Goal: Contribute content: Contribute content

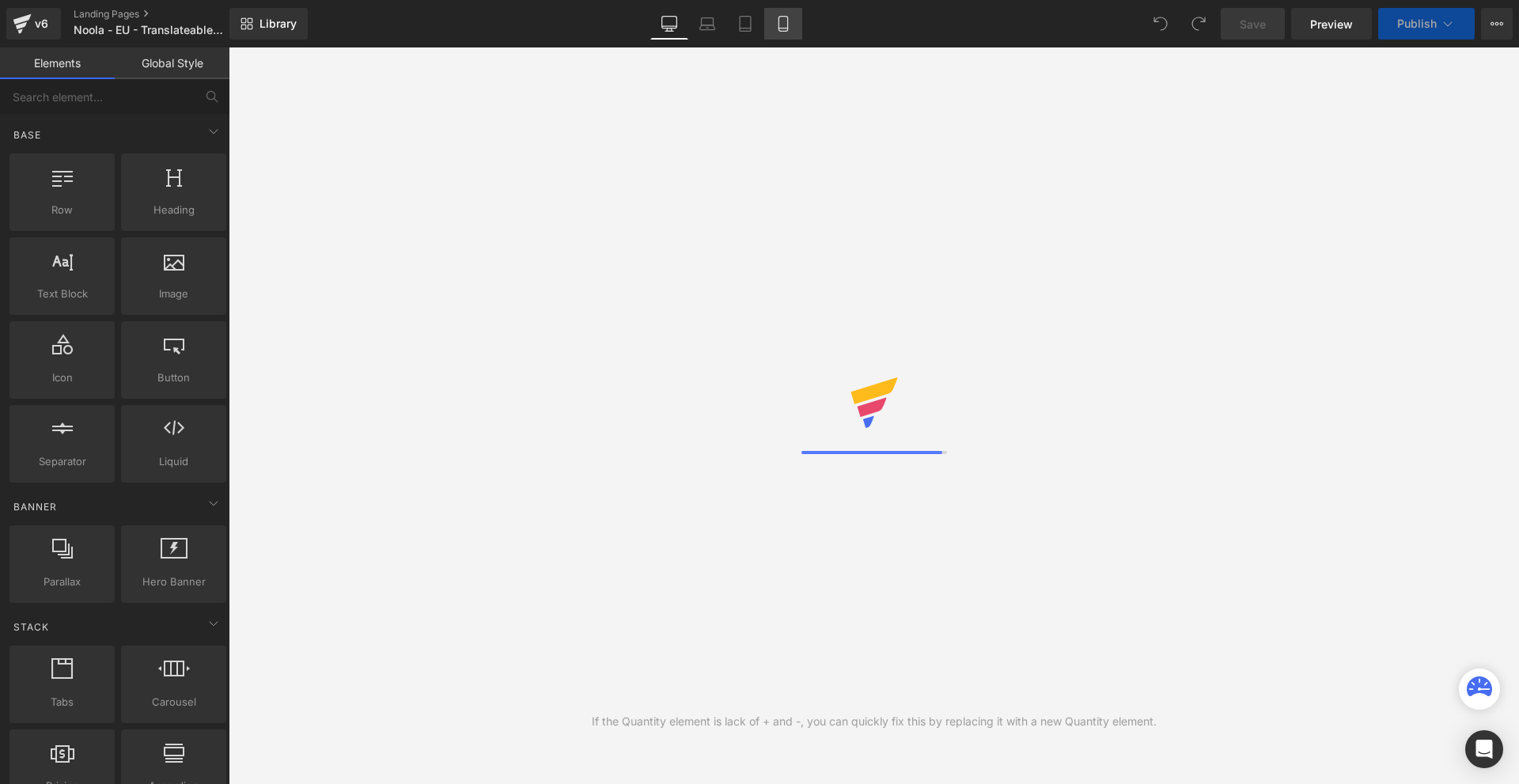
click at [797, 26] on link "Mobile" at bounding box center [783, 23] width 38 height 31
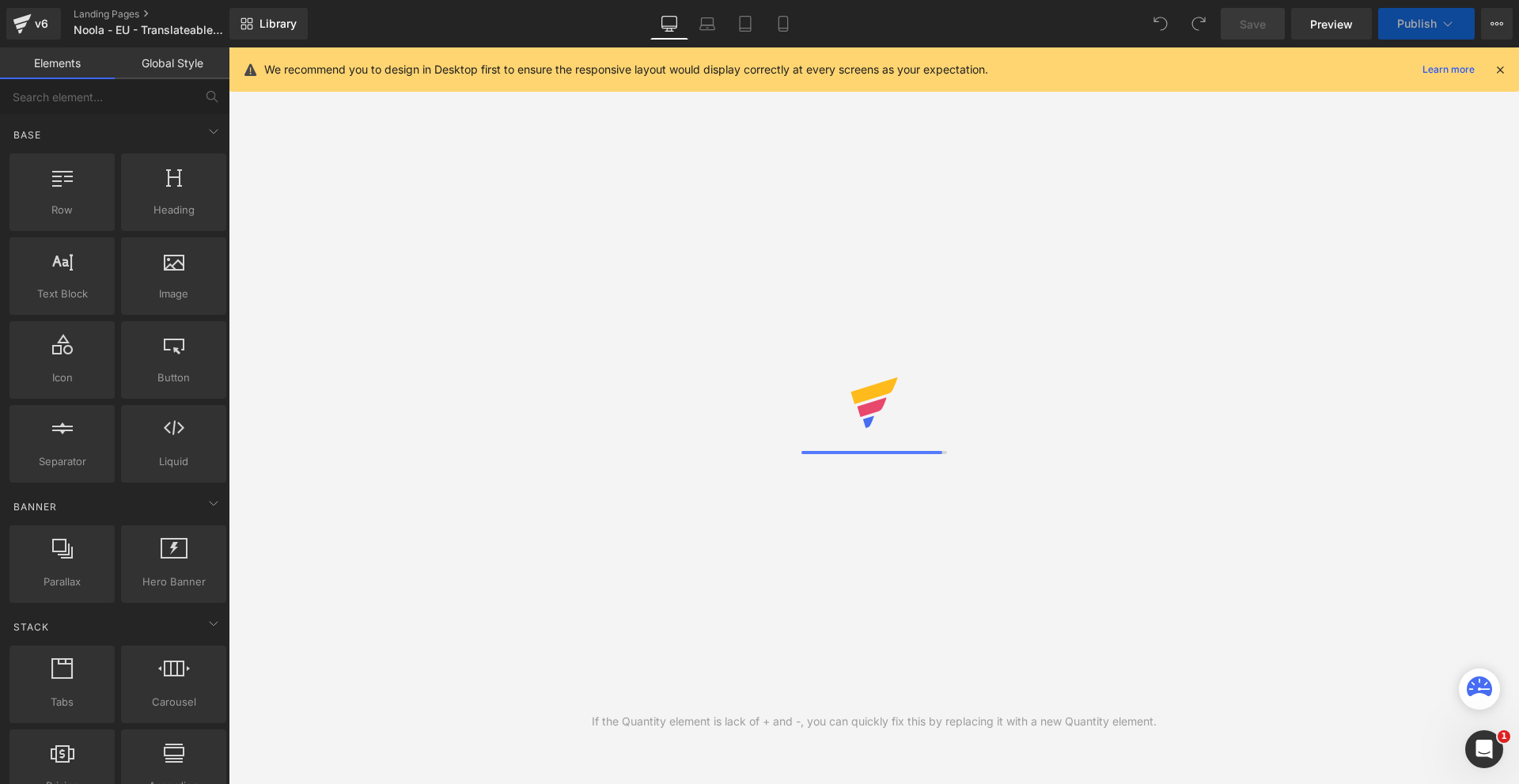
click at [1498, 72] on icon at bounding box center [1500, 69] width 14 height 14
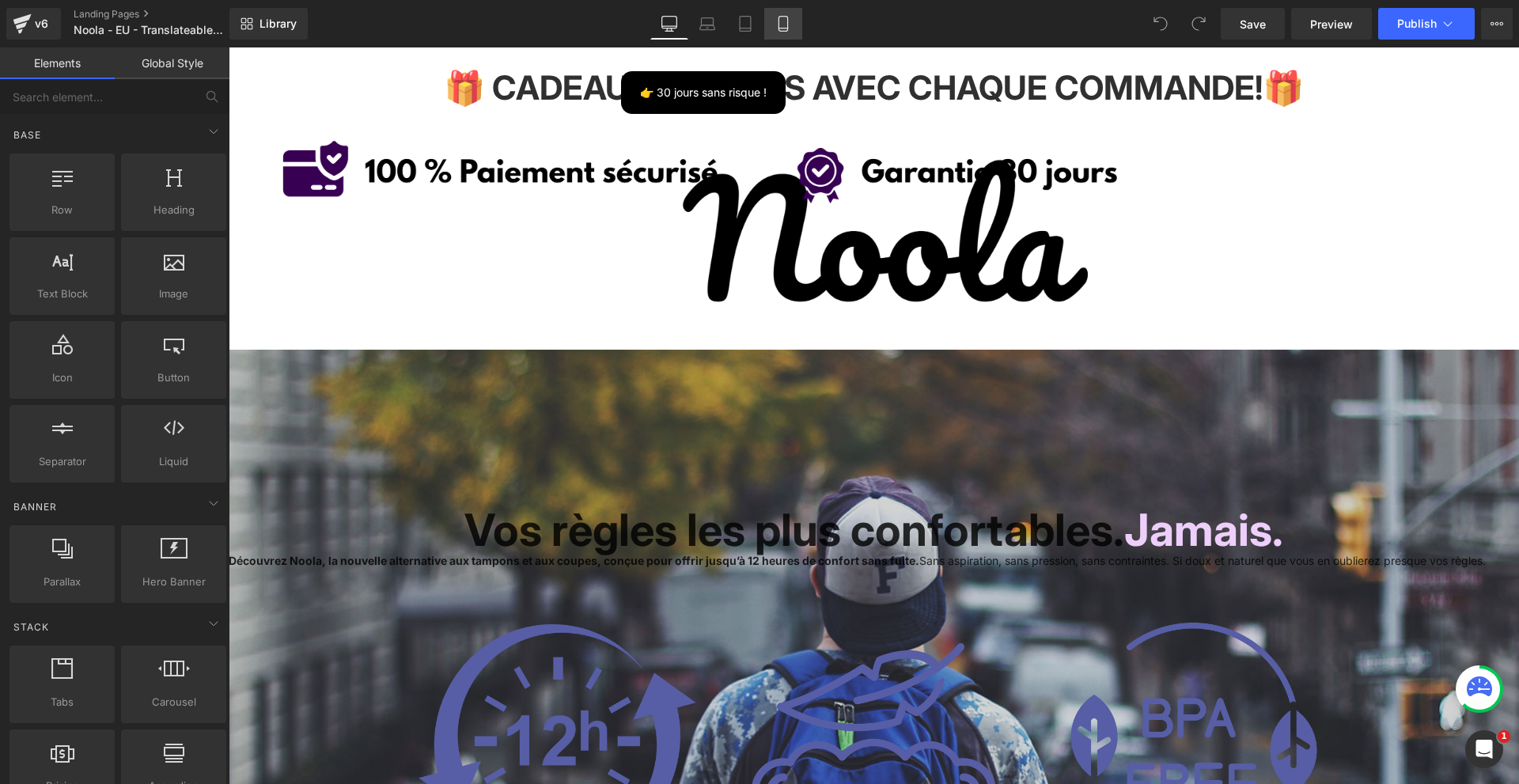
click at [770, 26] on link "Mobile" at bounding box center [783, 23] width 38 height 31
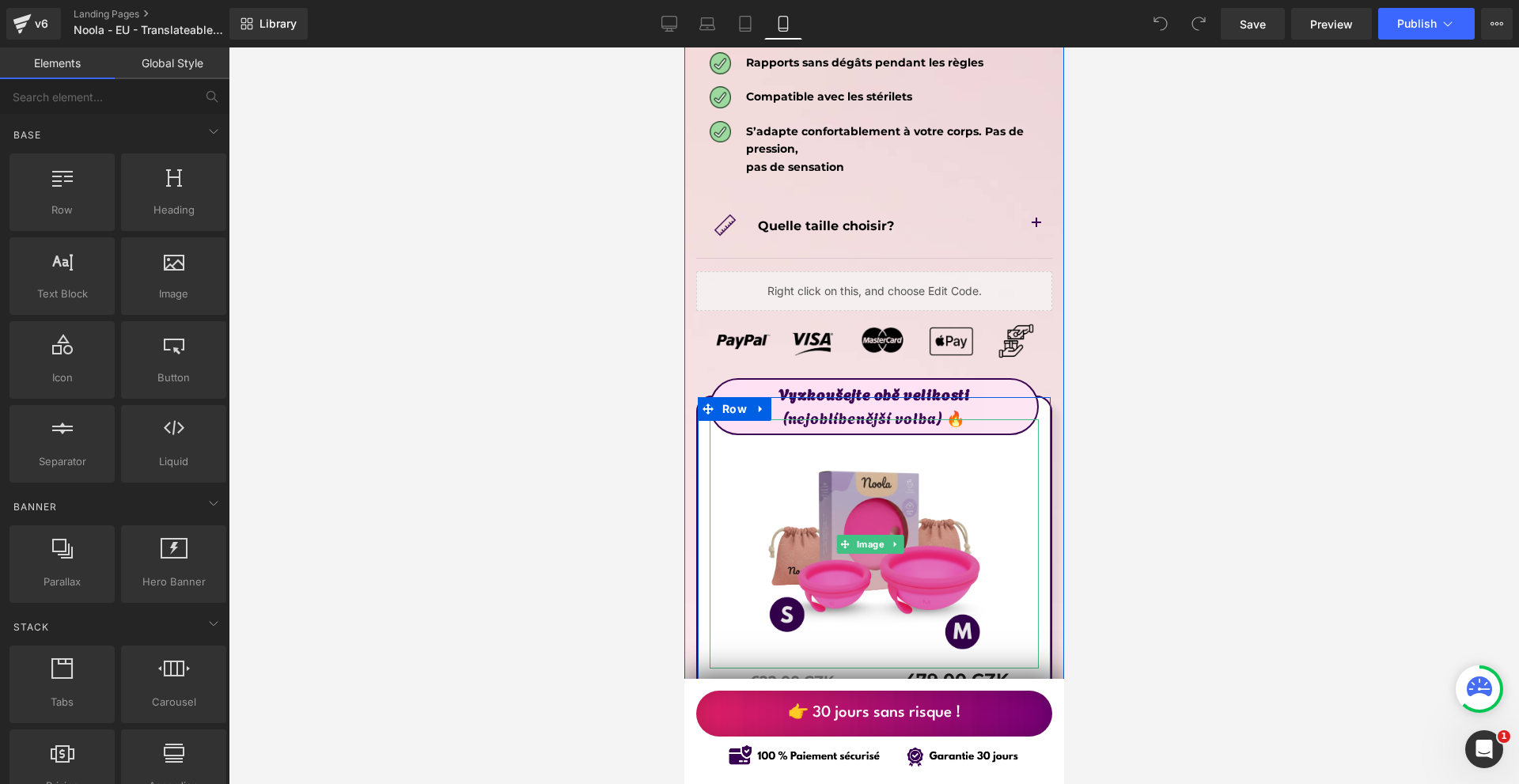
scroll to position [8856, 0]
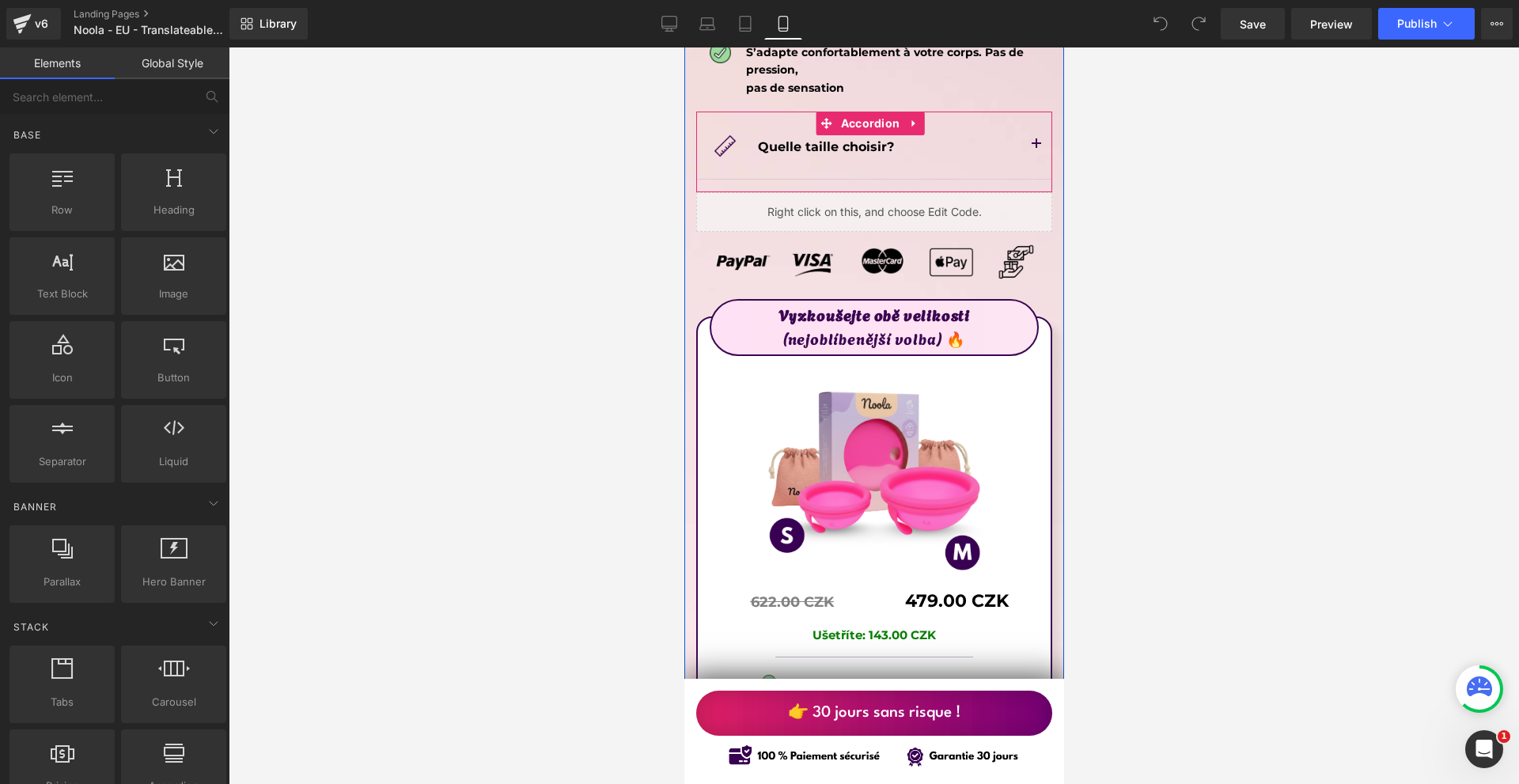
click at [1035, 148] on span "button" at bounding box center [1035, 148] width 0 height 0
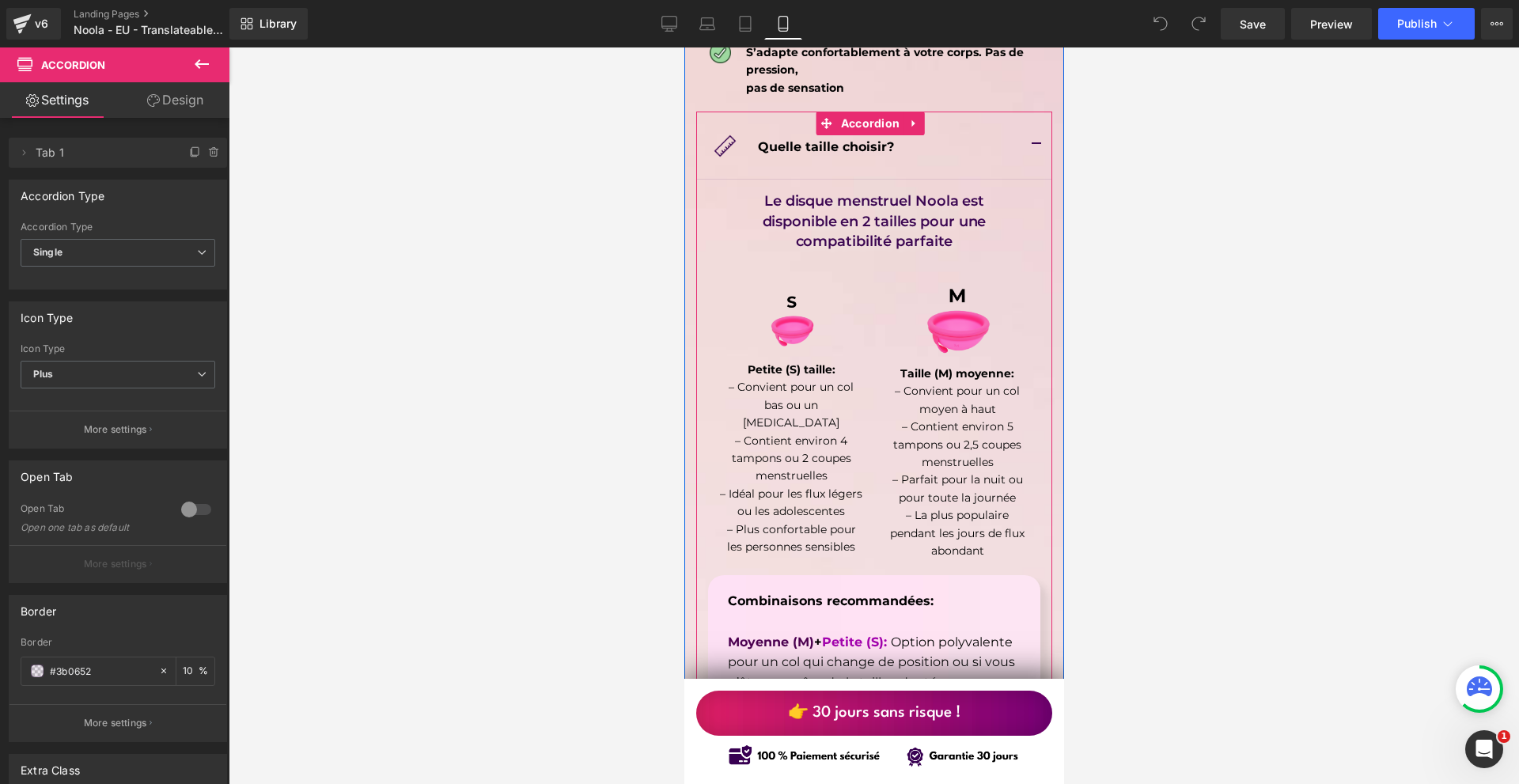
click at [1025, 111] on button "button" at bounding box center [1035, 145] width 31 height 67
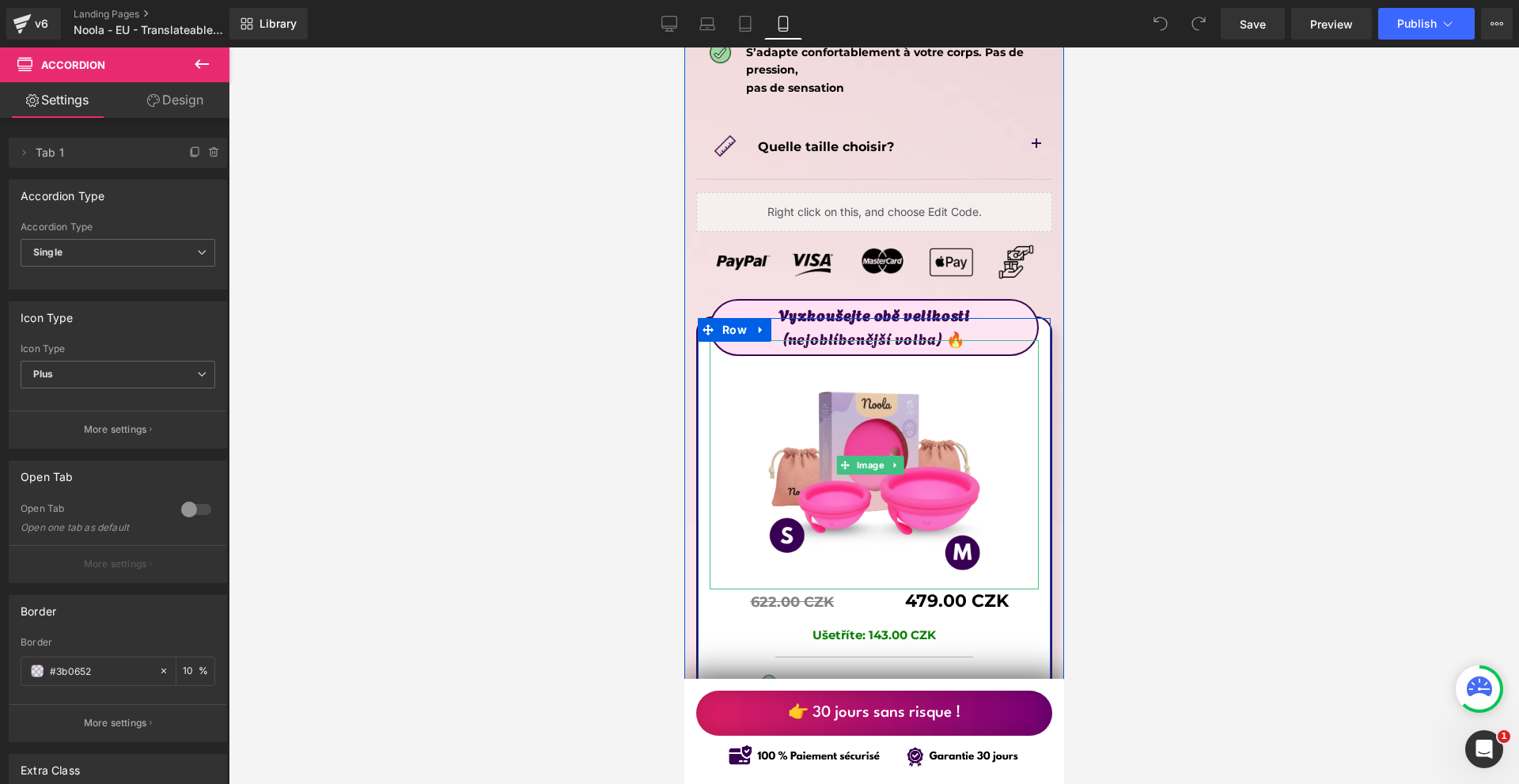
click at [968, 325] on p "(nejoblíbenější volba) 🔥" at bounding box center [873, 337] width 326 height 23
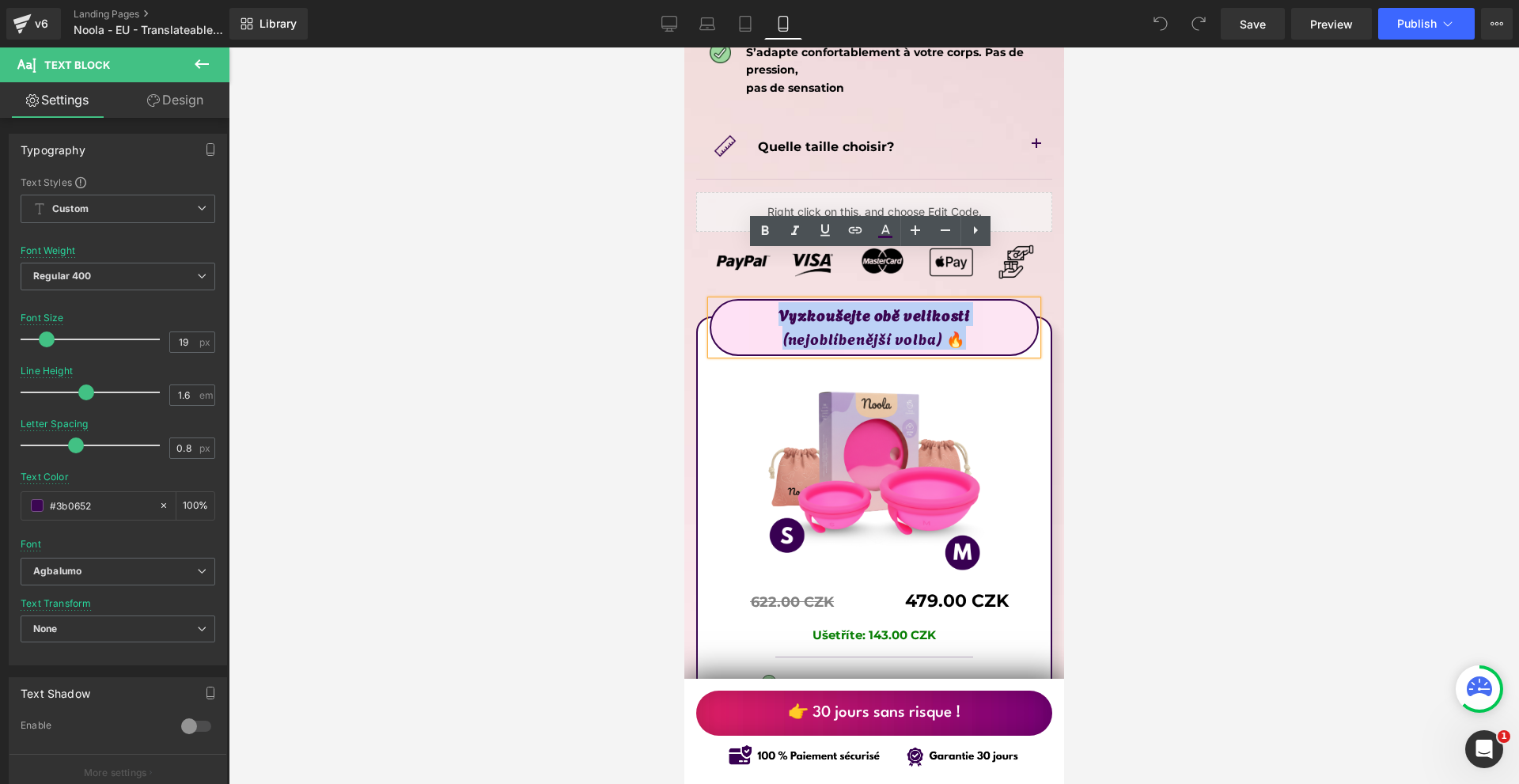
drag, startPoint x: 930, startPoint y: 286, endPoint x: 773, endPoint y: 262, distance: 158.8
click at [773, 298] on div "Vyzkoušejte obě velikosti (nejoblíbenější volba) 🔥" at bounding box center [873, 327] width 329 height 58
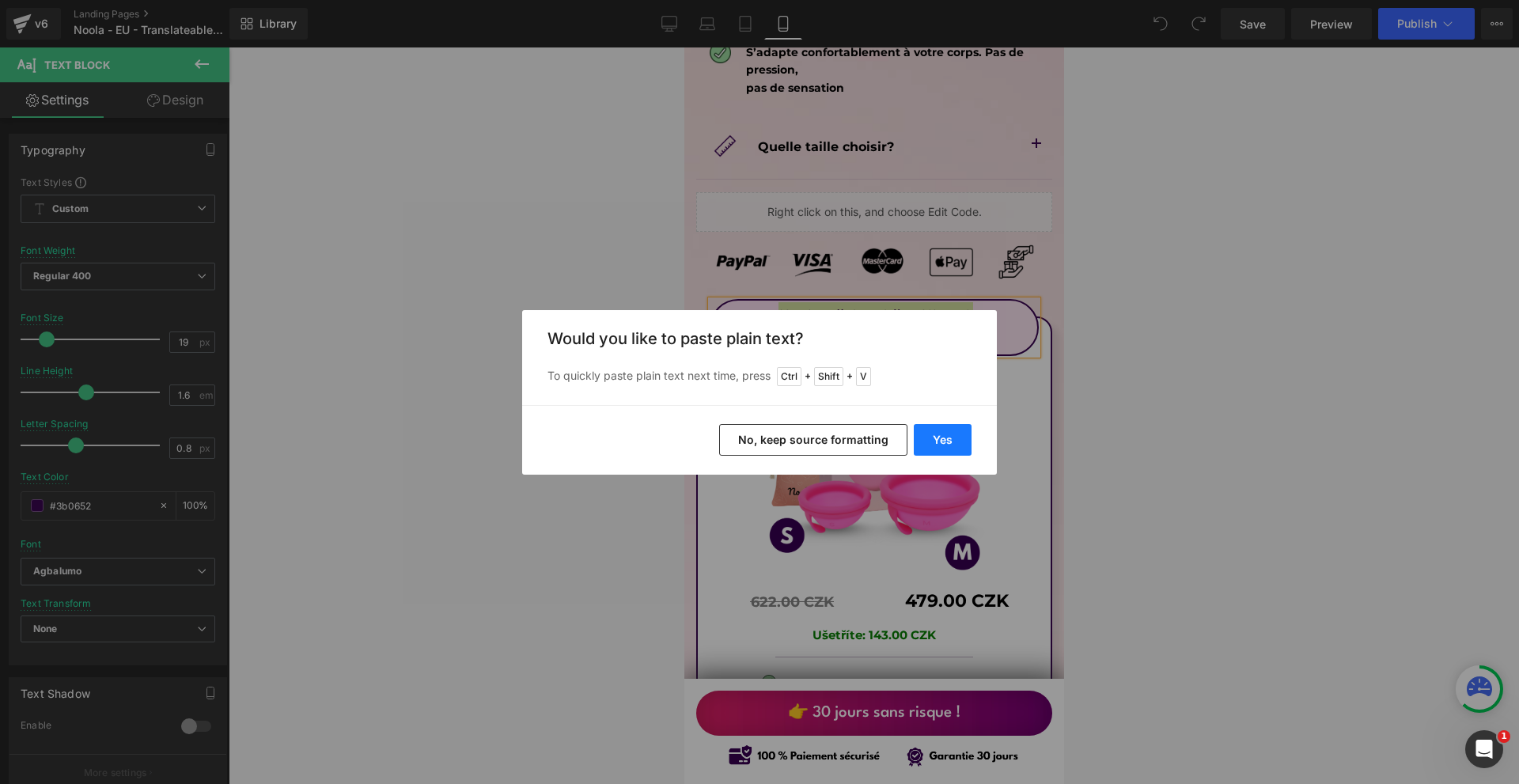
click at [957, 431] on button "Yes" at bounding box center [943, 439] width 58 height 31
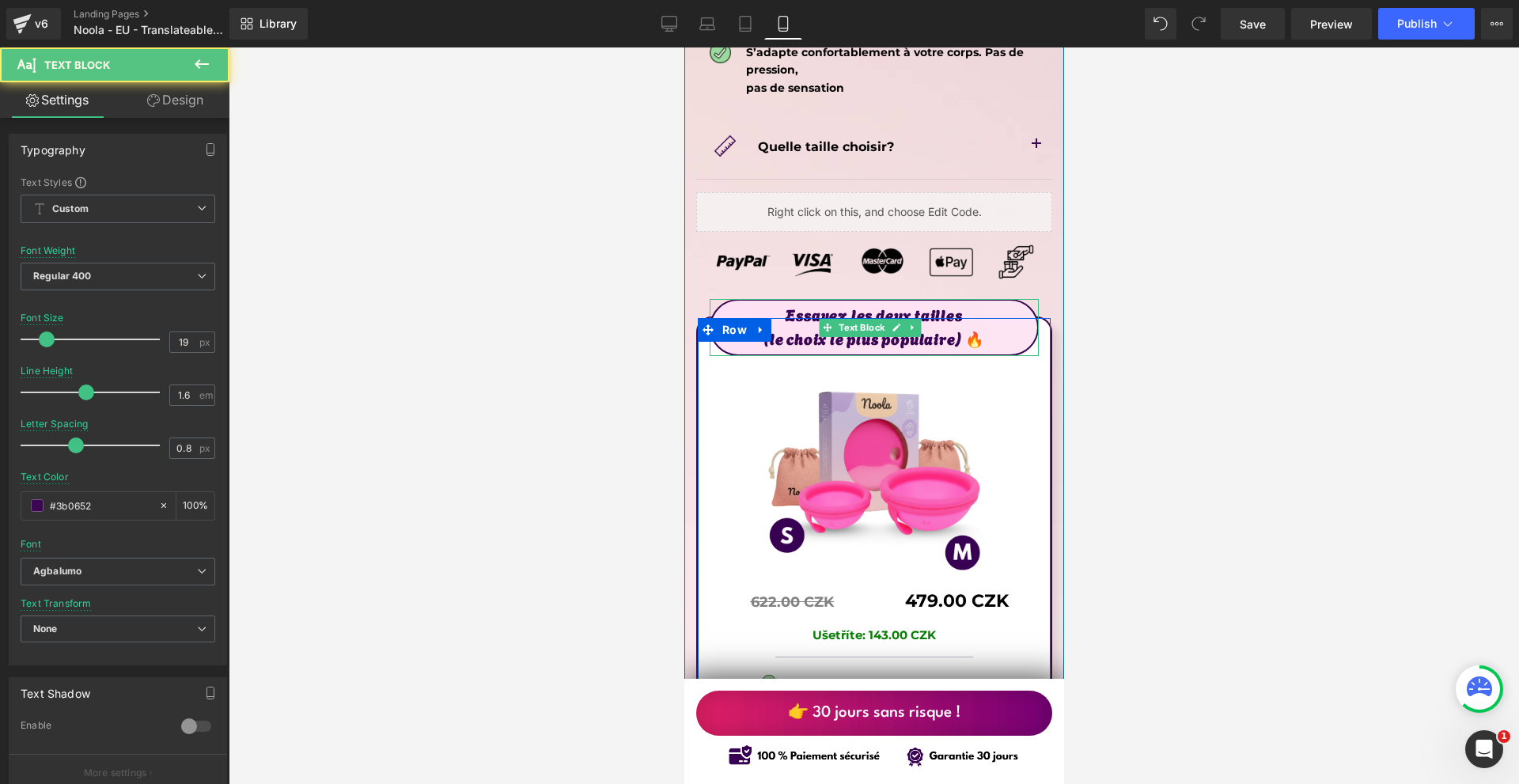
click at [883, 303] on b "Essayez les deux tailles" at bounding box center [872, 314] width 176 height 22
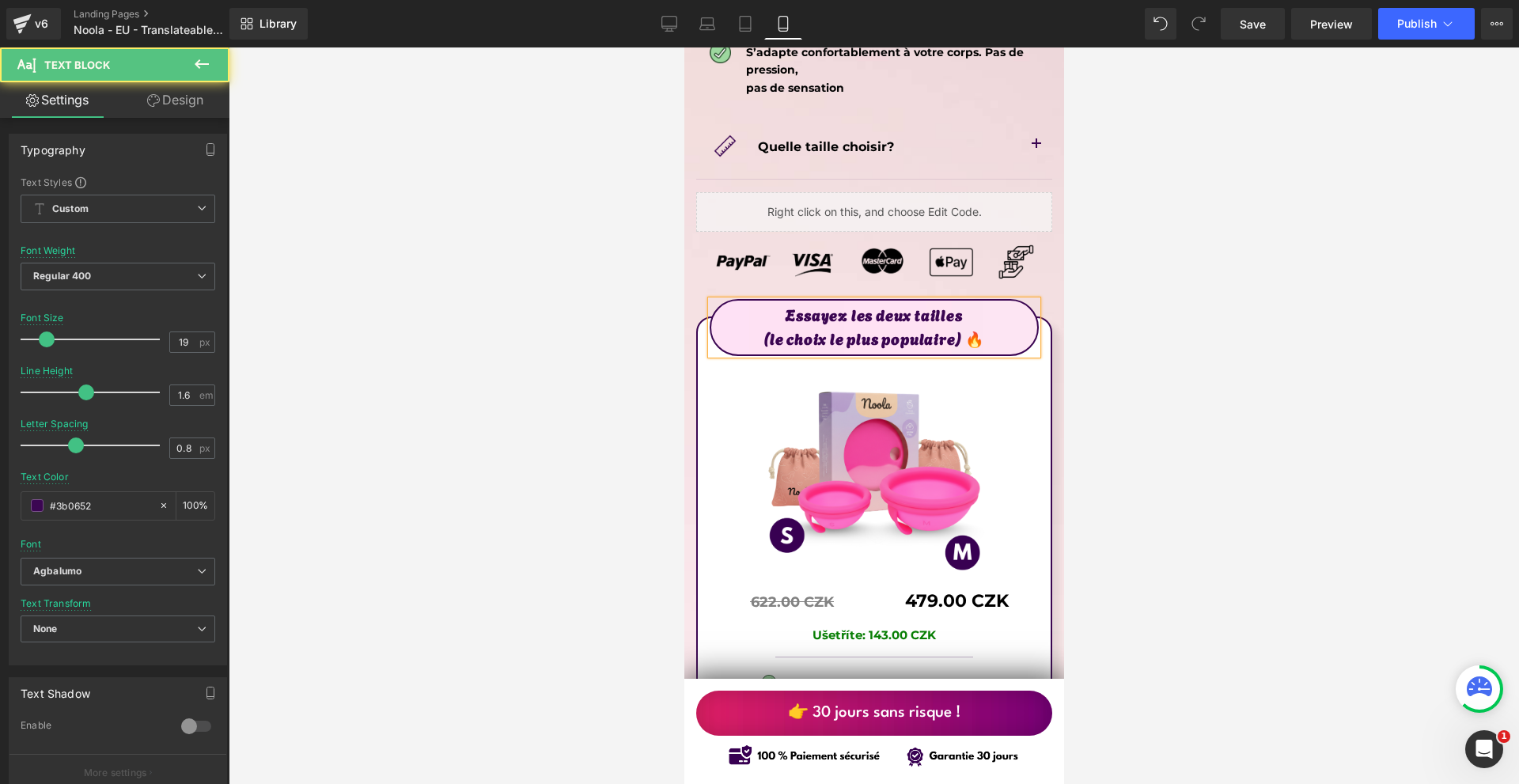
click at [876, 325] on p "(le choix le plus populaire) 🔥" at bounding box center [873, 337] width 326 height 23
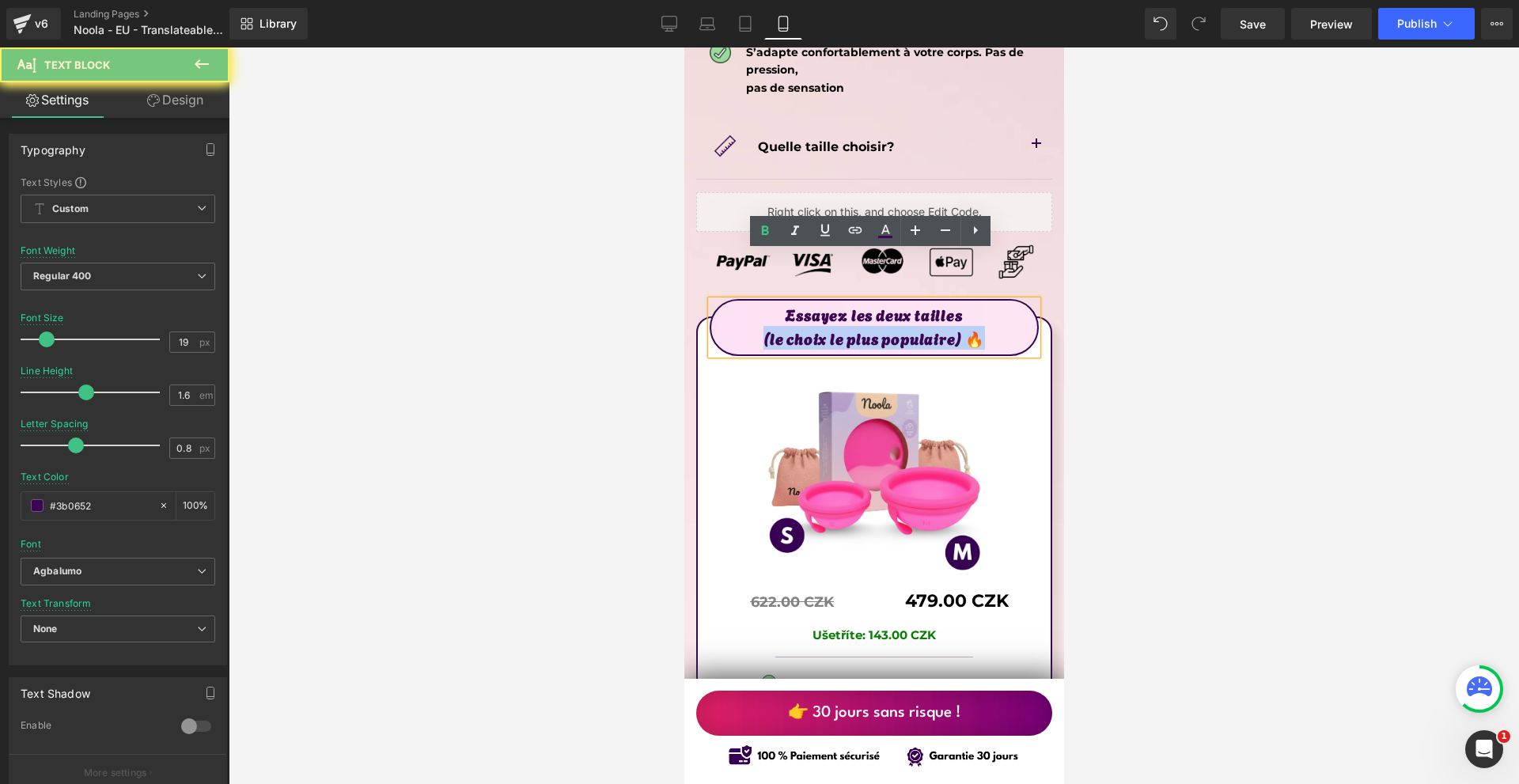
click at [876, 325] on p "(le choix le plus populaire) 🔥" at bounding box center [873, 337] width 326 height 23
click at [755, 221] on icon at bounding box center [764, 230] width 19 height 19
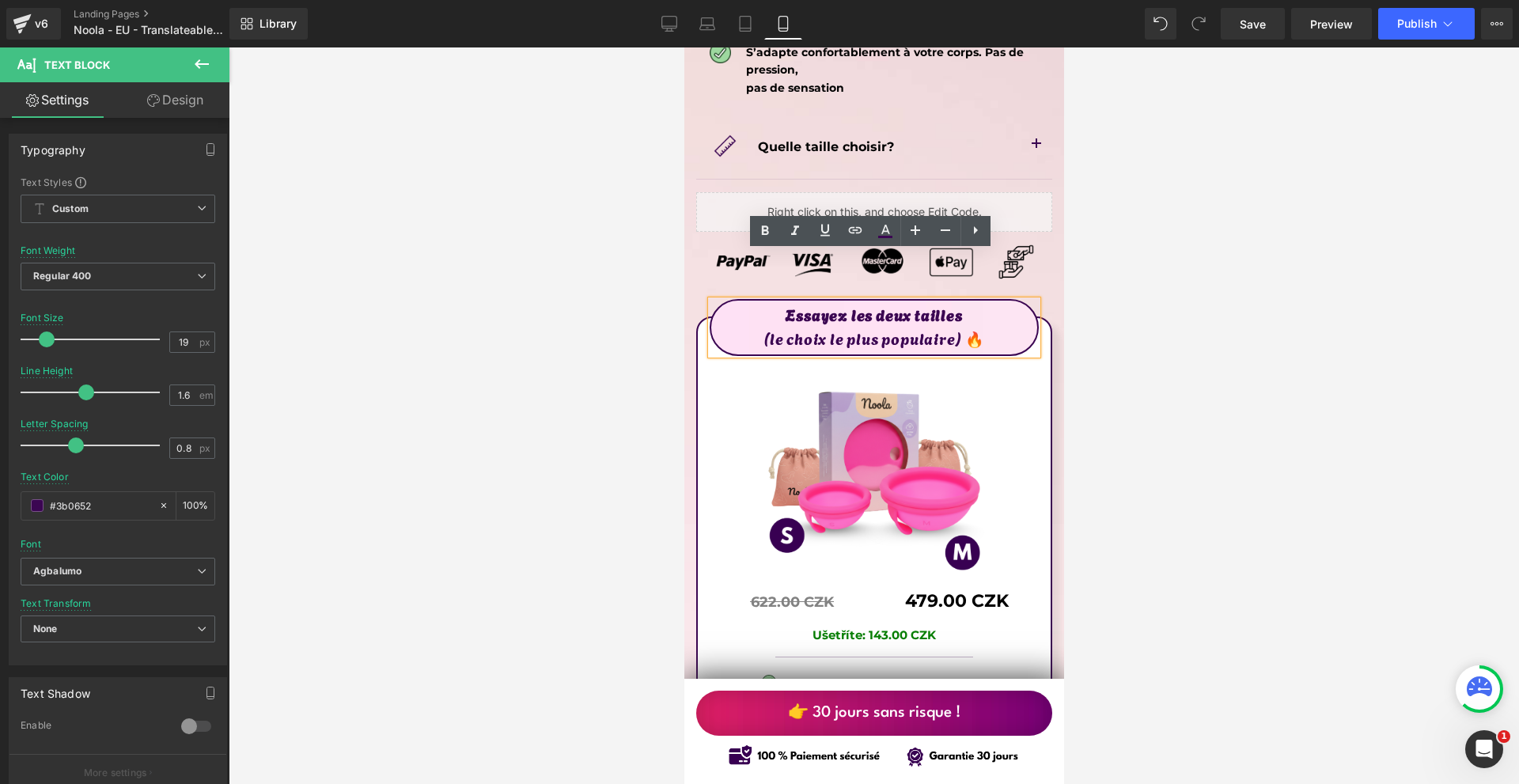
click at [1108, 298] on div at bounding box center [873, 415] width 1290 height 736
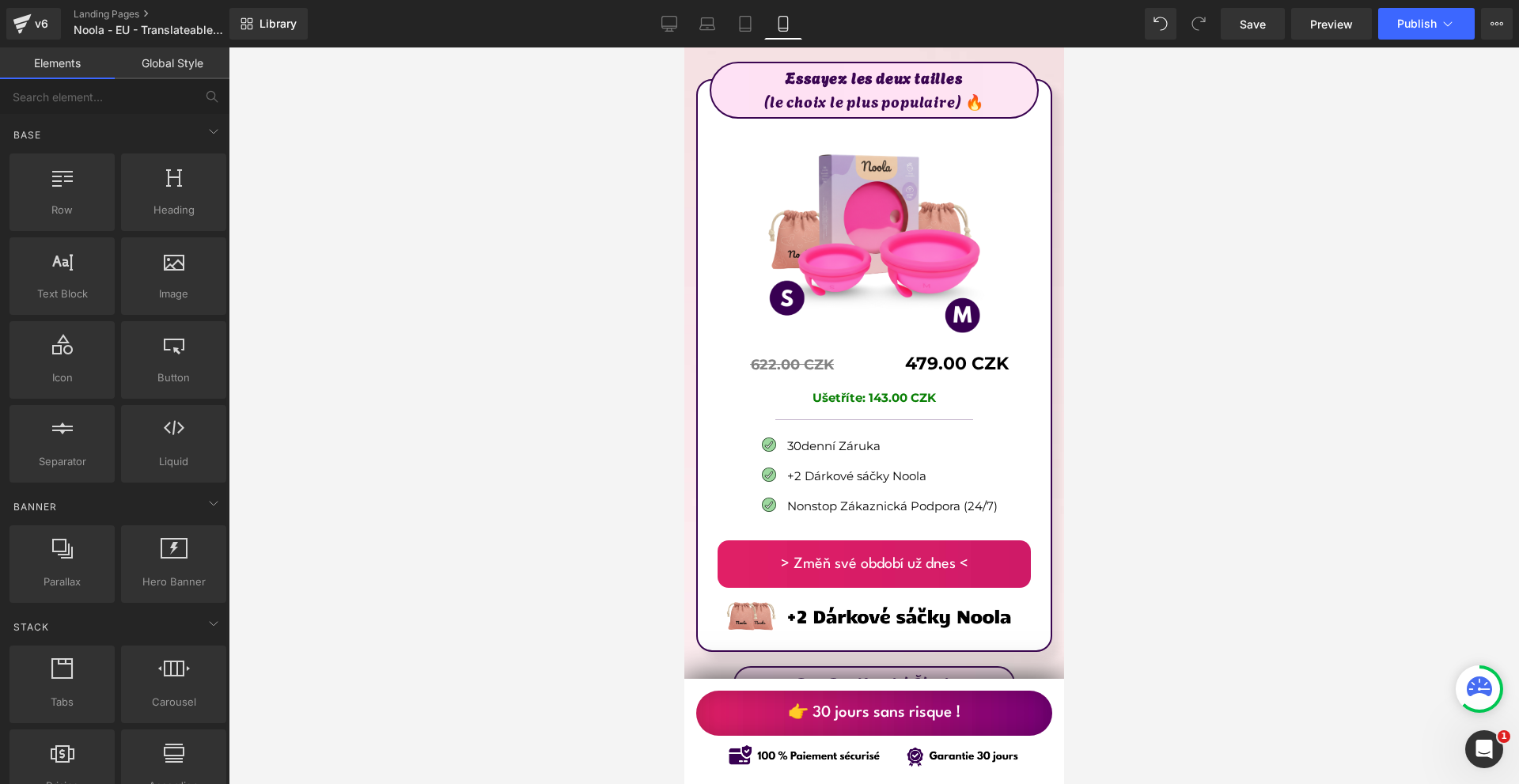
scroll to position [9014, 0]
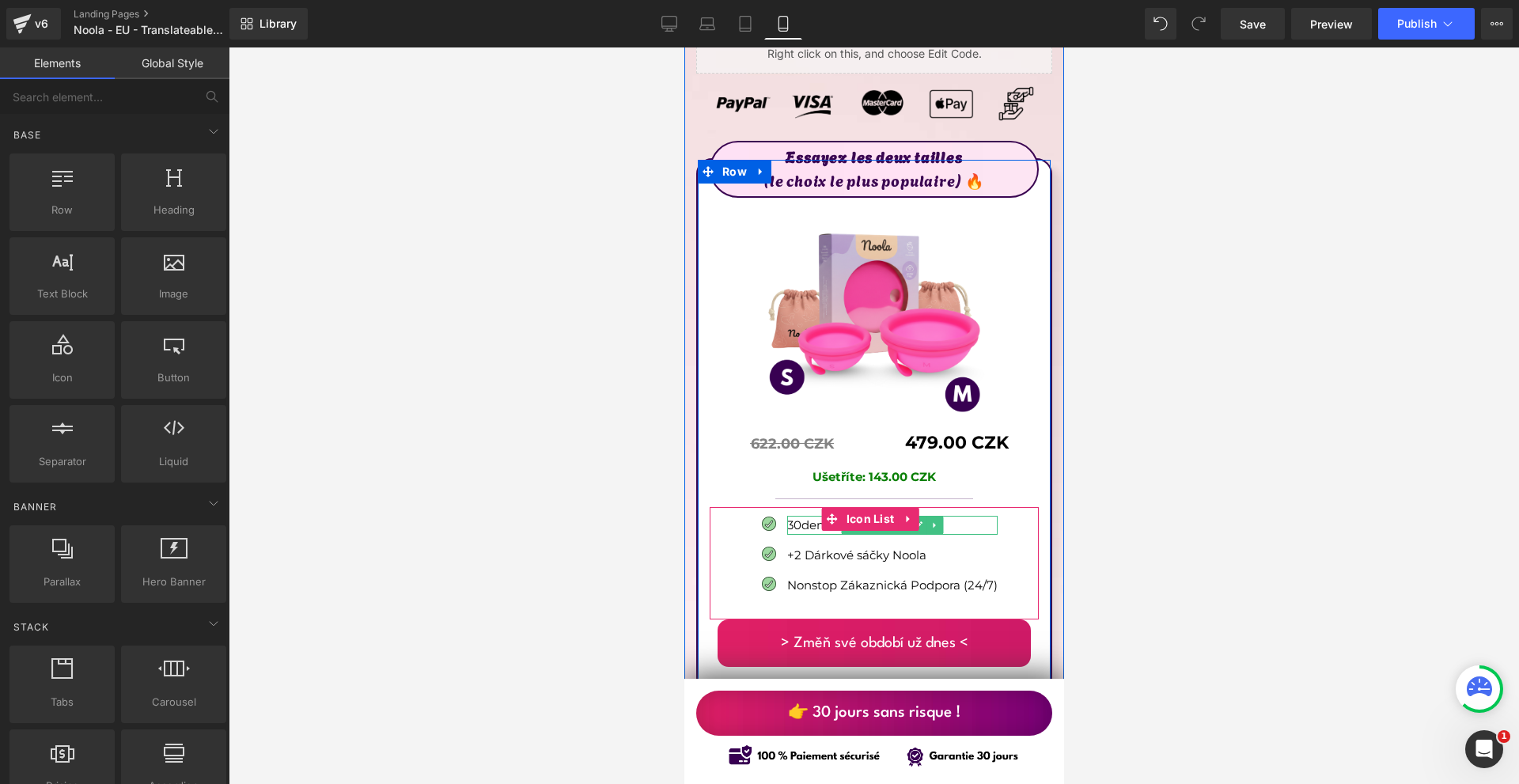
click at [791, 515] on p "30denní Záruka" at bounding box center [891, 524] width 210 height 19
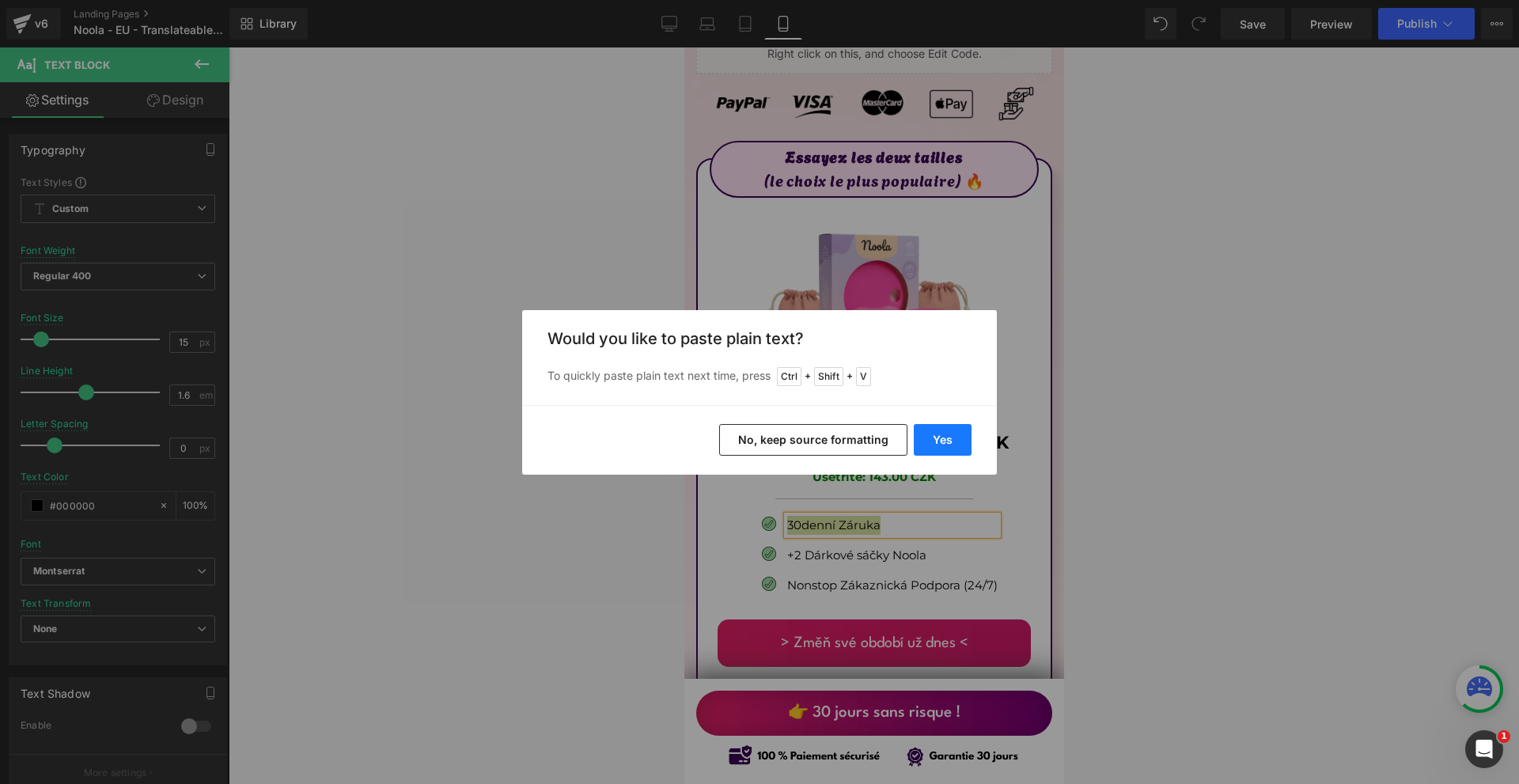
drag, startPoint x: 968, startPoint y: 437, endPoint x: 280, endPoint y: 390, distance: 689.6
click at [968, 437] on button "Yes" at bounding box center [943, 439] width 58 height 31
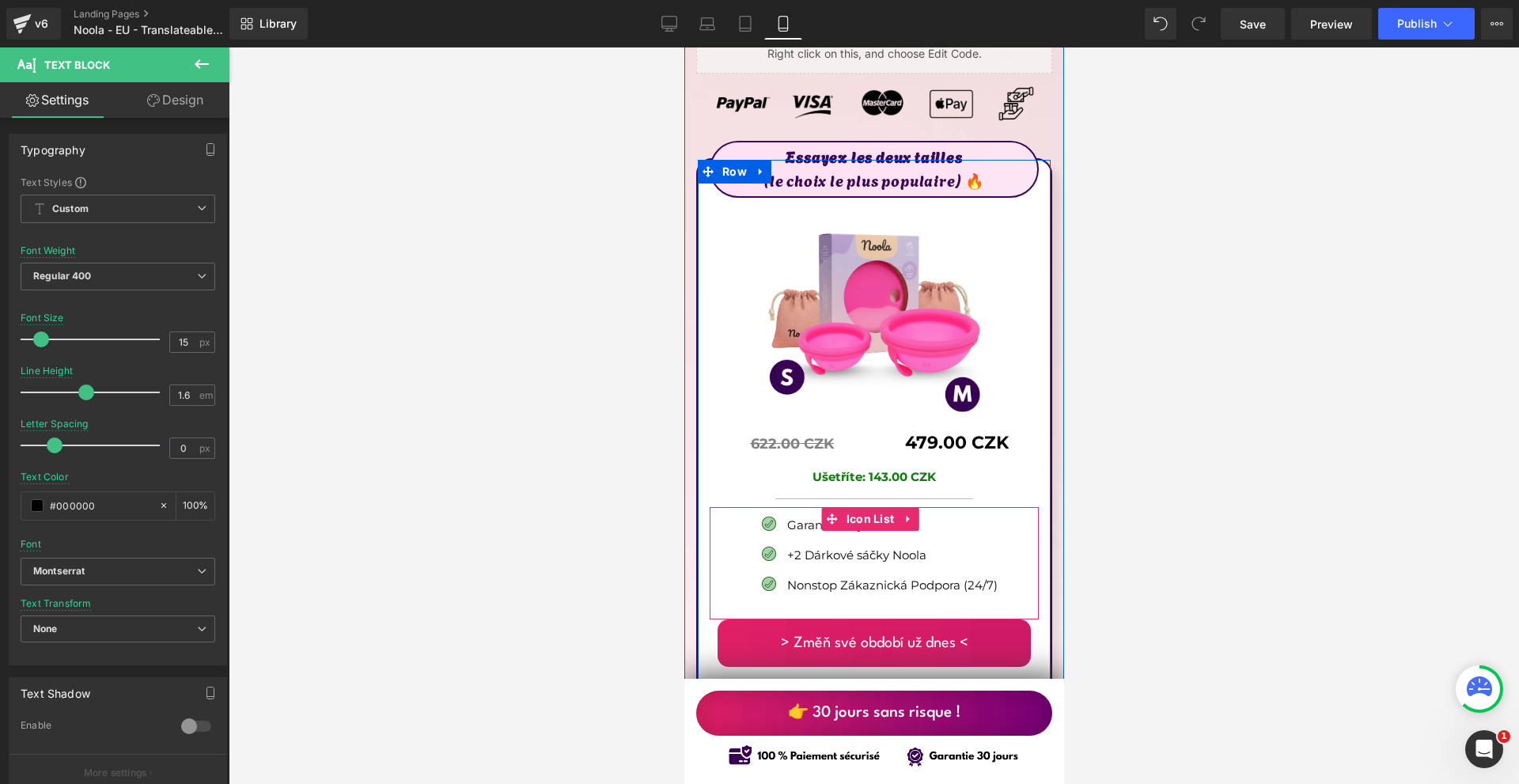
click at [791, 546] on p "+2 Dárkové sáčky Noola" at bounding box center [891, 555] width 210 height 19
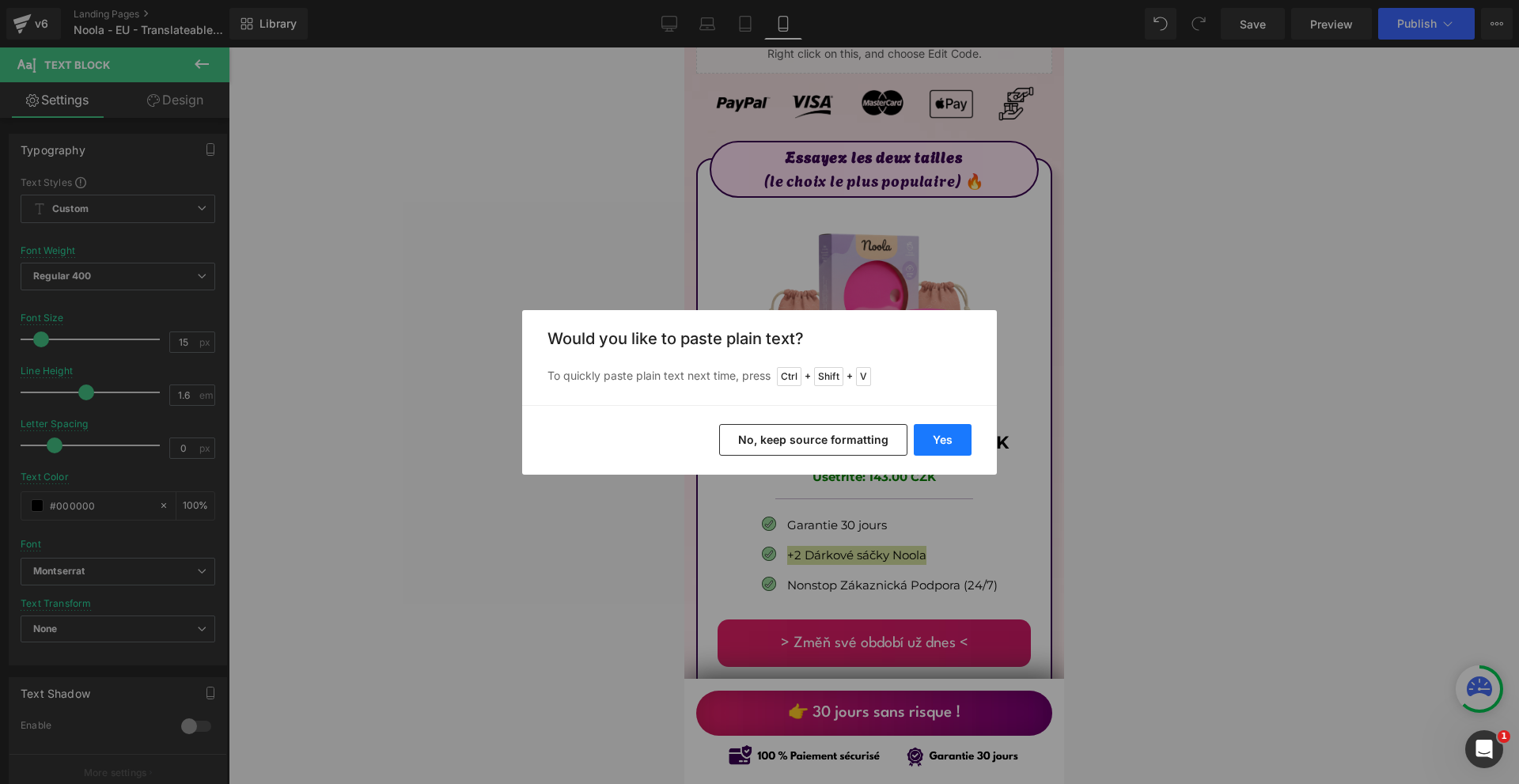
drag, startPoint x: 961, startPoint y: 431, endPoint x: 269, endPoint y: 386, distance: 693.5
click at [961, 431] on button "Yes" at bounding box center [943, 439] width 58 height 31
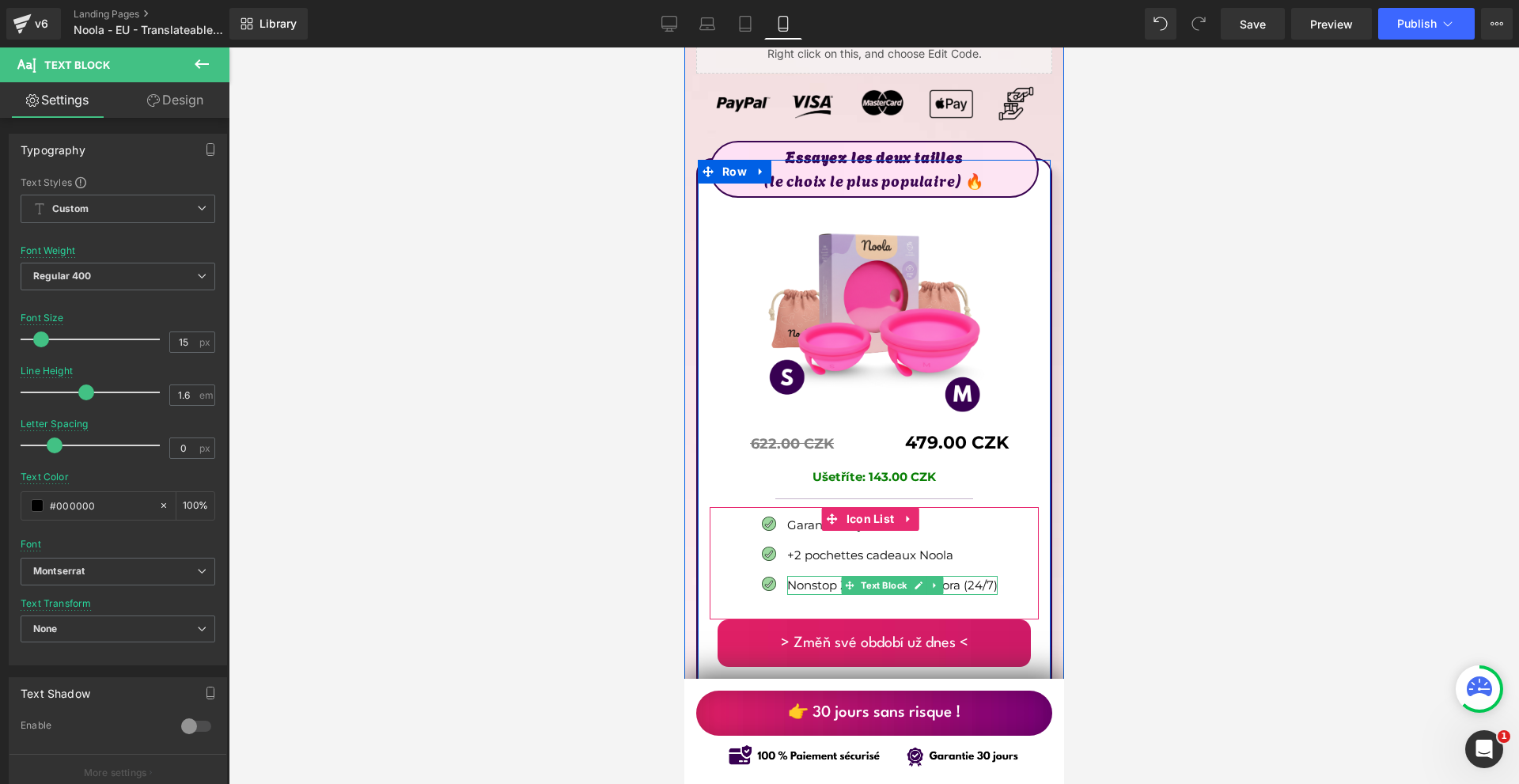
click at [797, 575] on p "Nonstop Zákaznická Podpora (24/7)" at bounding box center [891, 584] width 210 height 19
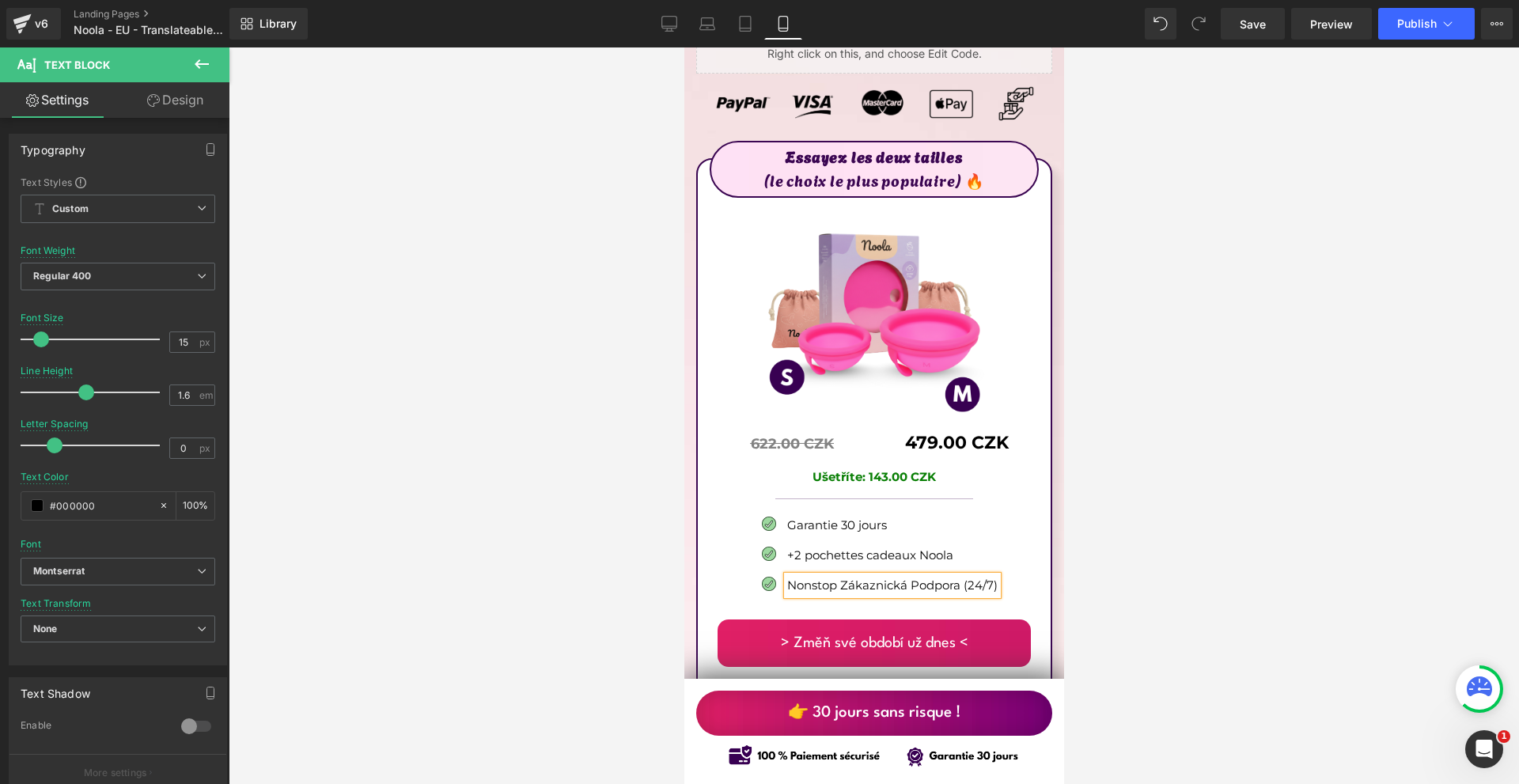
click at [797, 575] on p "Nonstop Zákaznická Podpora (24/7)" at bounding box center [891, 584] width 210 height 19
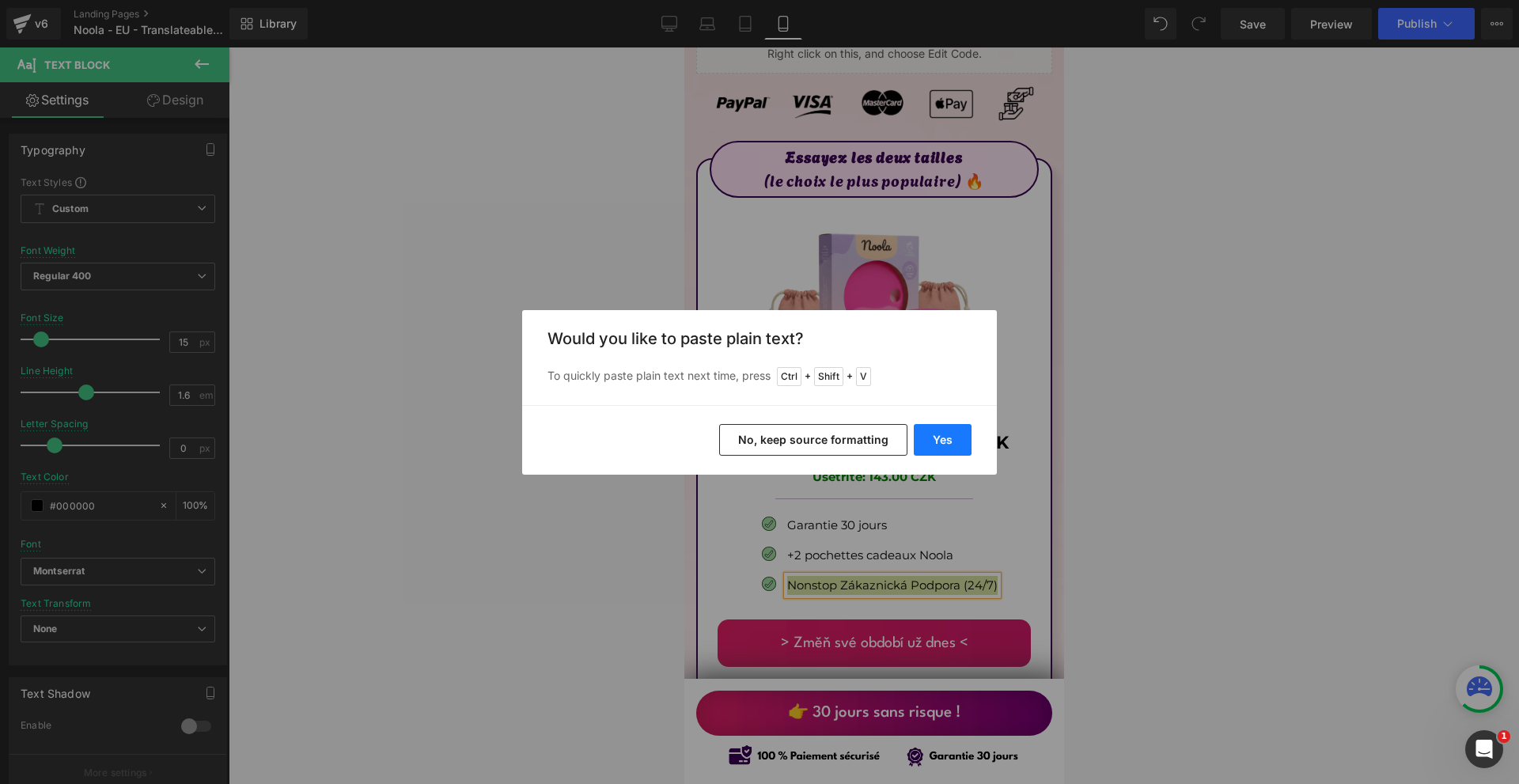
click at [943, 440] on button "Yes" at bounding box center [943, 439] width 58 height 31
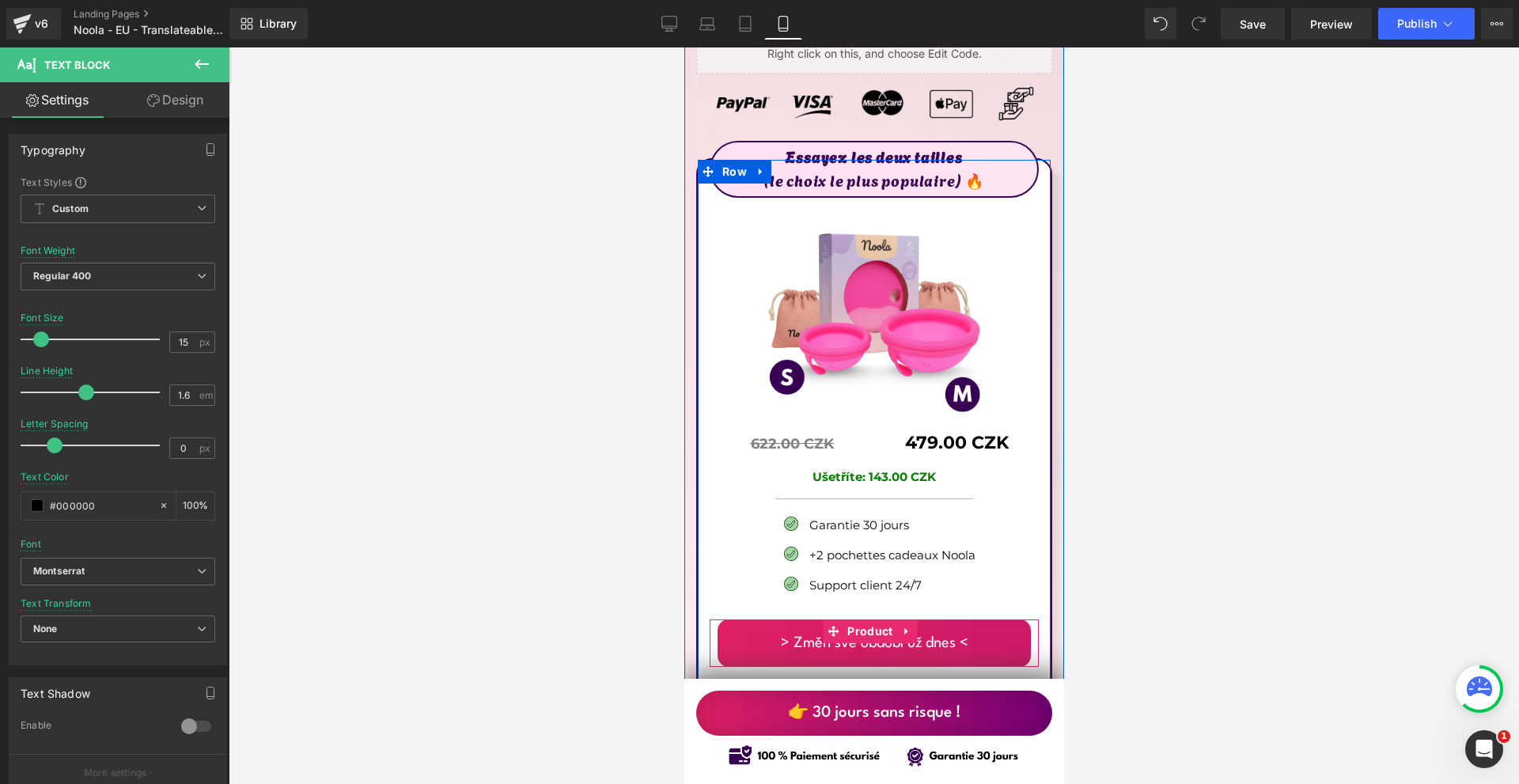
click at [880, 619] on div "> Změň své období už dnes < (P) Cart Button" at bounding box center [873, 643] width 313 height 48
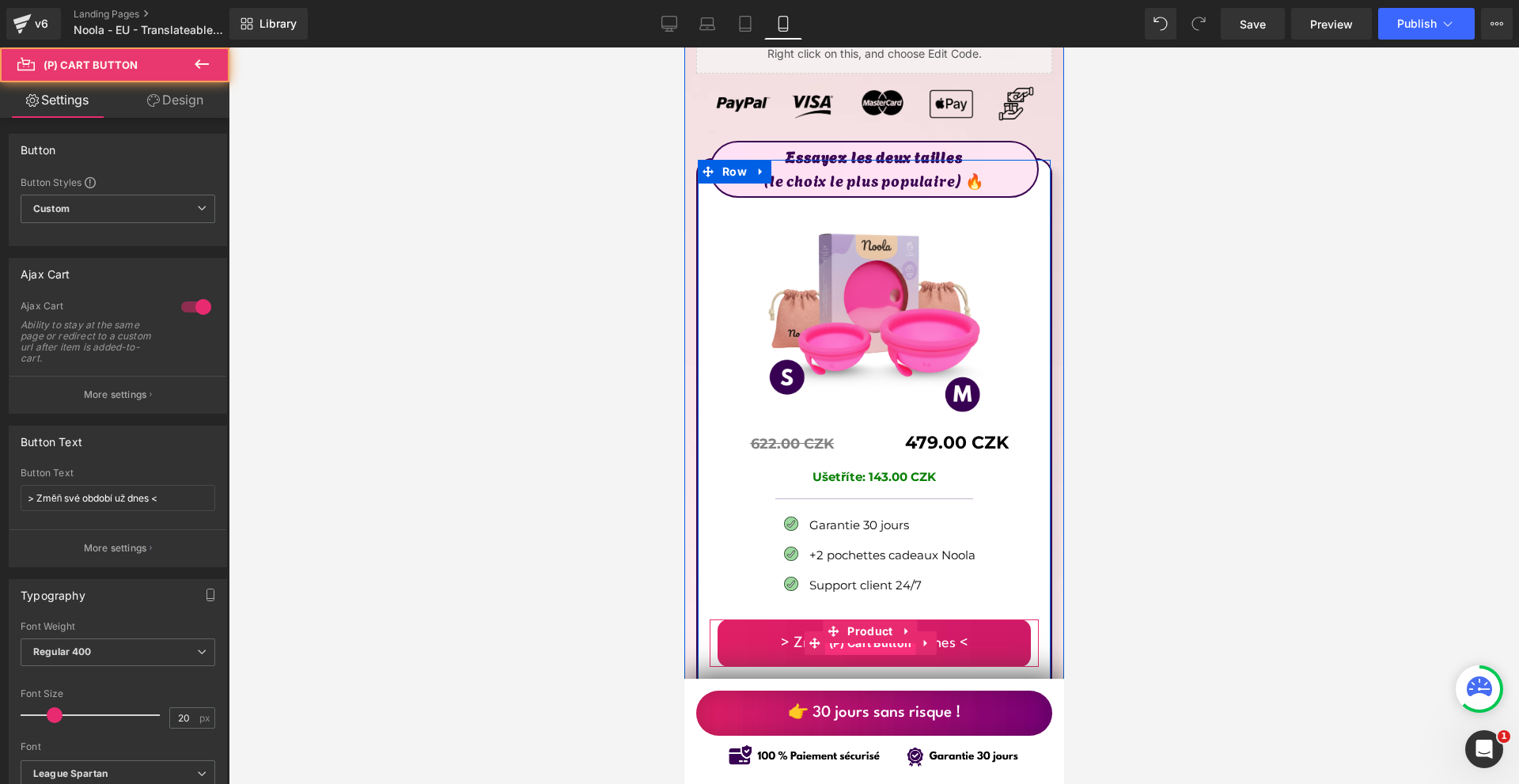
click at [862, 631] on span "(P) Cart Button" at bounding box center [869, 643] width 91 height 23
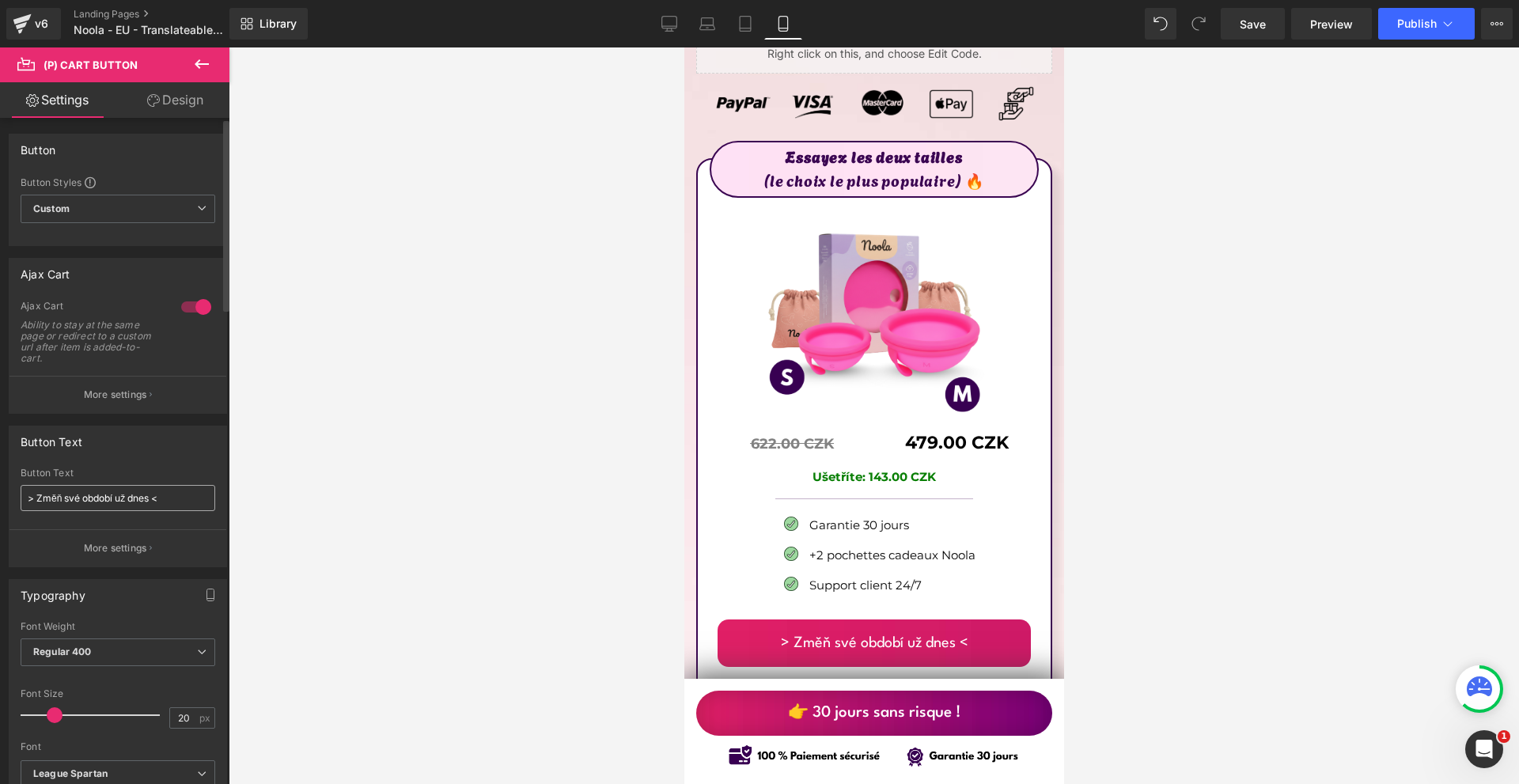
click at [123, 486] on input "> Změň své období už dnes <" at bounding box center [118, 497] width 194 height 26
click at [96, 489] on input "Changez vos règles dès [DATE] <" at bounding box center [118, 497] width 194 height 26
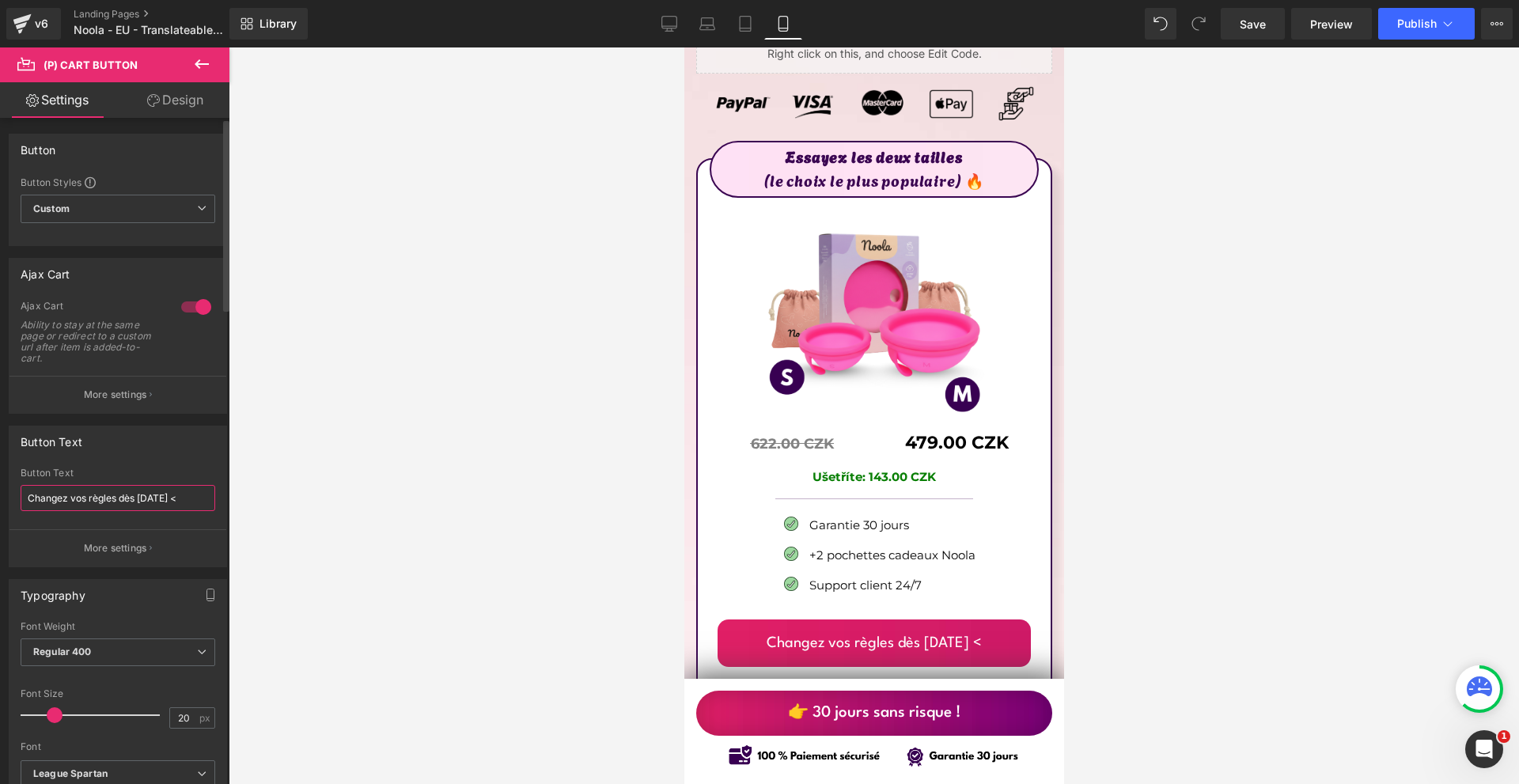
click at [96, 489] on input "Changez vos règles dès [DATE] <" at bounding box center [118, 497] width 194 height 26
paste input "Adoptez Noola dès [DATE]"
click at [30, 496] on input "Adoptez Noola dès [DATE] <" at bounding box center [118, 497] width 194 height 26
type input "> Adoptez Noola dès aujourd’hui <"
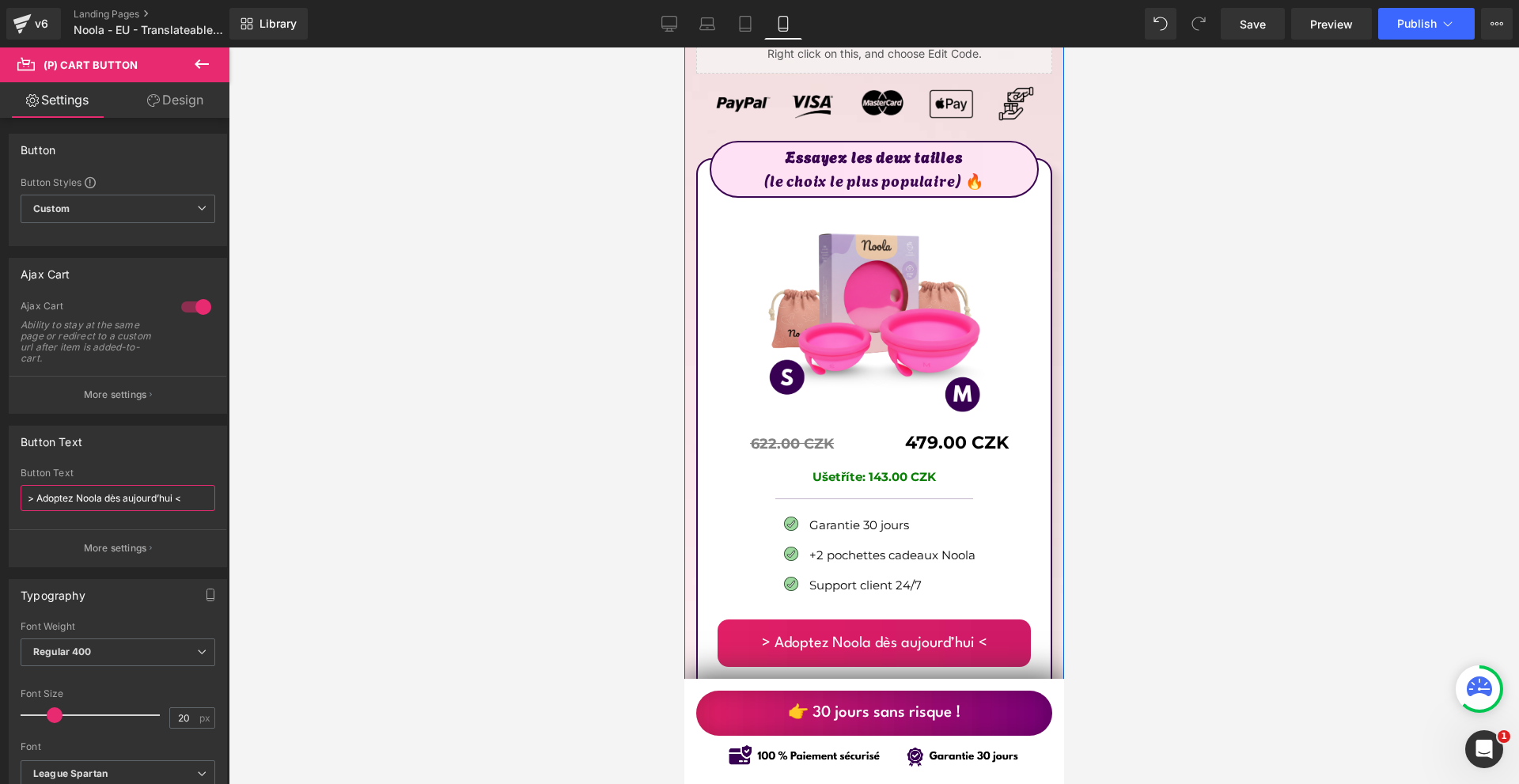
scroll to position [9093, 0]
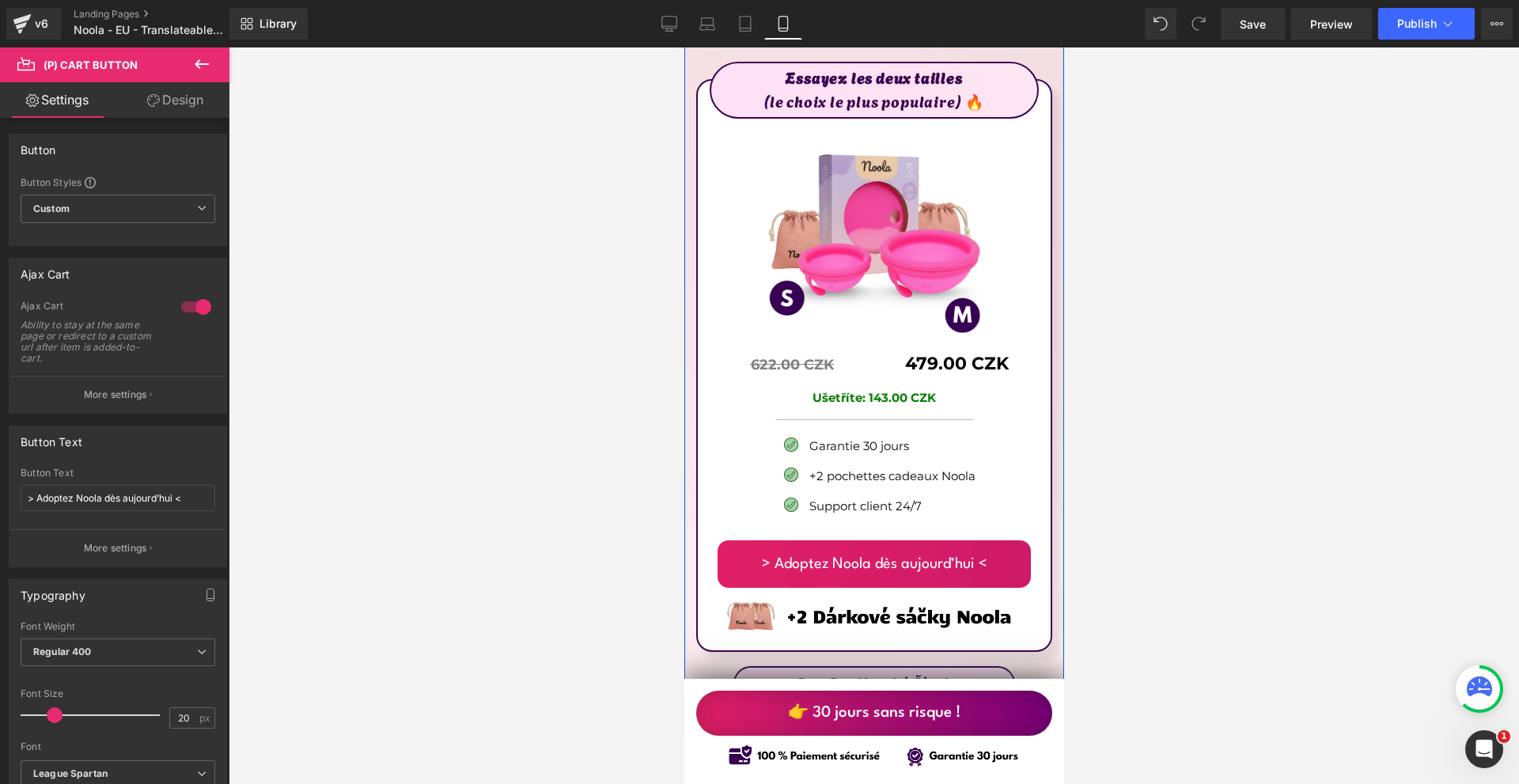
click at [871, 595] on div "Image" at bounding box center [873, 615] width 329 height 40
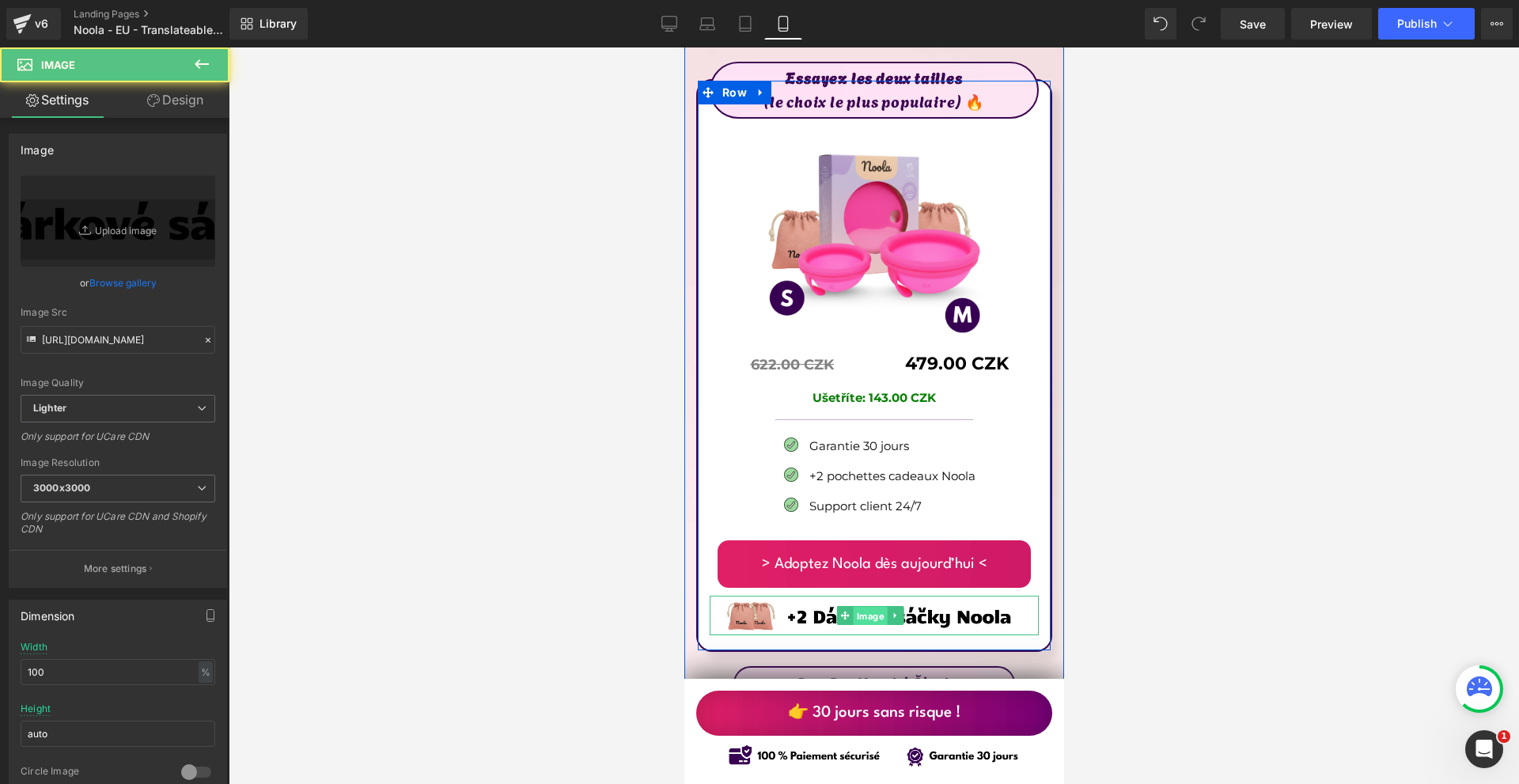
click at [871, 607] on span "Image" at bounding box center [870, 616] width 34 height 19
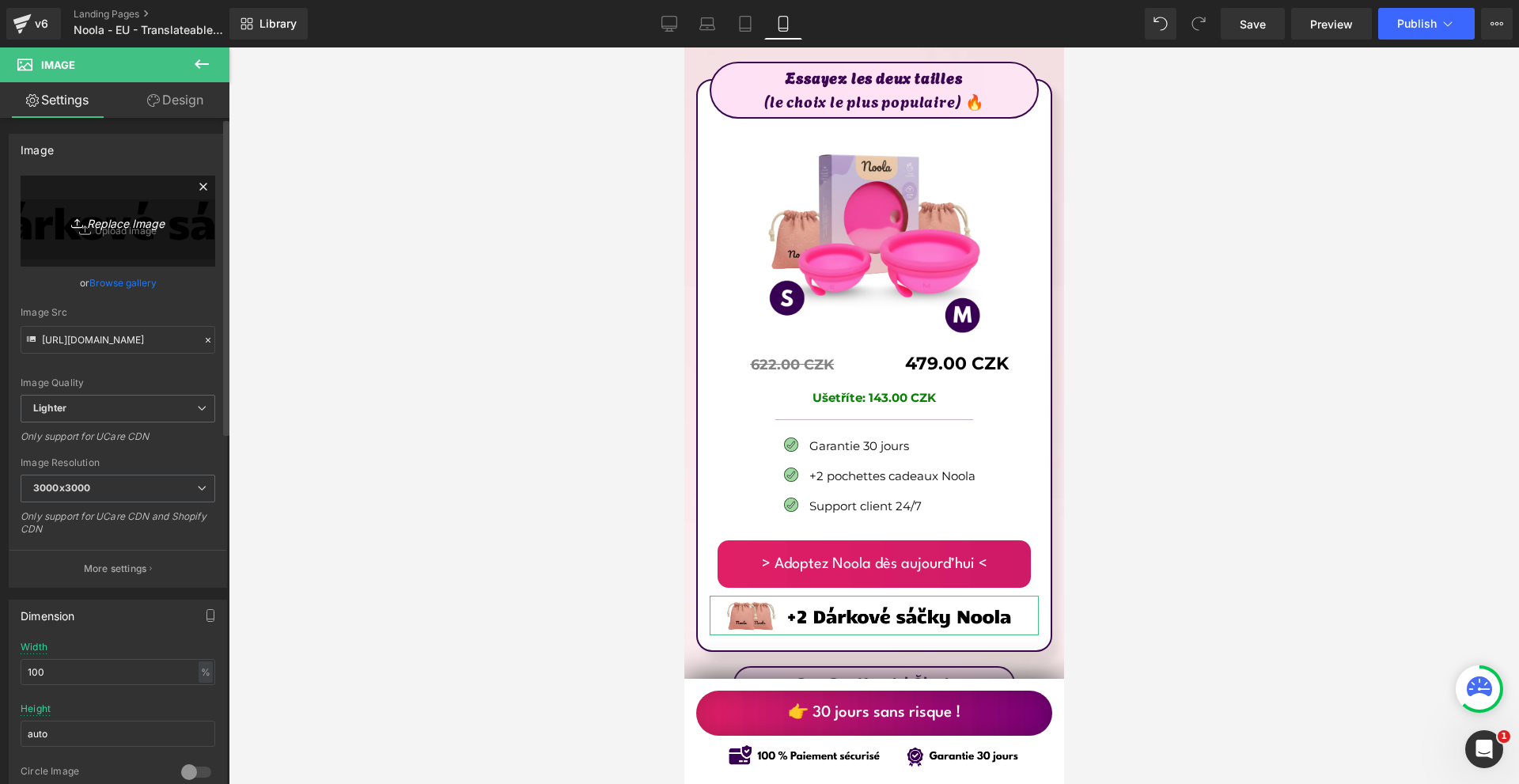
click at [115, 210] on link "Replace Image" at bounding box center [118, 220] width 194 height 91
type input "C:\fakepath\Více než 10 000 šťastných žen! - 2025-09-10T083848.430.png"
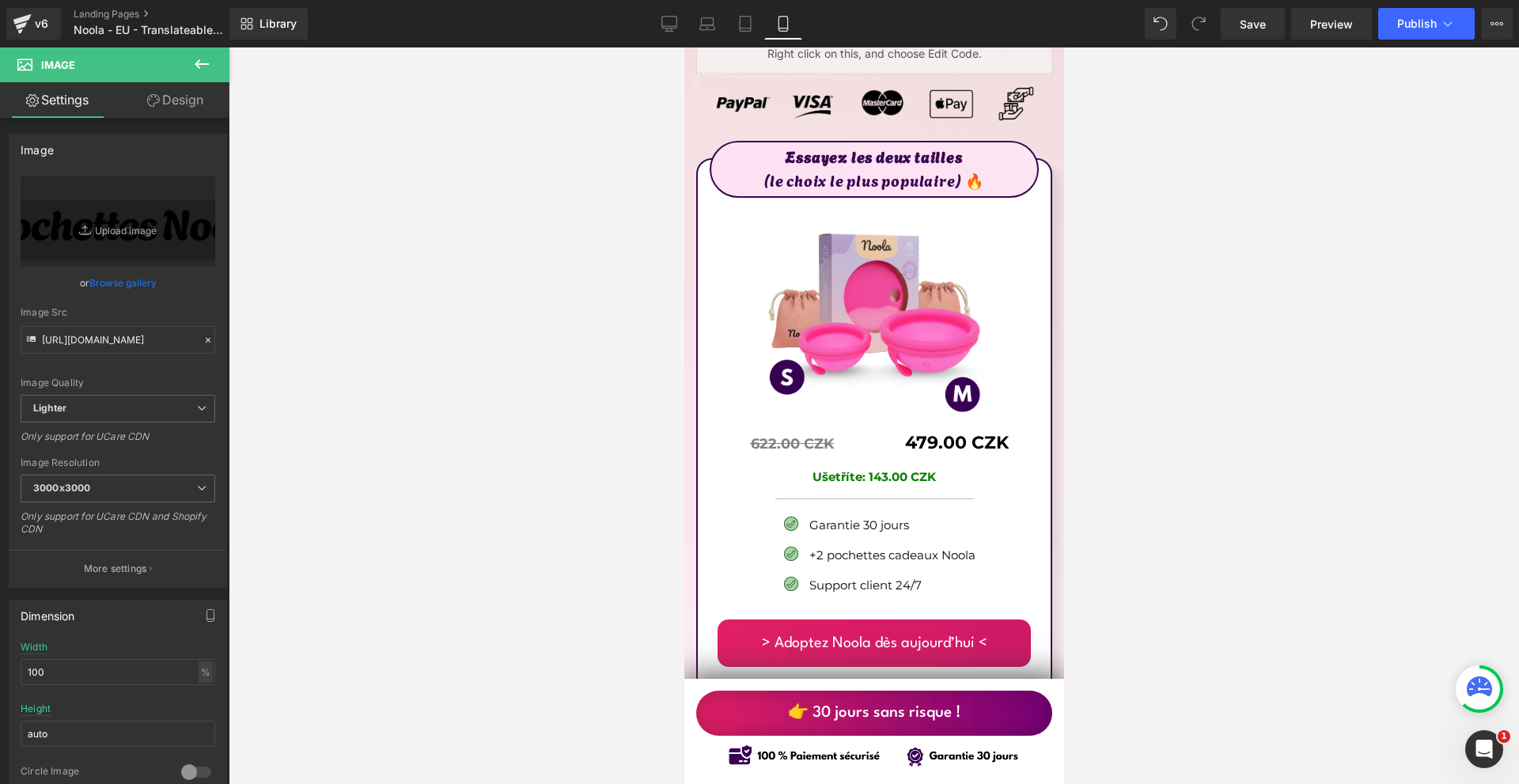
scroll to position [8935, 0]
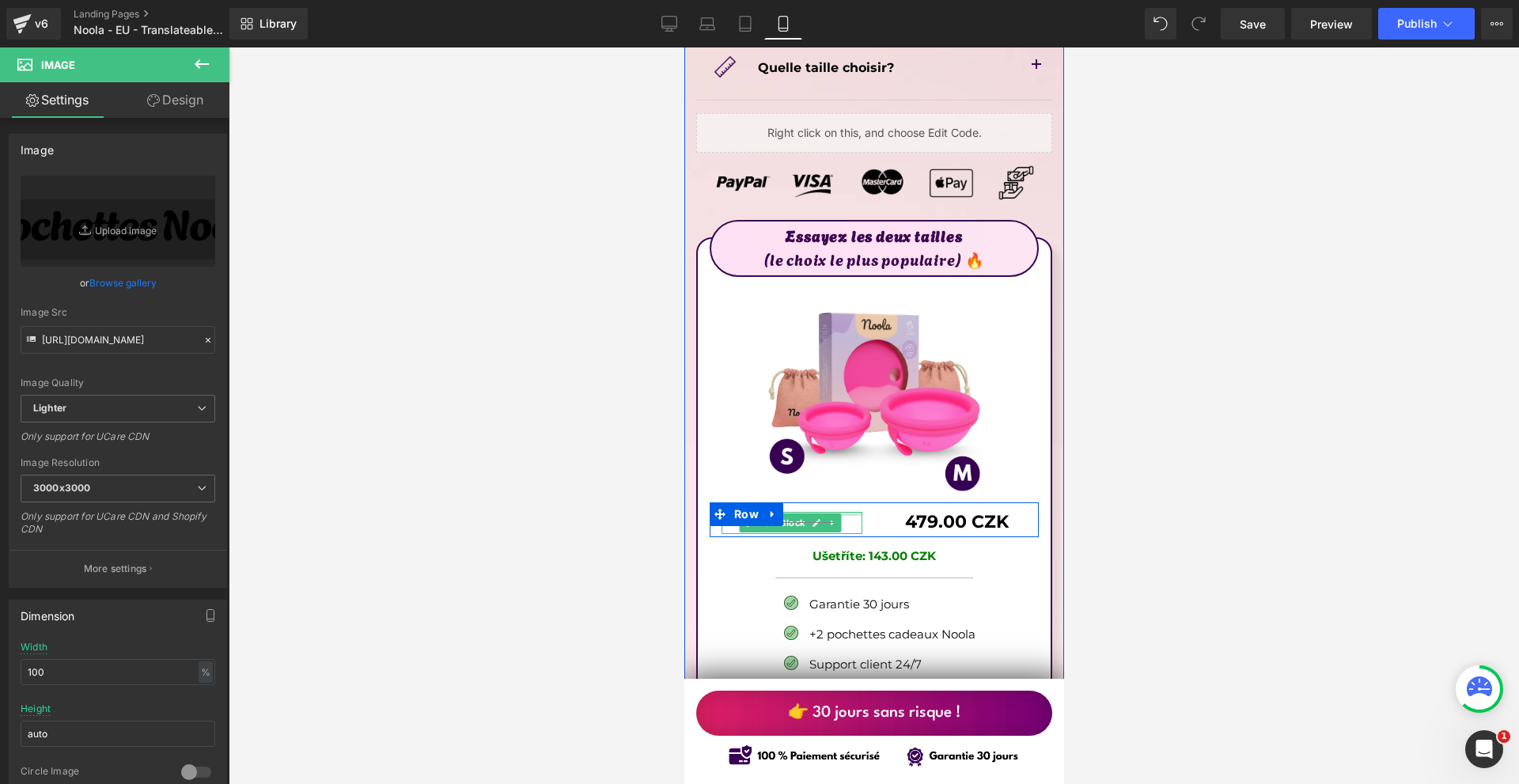
click at [801, 512] on div at bounding box center [791, 513] width 141 height 4
click at [801, 512] on p "622.00 CZK" at bounding box center [791, 523] width 141 height 23
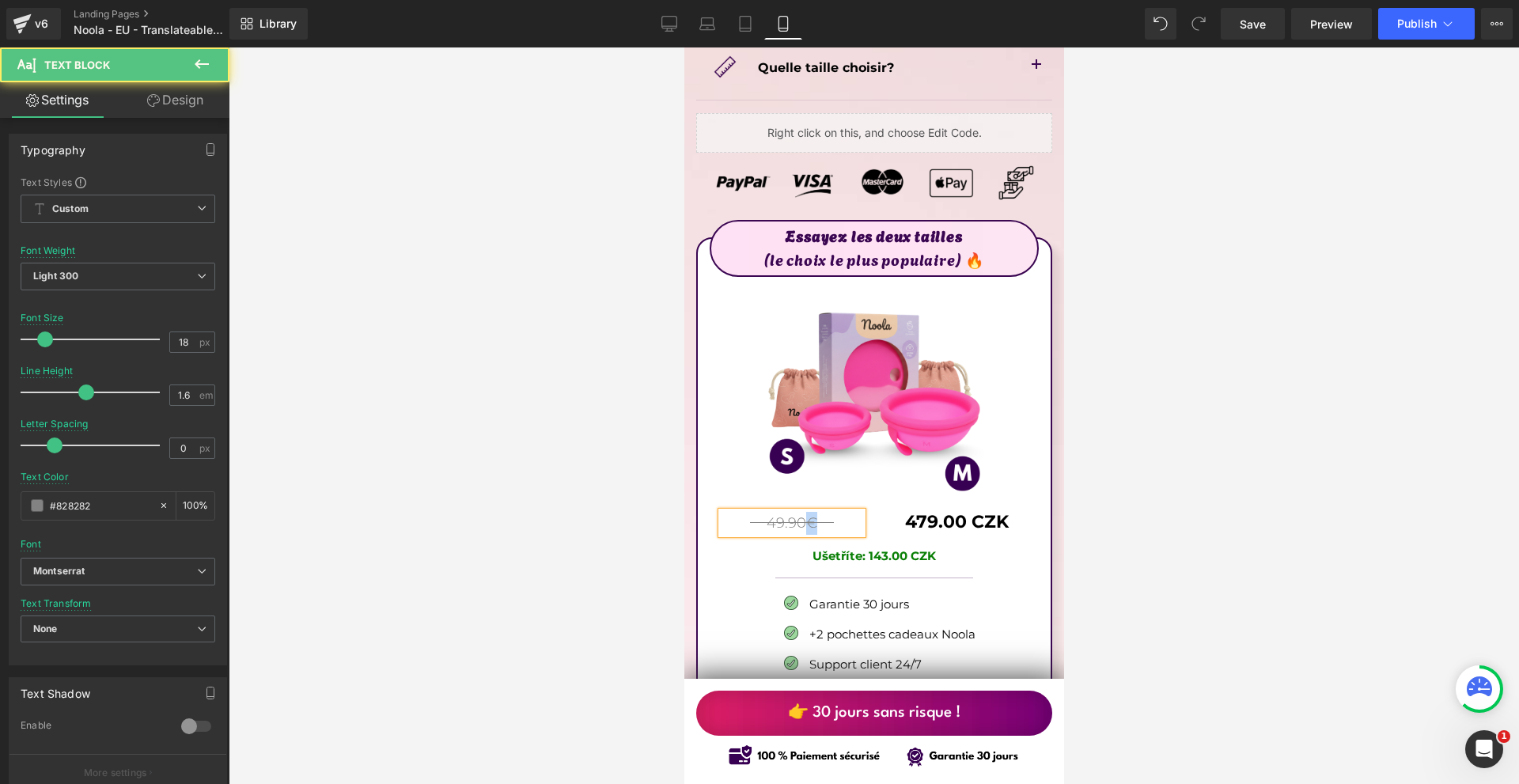
copy p "€"
drag, startPoint x: 823, startPoint y: 461, endPoint x: 804, endPoint y: 461, distance: 19.0
click at [804, 512] on p "49.90€" at bounding box center [791, 523] width 141 height 23
click at [764, 512] on p "49.90€" at bounding box center [791, 523] width 141 height 23
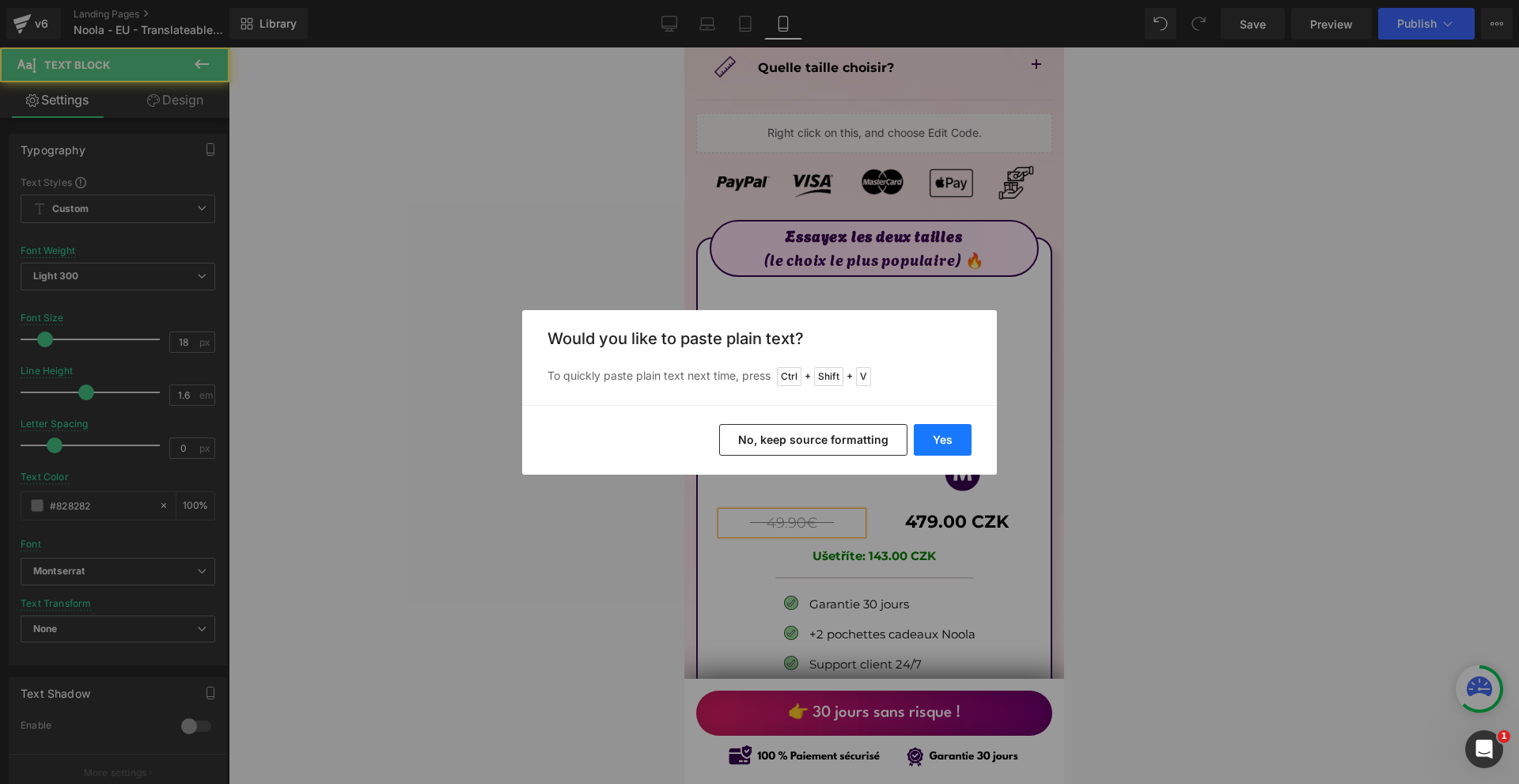
drag, startPoint x: 255, startPoint y: 399, endPoint x: 941, endPoint y: 447, distance: 687.7
click at [941, 447] on button "Yes" at bounding box center [943, 439] width 58 height 31
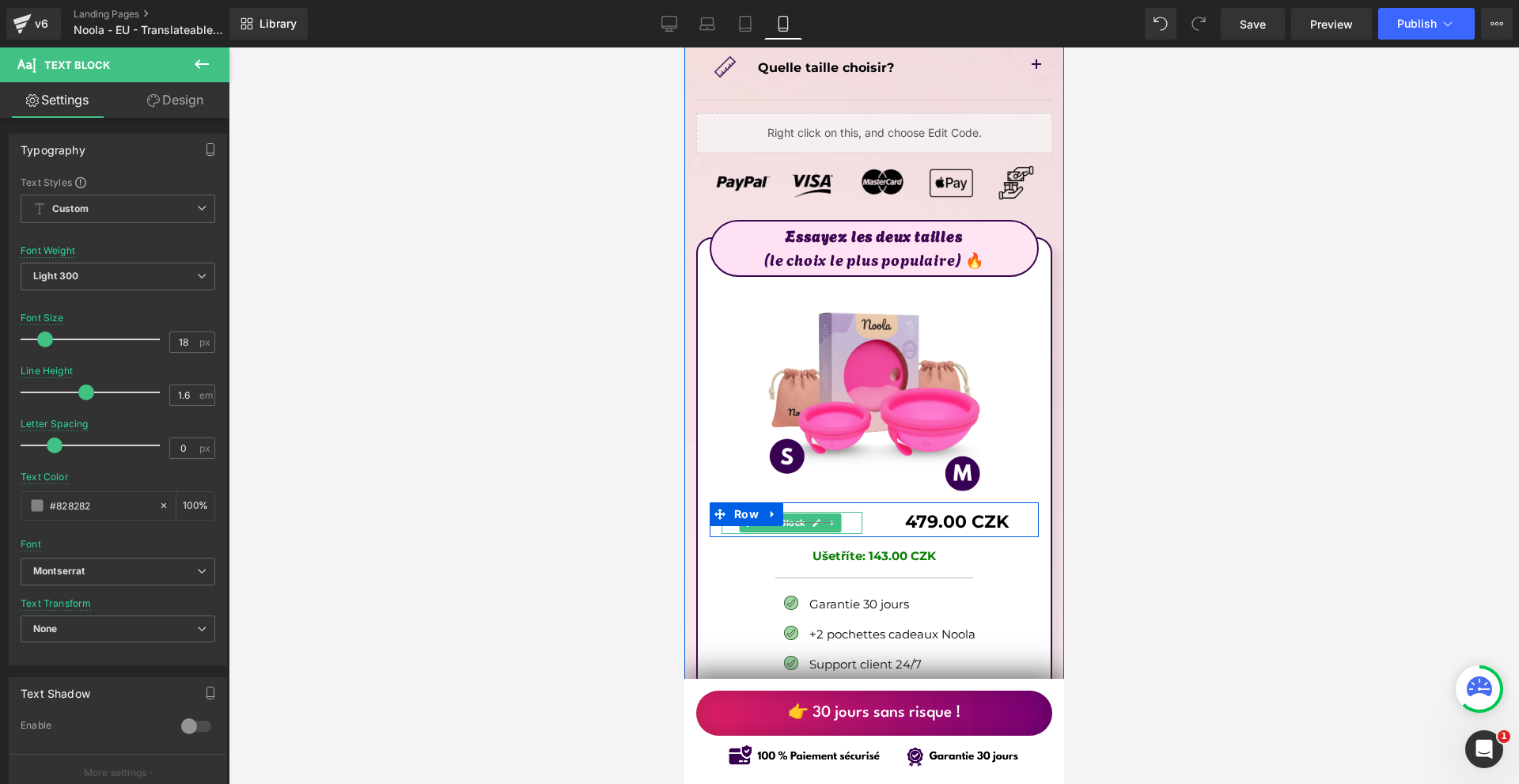
click at [841, 512] on div "€49.90€ Text Block" at bounding box center [791, 523] width 141 height 23
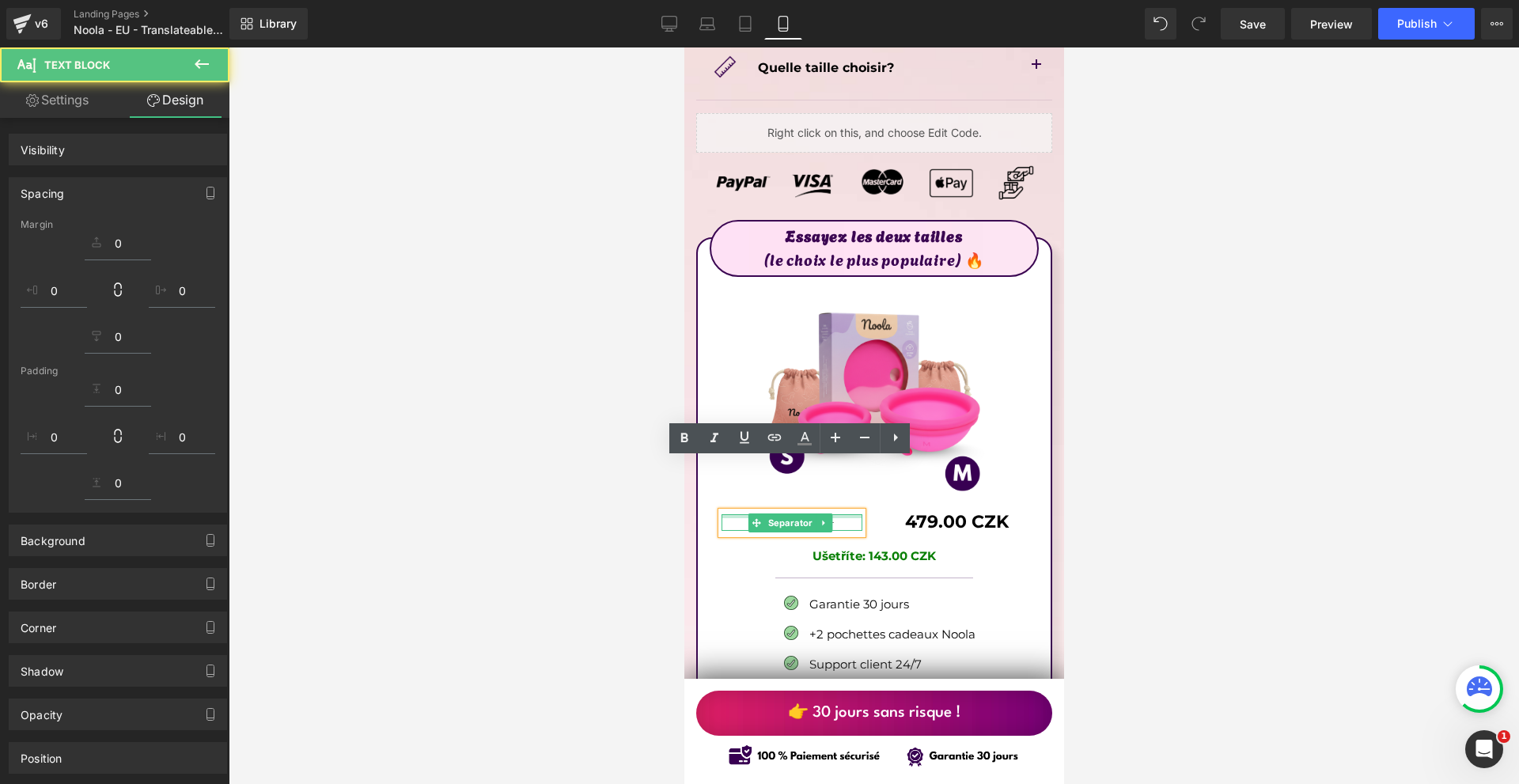
click at [841, 514] on div at bounding box center [791, 516] width 141 height 4
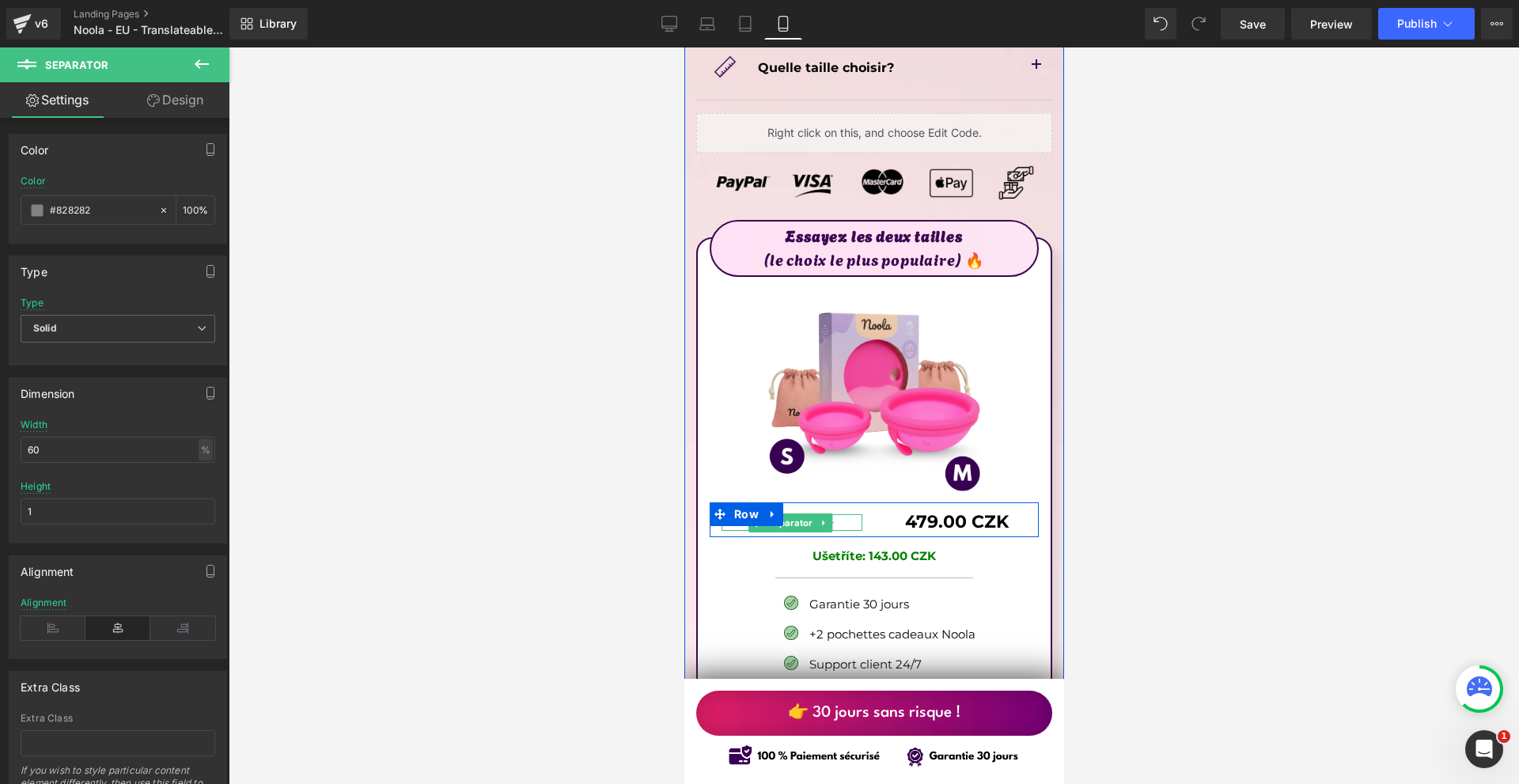
click at [839, 514] on div at bounding box center [791, 522] width 141 height 16
click at [840, 512] on p "€49.90€" at bounding box center [791, 523] width 141 height 23
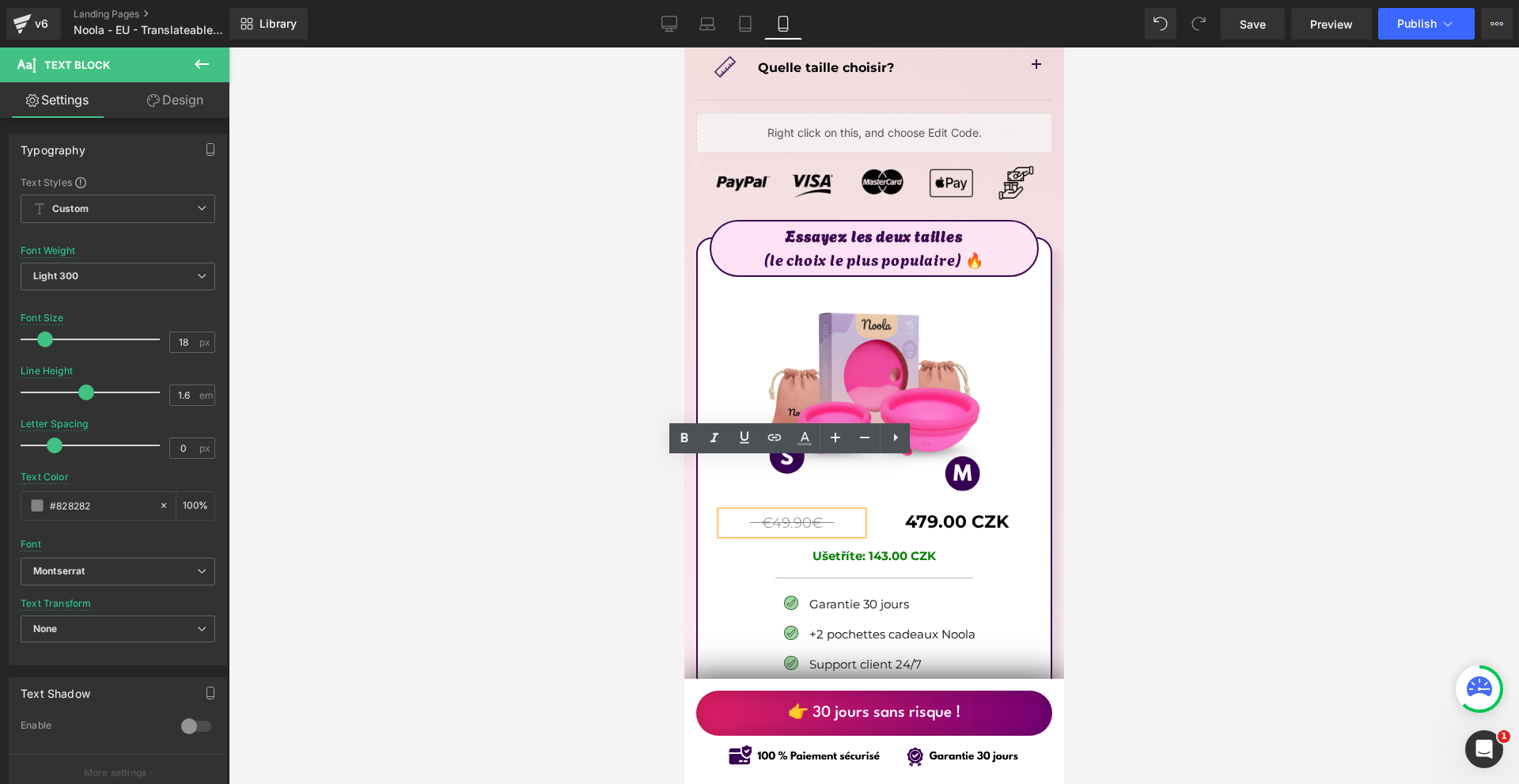
click at [840, 512] on p "€49.90€" at bounding box center [791, 523] width 141 height 23
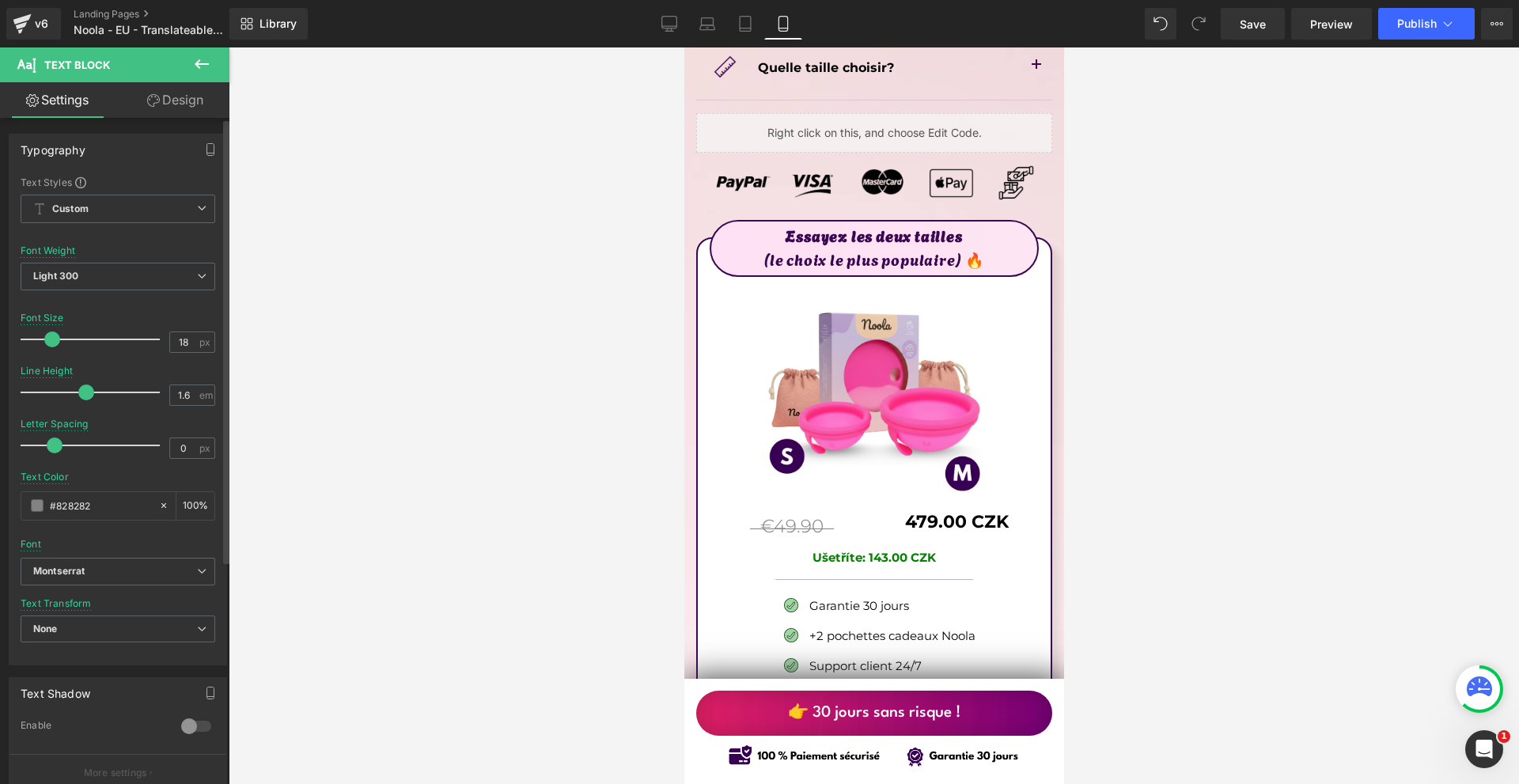
drag, startPoint x: 47, startPoint y: 338, endPoint x: 55, endPoint y: 344, distance: 10.0
click at [52, 338] on span at bounding box center [52, 339] width 16 height 16
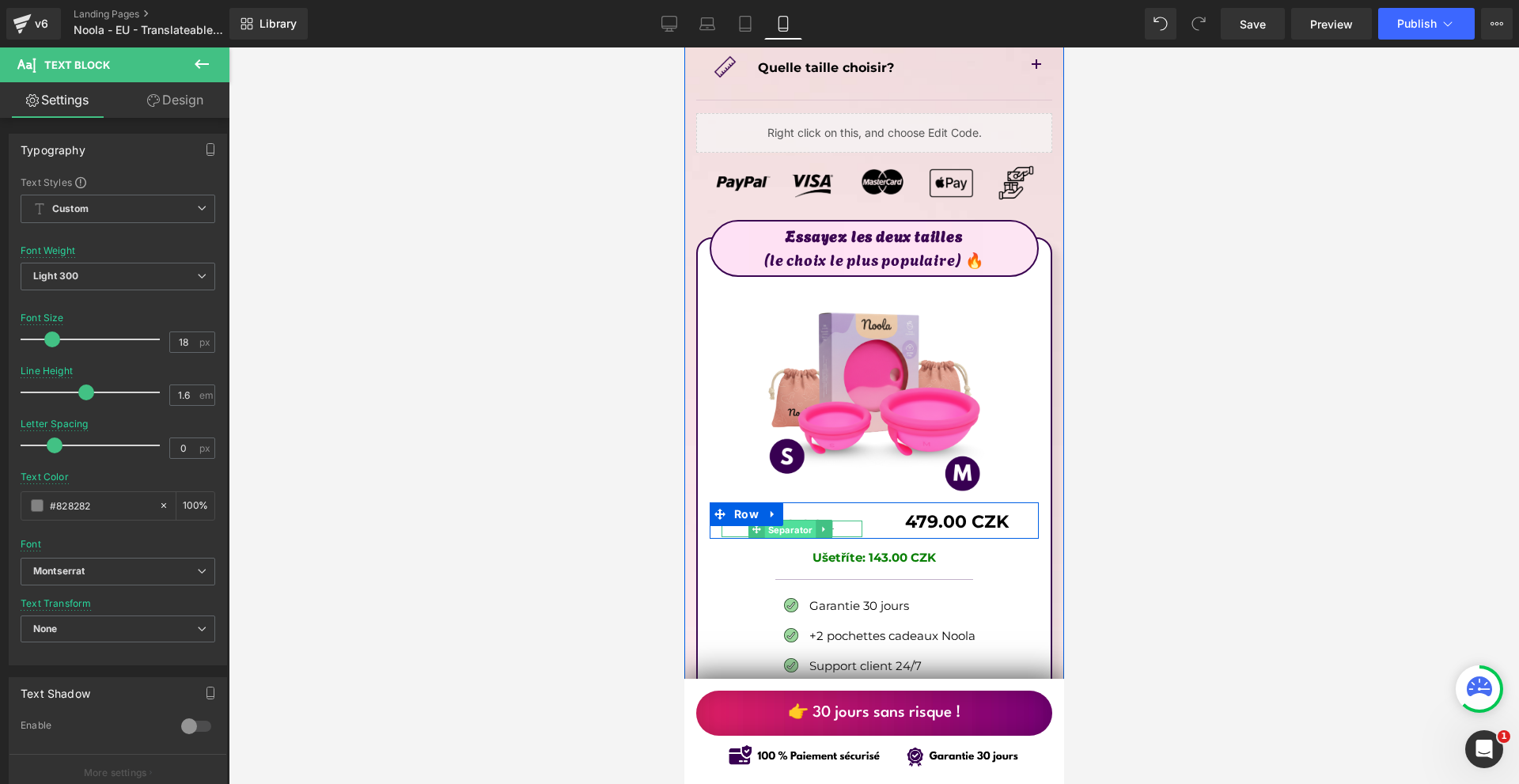
click at [787, 521] on span "Separator" at bounding box center [789, 530] width 51 height 19
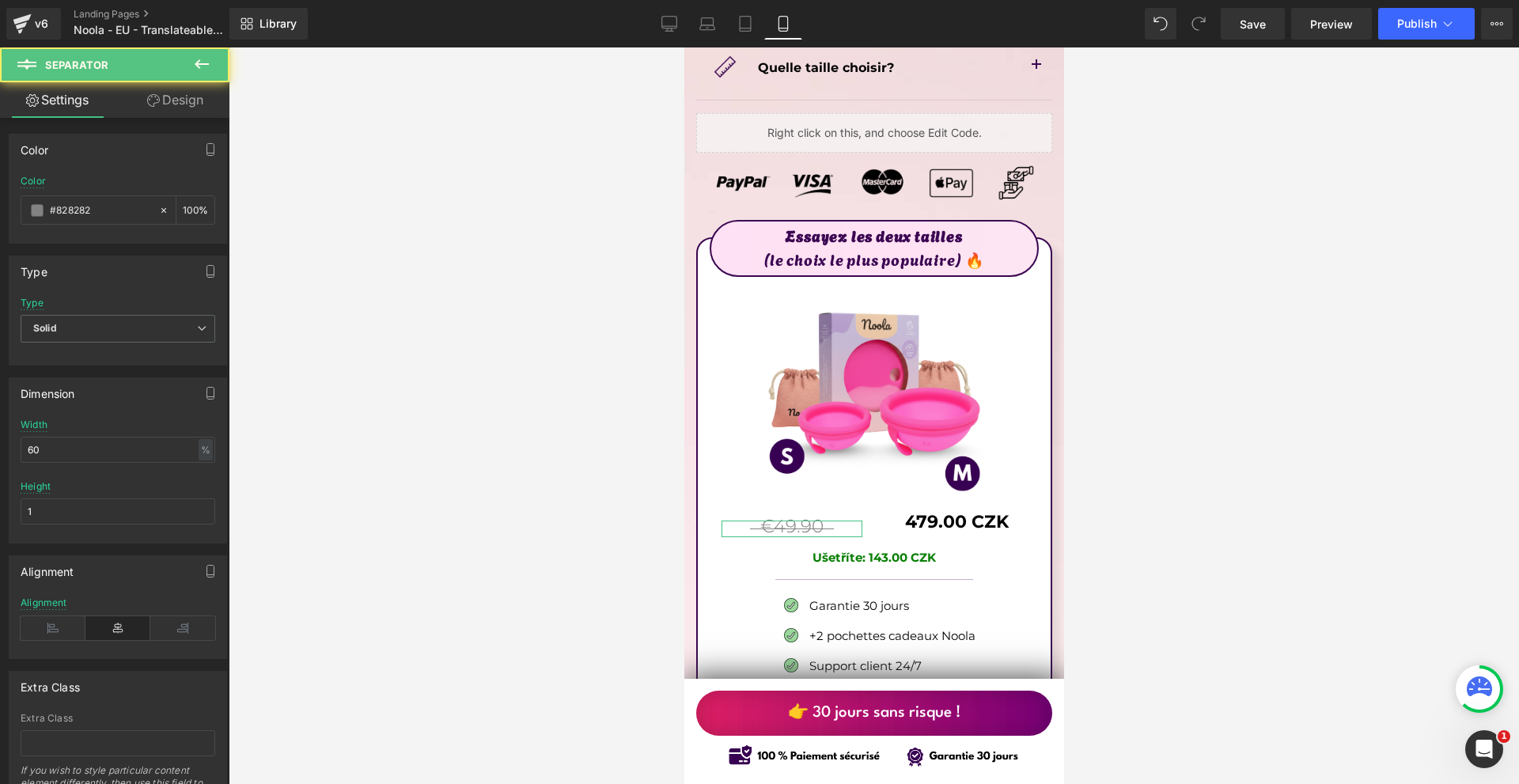
click at [185, 99] on link "Design" at bounding box center [175, 100] width 115 height 36
click at [0, 0] on div "Spacing" at bounding box center [0, 0] width 0 height 0
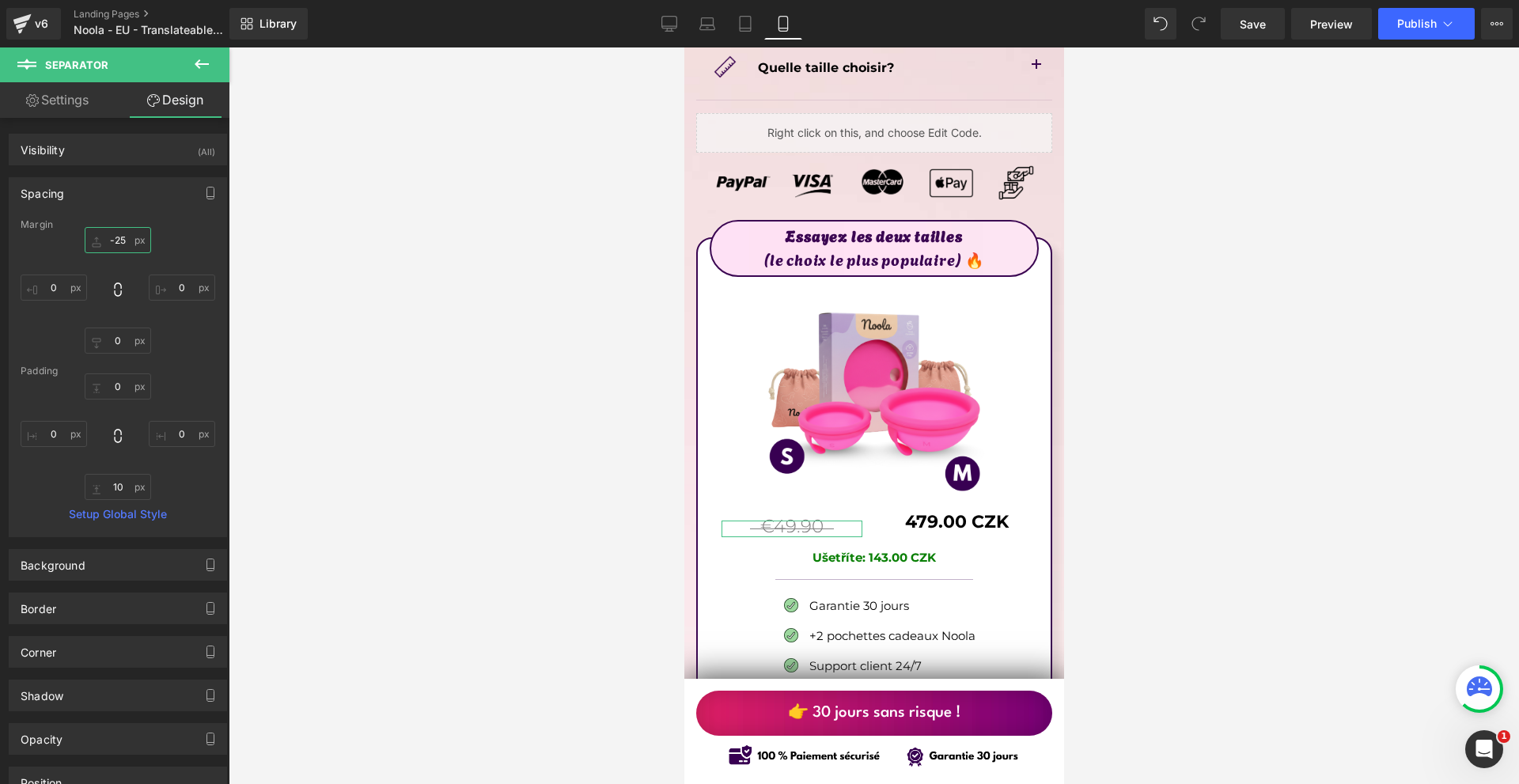
click at [123, 246] on input "-25" at bounding box center [118, 239] width 67 height 26
type input "-30"
click at [56, 285] on input "0" at bounding box center [54, 287] width 67 height 26
type input "20"
click at [187, 299] on input "0" at bounding box center [182, 287] width 67 height 26
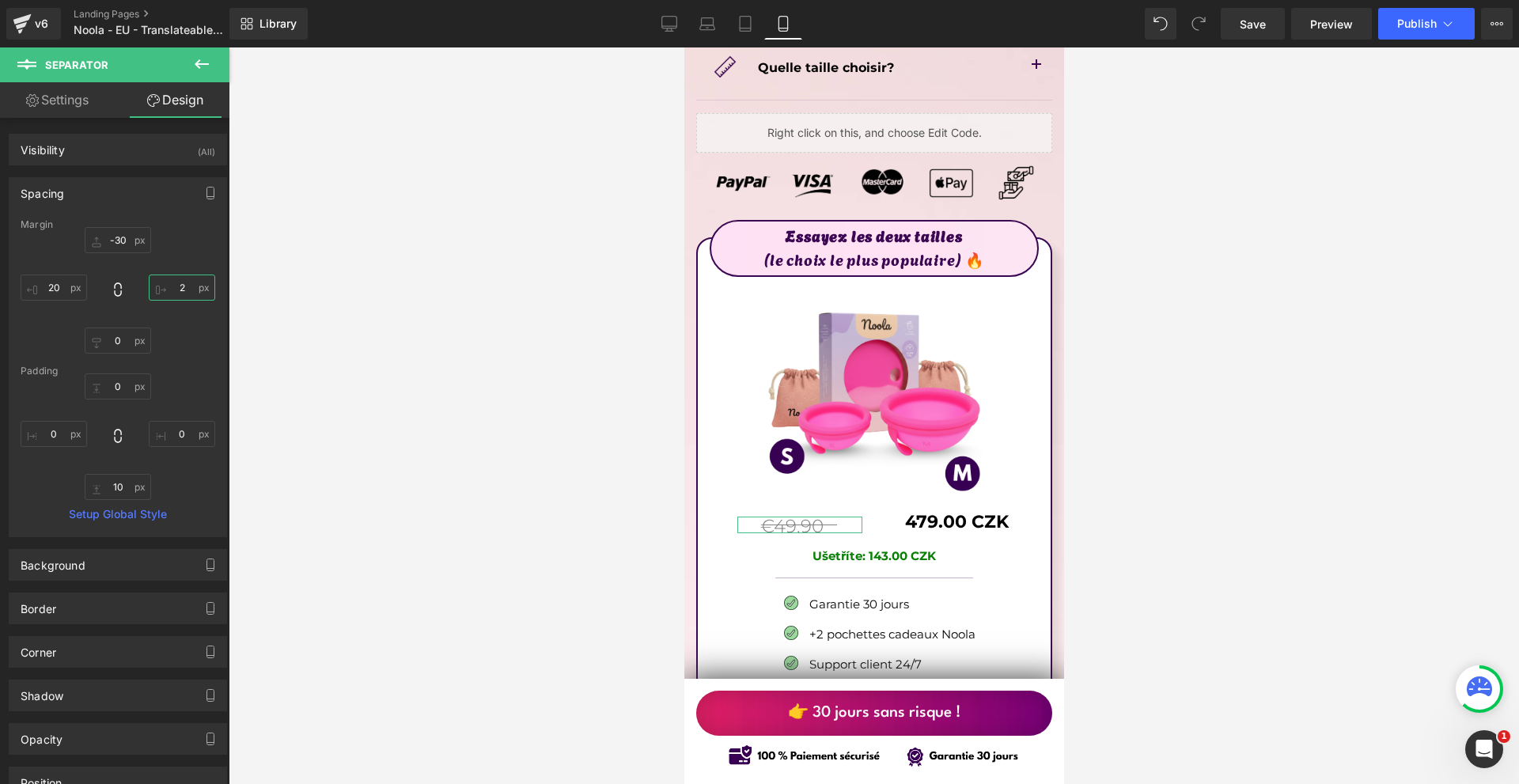
type input "20"
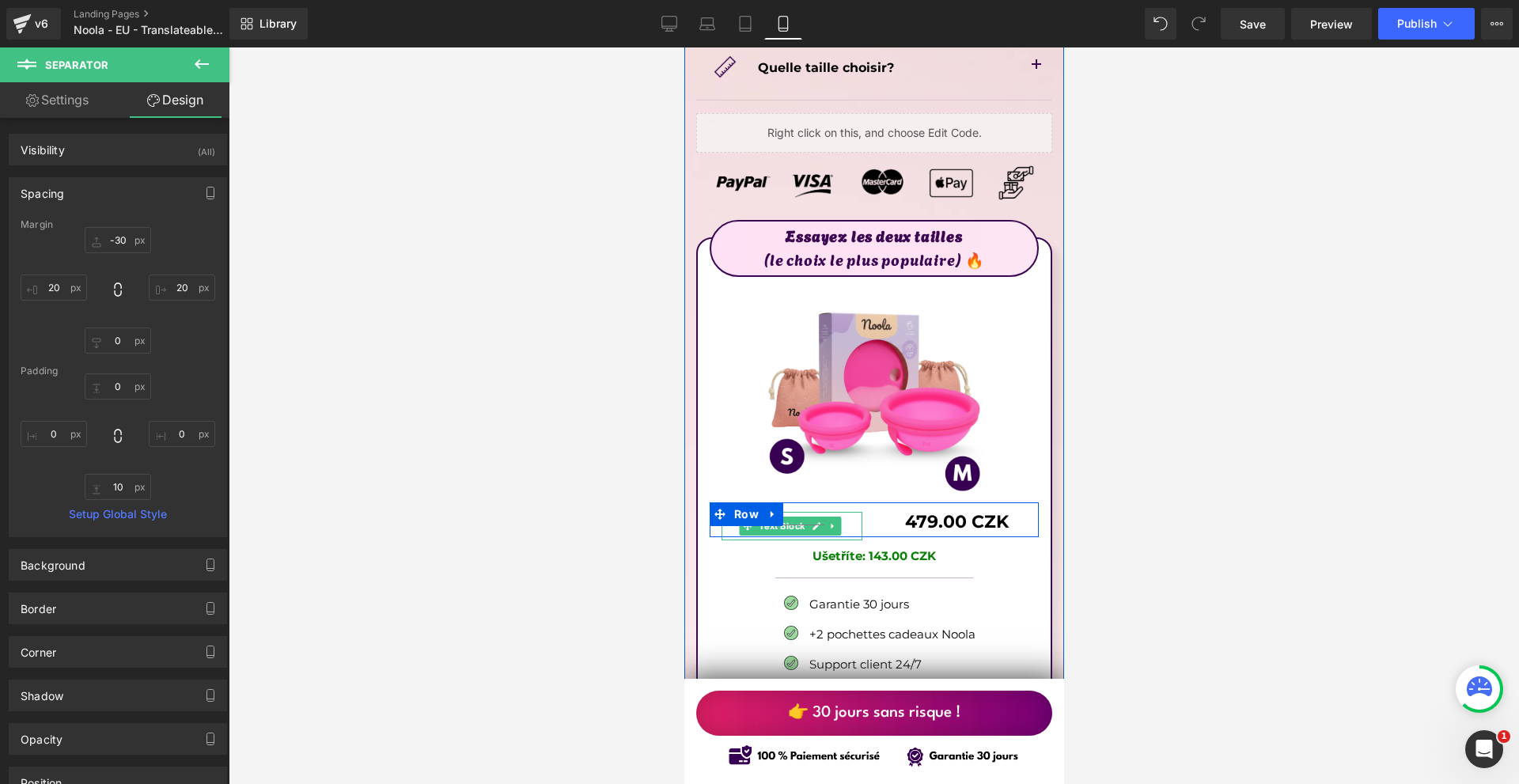
click at [804, 512] on p "€49.90" at bounding box center [791, 526] width 141 height 30
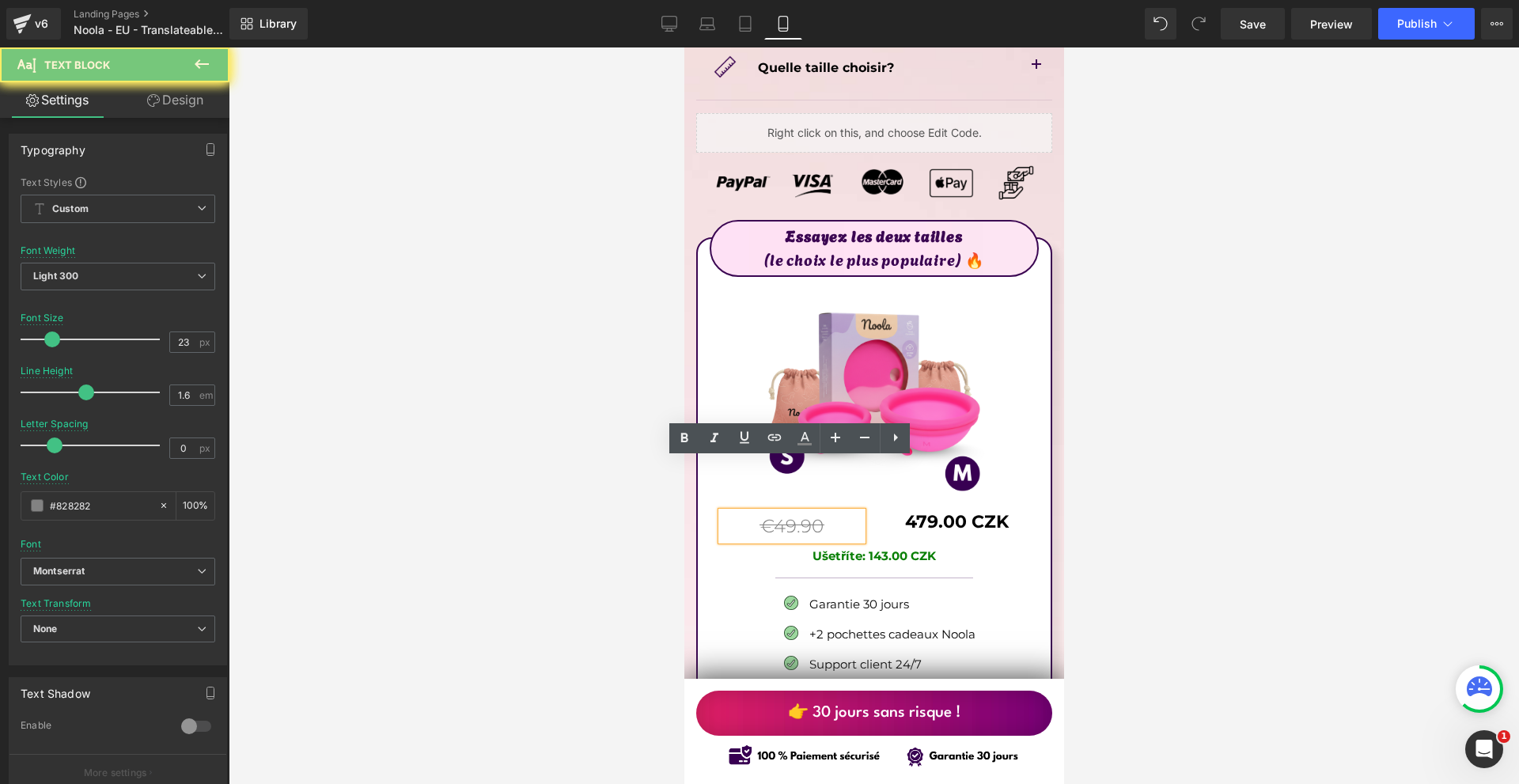
click at [804, 512] on p "€49.90" at bounding box center [791, 526] width 141 height 30
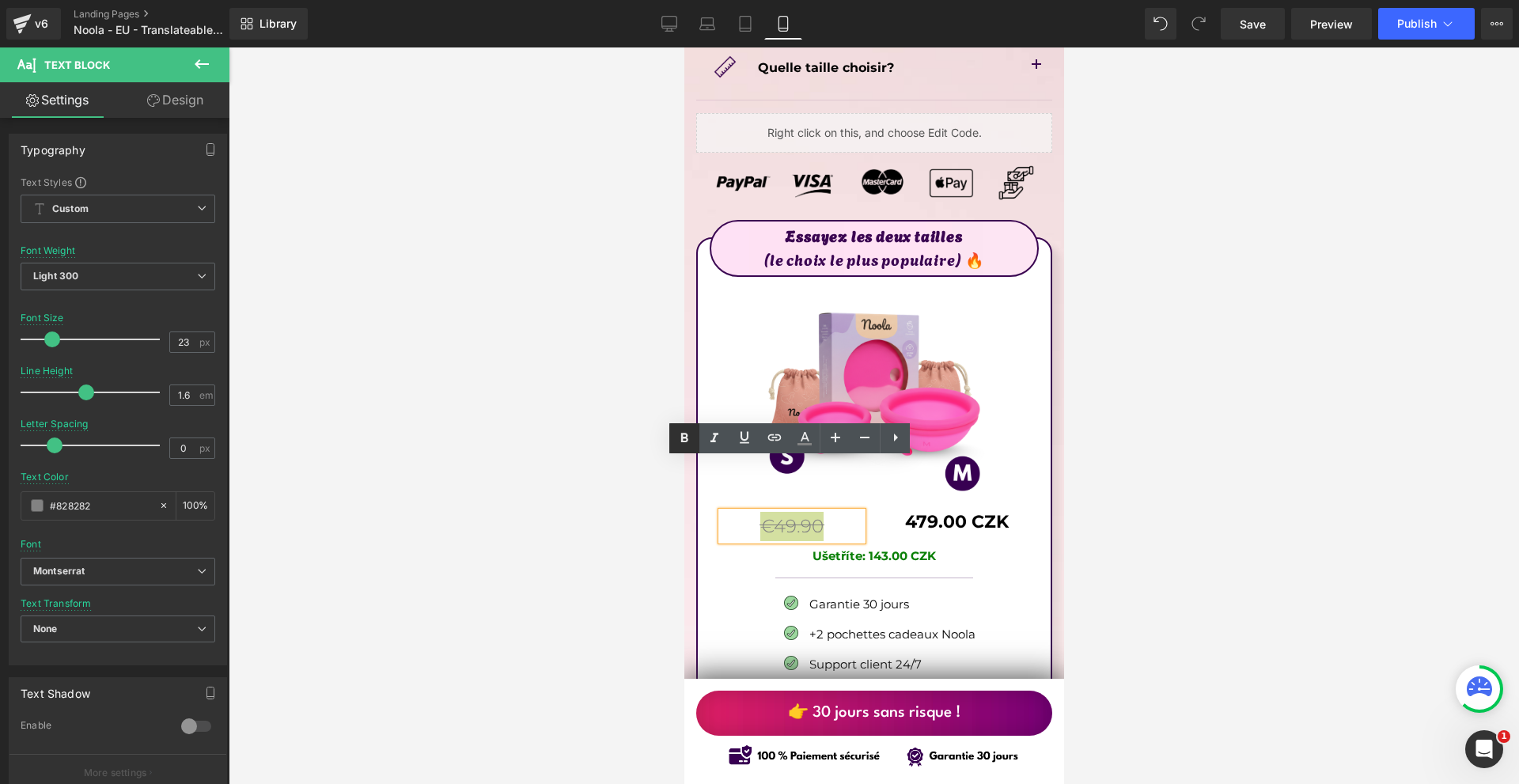
drag, startPoint x: 684, startPoint y: 428, endPoint x: 339, endPoint y: 385, distance: 347.7
click at [684, 428] on link at bounding box center [684, 437] width 30 height 30
click at [1255, 414] on div at bounding box center [873, 415] width 1290 height 736
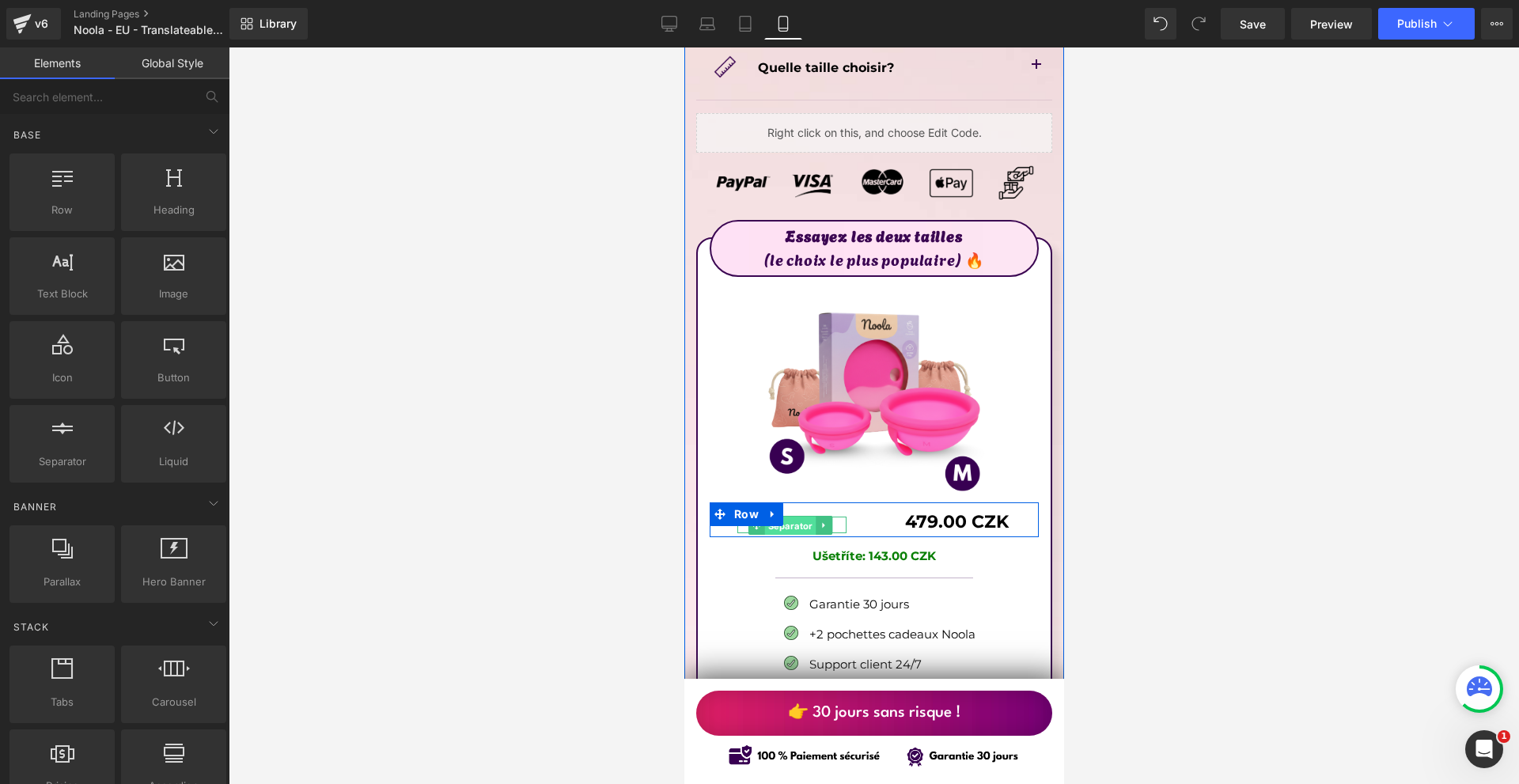
click at [787, 516] on span "Separator" at bounding box center [789, 525] width 51 height 19
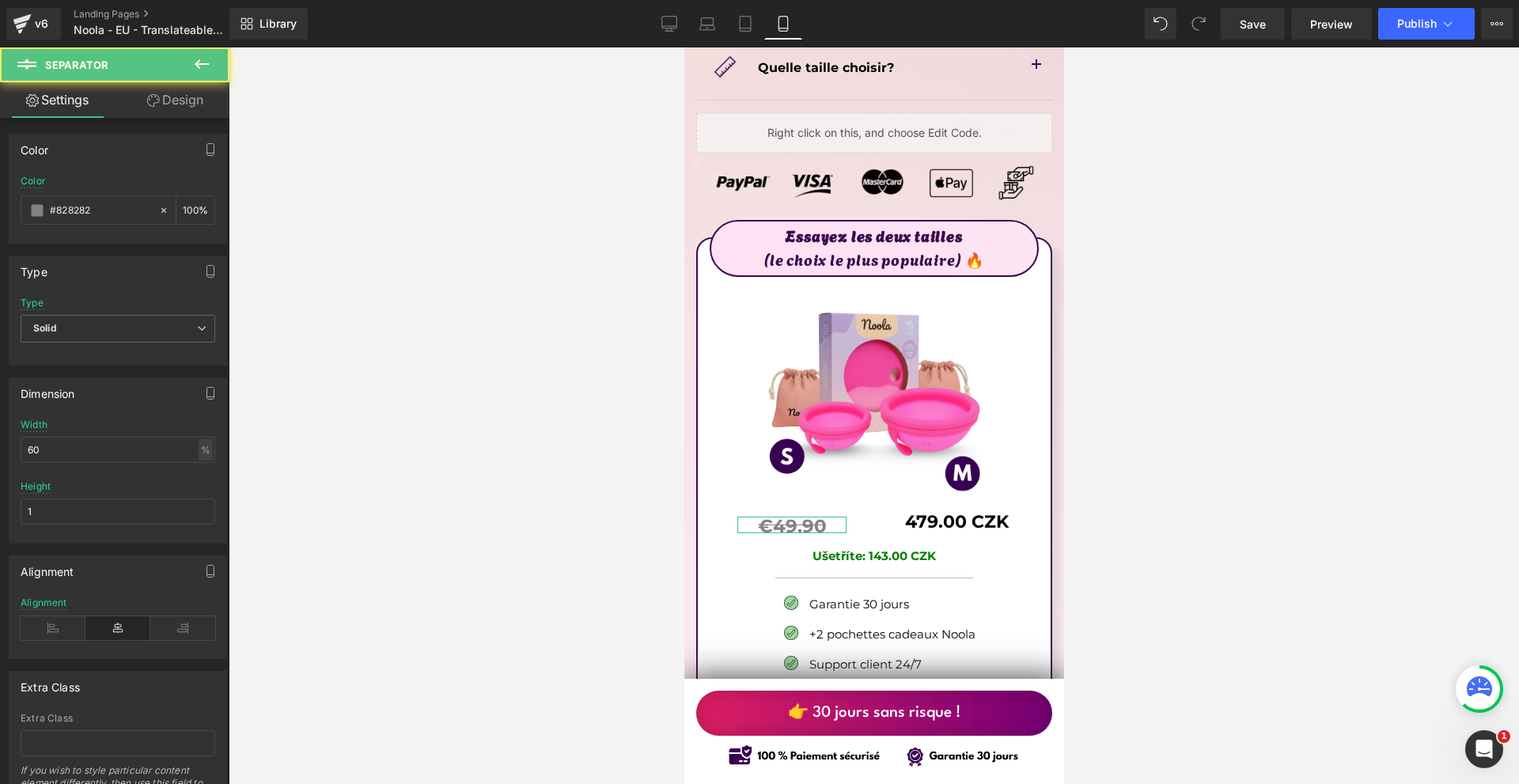
click at [156, 109] on link "Design" at bounding box center [175, 100] width 115 height 36
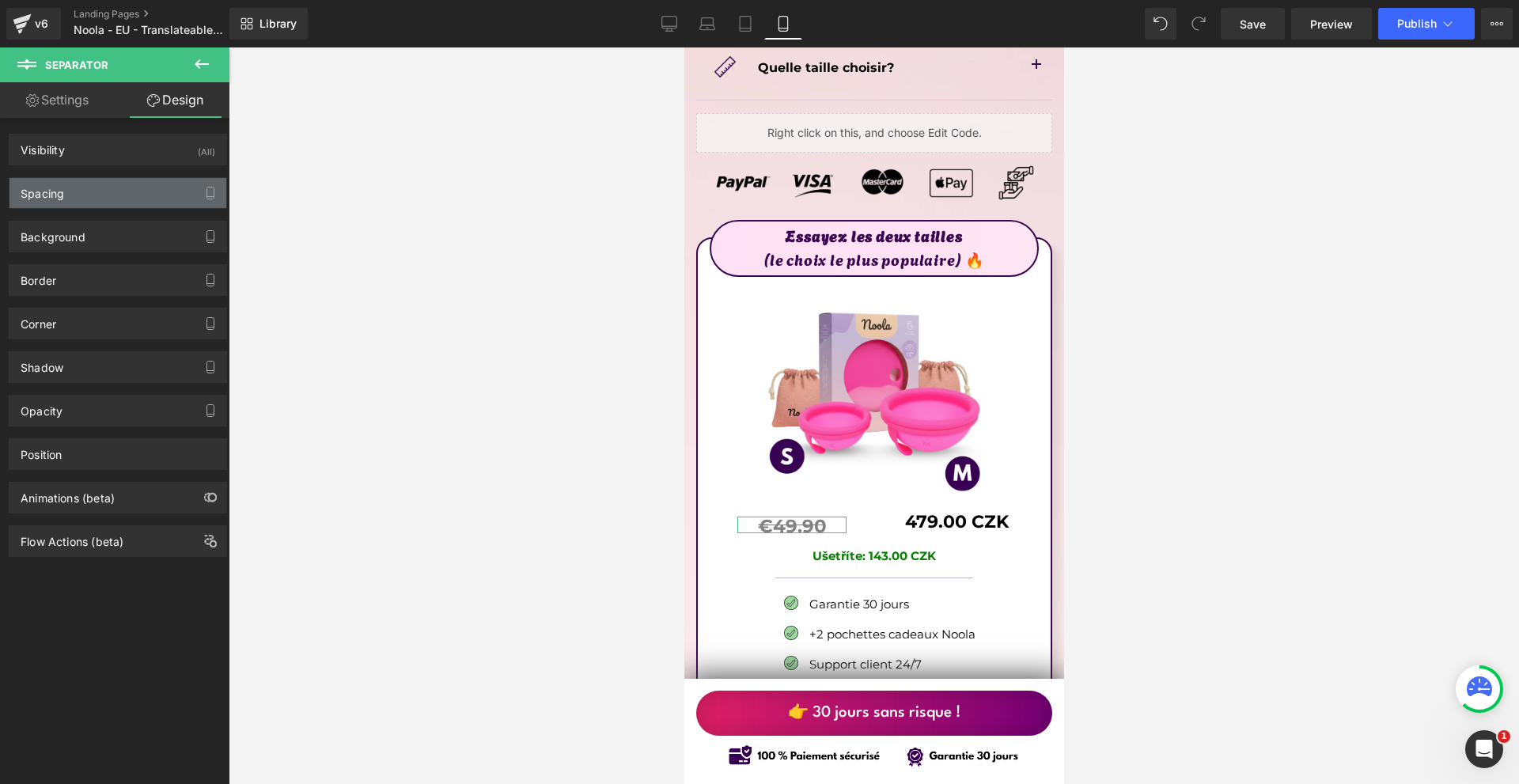
click at [76, 187] on div "Spacing" at bounding box center [118, 192] width 217 height 30
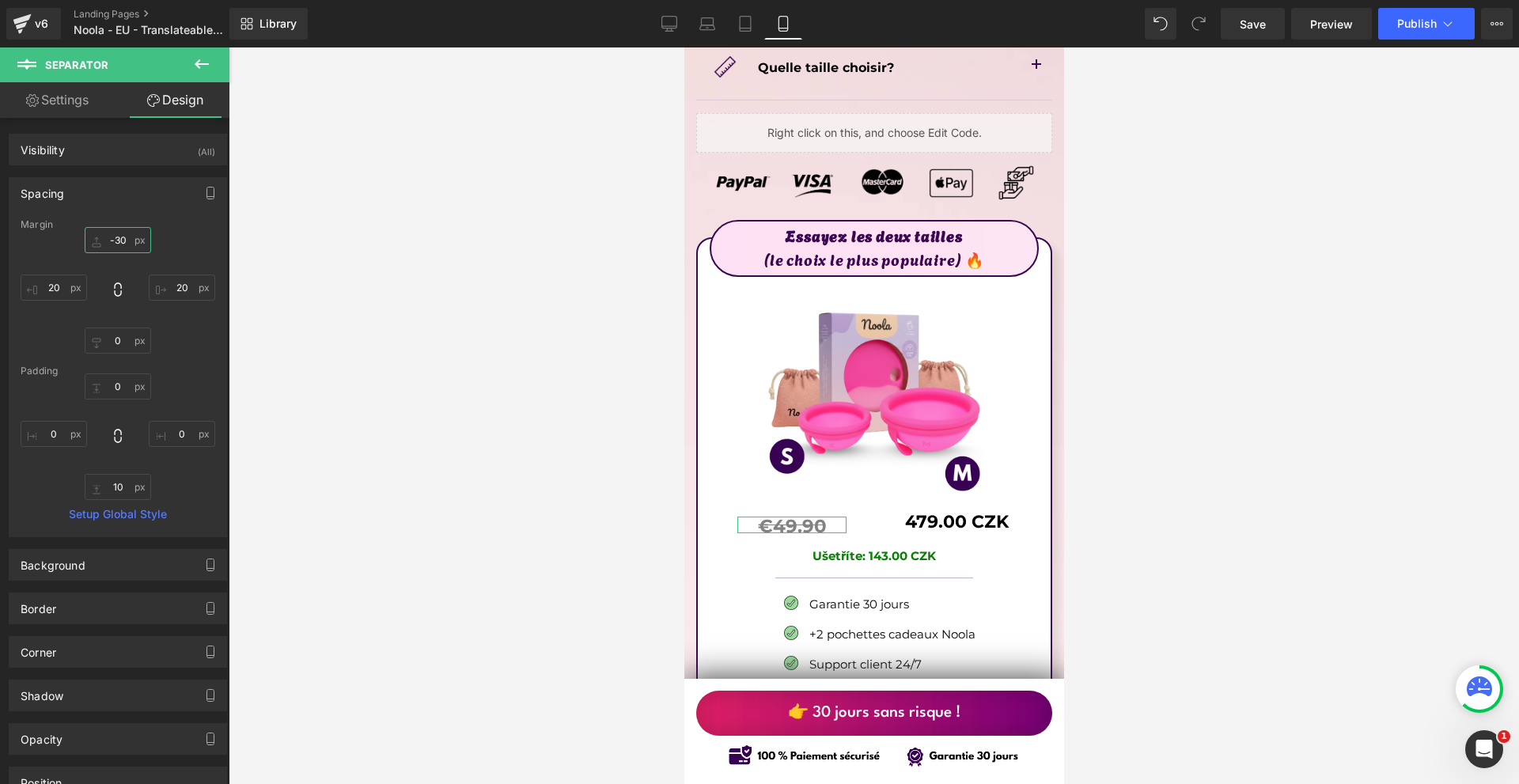
click at [113, 247] on input "text" at bounding box center [118, 239] width 67 height 26
type input "-29"
click at [62, 108] on link "Settings" at bounding box center [58, 100] width 115 height 36
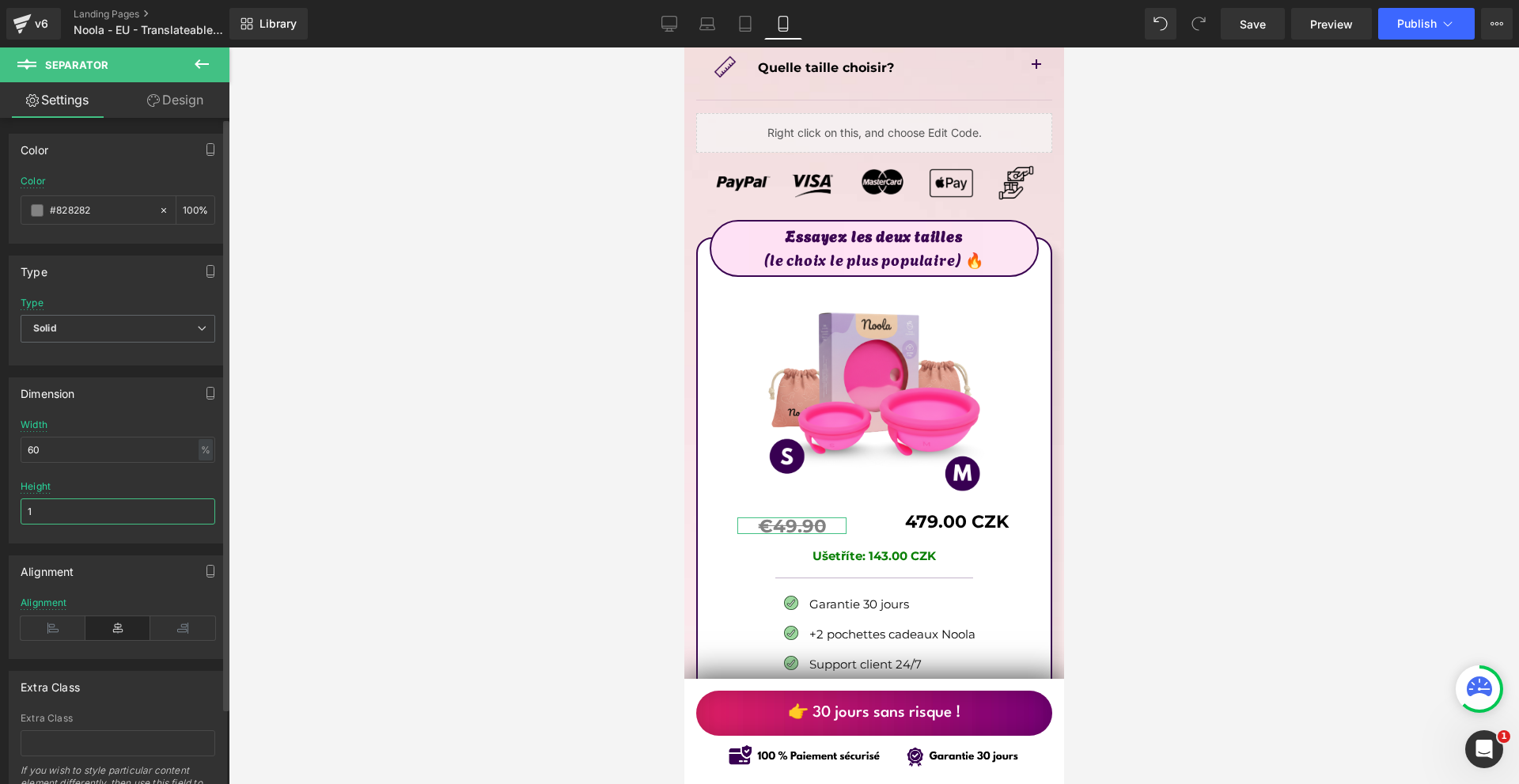
click at [54, 521] on input "1" at bounding box center [118, 511] width 194 height 26
type input "2"
click at [94, 448] on input "60" at bounding box center [118, 449] width 194 height 26
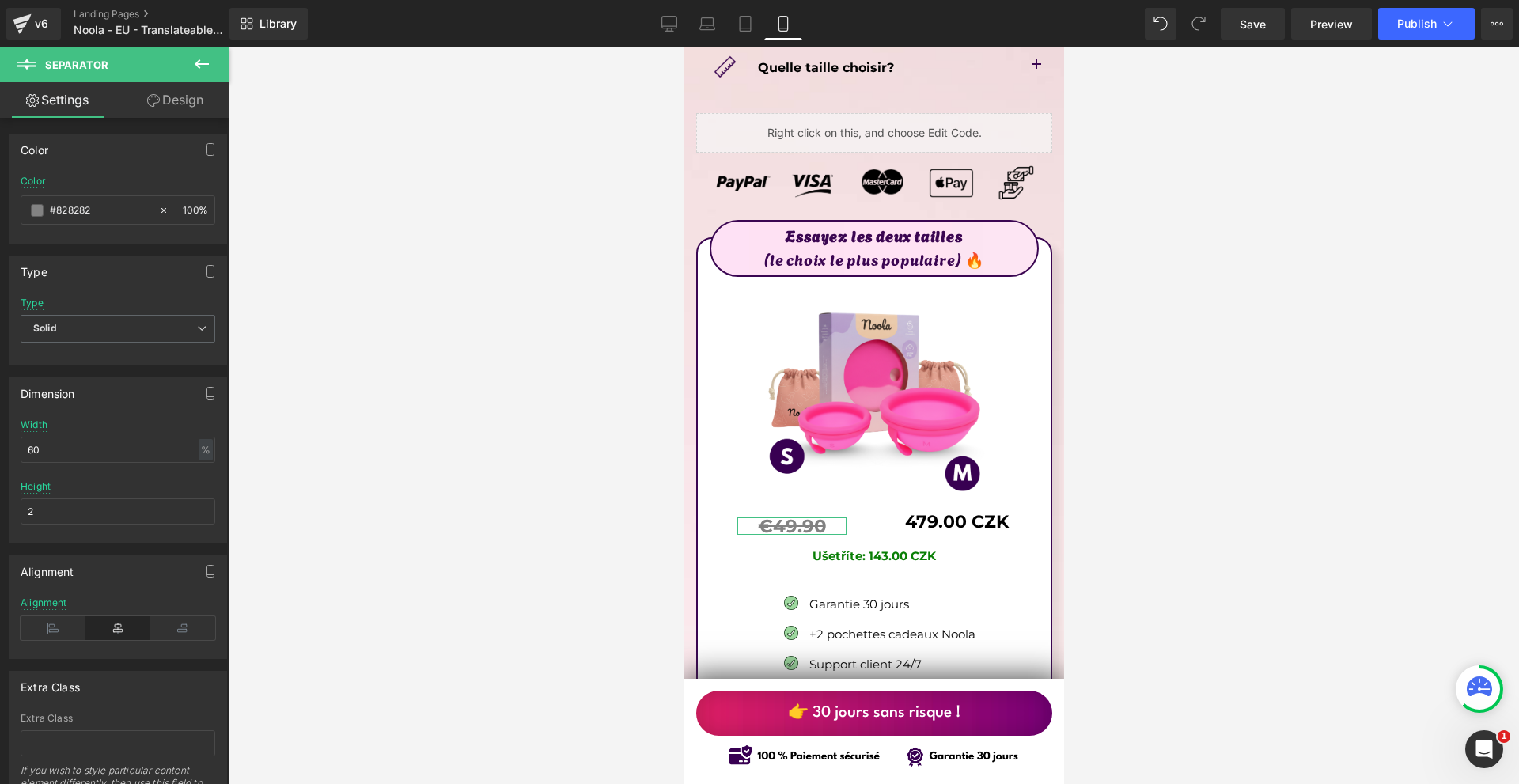
click at [196, 105] on link "Design" at bounding box center [175, 100] width 115 height 36
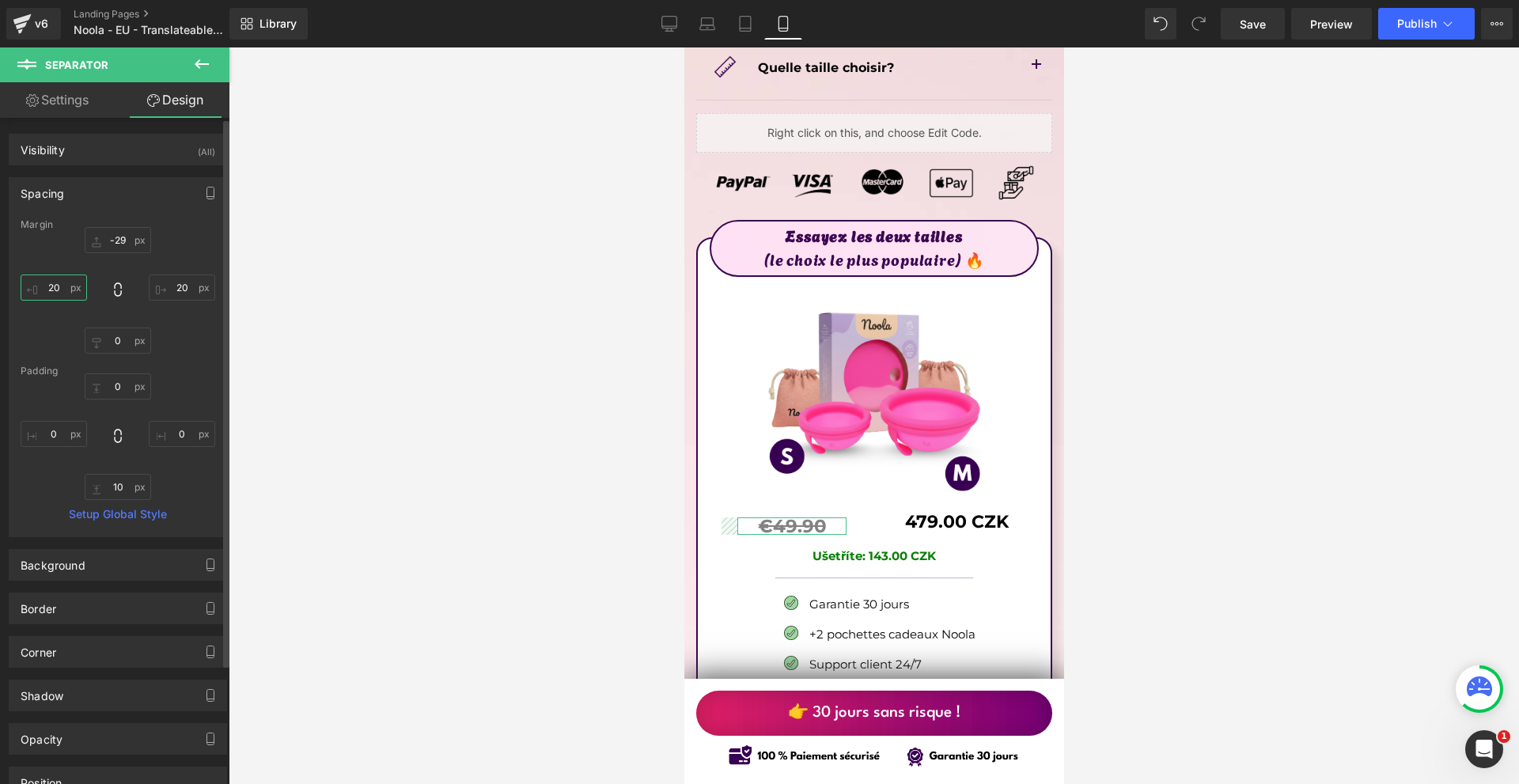
click at [59, 290] on input "text" at bounding box center [54, 287] width 67 height 26
type input "10"
click at [177, 293] on input "20" at bounding box center [182, 287] width 67 height 26
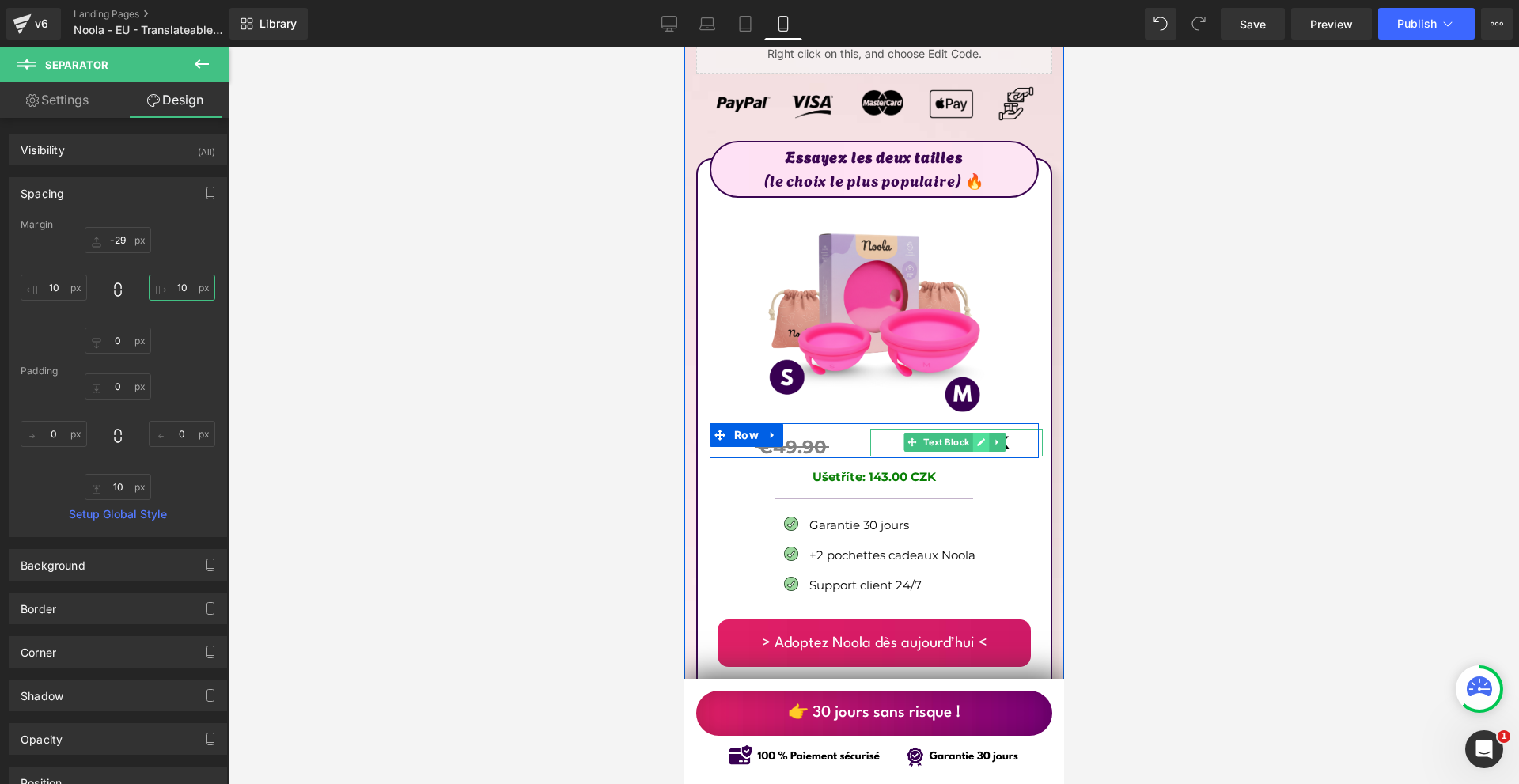
type input "10"
click at [975, 437] on icon at bounding box center [979, 441] width 9 height 10
click at [973, 432] on b "479.00 CZK" at bounding box center [955, 442] width 103 height 22
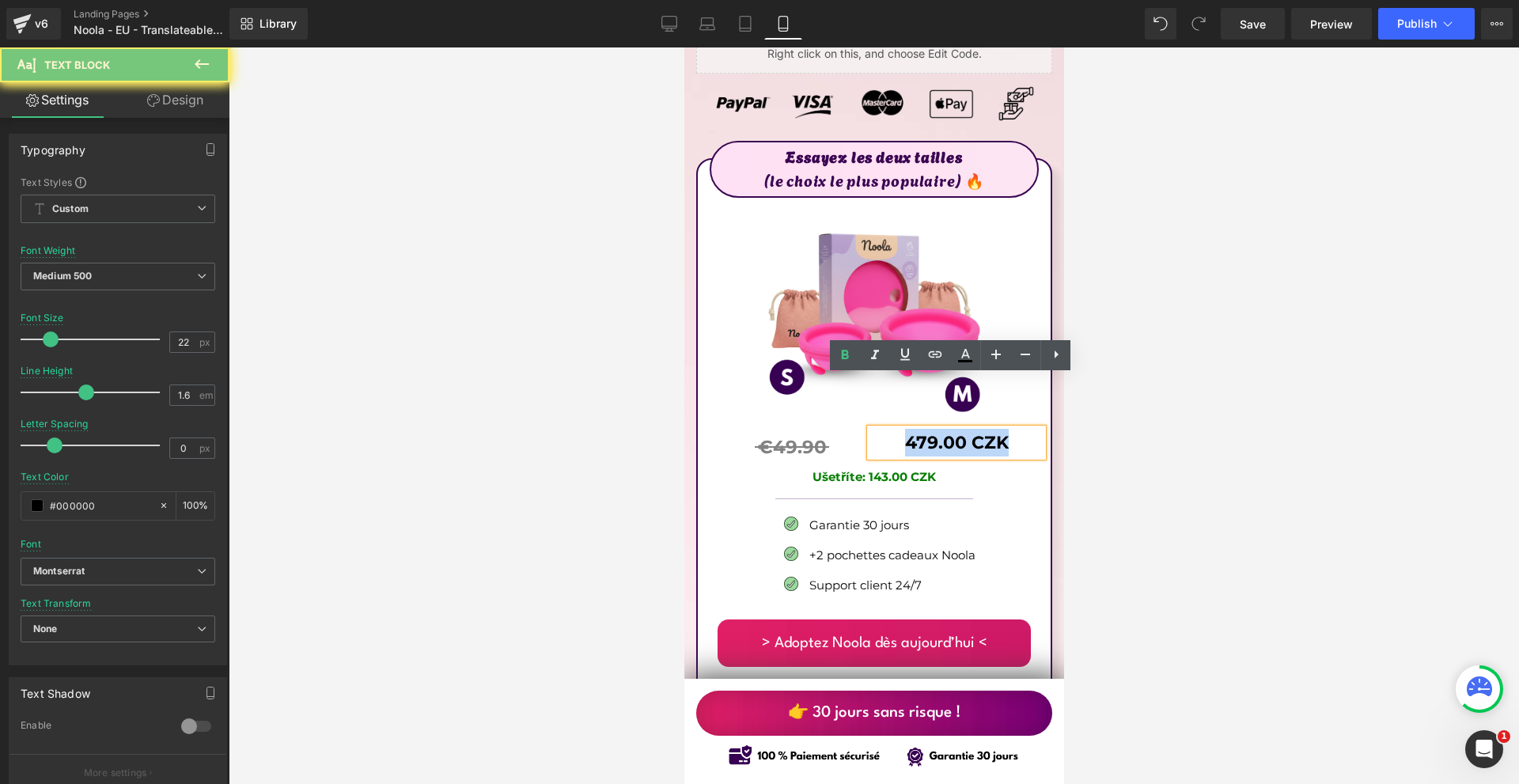
click at [972, 432] on b "479.00 CZK" at bounding box center [955, 442] width 103 height 22
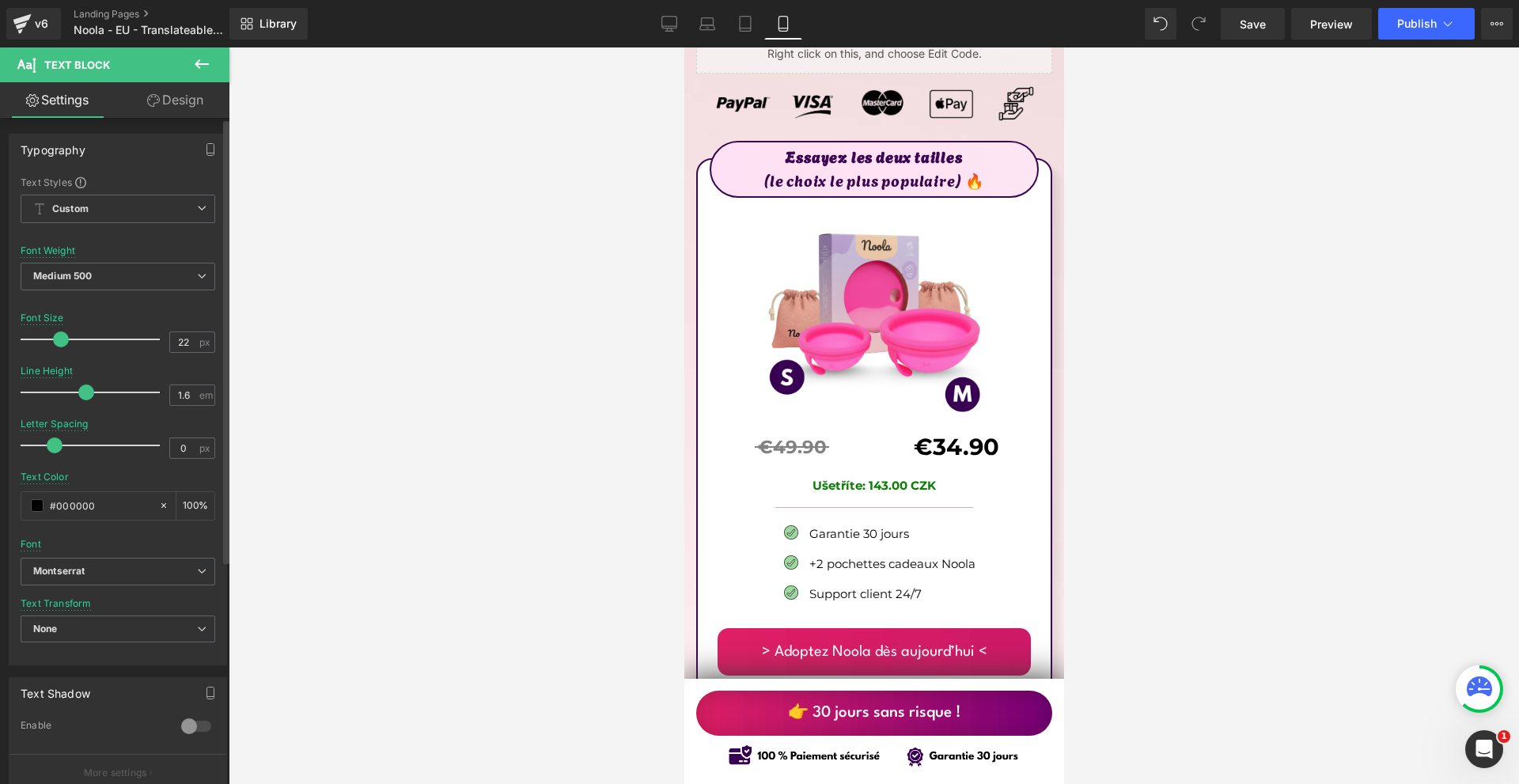
drag, startPoint x: 51, startPoint y: 339, endPoint x: 60, endPoint y: 339, distance: 9.0
click at [60, 339] on span at bounding box center [61, 339] width 16 height 16
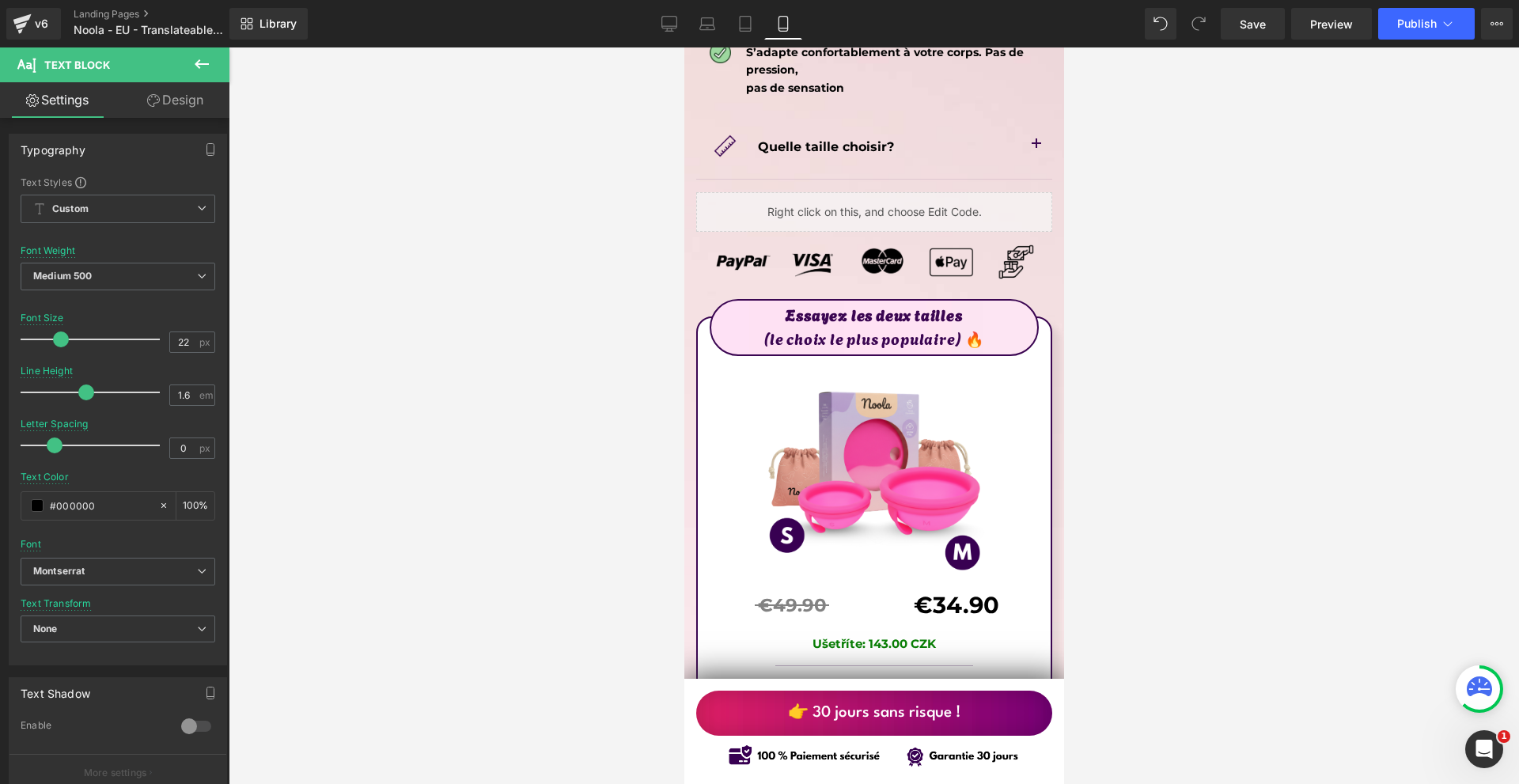
scroll to position [9172, 0]
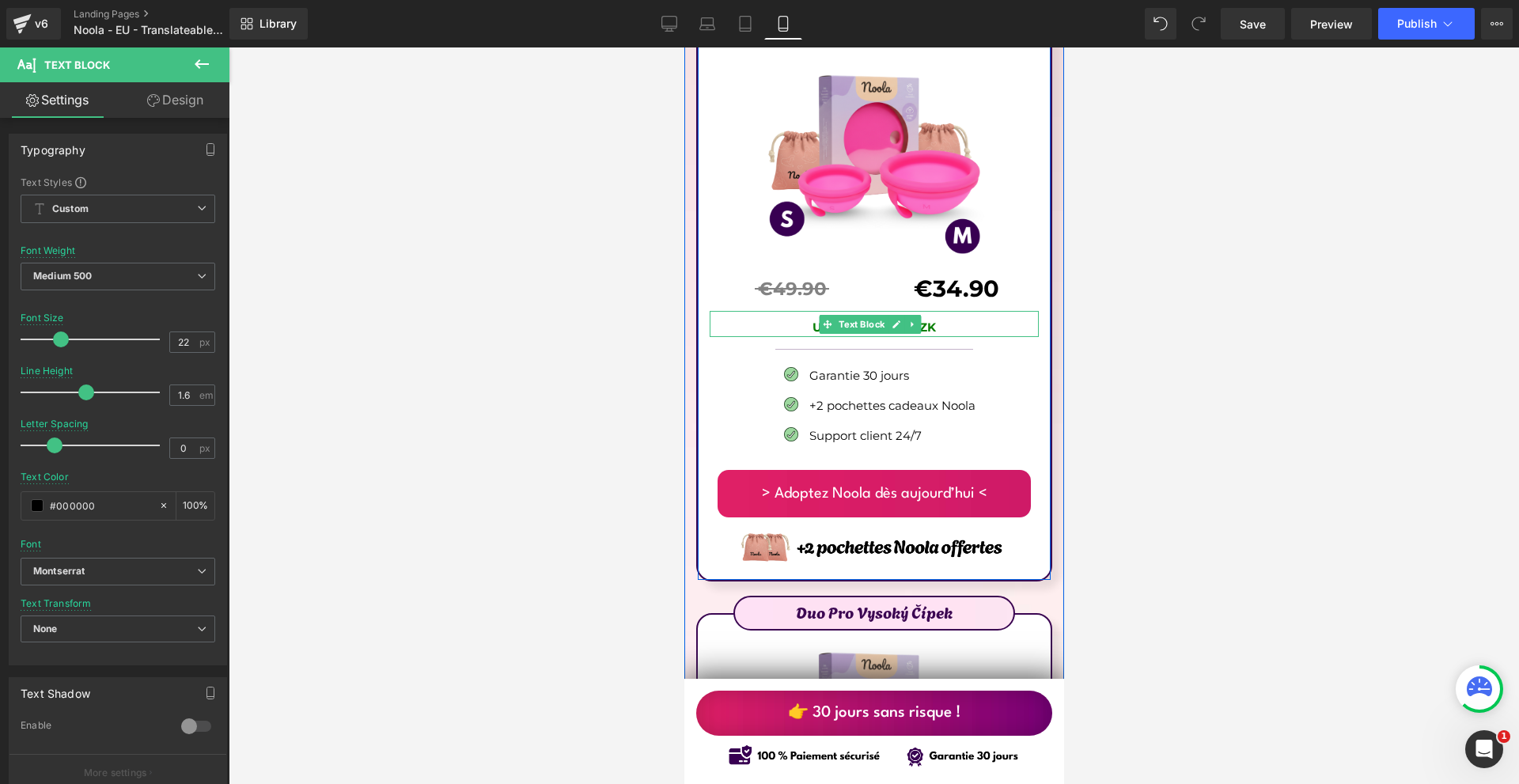
click at [952, 318] on p "Ušetříte: 143.00 CZK" at bounding box center [873, 327] width 329 height 19
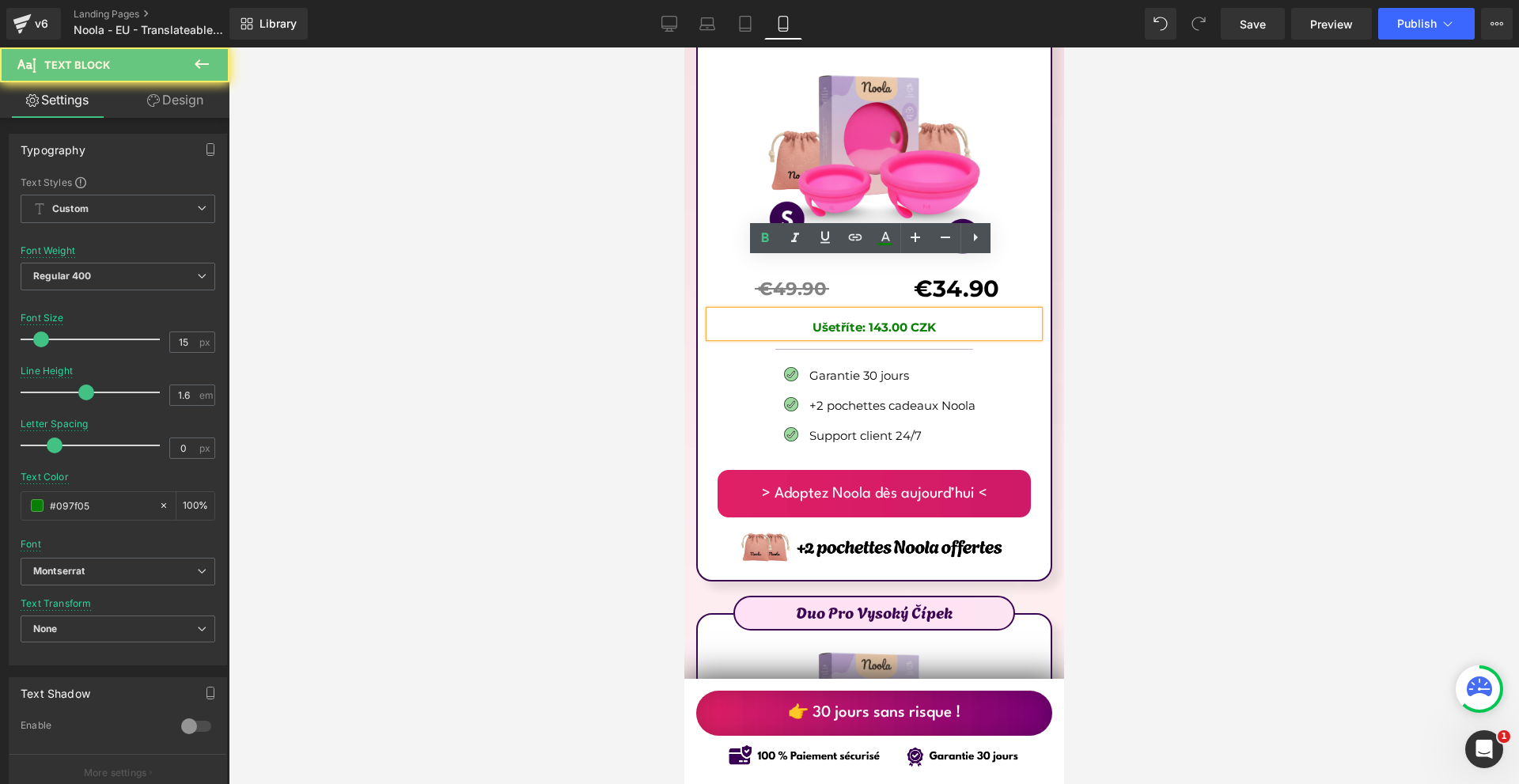
click at [952, 318] on p "Ušetříte: 143.00 CZK" at bounding box center [873, 327] width 329 height 19
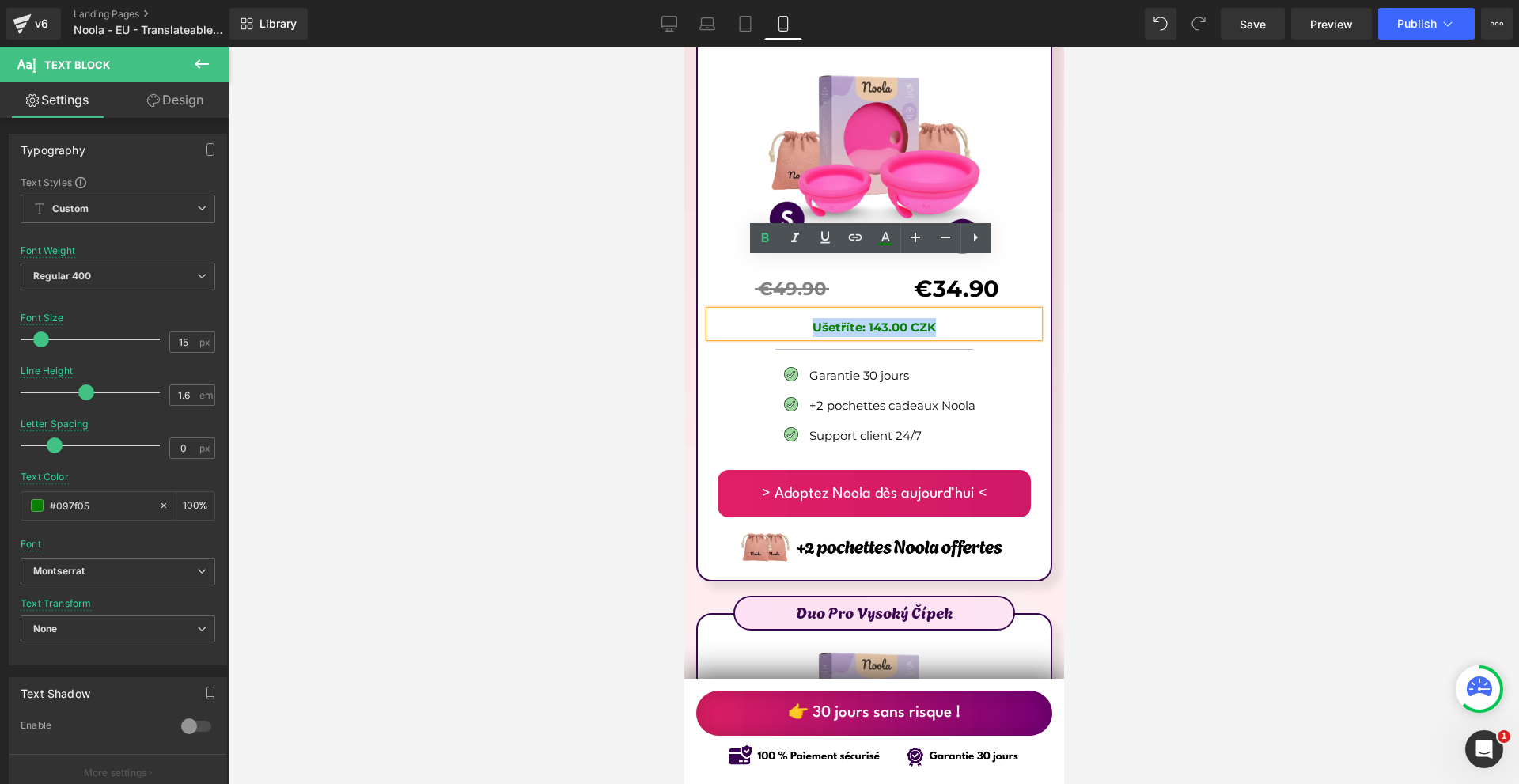
click at [952, 318] on p "Ušetříte: 143.00 CZK" at bounding box center [873, 327] width 329 height 19
copy strong "Ušetříte: 143.00 CZK"
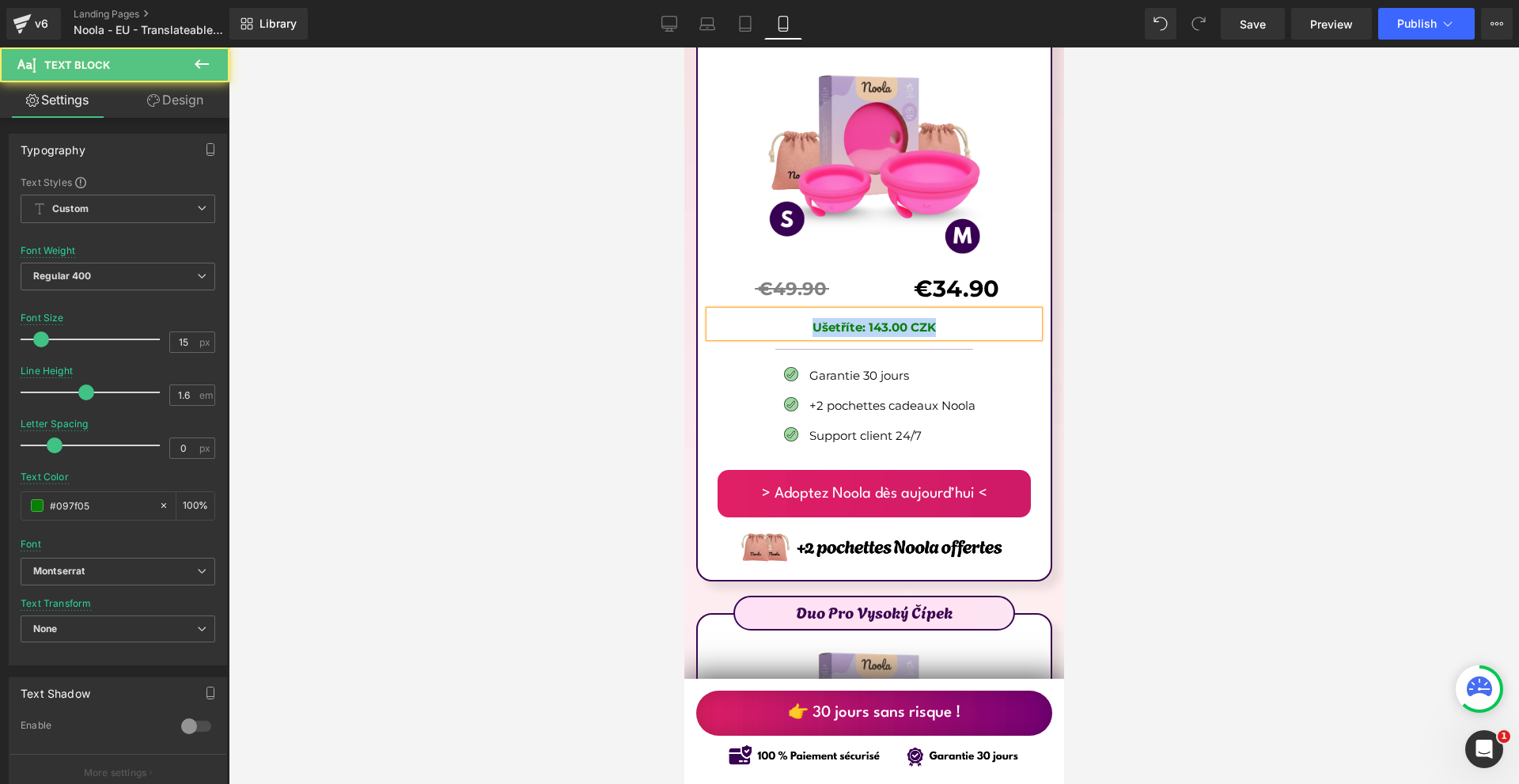
click at [1027, 318] on p "Ušetříte: 143.00 CZK" at bounding box center [873, 327] width 329 height 19
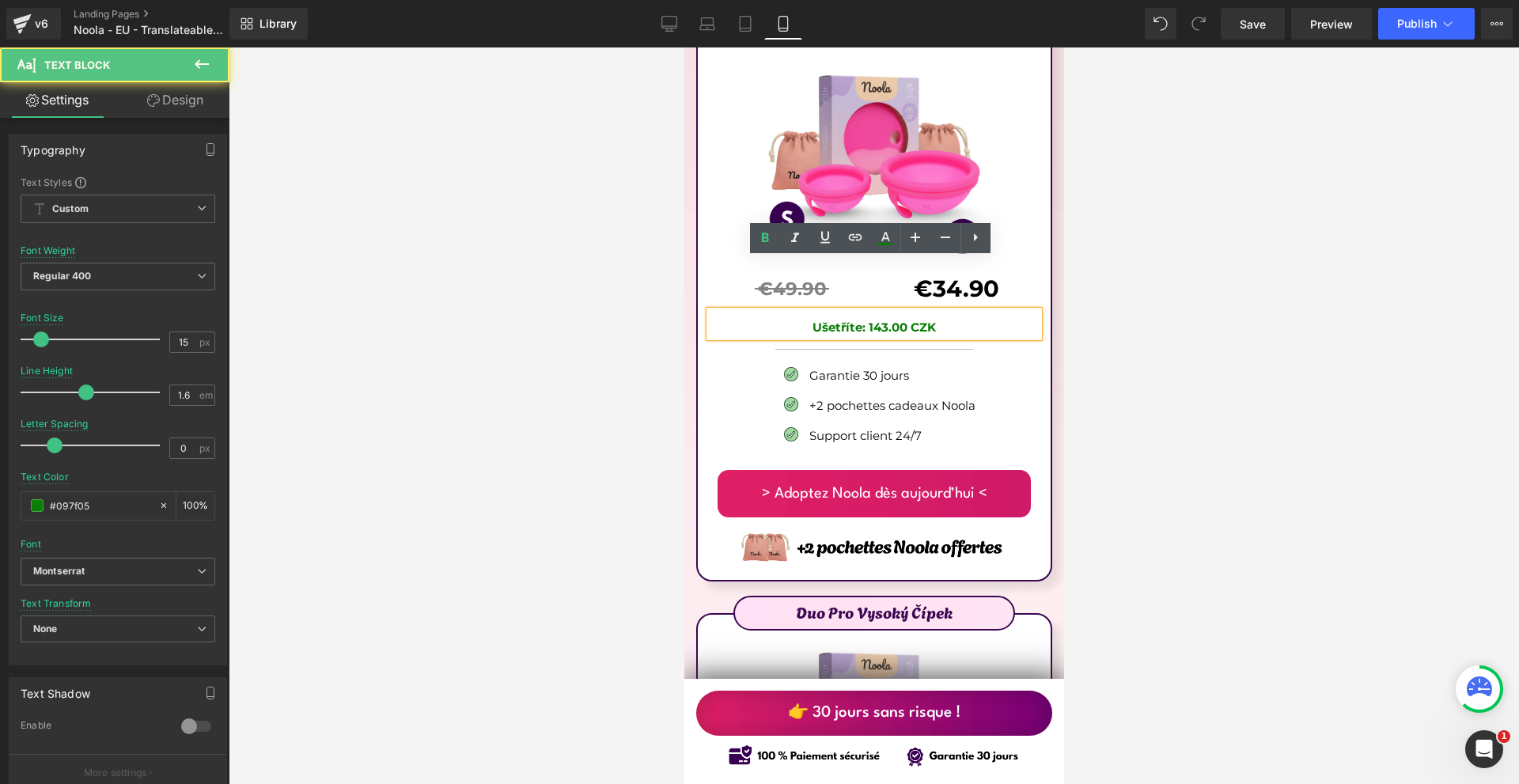
click at [1222, 292] on div at bounding box center [873, 415] width 1290 height 736
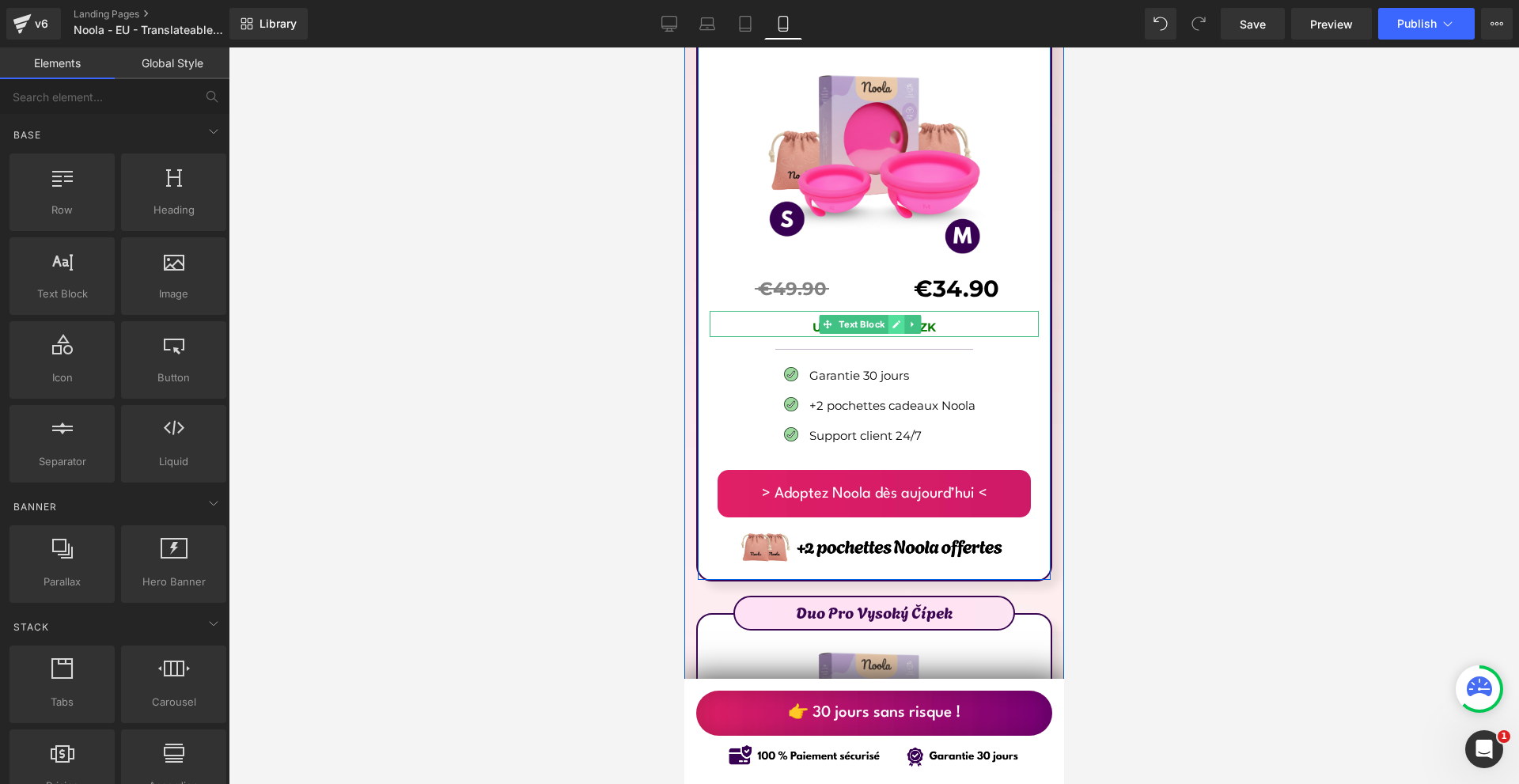
click at [896, 319] on icon at bounding box center [896, 324] width 9 height 10
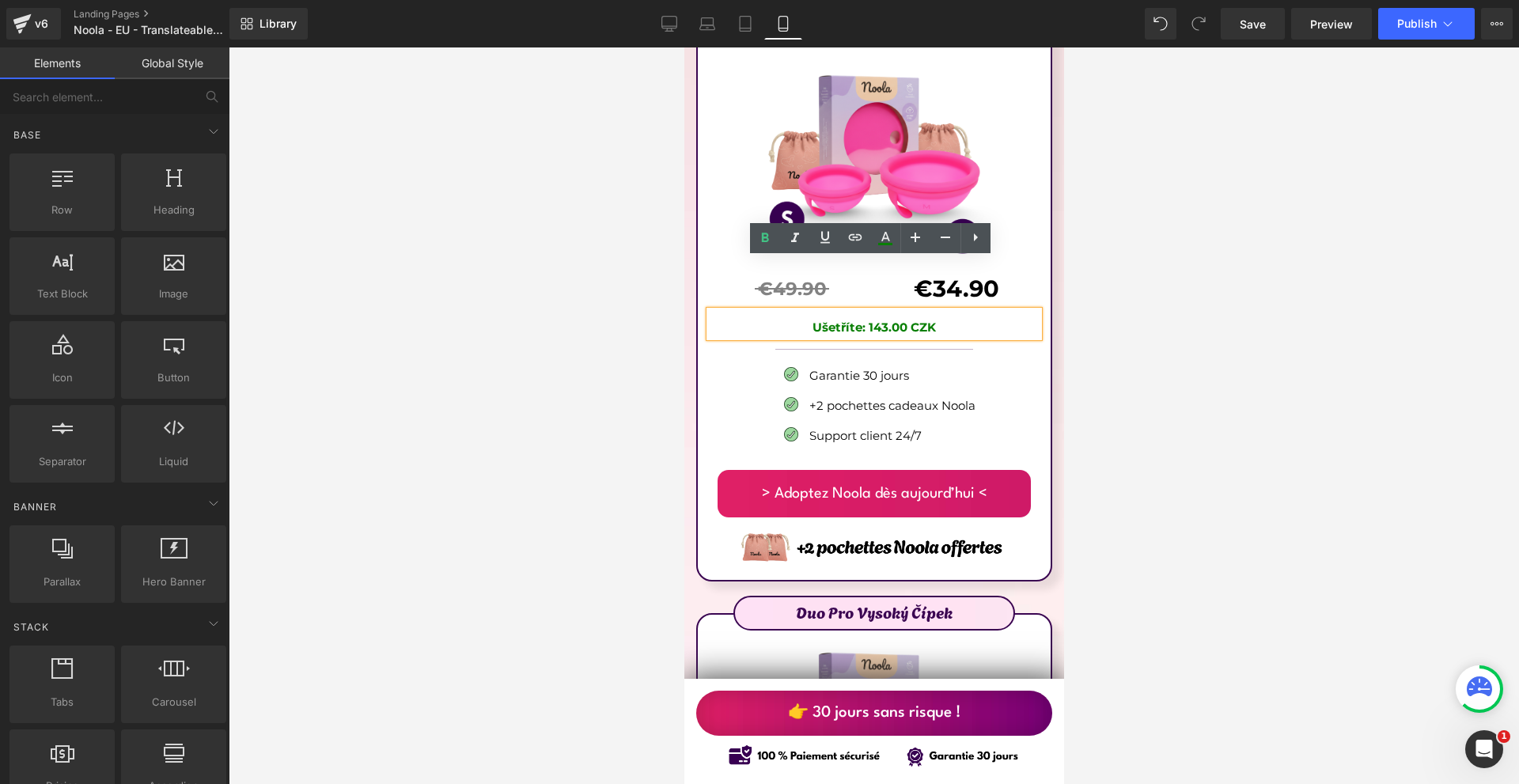
click at [896, 319] on strong "Ušetříte: 143.00 CZK" at bounding box center [872, 326] width 123 height 15
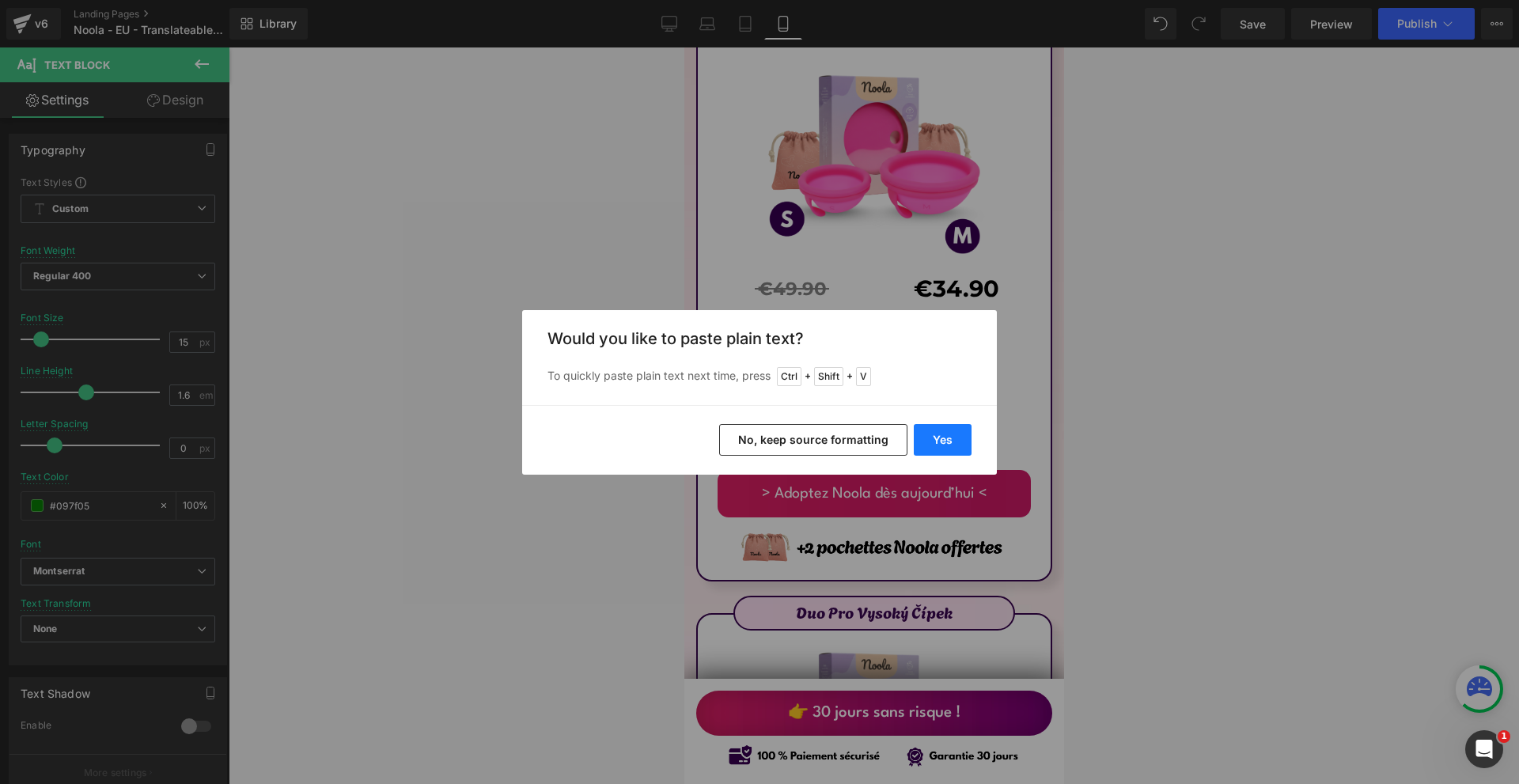
drag, startPoint x: 942, startPoint y: 429, endPoint x: 371, endPoint y: 352, distance: 576.2
click at [942, 429] on button "Yes" at bounding box center [943, 439] width 58 height 31
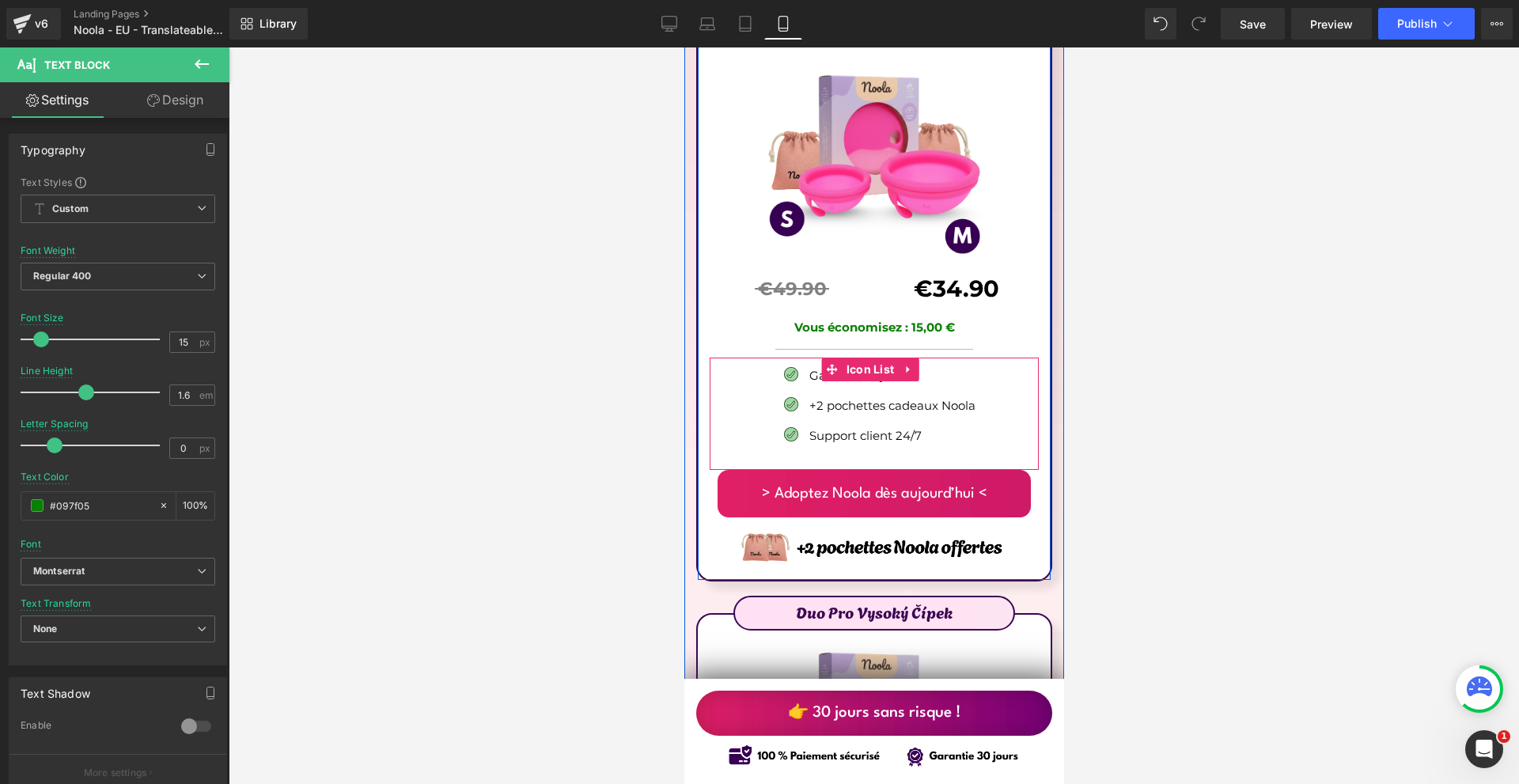
scroll to position [9014, 0]
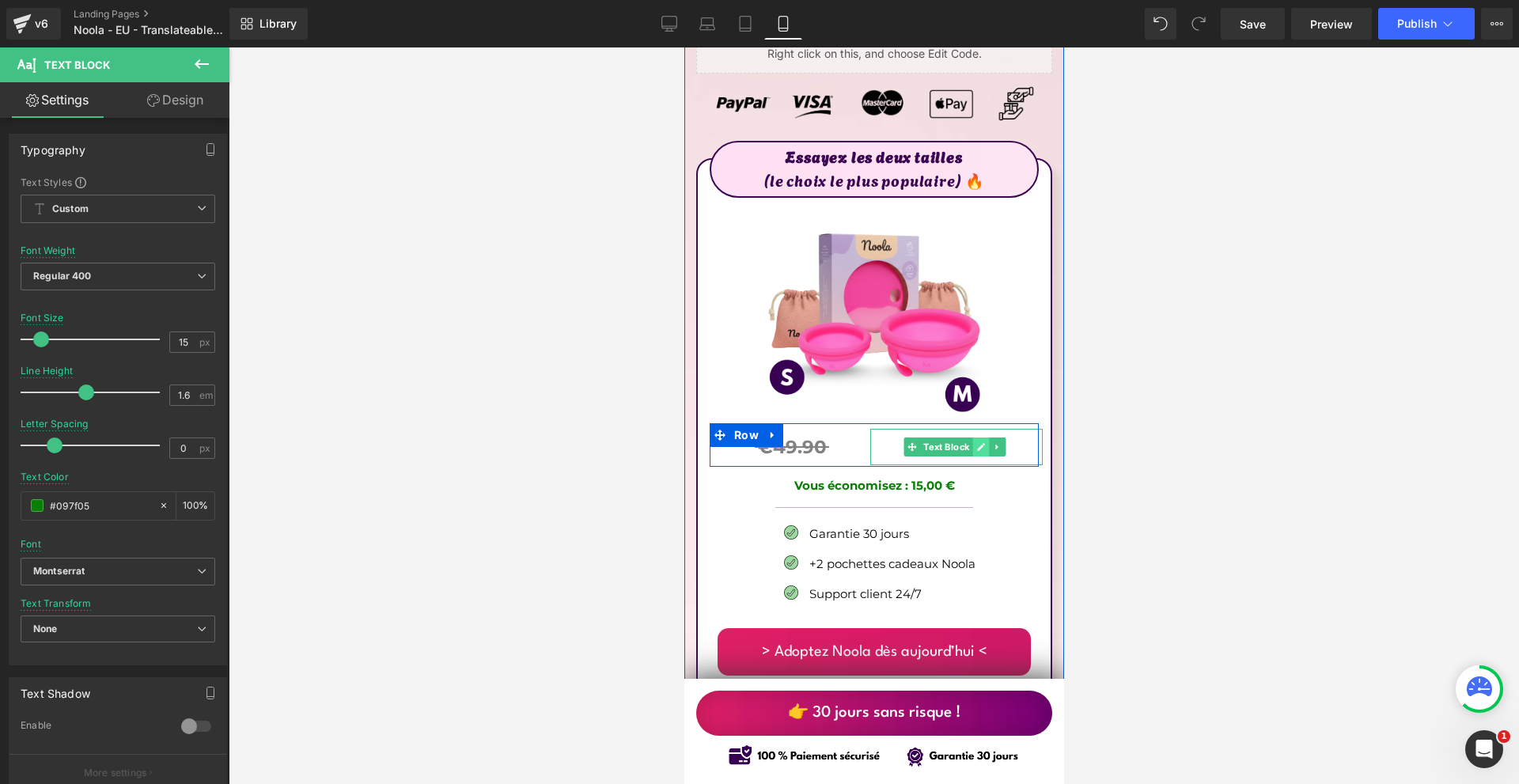
click at [971, 437] on link at bounding box center [979, 446] width 16 height 19
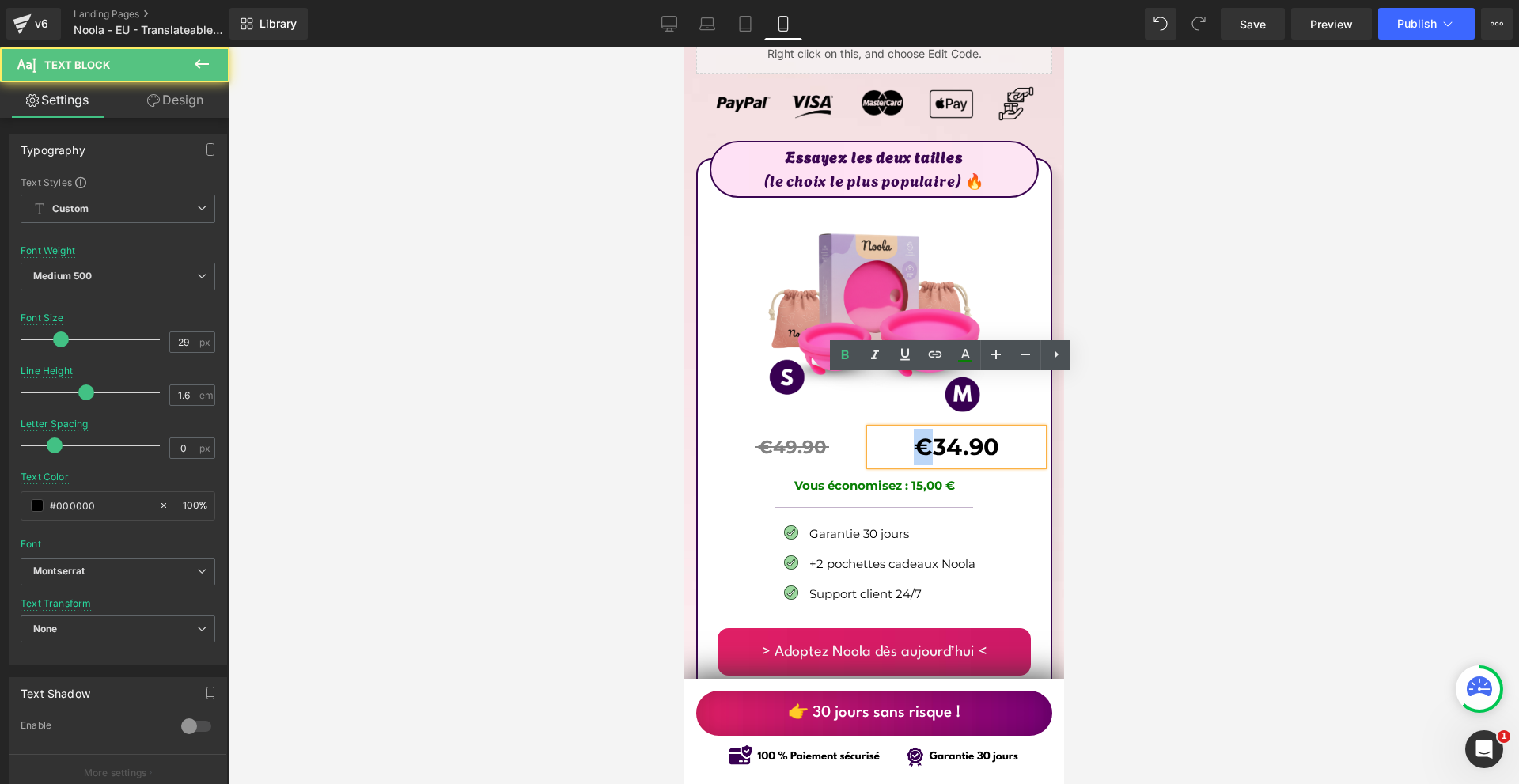
click at [913, 432] on b "€34.90" at bounding box center [955, 446] width 85 height 28
click at [1003, 429] on p "€34.90" at bounding box center [956, 447] width 173 height 36
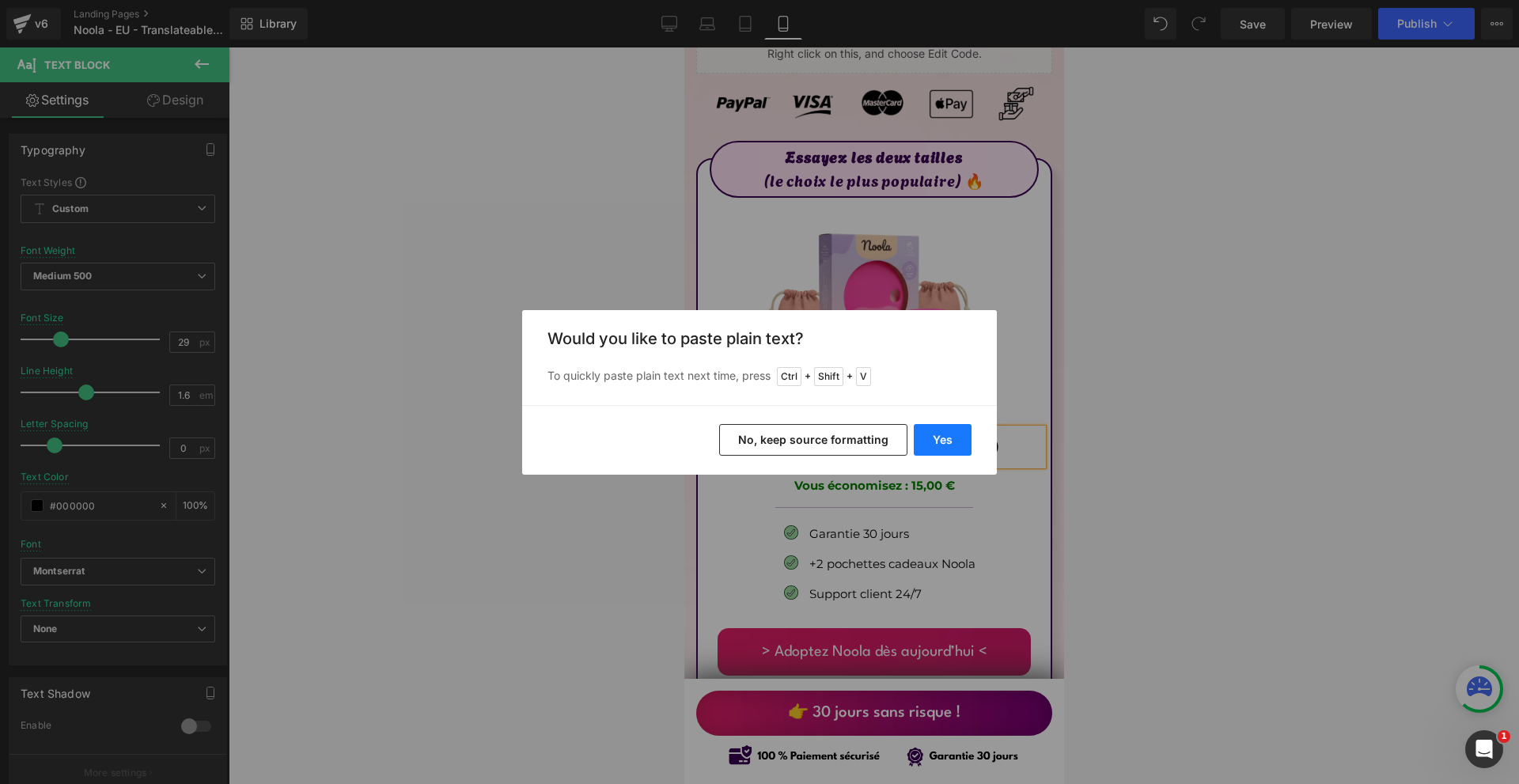
click at [963, 429] on button "Yes" at bounding box center [943, 439] width 58 height 31
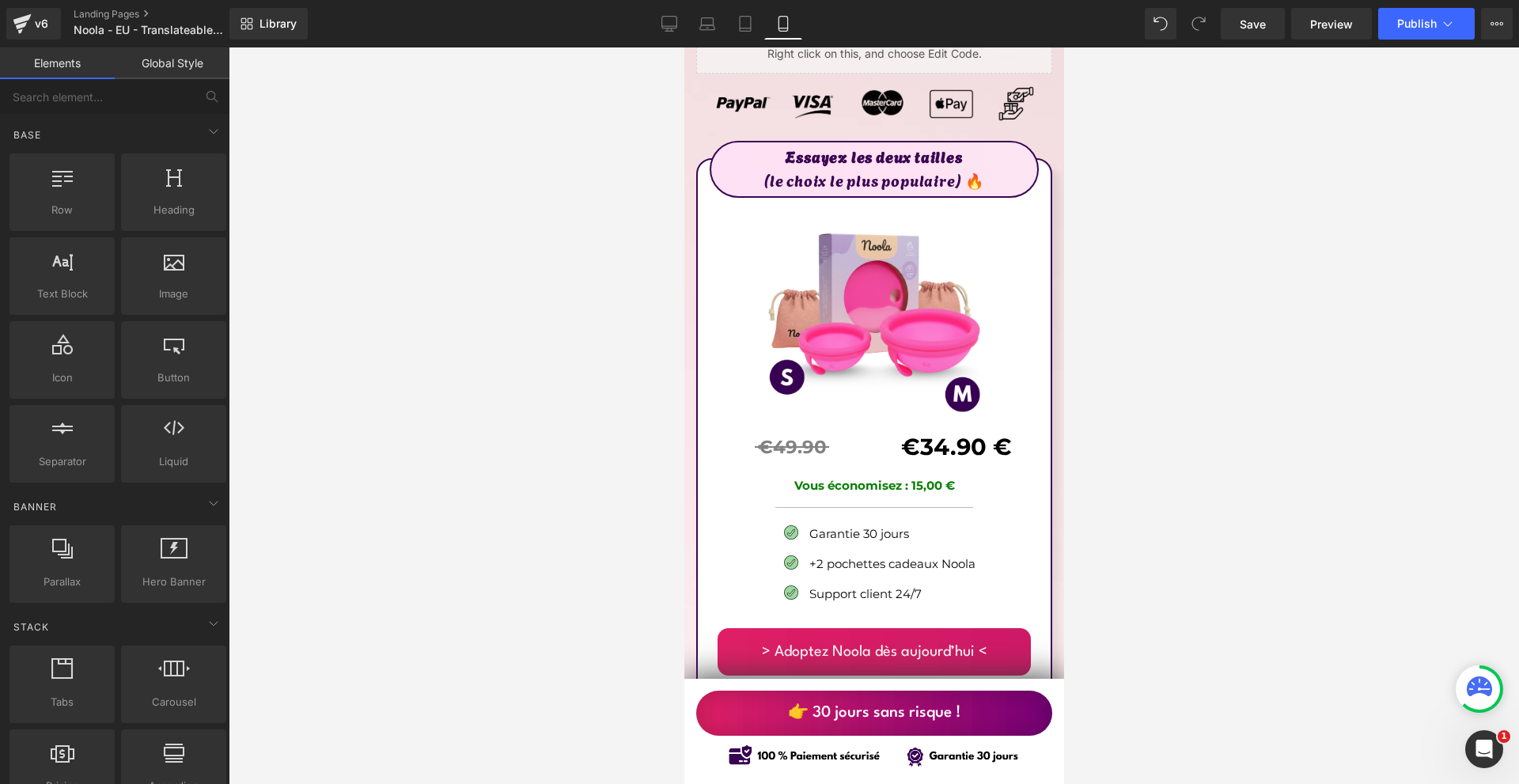
click at [1147, 419] on div at bounding box center [873, 415] width 1290 height 736
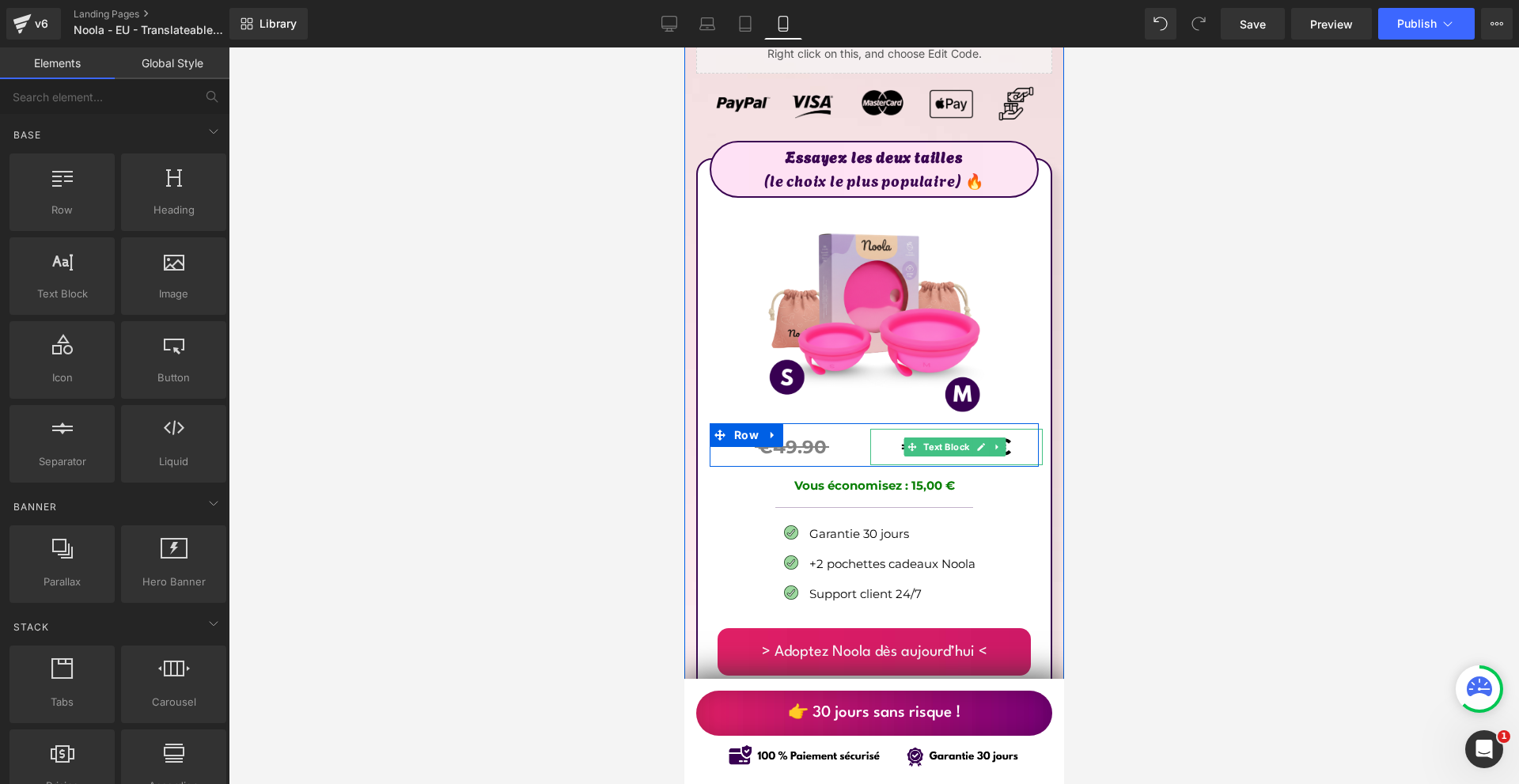
click at [1014, 429] on p "€34.90 €" at bounding box center [956, 447] width 173 height 36
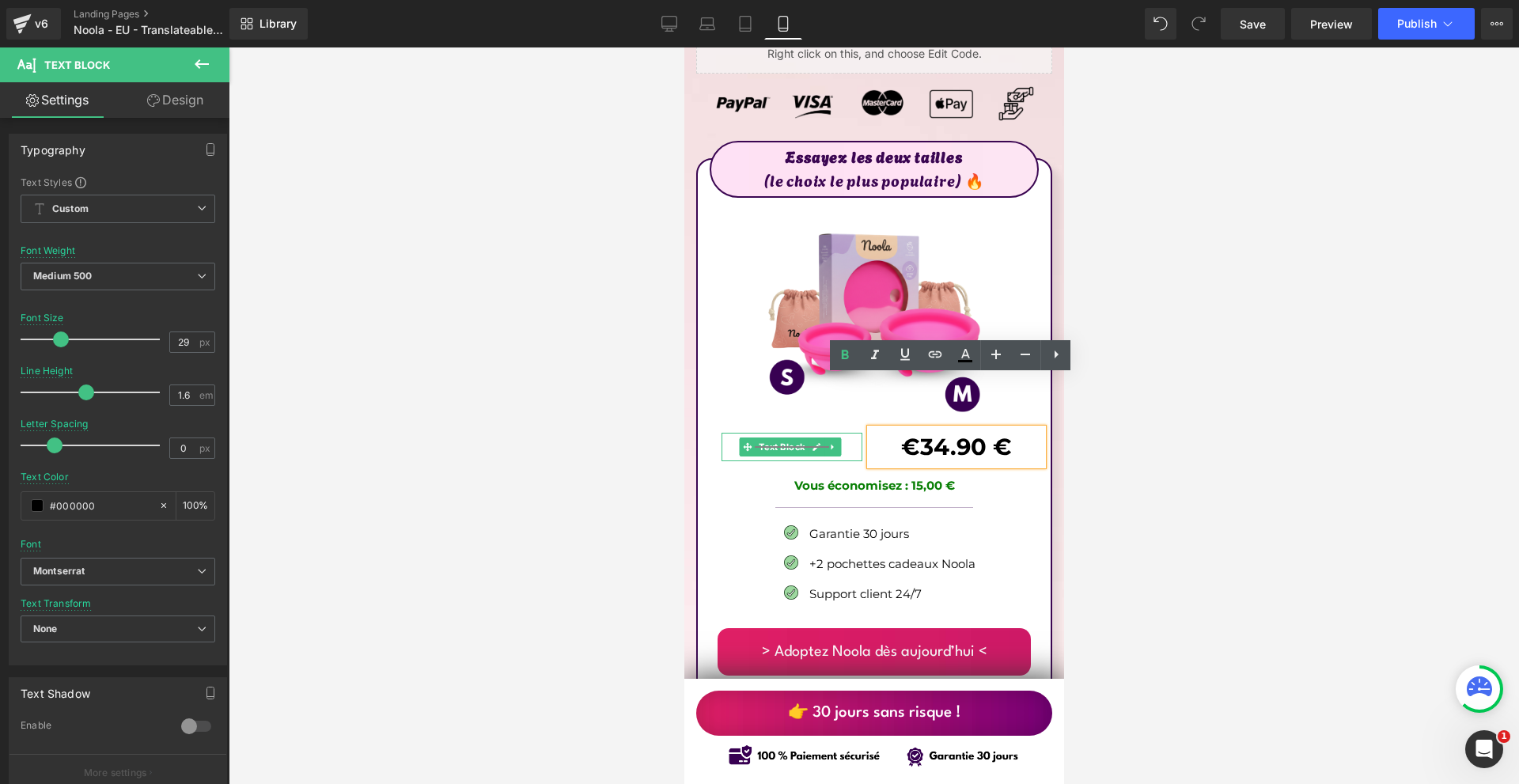
click at [772, 436] on strong "€49.90" at bounding box center [791, 447] width 69 height 22
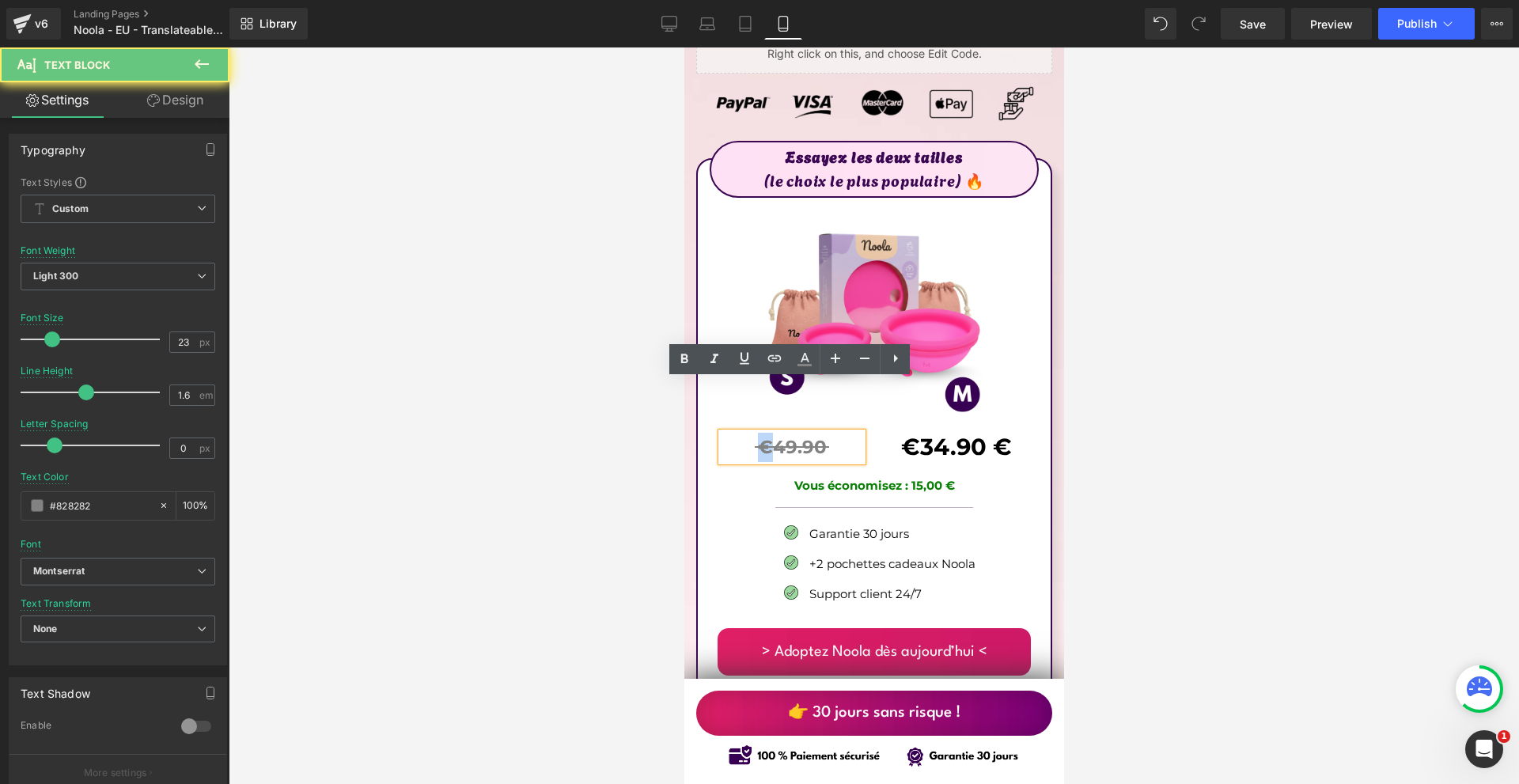
click at [764, 436] on strong "€49.90" at bounding box center [791, 447] width 69 height 22
copy strong "€"
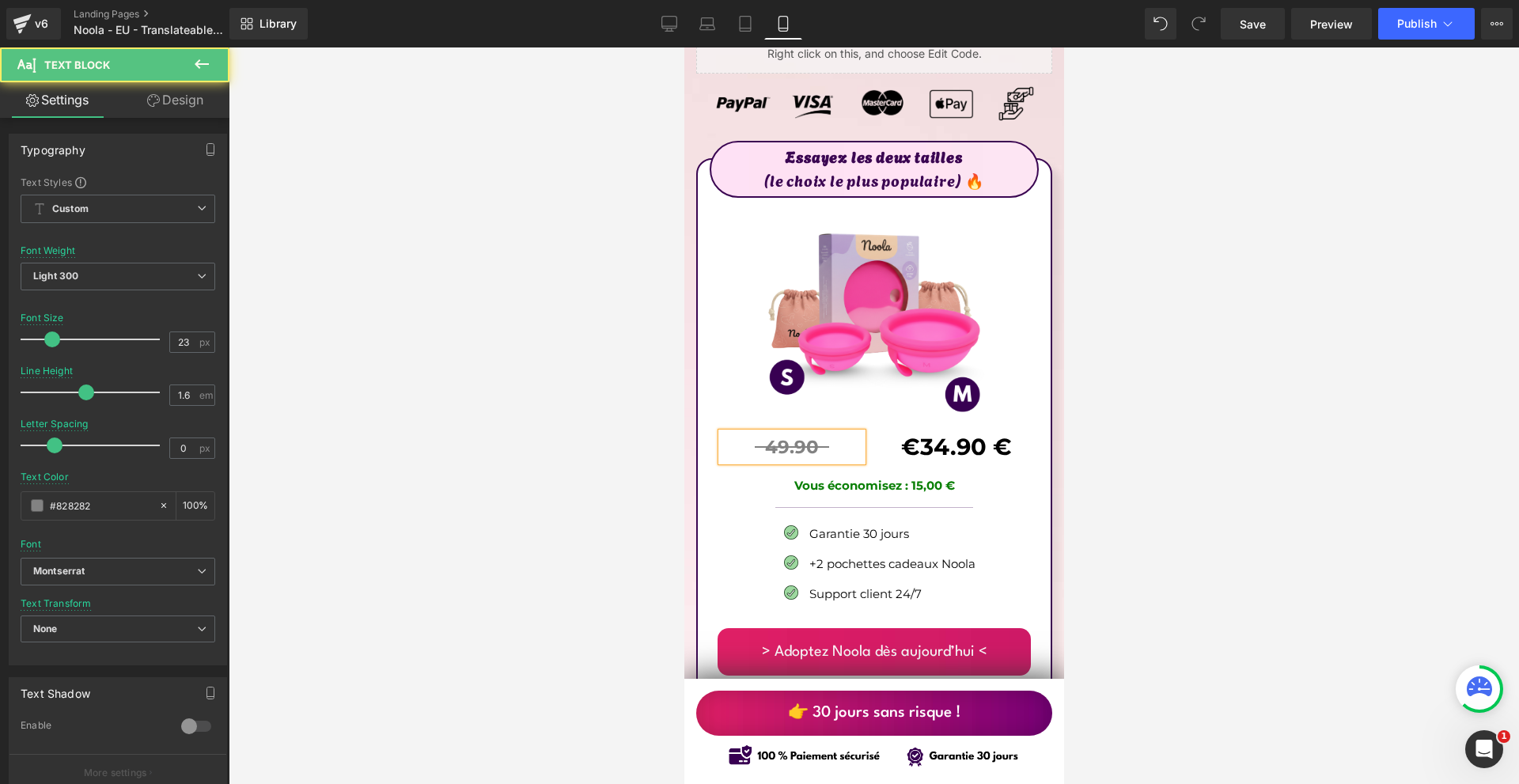
click at [831, 432] on p "49.90" at bounding box center [791, 447] width 141 height 30
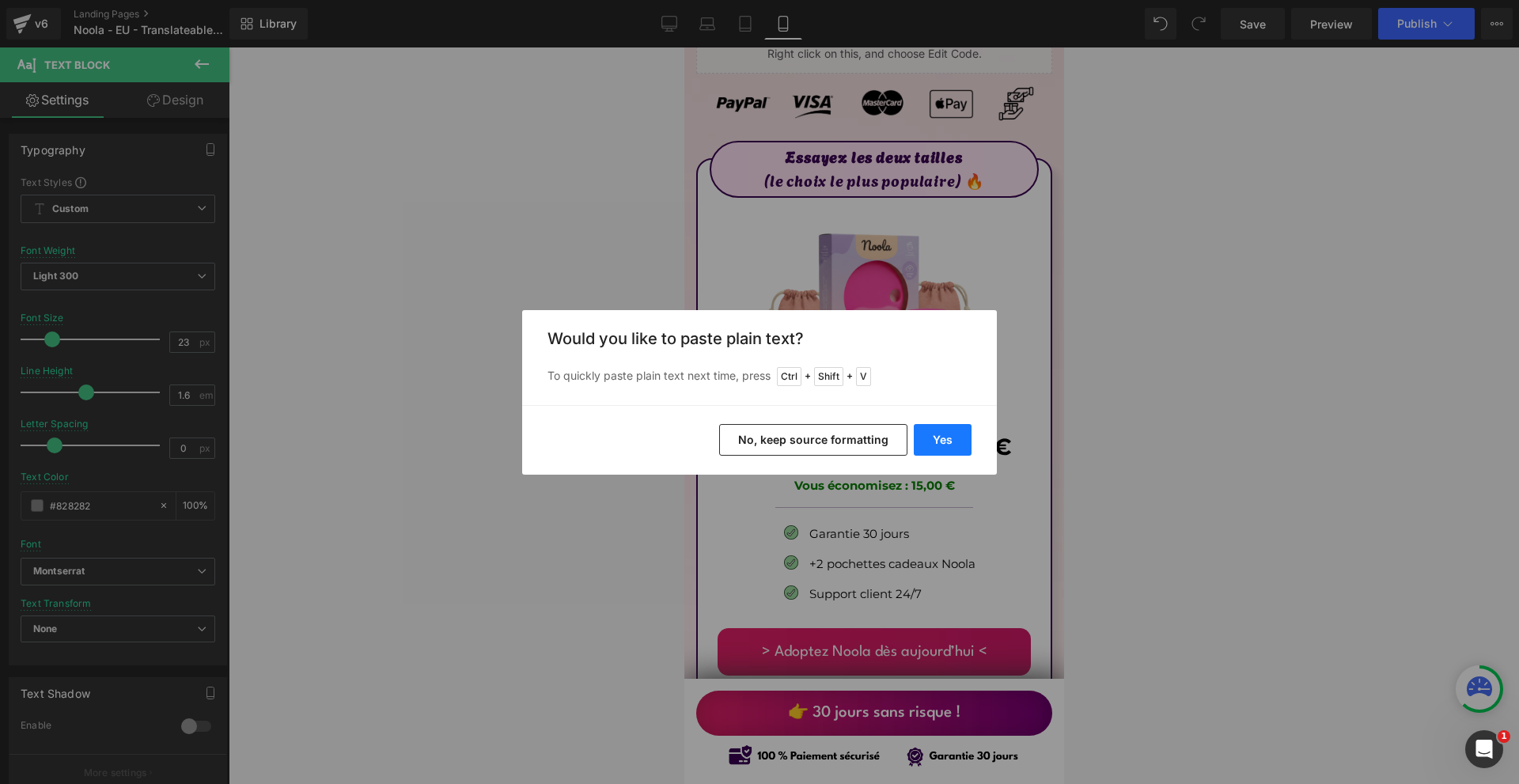
click at [958, 440] on button "Yes" at bounding box center [943, 439] width 58 height 31
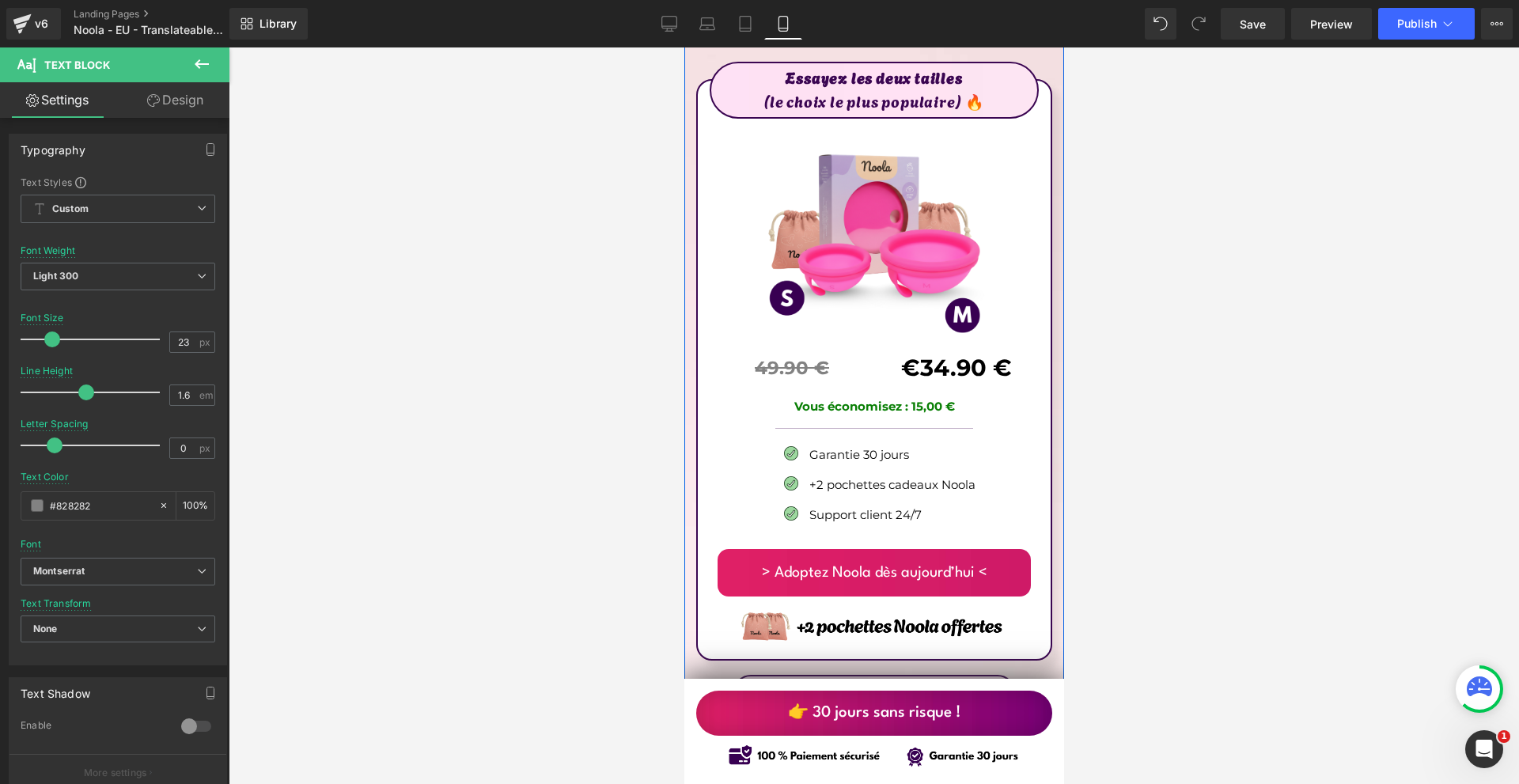
scroll to position [9172, 0]
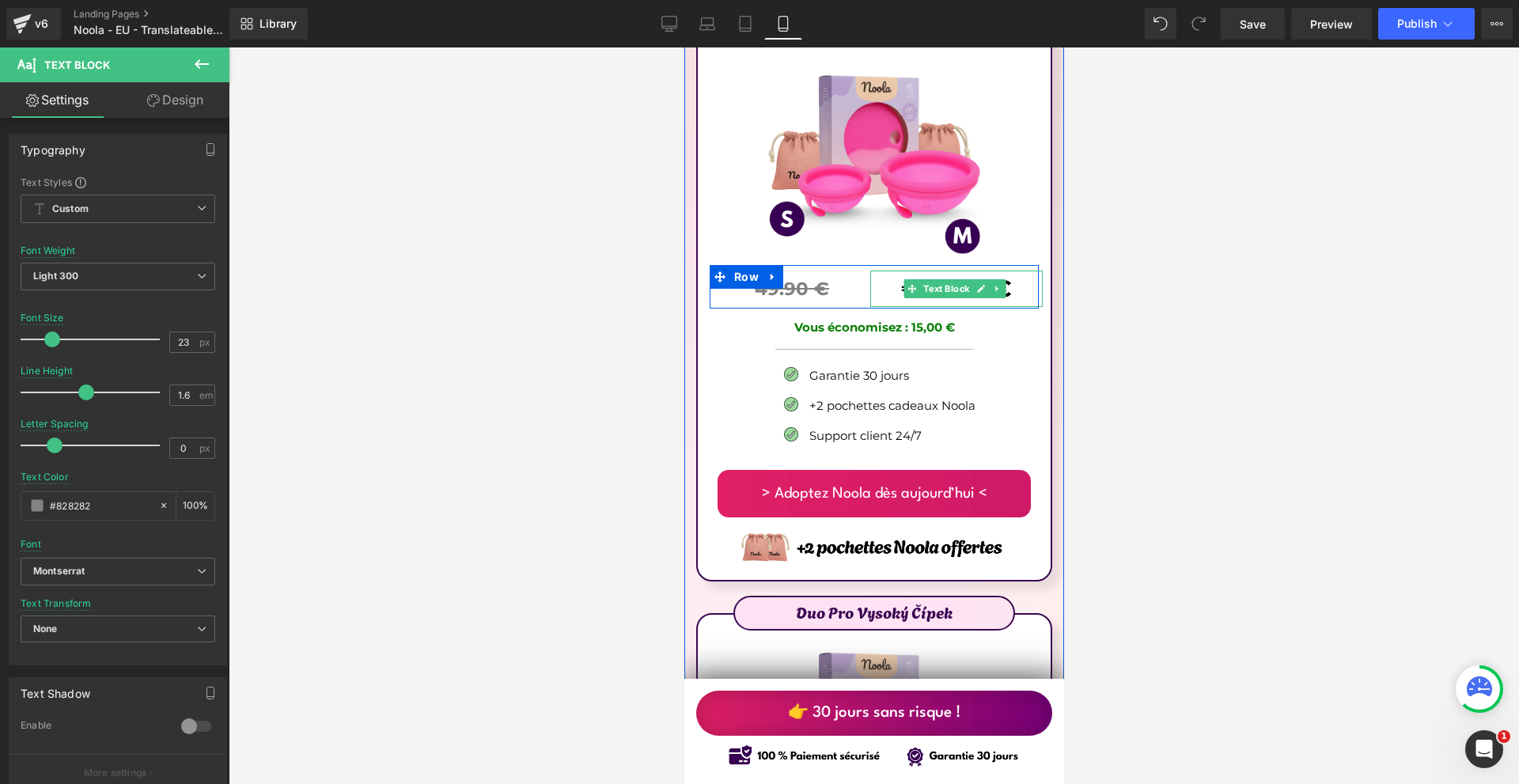
drag, startPoint x: 974, startPoint y: 237, endPoint x: 954, endPoint y: 239, distance: 20.1
click at [975, 284] on icon at bounding box center [979, 289] width 9 height 10
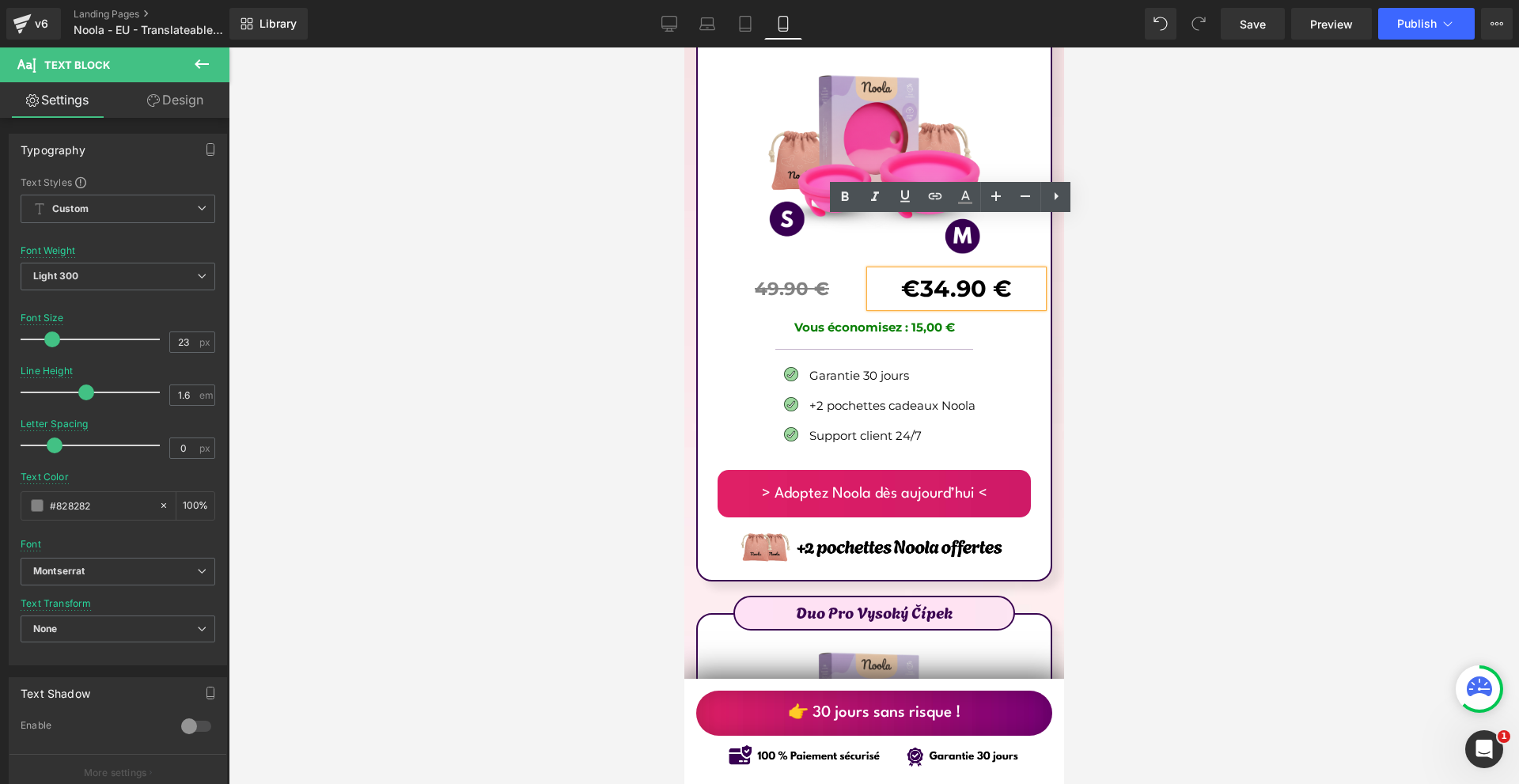
click at [949, 274] on b "€34.90 €" at bounding box center [955, 288] width 111 height 28
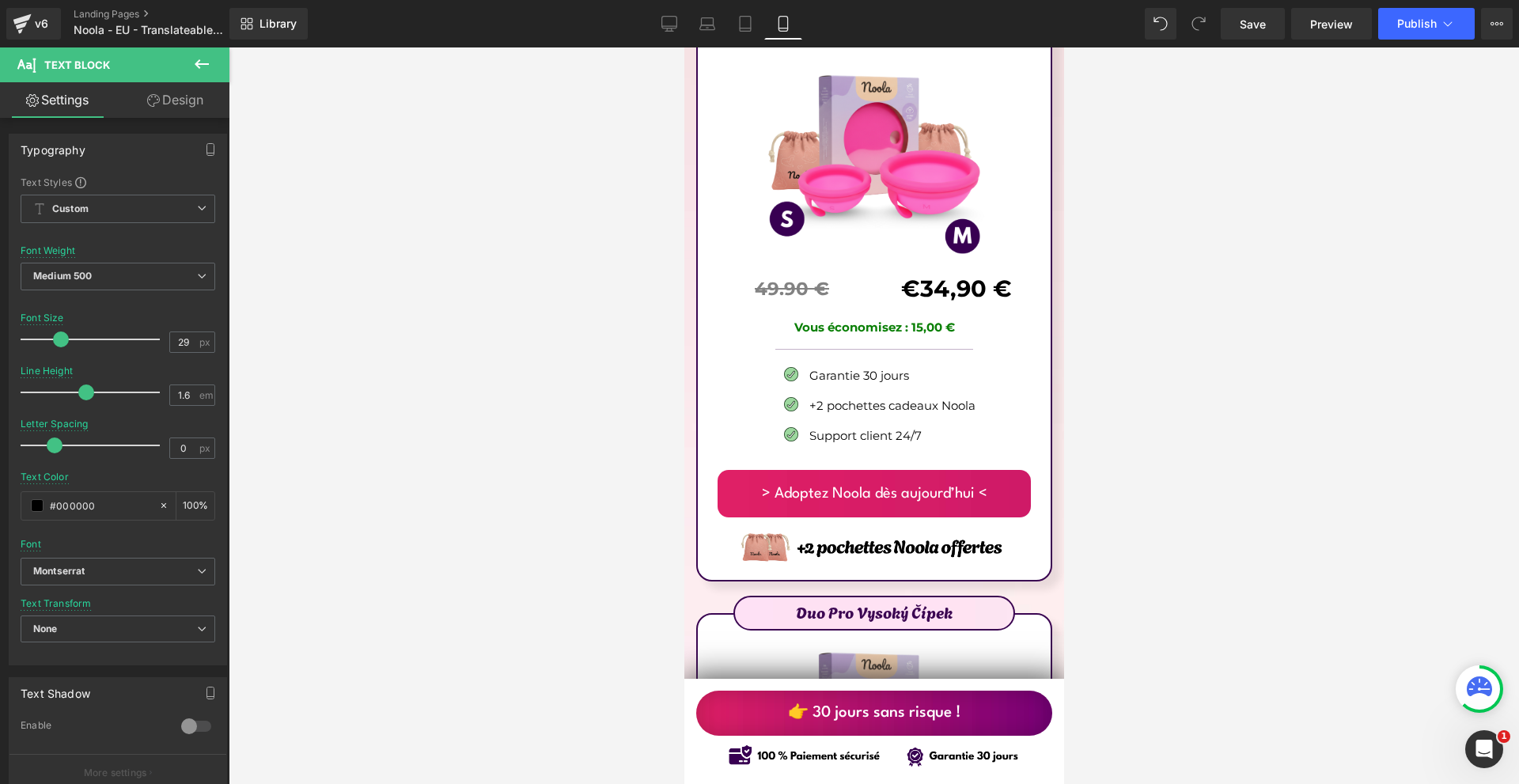
click at [1104, 268] on div at bounding box center [873, 415] width 1290 height 736
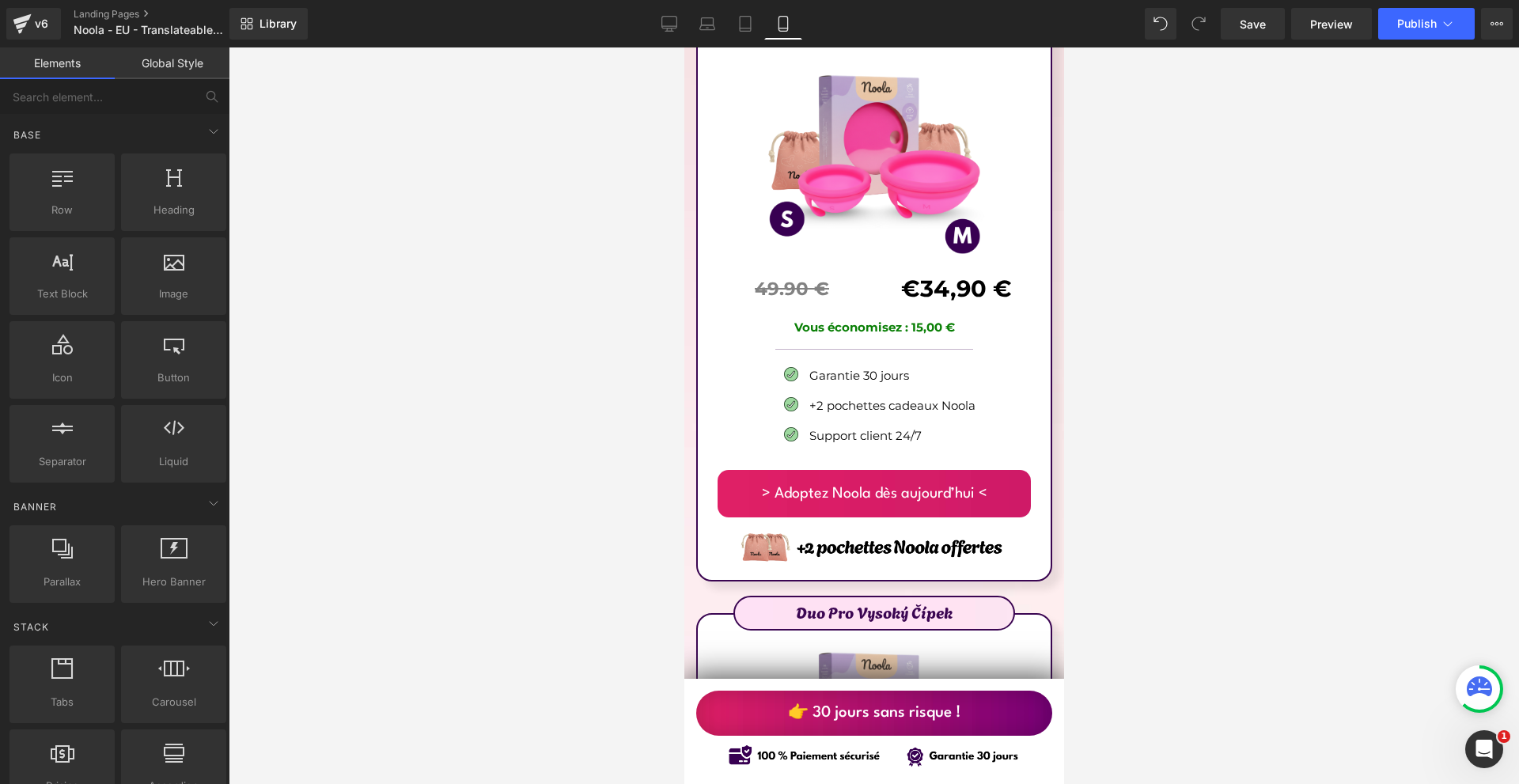
scroll to position [8935, 0]
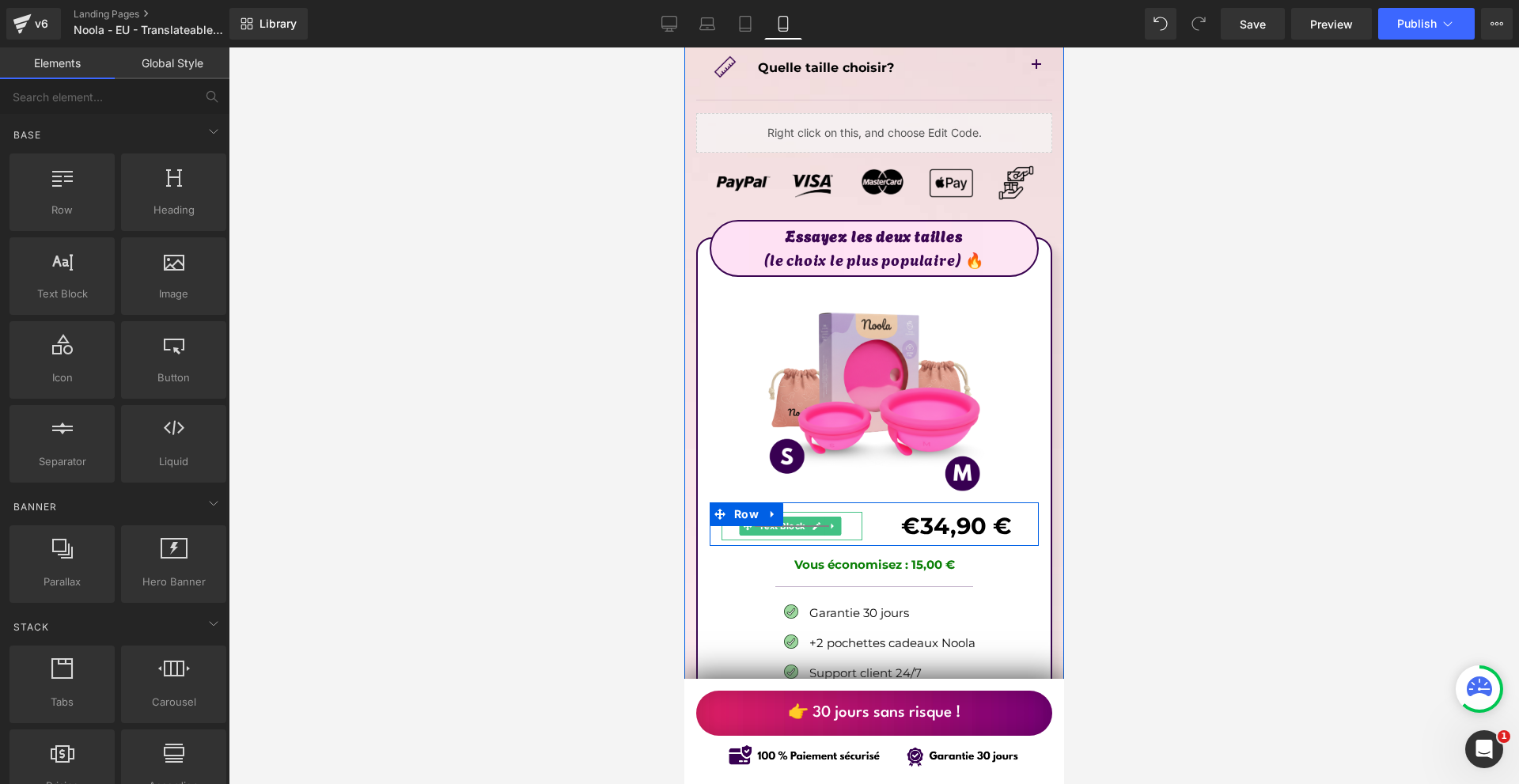
click at [788, 512] on div at bounding box center [791, 512] width 141 height 1
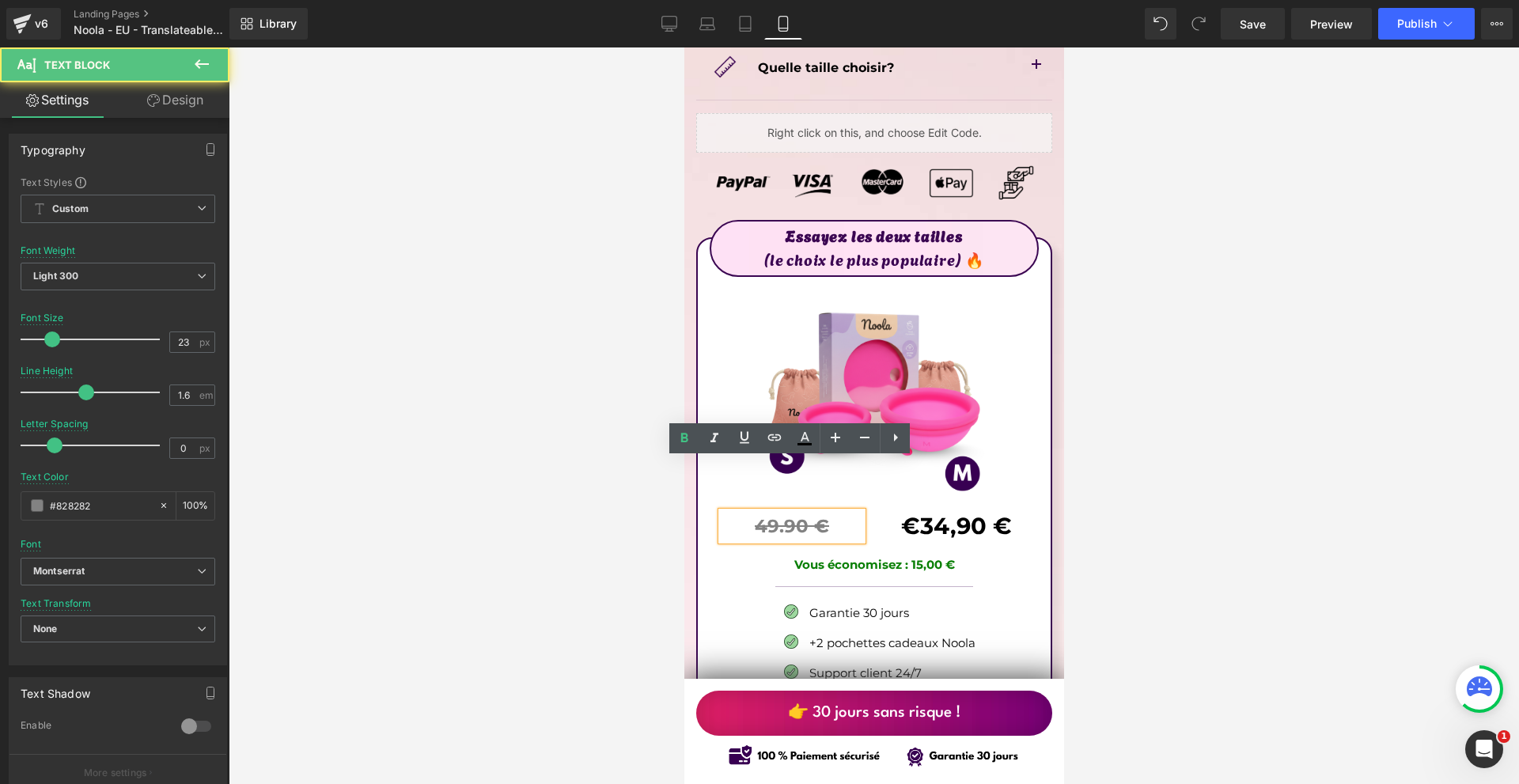
click at [782, 515] on strong "49.90 €" at bounding box center [791, 526] width 75 height 22
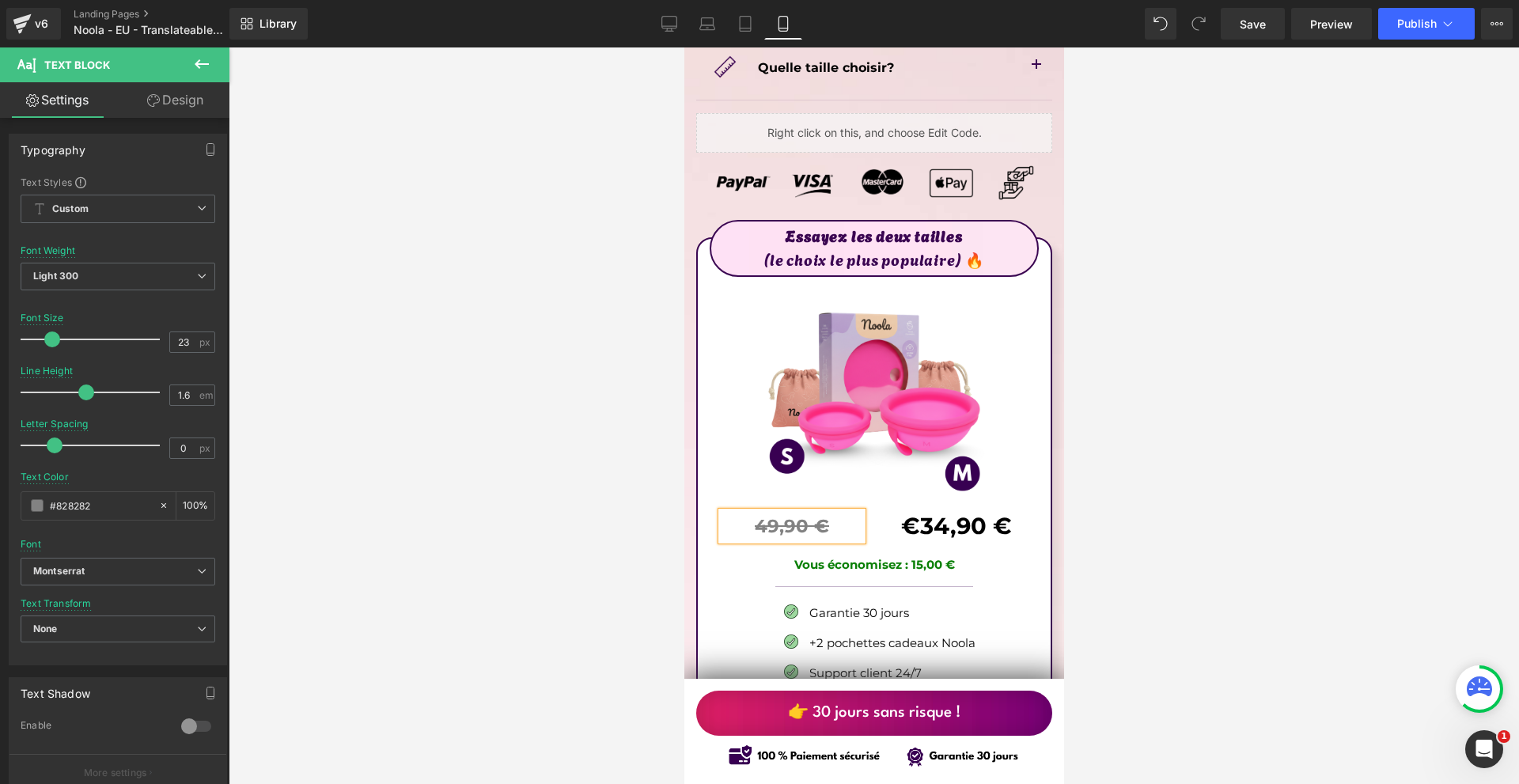
click at [1319, 434] on div at bounding box center [873, 415] width 1290 height 736
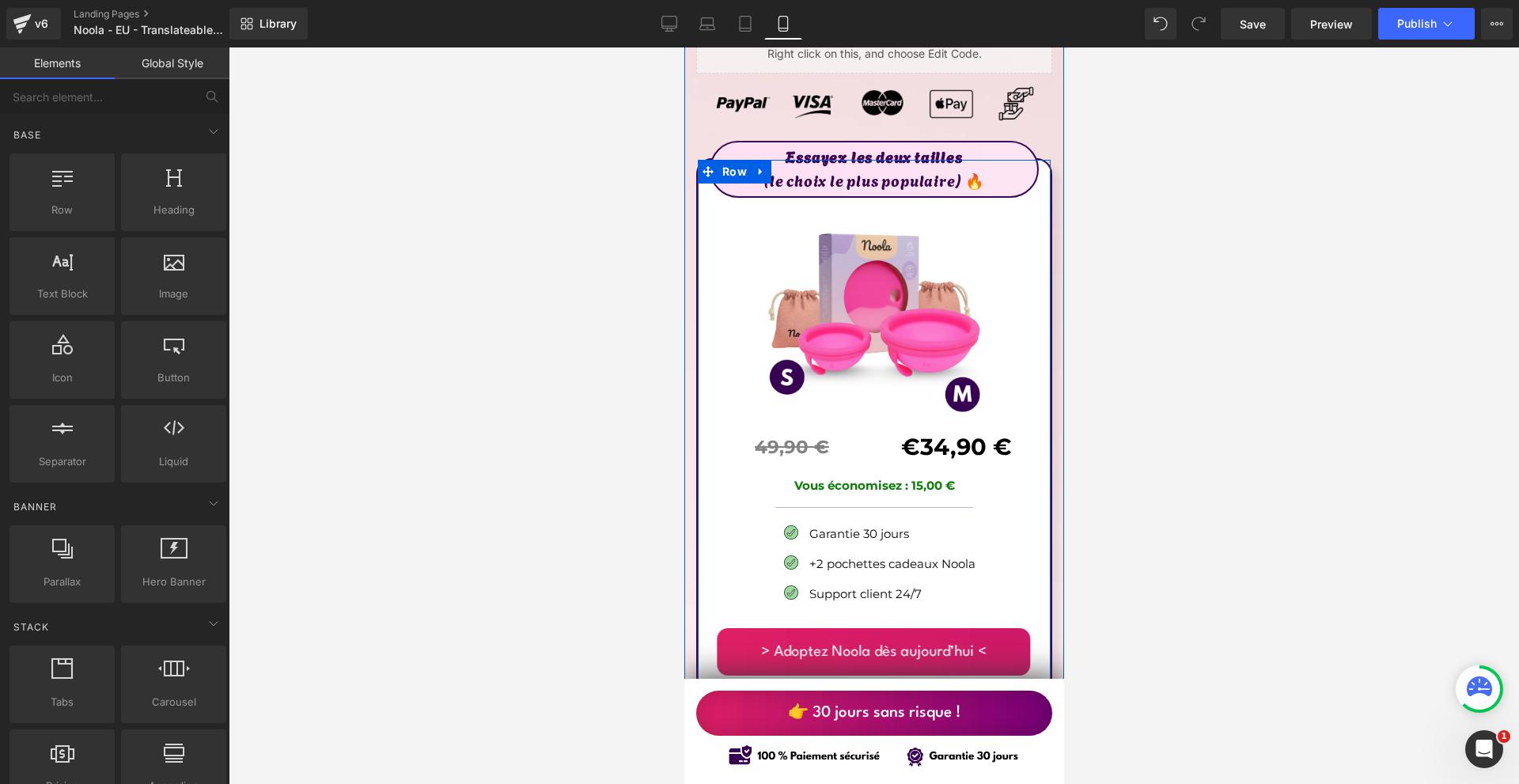
scroll to position [9251, 0]
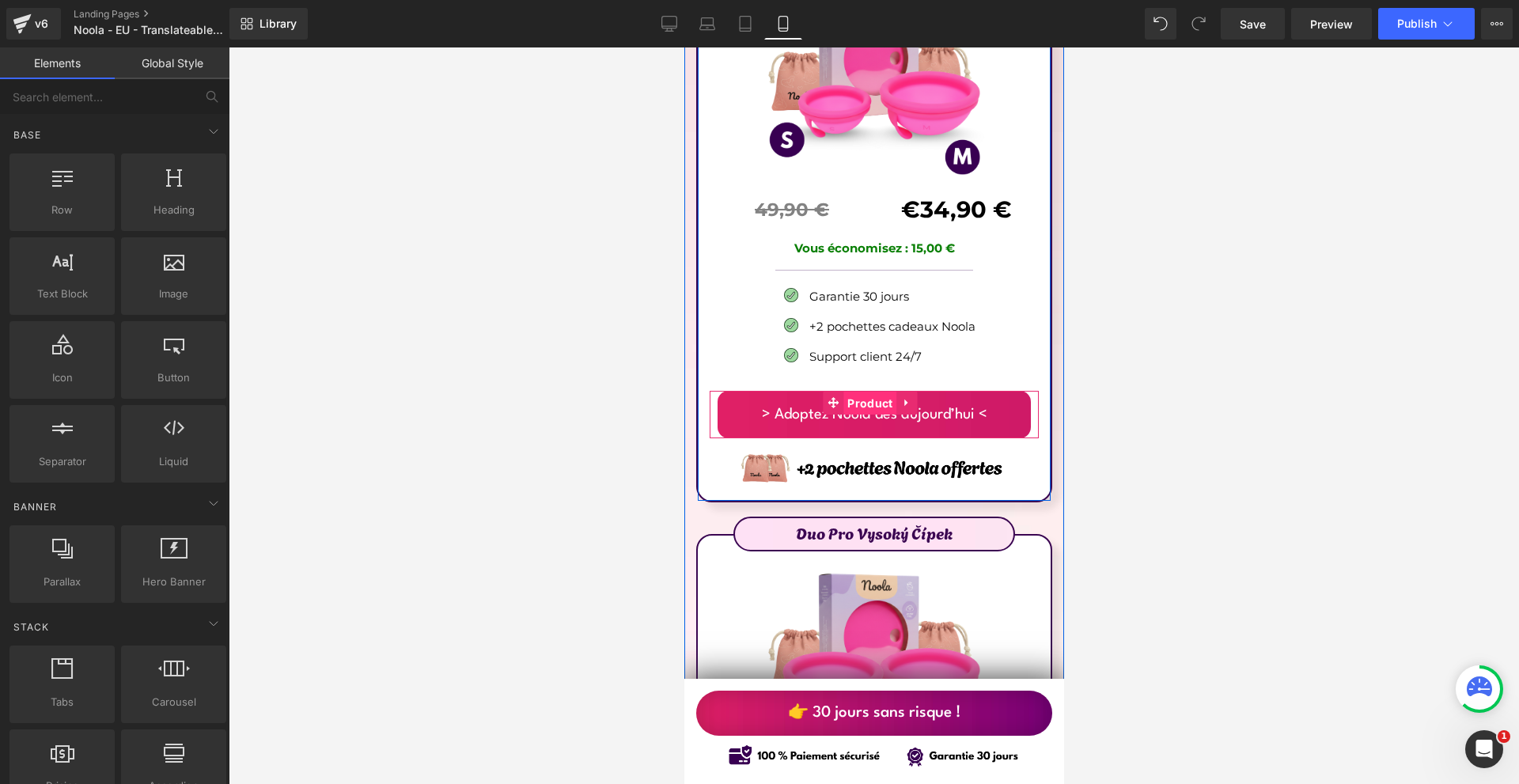
click at [862, 391] on span "Product" at bounding box center [869, 403] width 53 height 23
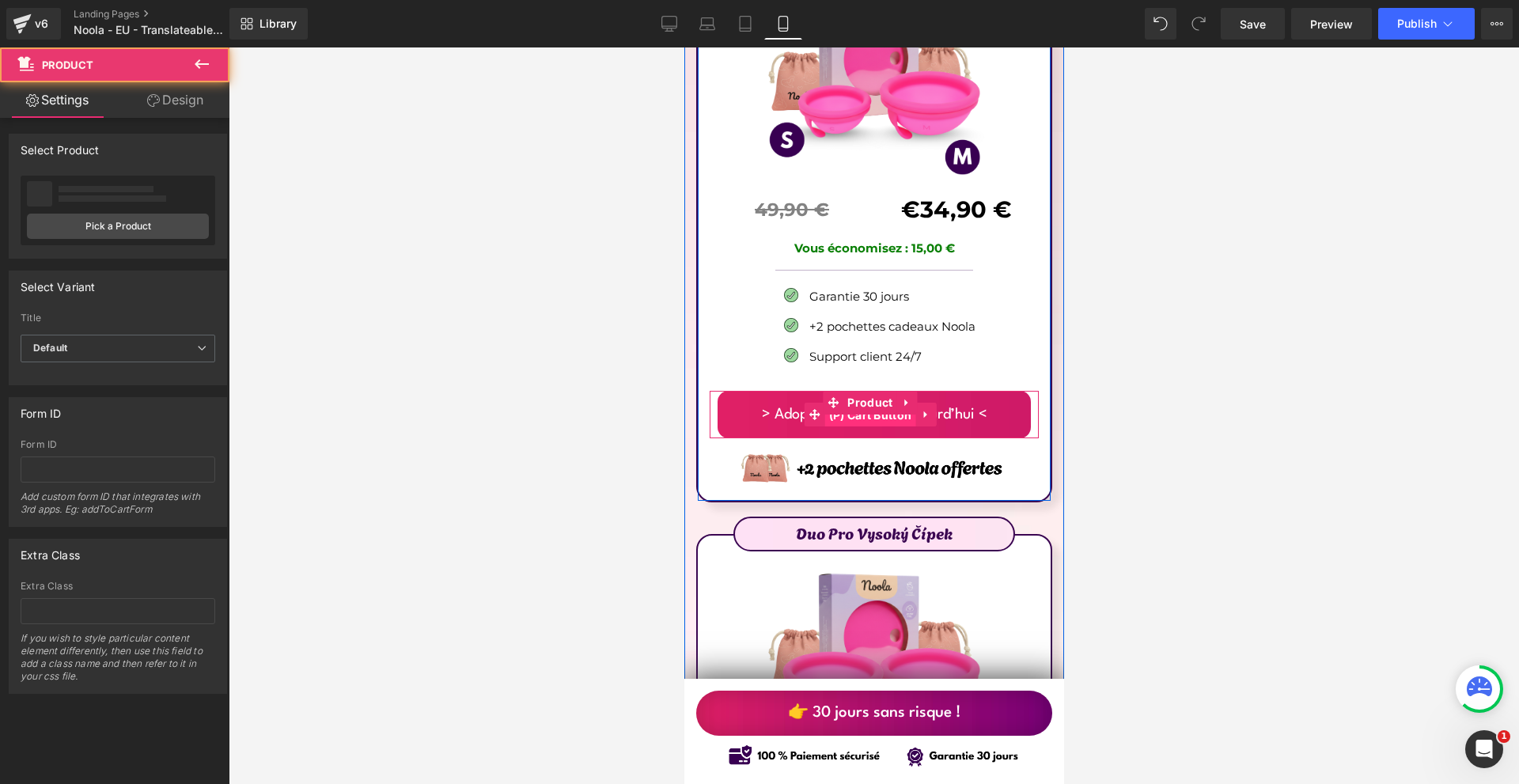
click at [862, 404] on span "(P) Cart Button" at bounding box center [869, 415] width 91 height 23
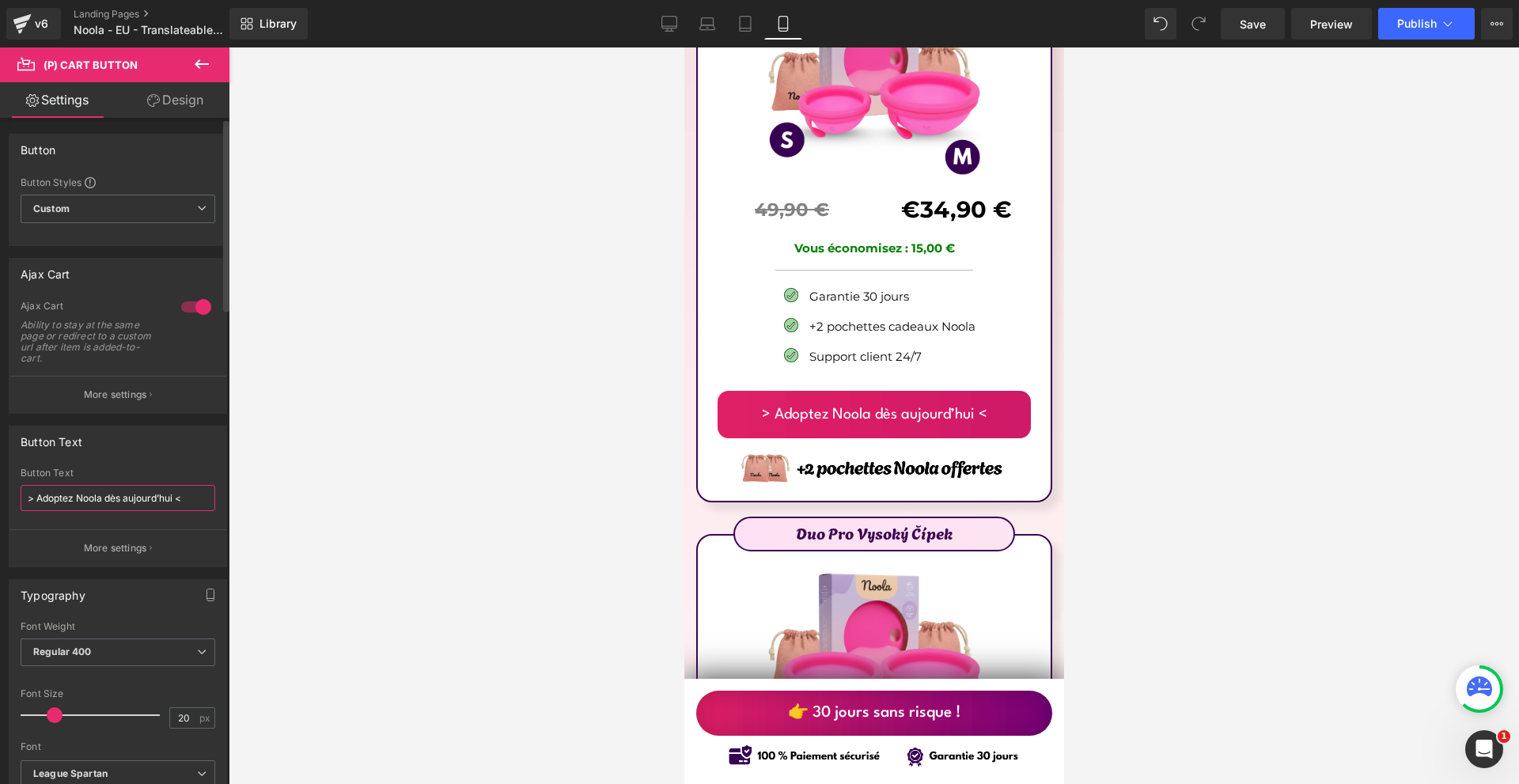
click at [141, 489] on input "> Adoptez Noola dès aujourd’hui <" at bounding box center [118, 497] width 194 height 26
click at [142, 489] on input "> Adoptez Noola dès aujourd’hui <" at bounding box center [118, 497] width 194 height 26
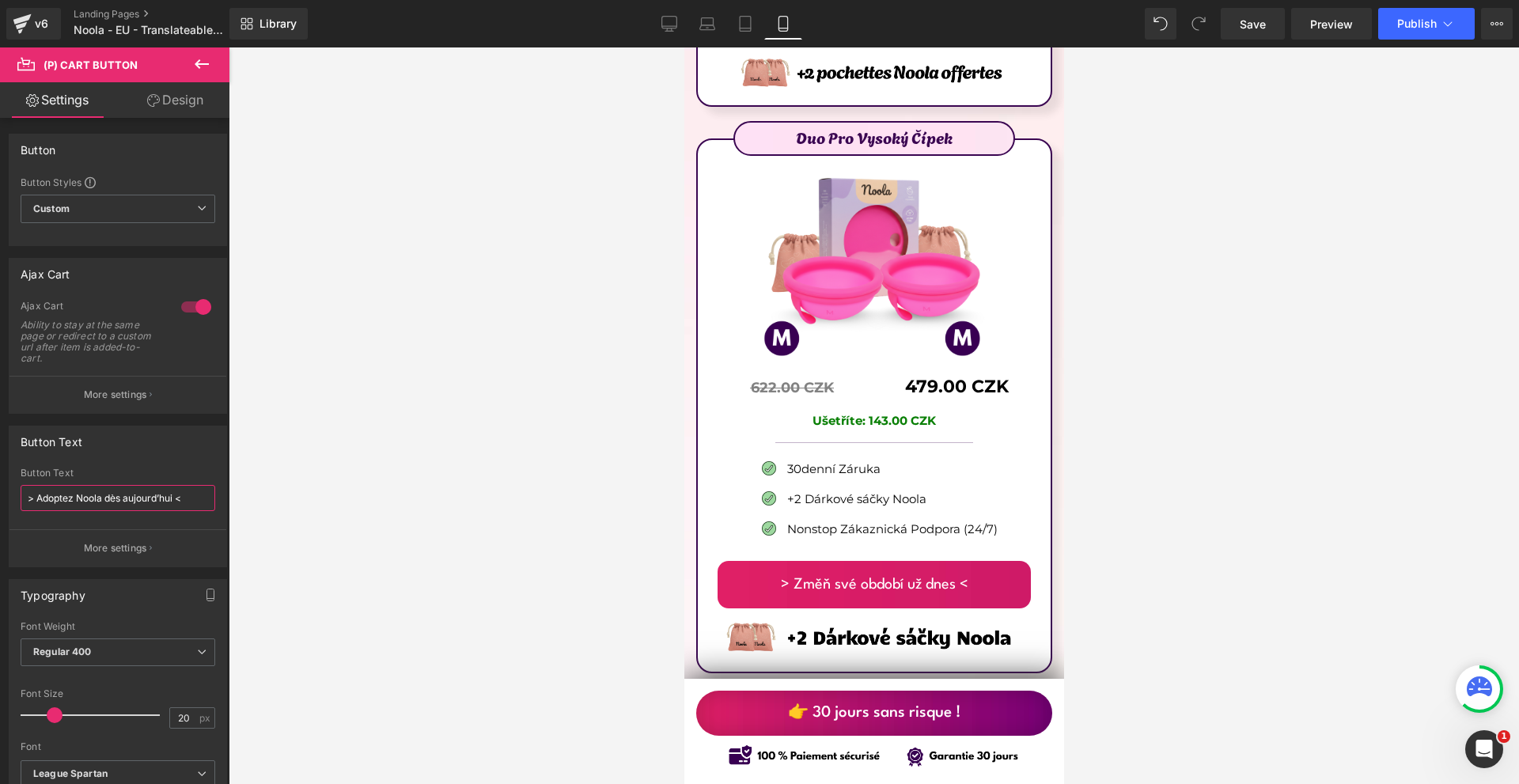
scroll to position [9725, 0]
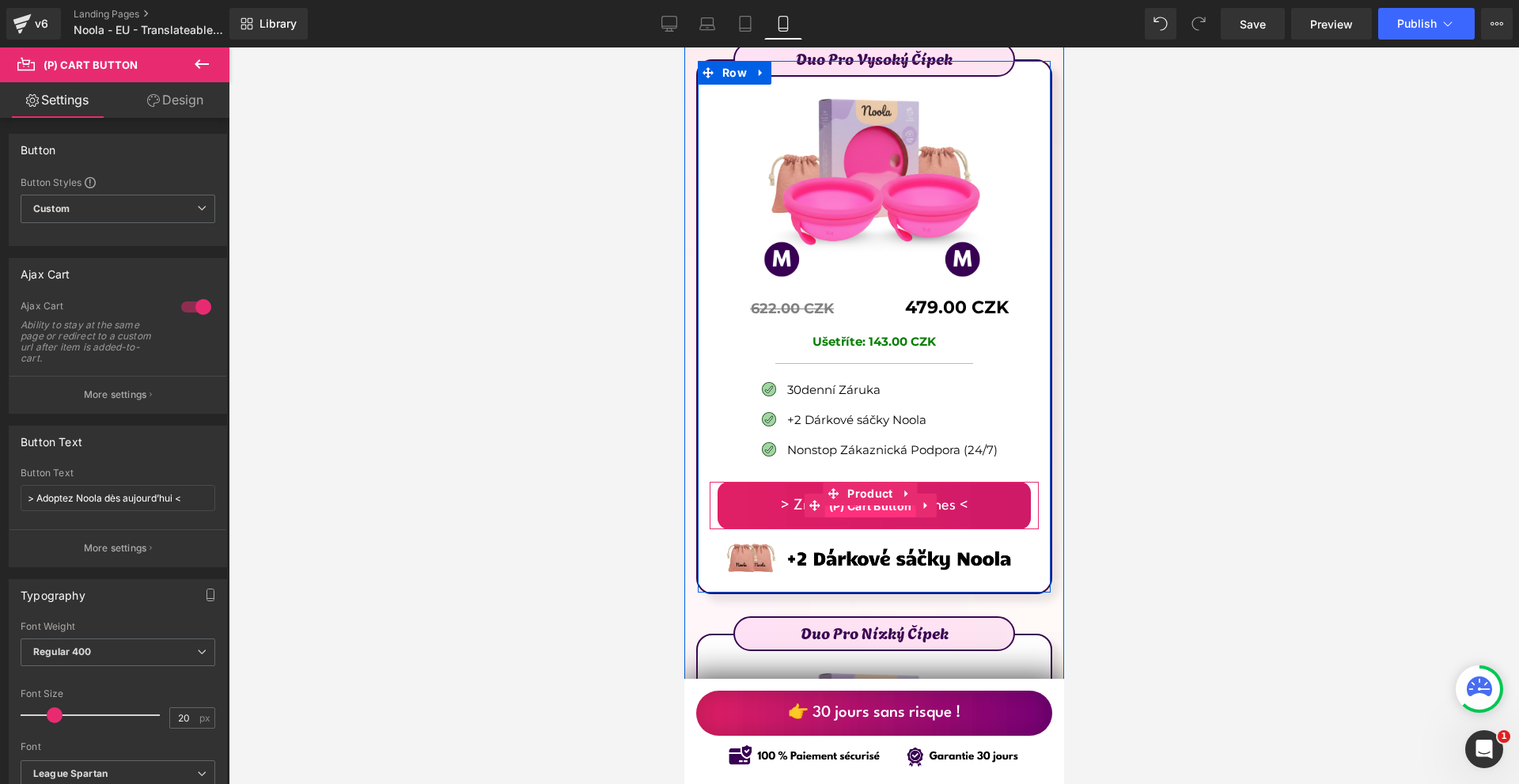
click at [877, 494] on span "(P) Cart Button" at bounding box center [869, 506] width 91 height 23
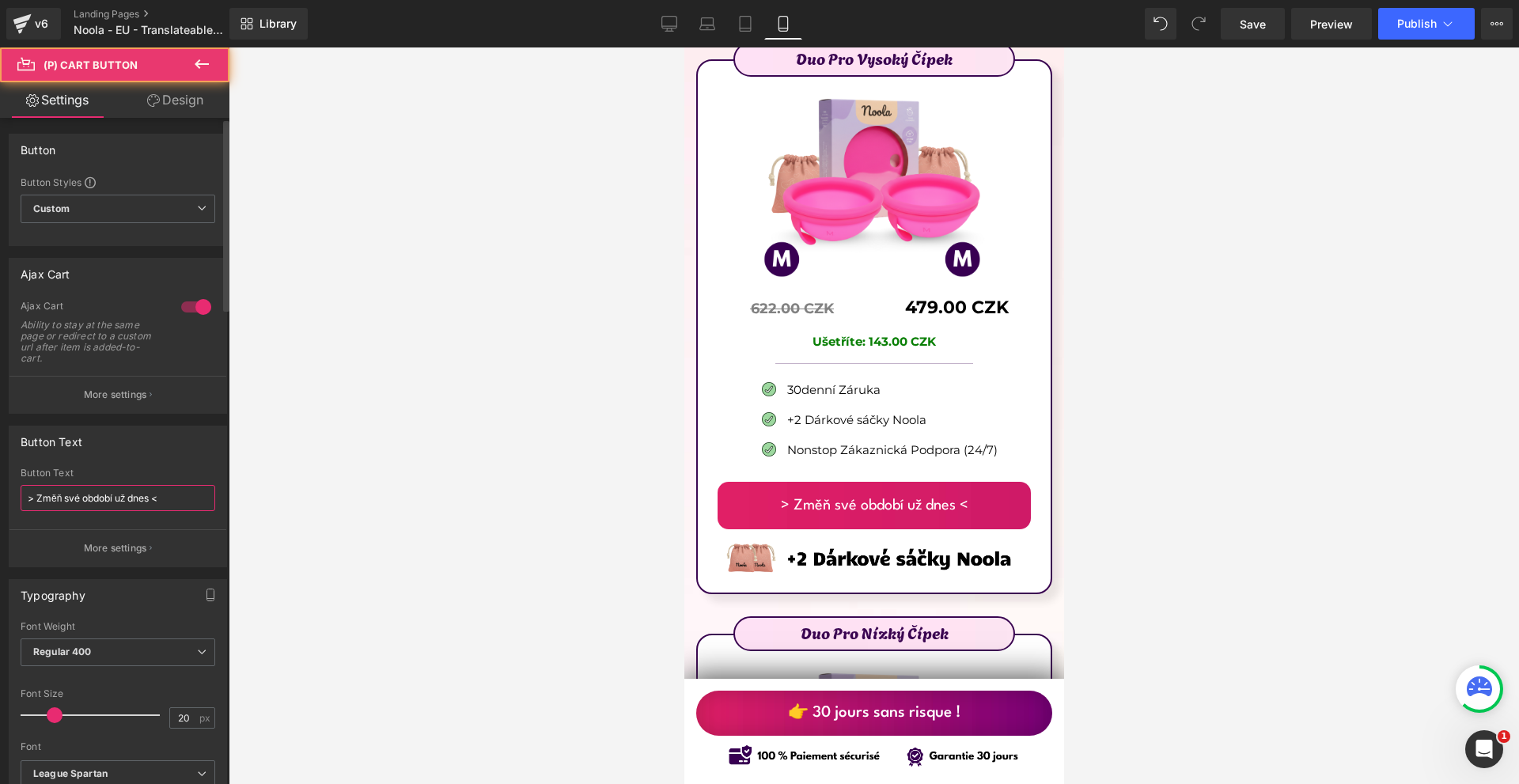
click at [132, 494] on input "> Změň své období už dnes <" at bounding box center [118, 497] width 194 height 26
paste input "Adoptez Noola dès [DATE]"
type input "> Adoptez Noola dès aujourd’hui <"
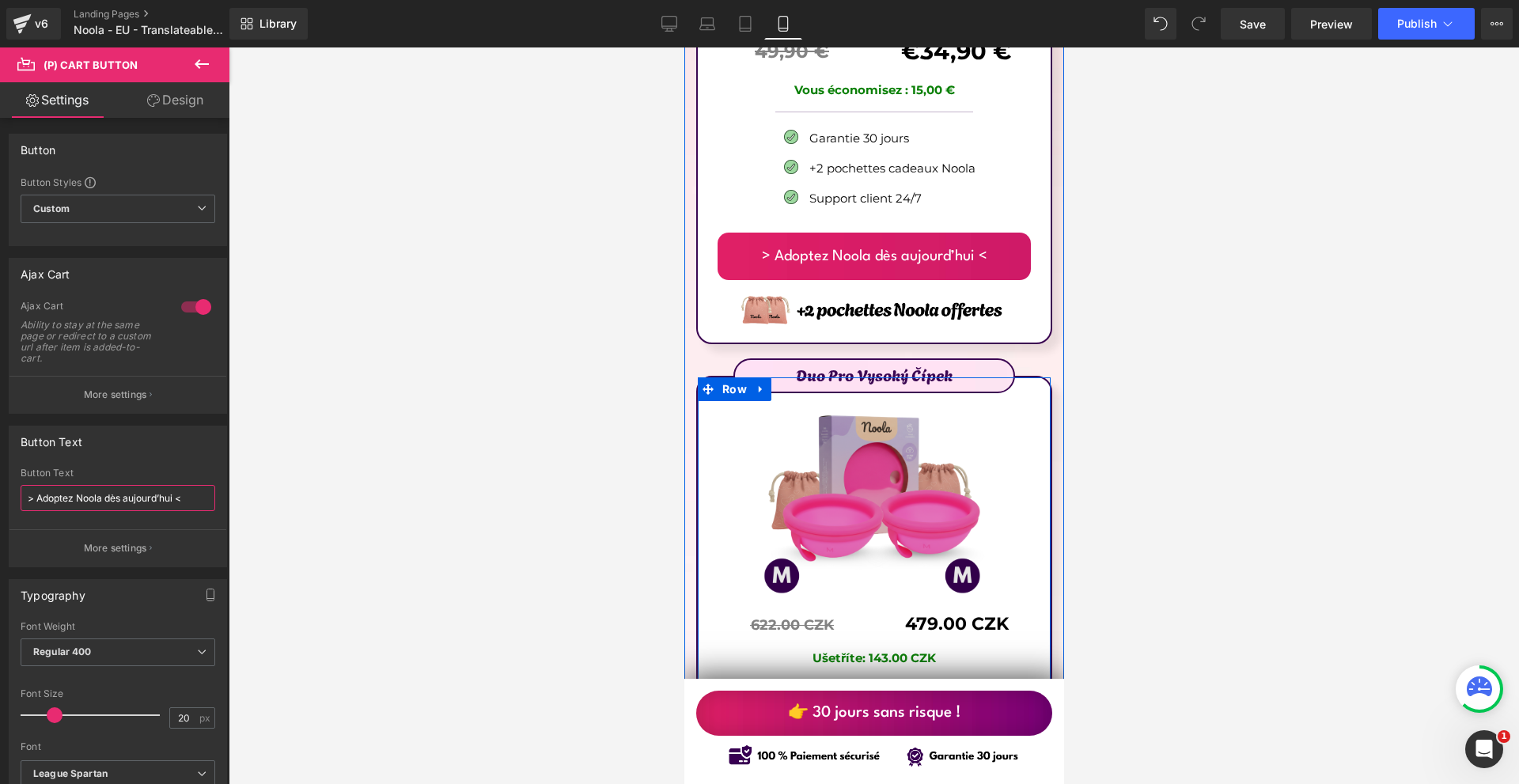
scroll to position [9330, 0]
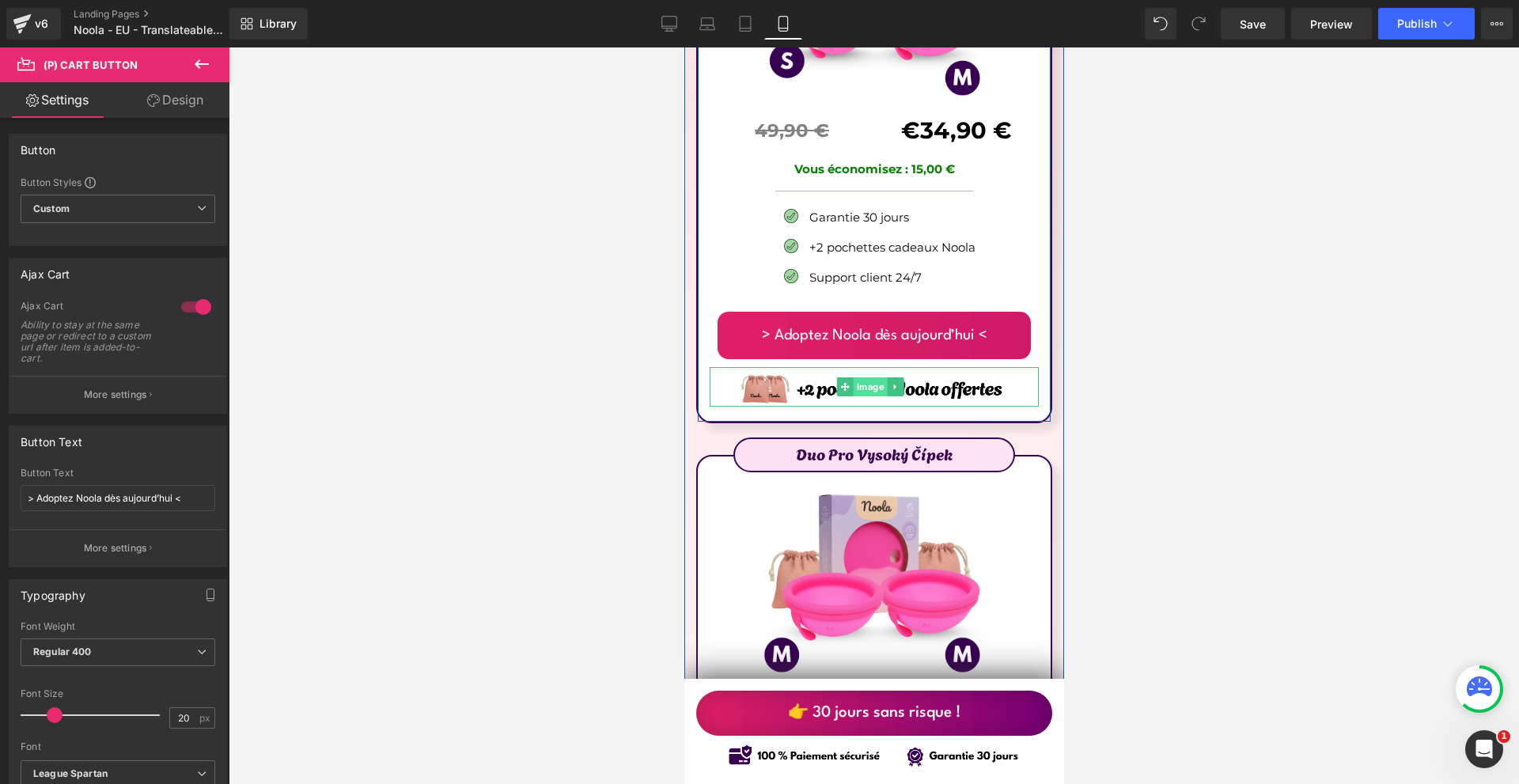
click at [867, 377] on span "Image" at bounding box center [870, 386] width 34 height 19
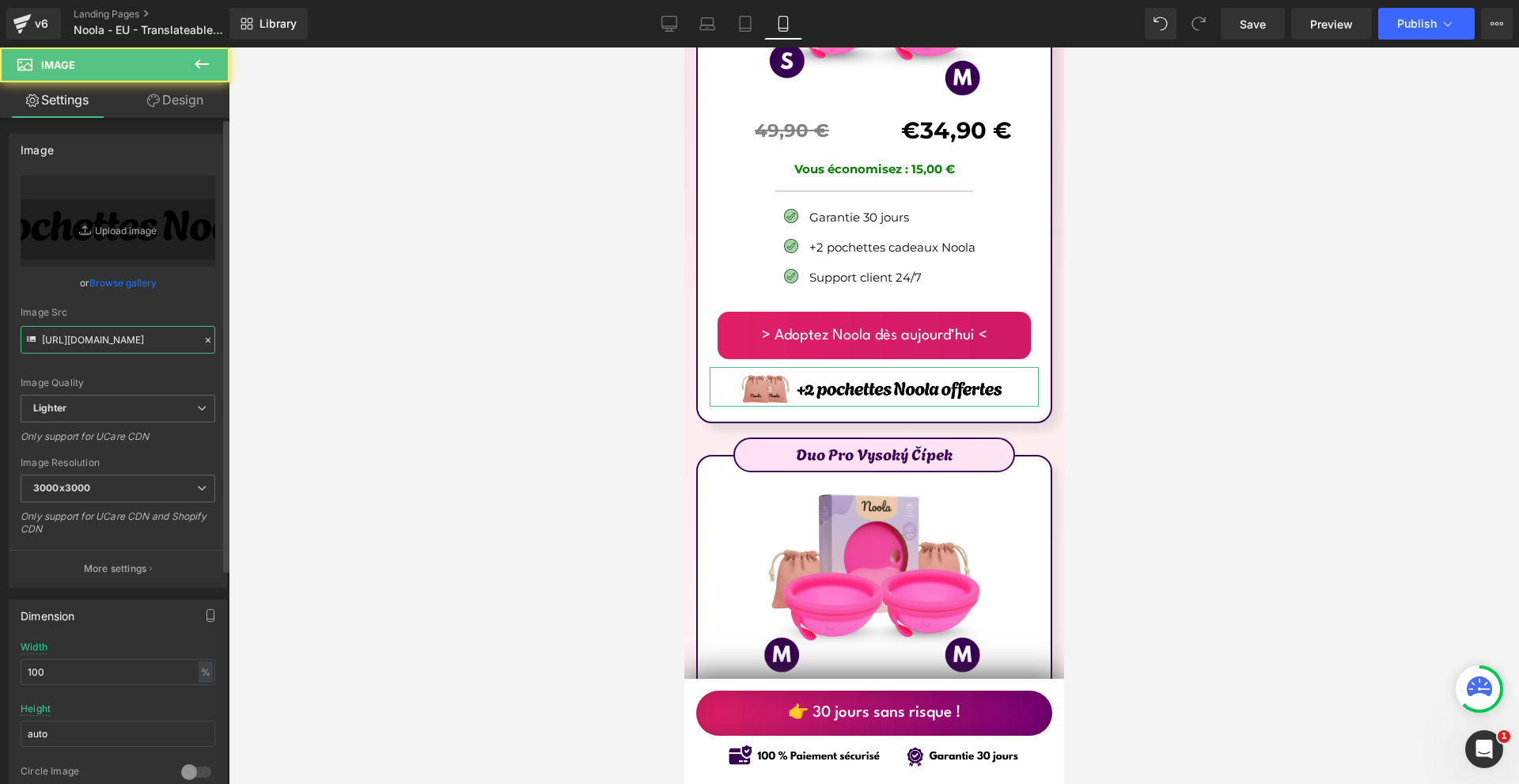
click at [124, 330] on input "[URL][DOMAIN_NAME]" at bounding box center [118, 339] width 194 height 28
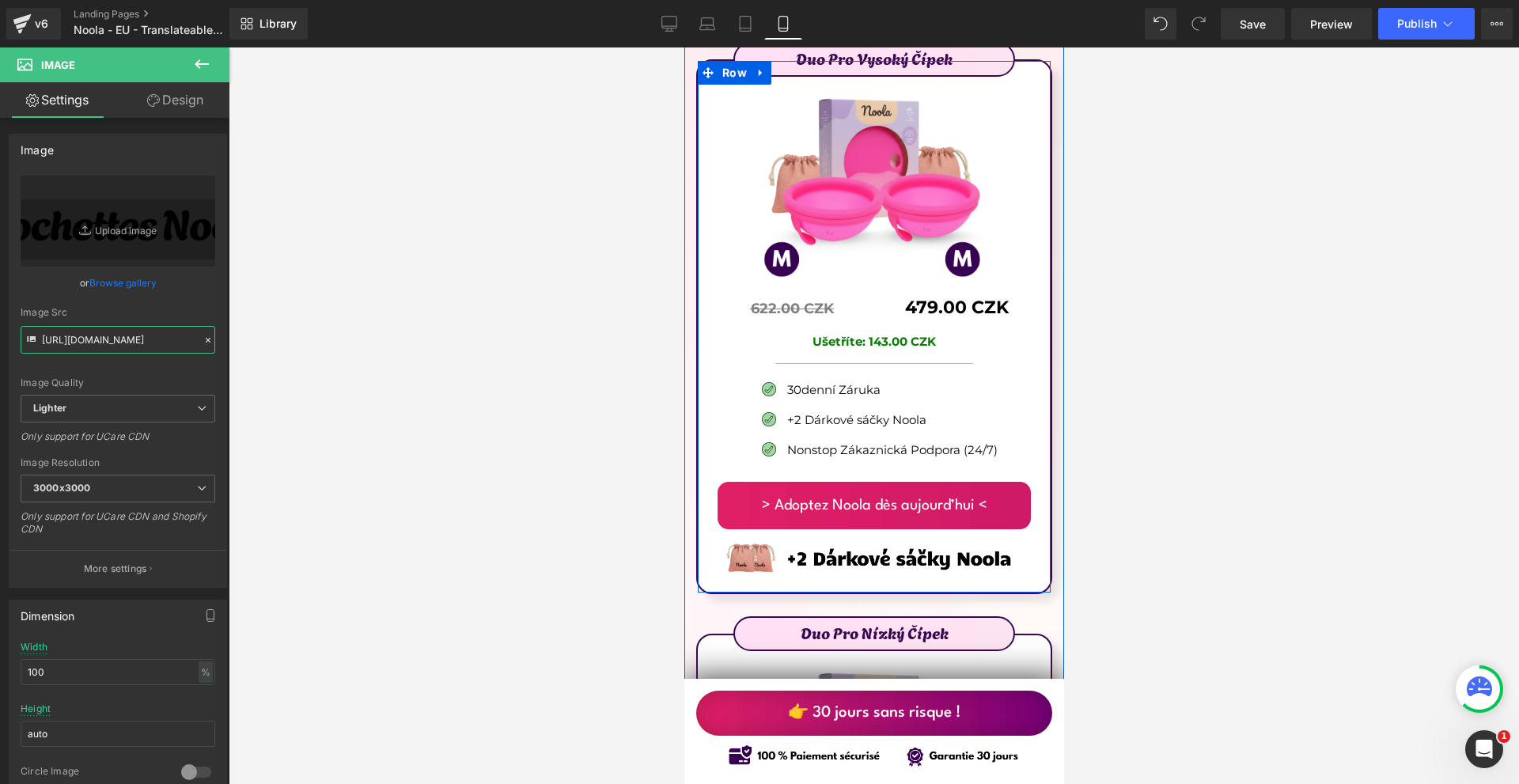
scroll to position [9963, 0]
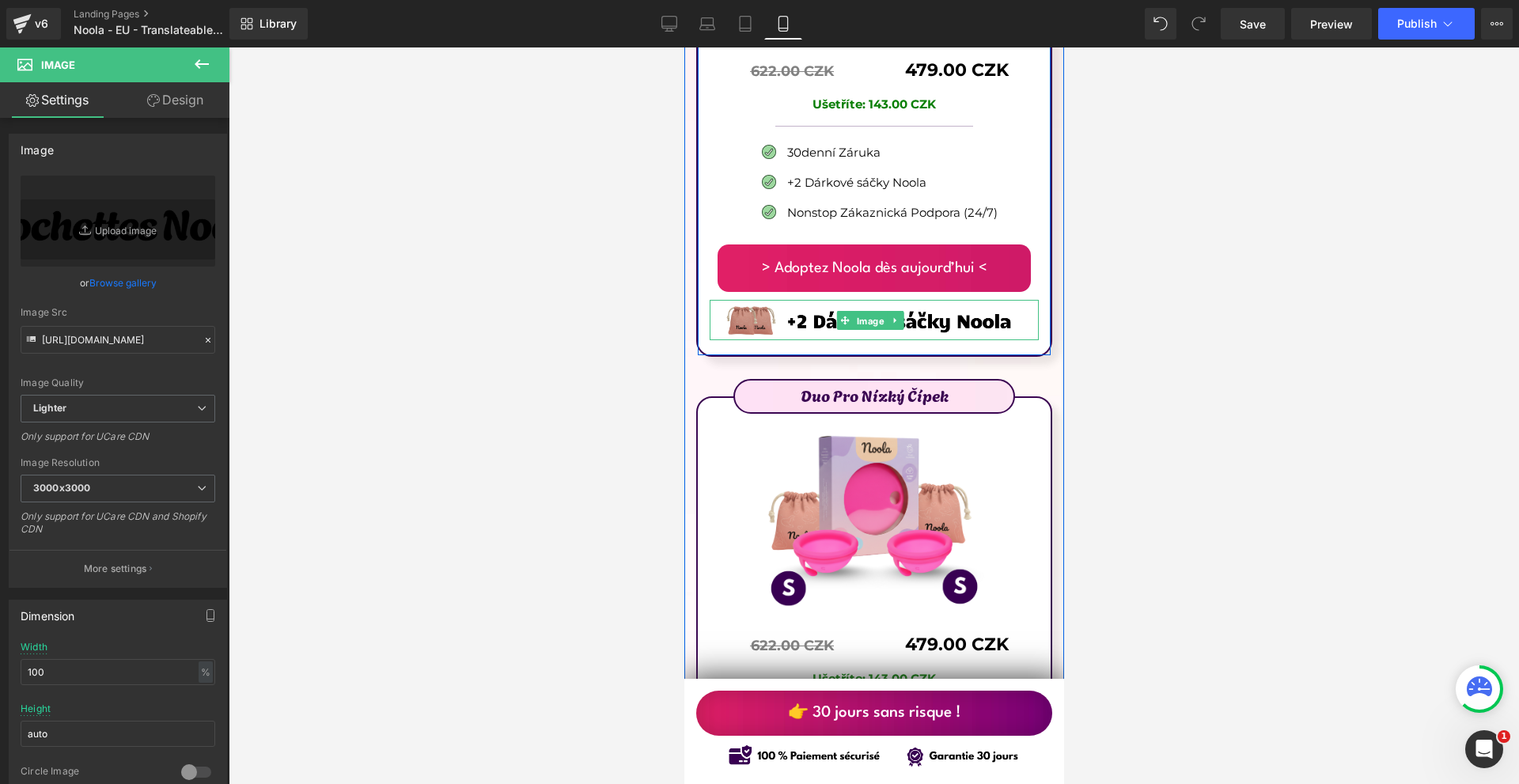
click at [874, 311] on span "Image" at bounding box center [870, 320] width 34 height 19
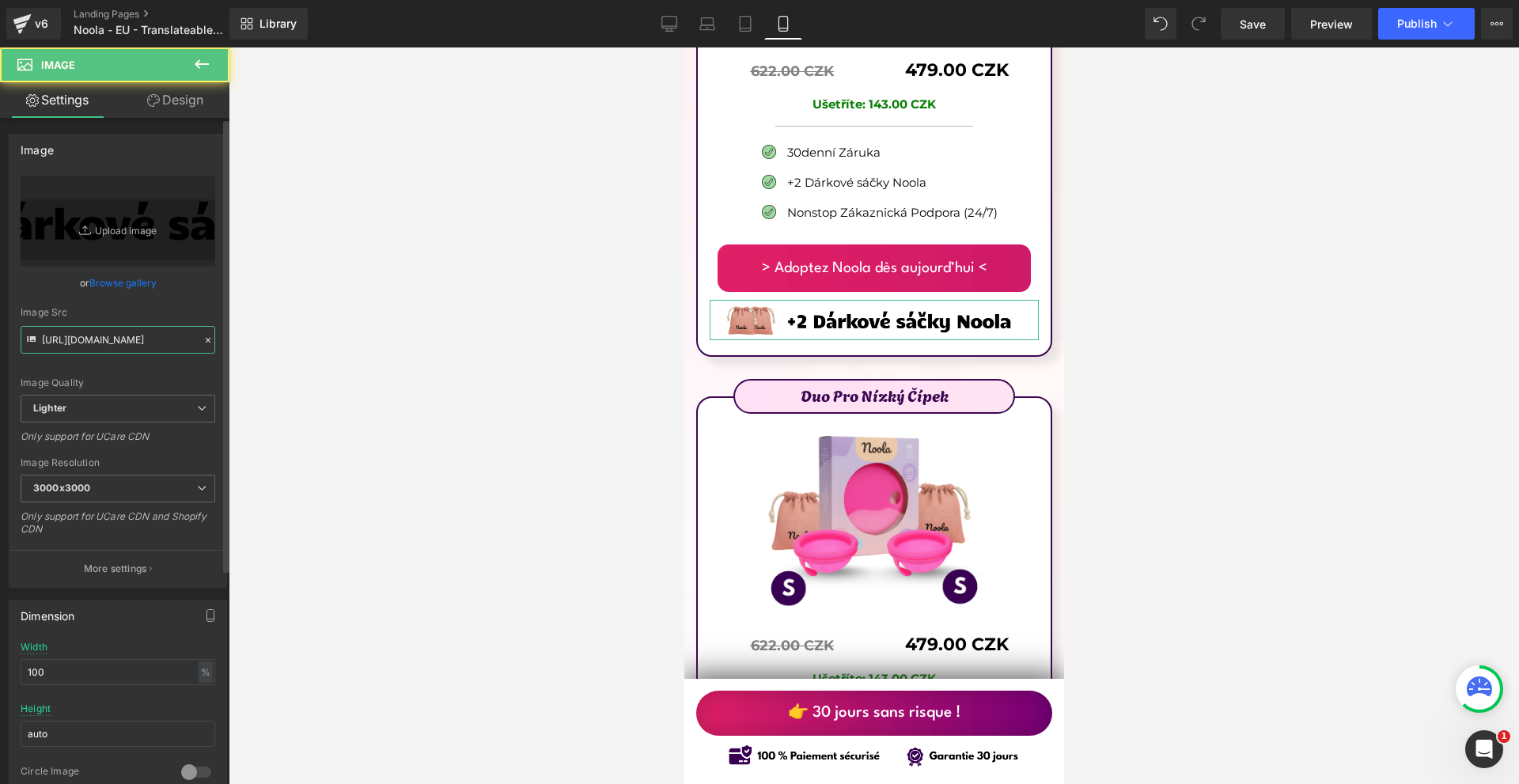
click at [115, 345] on input "[URL][DOMAIN_NAME]" at bounding box center [118, 339] width 194 height 28
paste input "222dfe61-8df5-4642-856d-b5598e6ed7d9/-/format/auto/-/preview/3000x3000/-/qualit…"
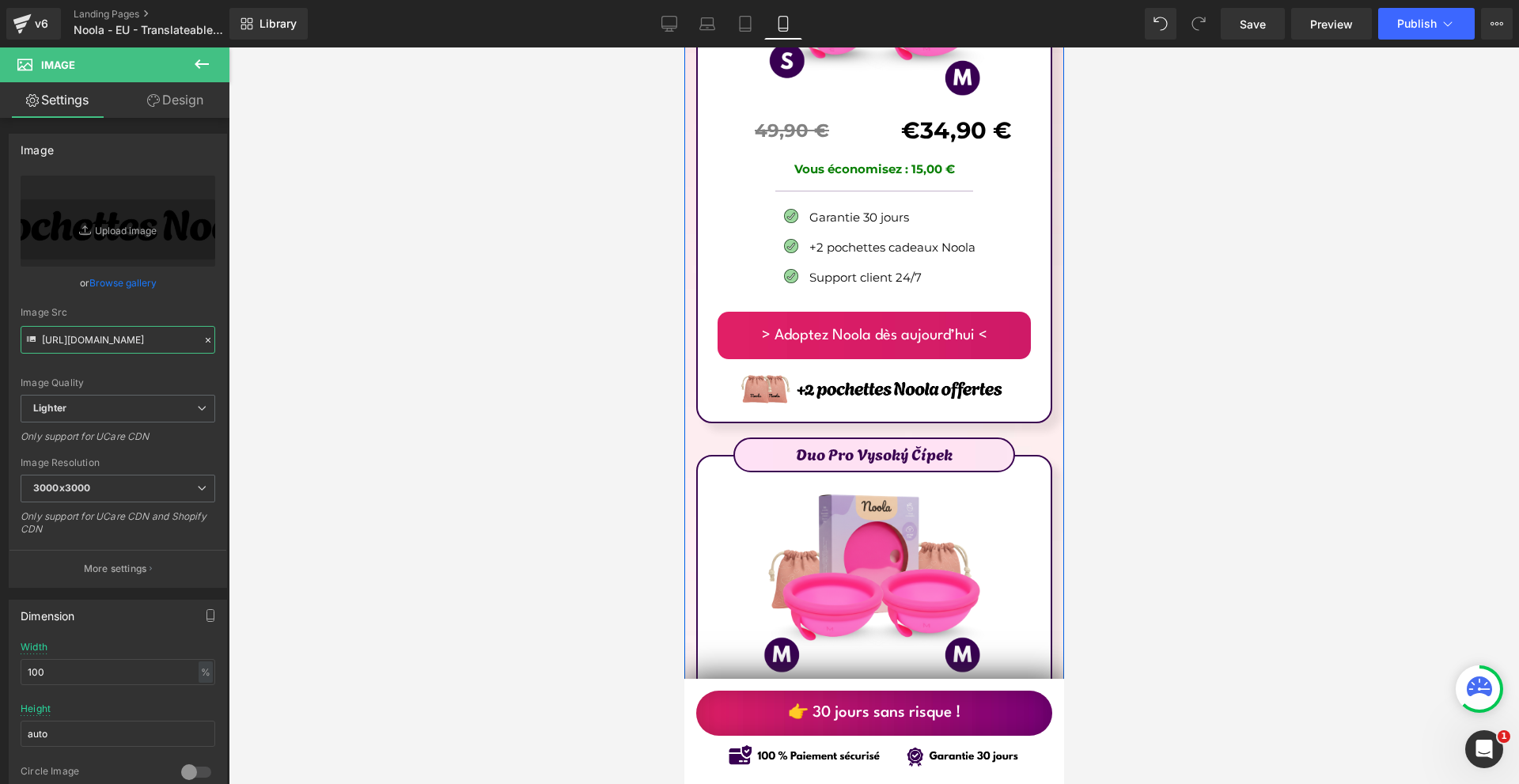
scroll to position [9172, 0]
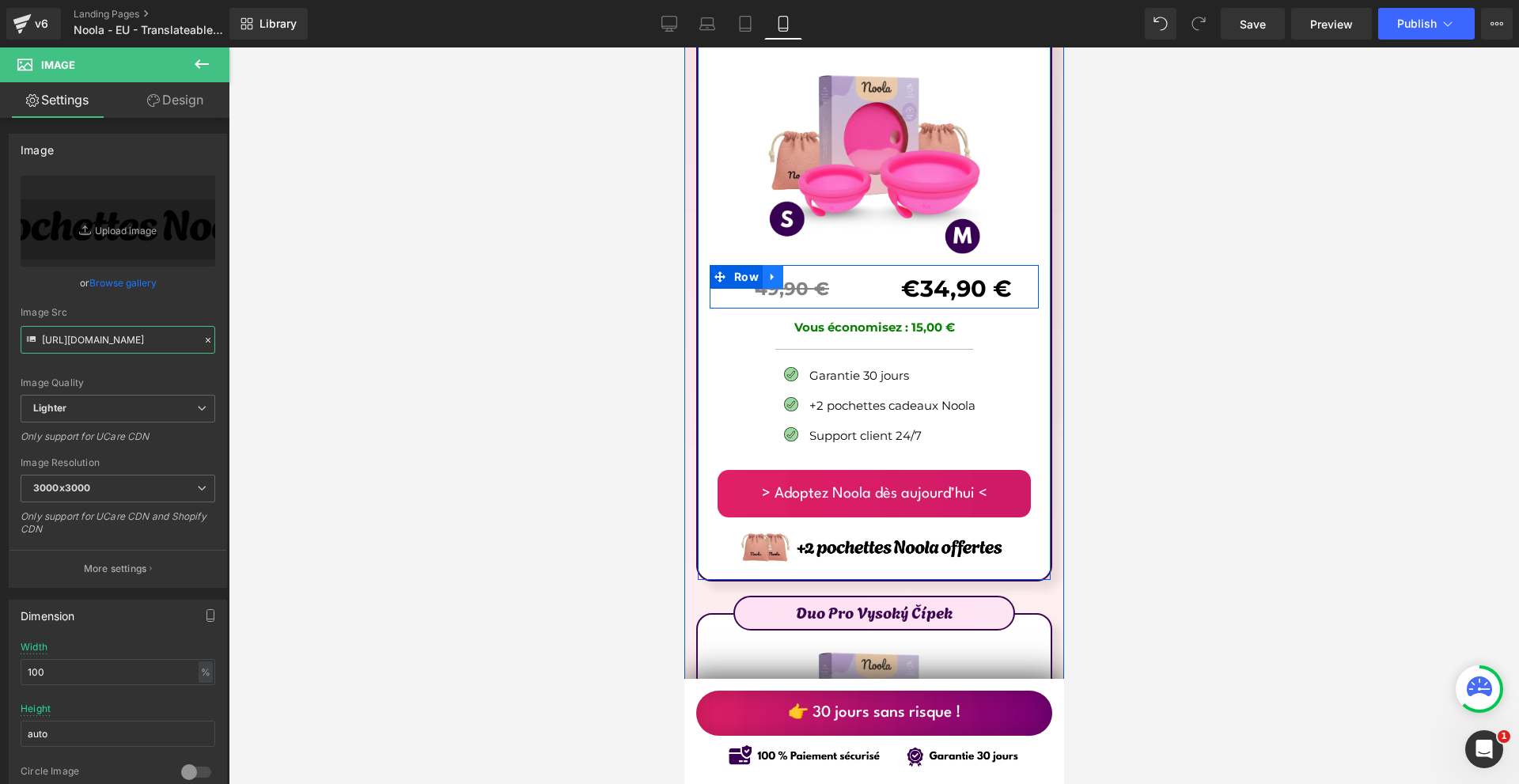
type input "[URL][DOMAIN_NAME]"
click at [776, 271] on icon at bounding box center [772, 276] width 11 height 12
click at [788, 272] on icon at bounding box center [792, 277] width 11 height 11
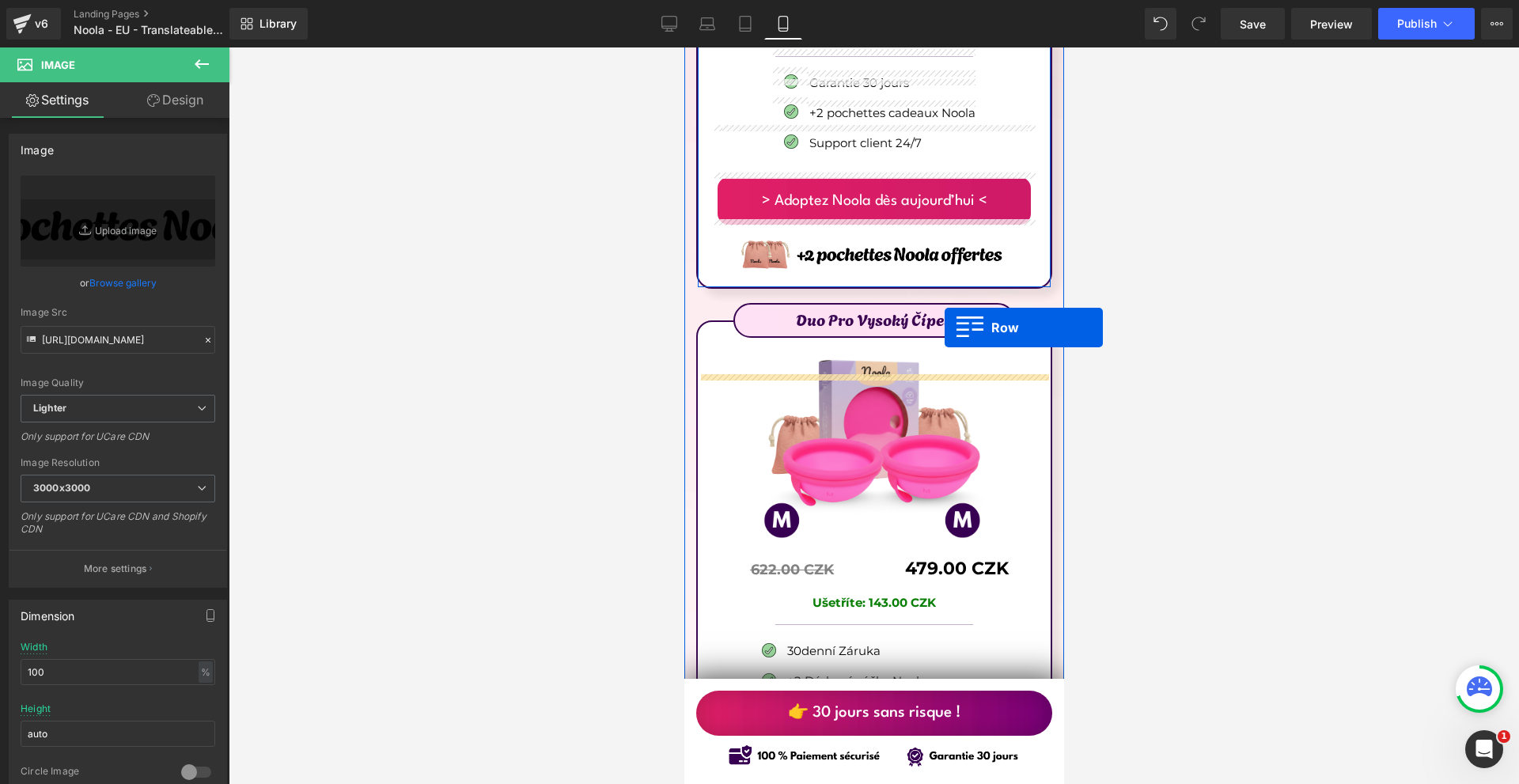
scroll to position [9725, 0]
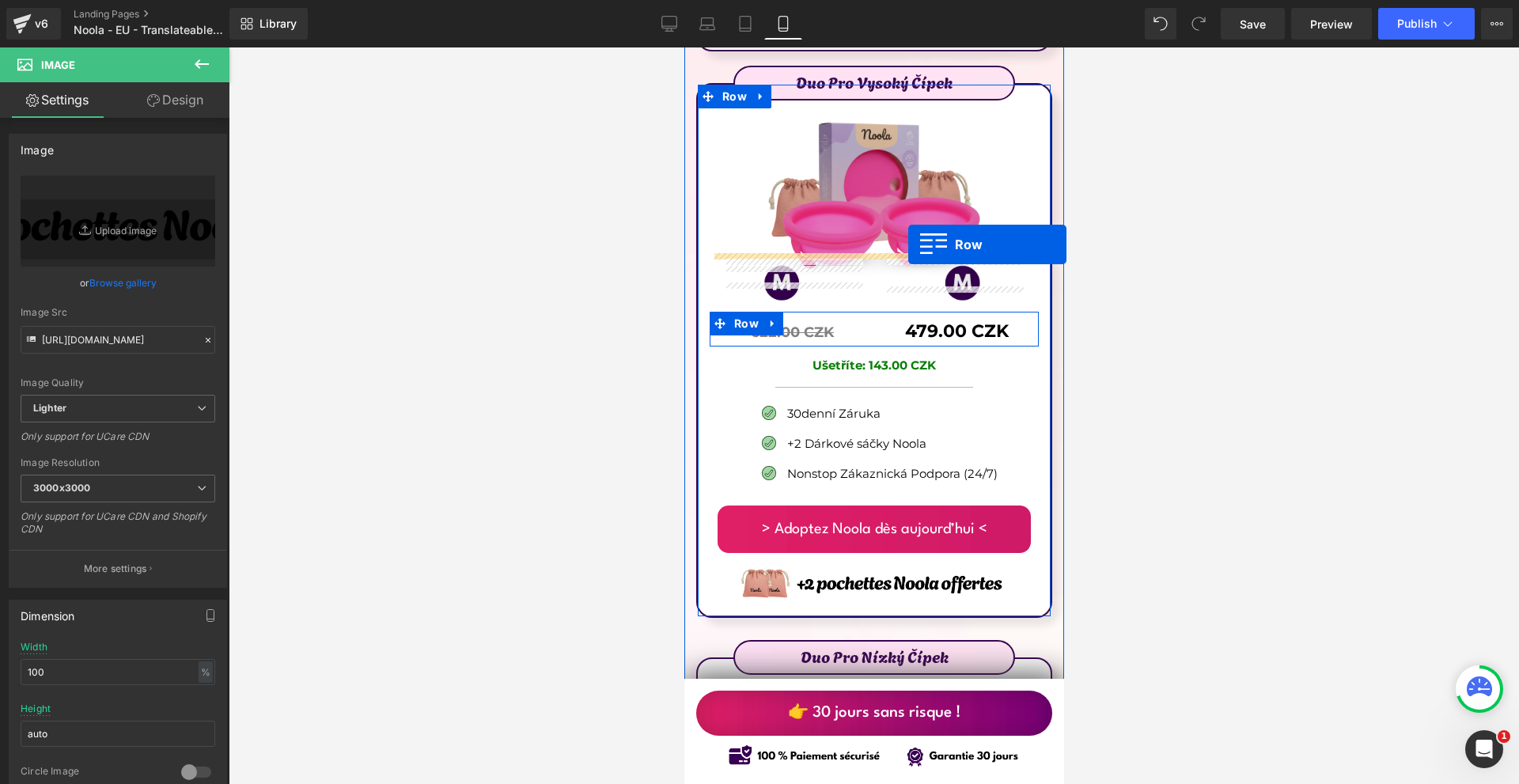
drag, startPoint x: 747, startPoint y: 259, endPoint x: 907, endPoint y: 245, distance: 160.6
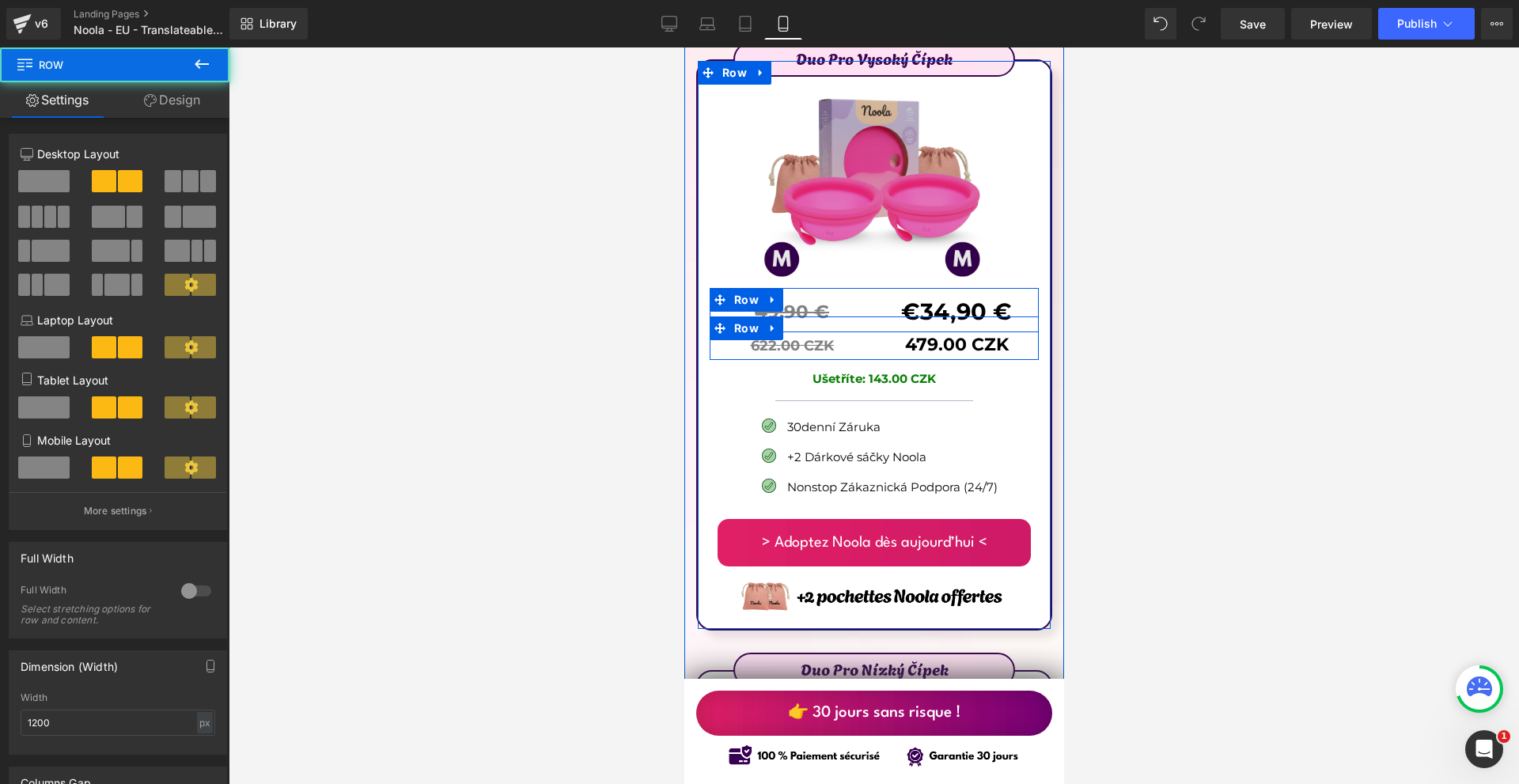
scroll to position [9702, 0]
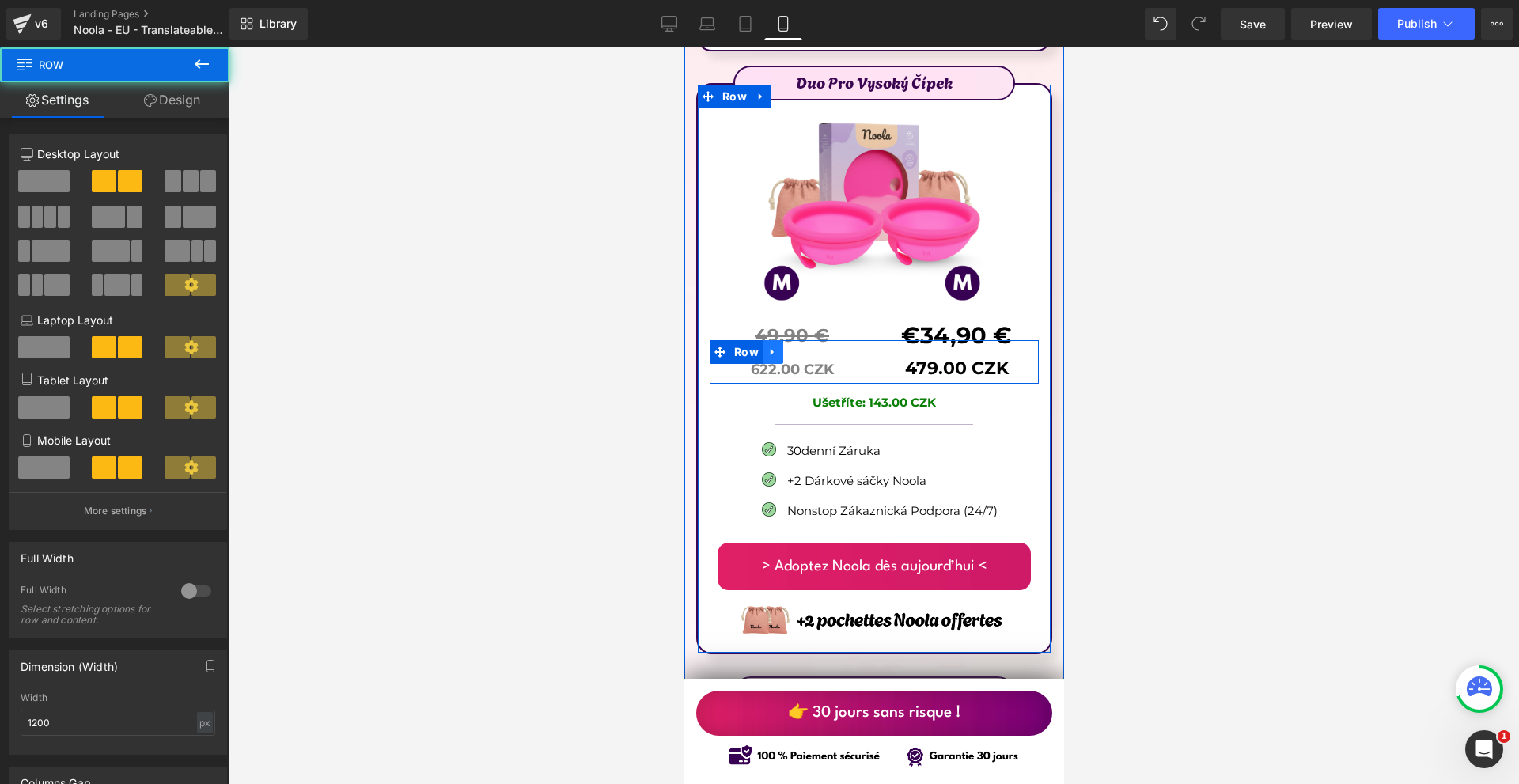
click at [771, 345] on icon at bounding box center [772, 351] width 11 height 12
click at [808, 346] on icon at bounding box center [813, 352] width 11 height 11
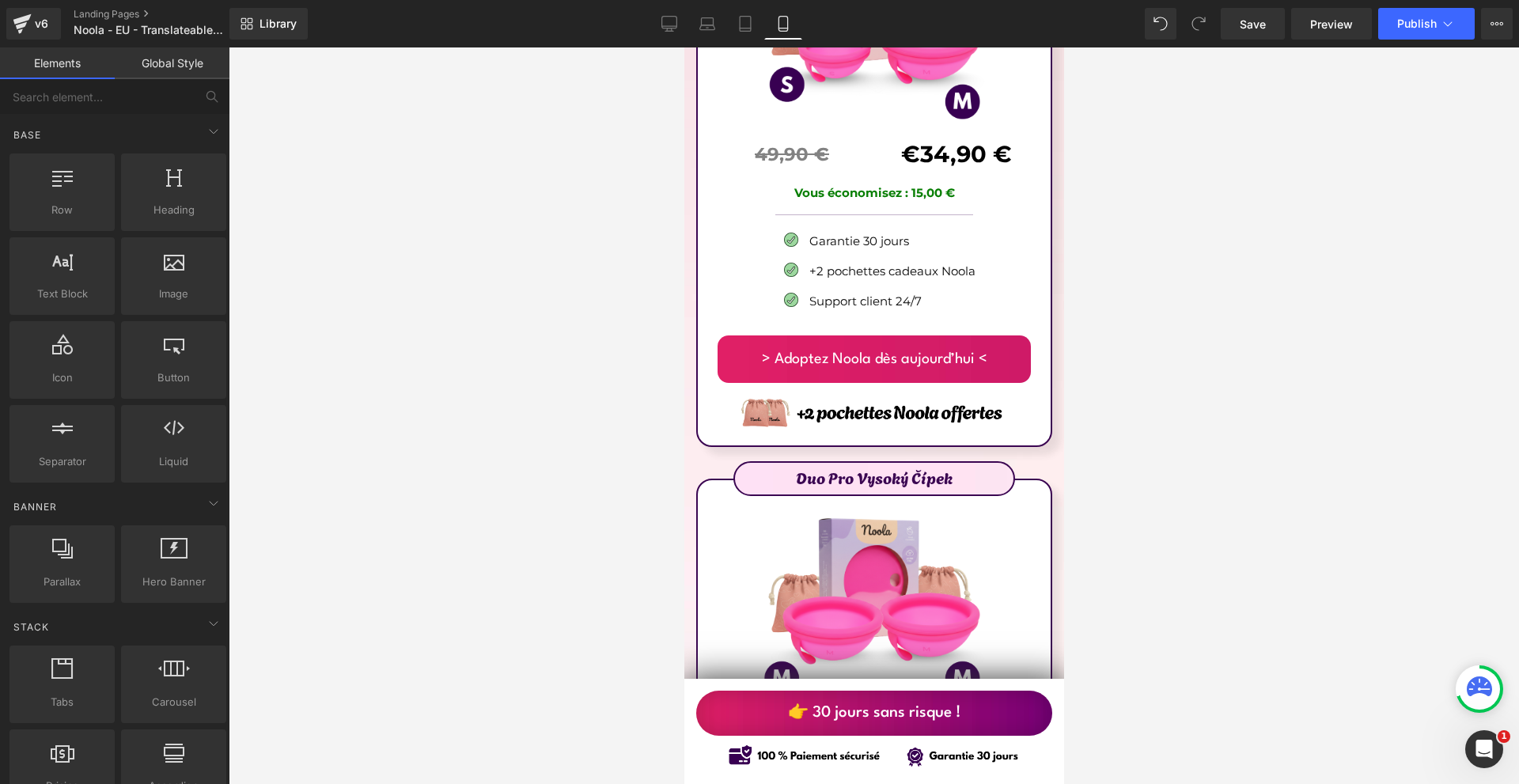
scroll to position [9227, 0]
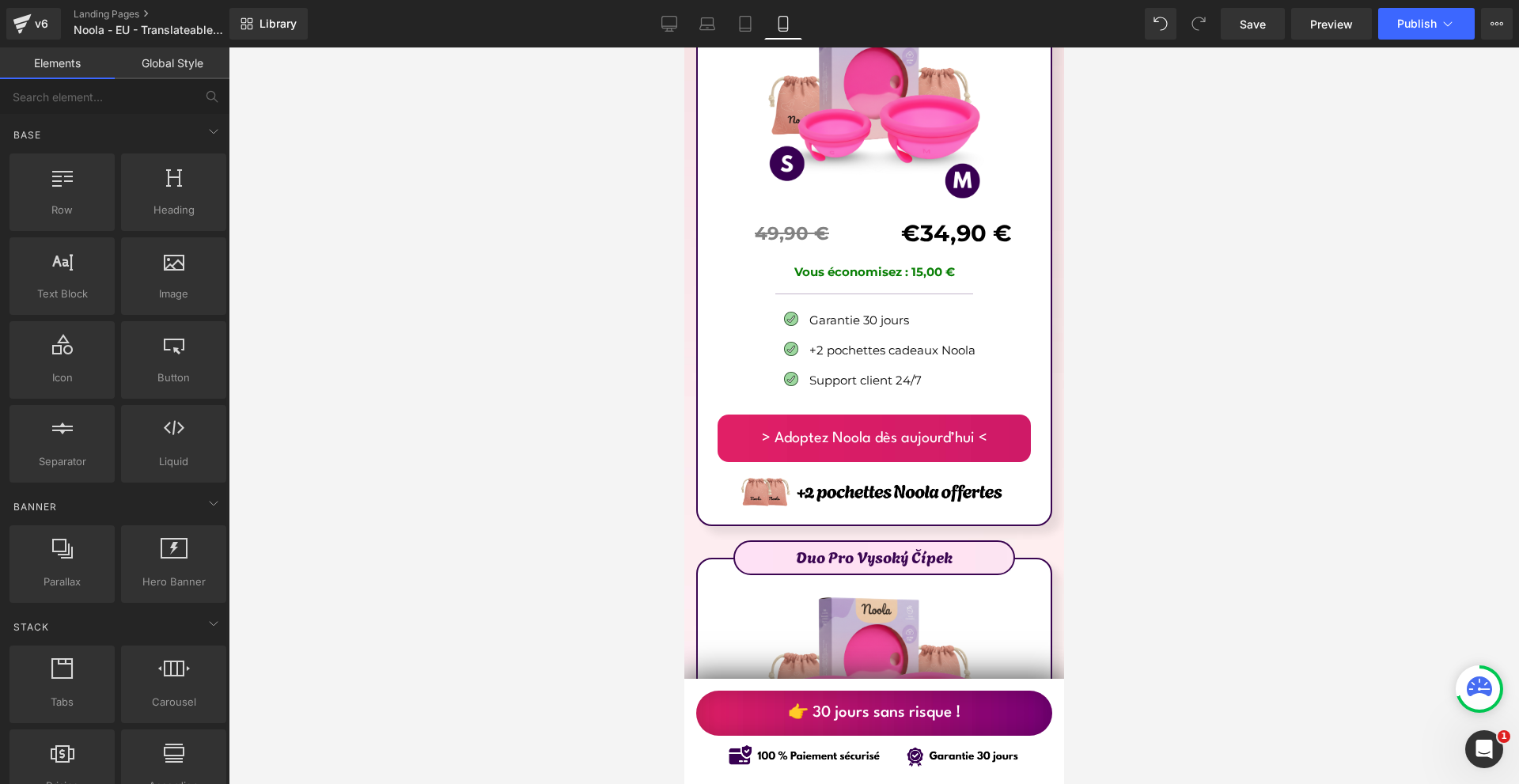
click at [963, 263] on p "Vous économisez : 15,00 €" at bounding box center [873, 272] width 329 height 19
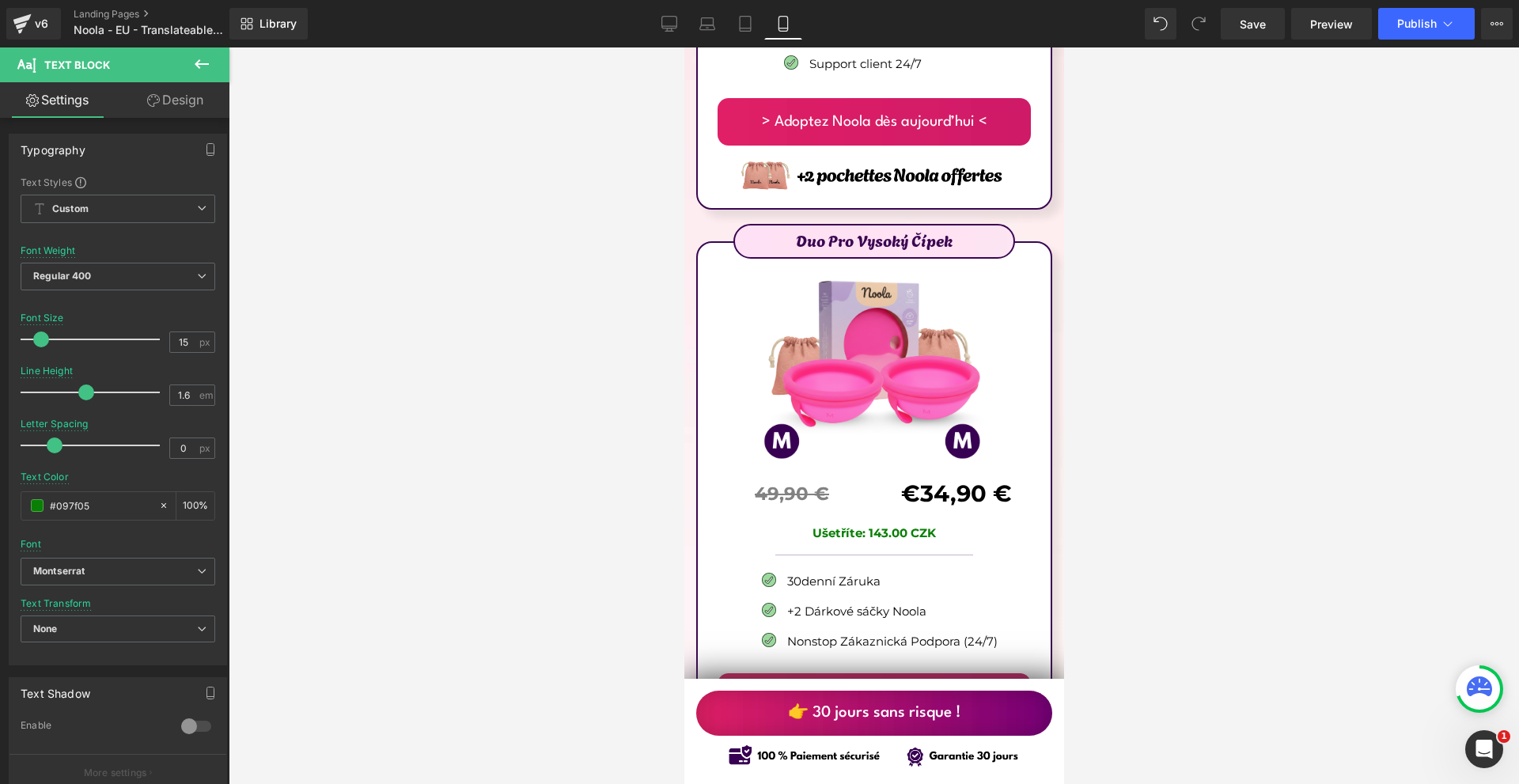
scroll to position [9623, 0]
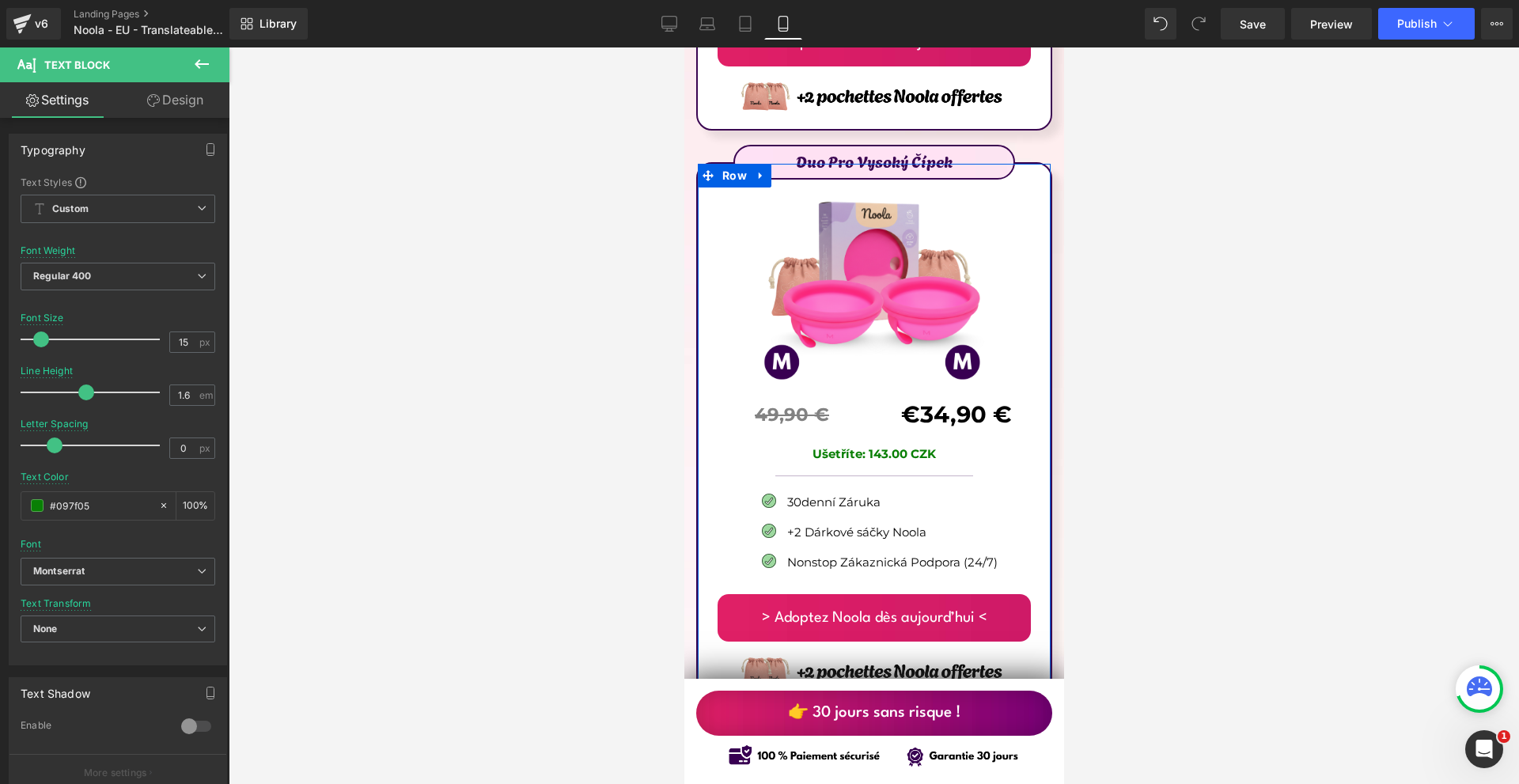
click at [961, 444] on p "Ušetříte: 143.00 CZK" at bounding box center [873, 453] width 329 height 19
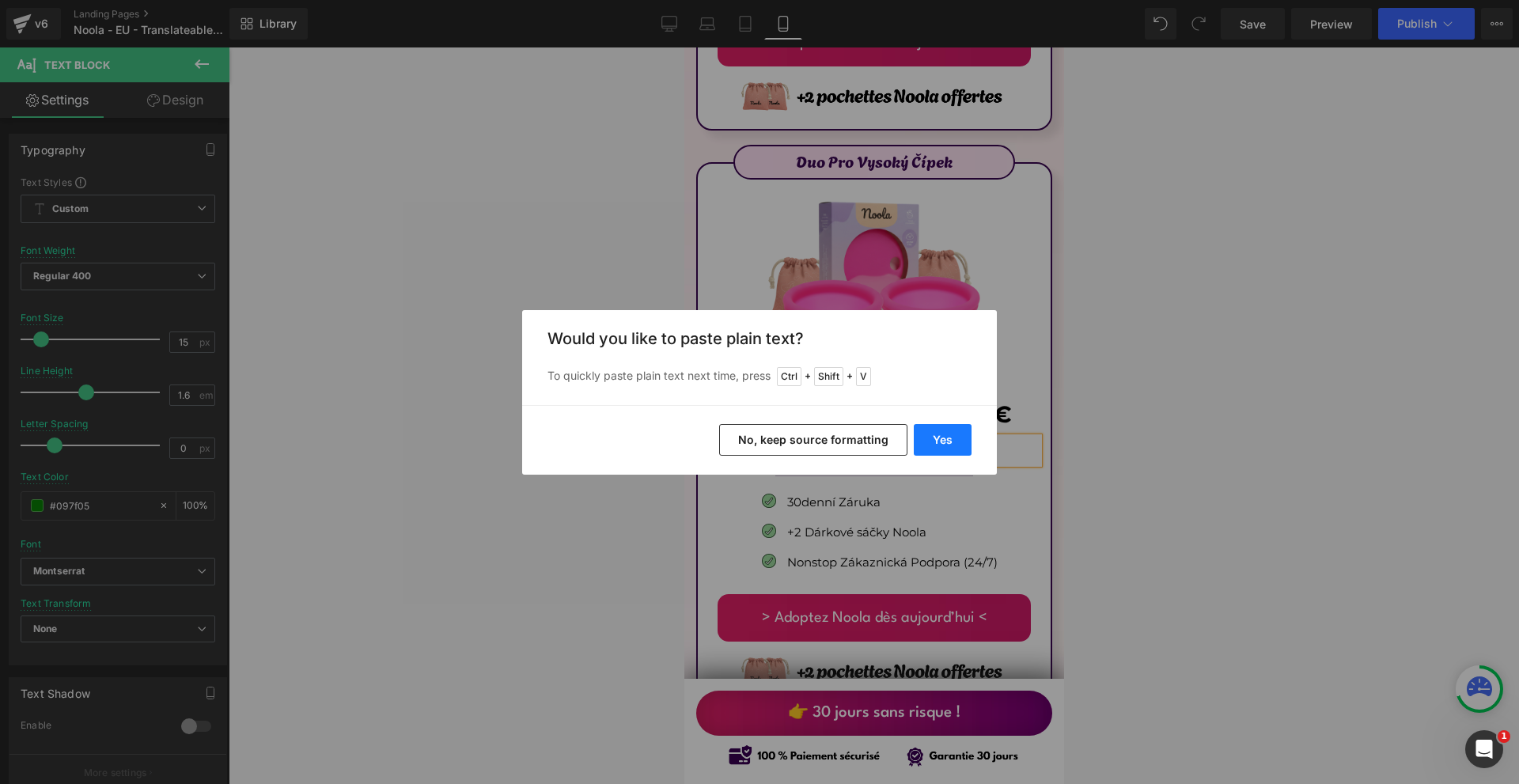
click at [948, 432] on button "Yes" at bounding box center [943, 439] width 58 height 31
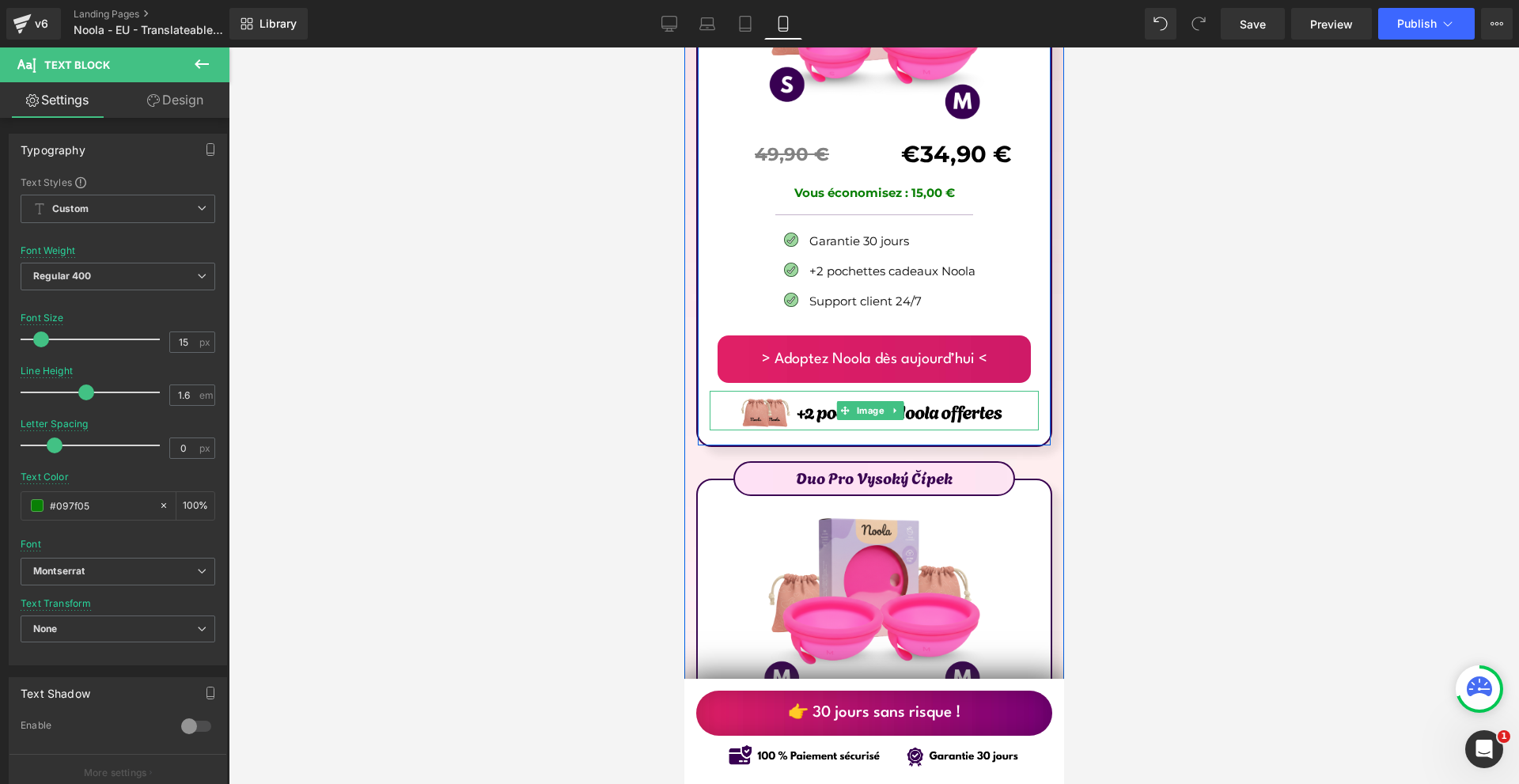
scroll to position [9227, 0]
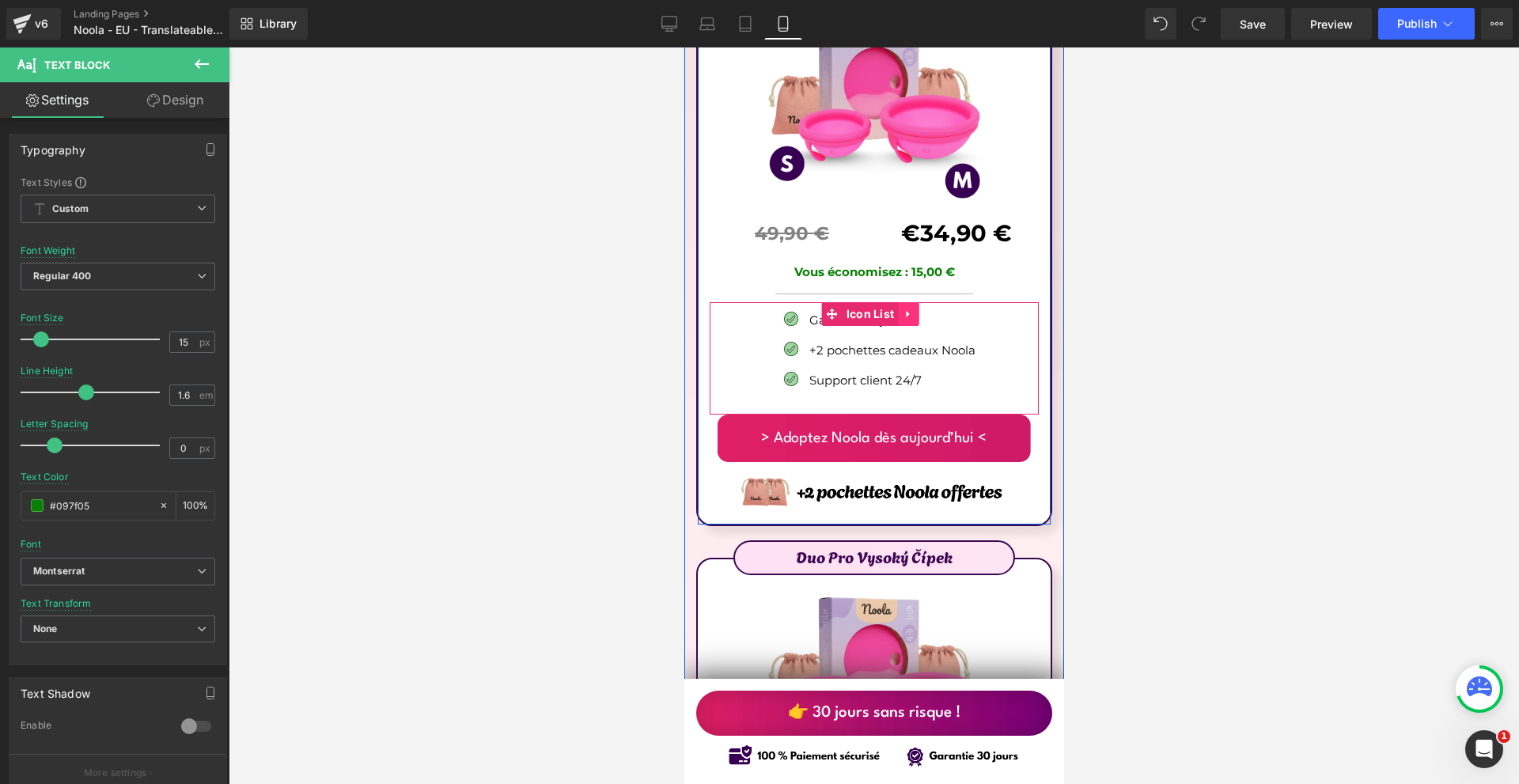
click at [905, 308] on icon at bounding box center [907, 314] width 11 height 12
click at [898, 308] on icon at bounding box center [897, 314] width 11 height 11
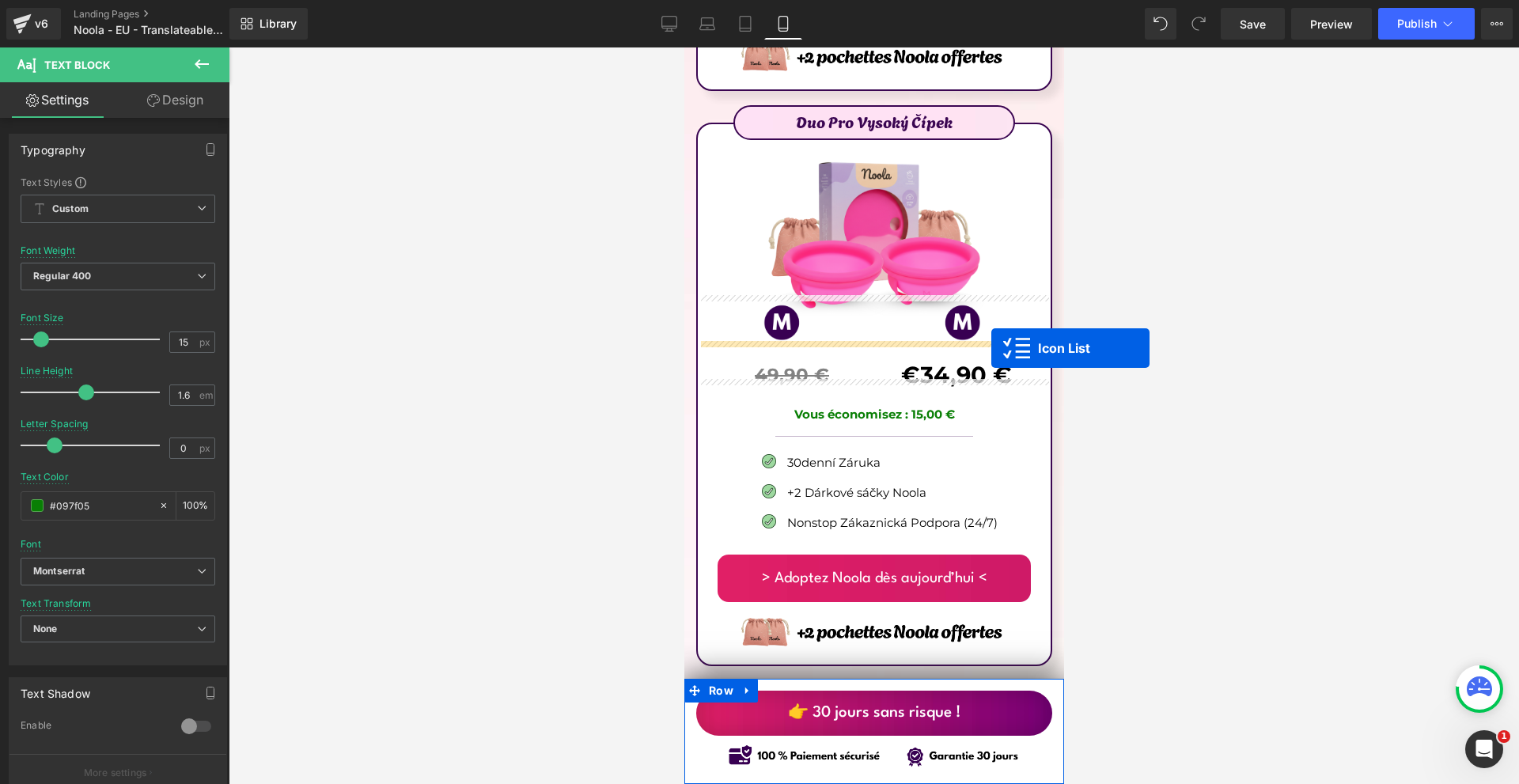
scroll to position [9781, 0]
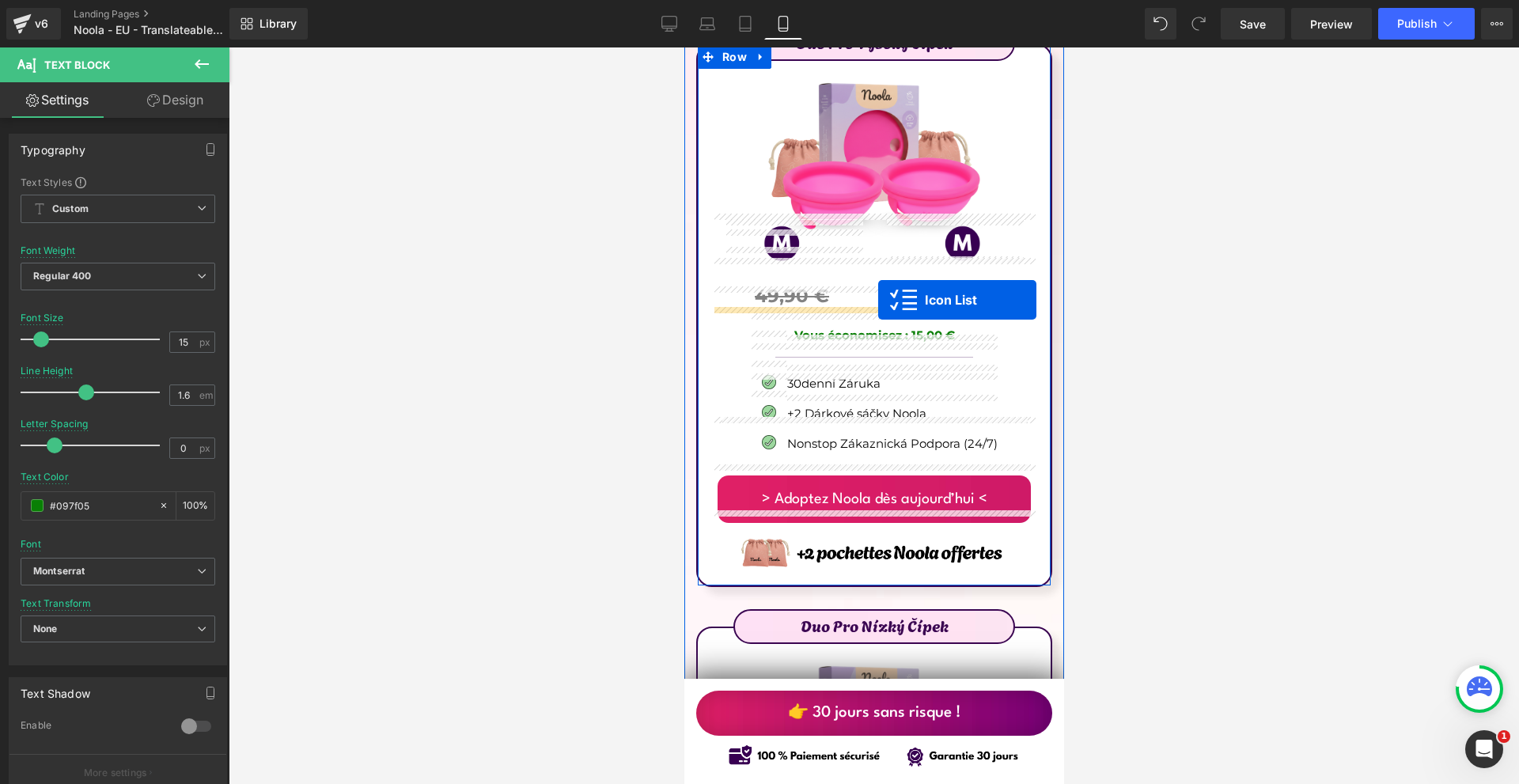
drag, startPoint x: 873, startPoint y: 368, endPoint x: 877, endPoint y: 299, distance: 69.1
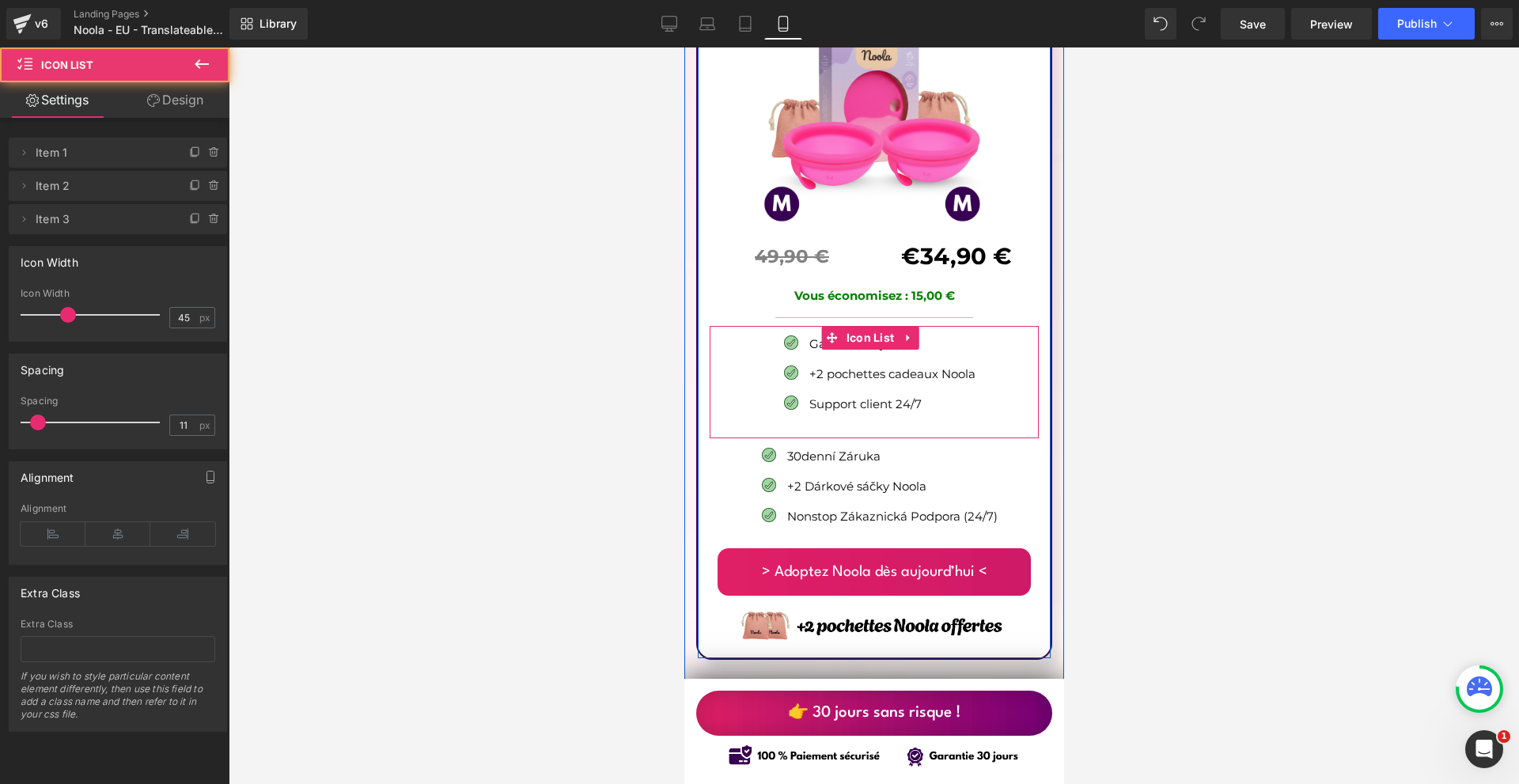
scroll to position [9742, 0]
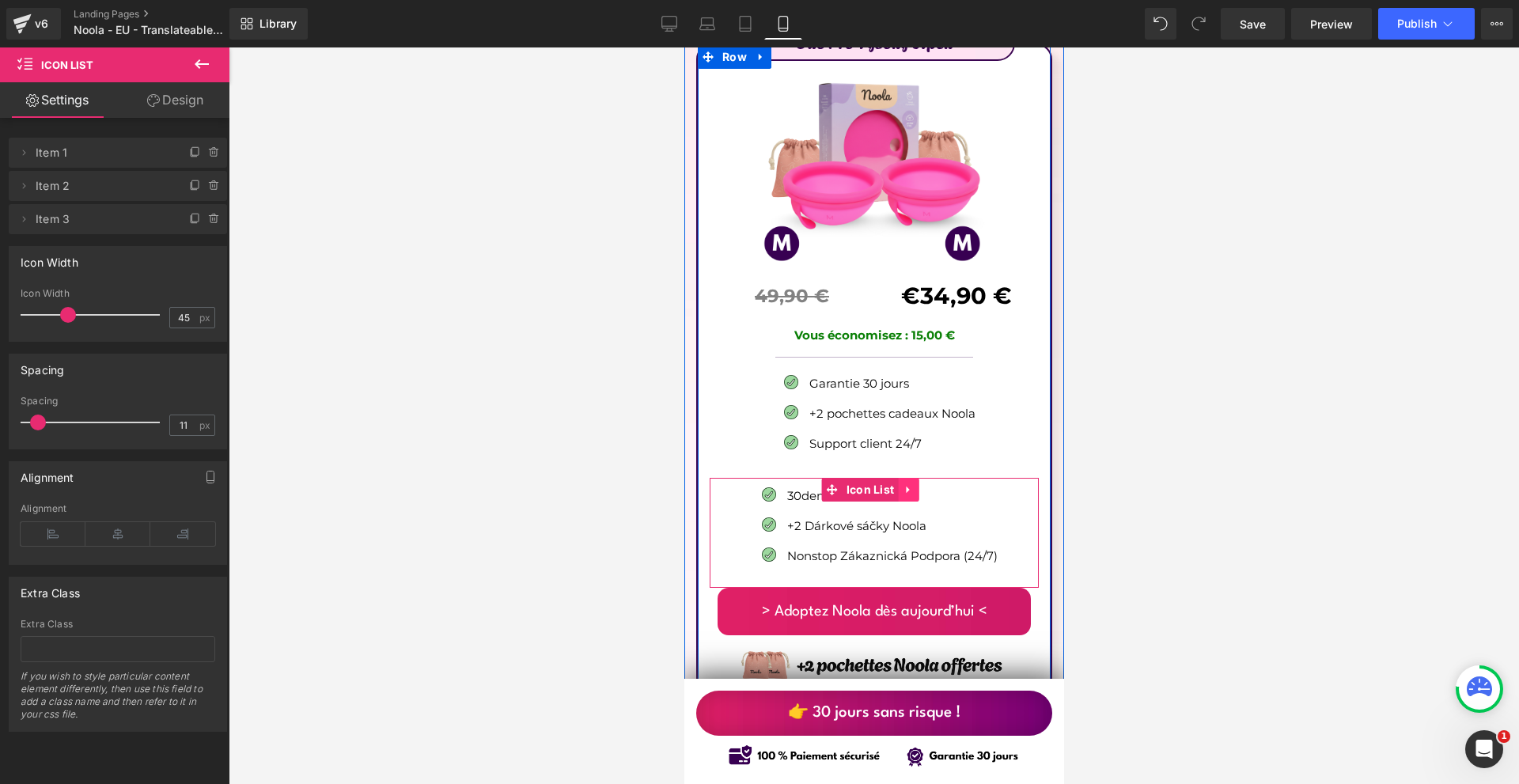
click at [913, 477] on link at bounding box center [907, 489] width 21 height 23
click at [918, 484] on icon at bounding box center [917, 489] width 11 height 11
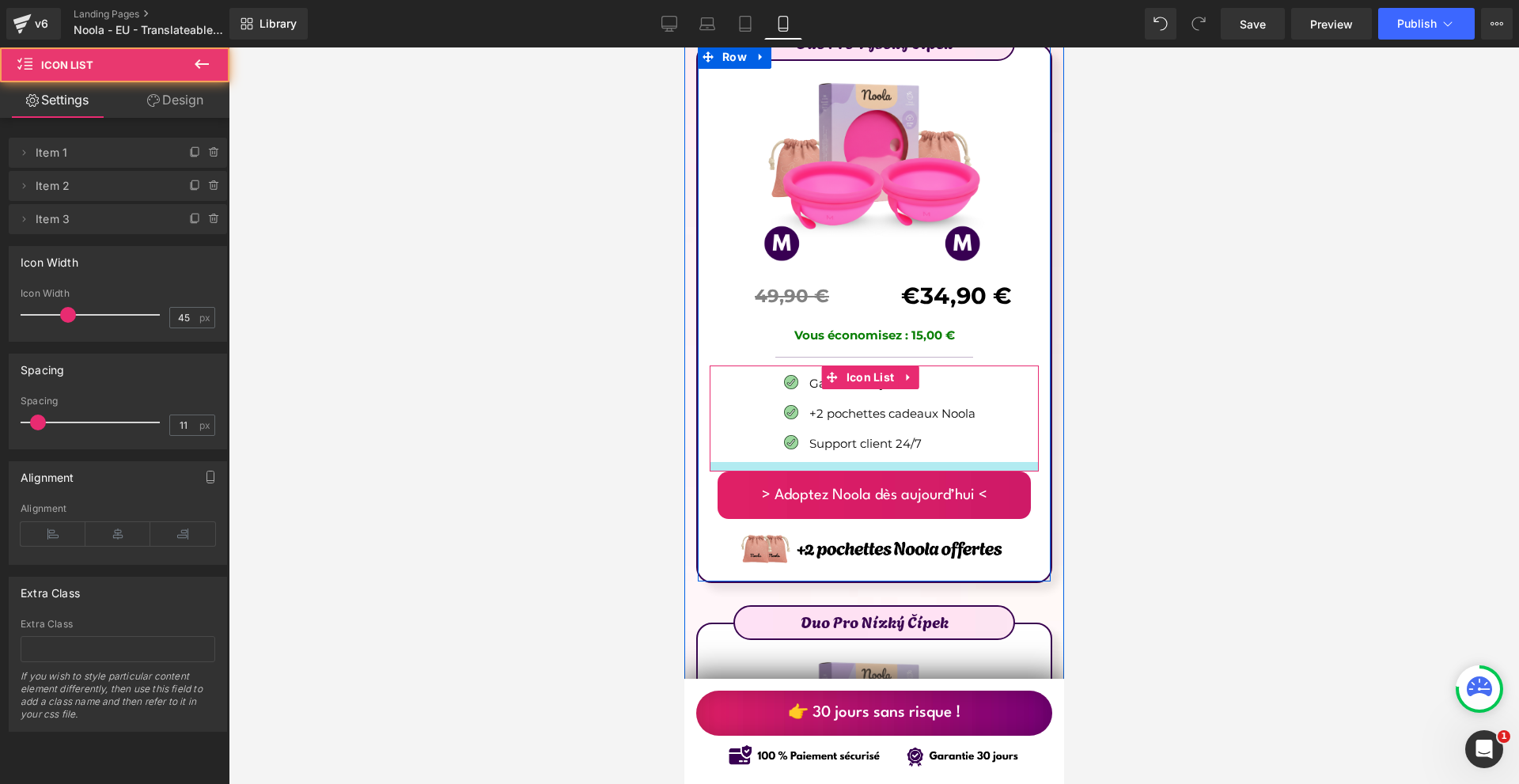
drag, startPoint x: 924, startPoint y: 406, endPoint x: 998, endPoint y: 410, distance: 74.1
click at [936, 396] on div "Image Garantie 30 jours Text Block Image +2 pochettes cadeaux Noola Text Block …" at bounding box center [873, 418] width 329 height 106
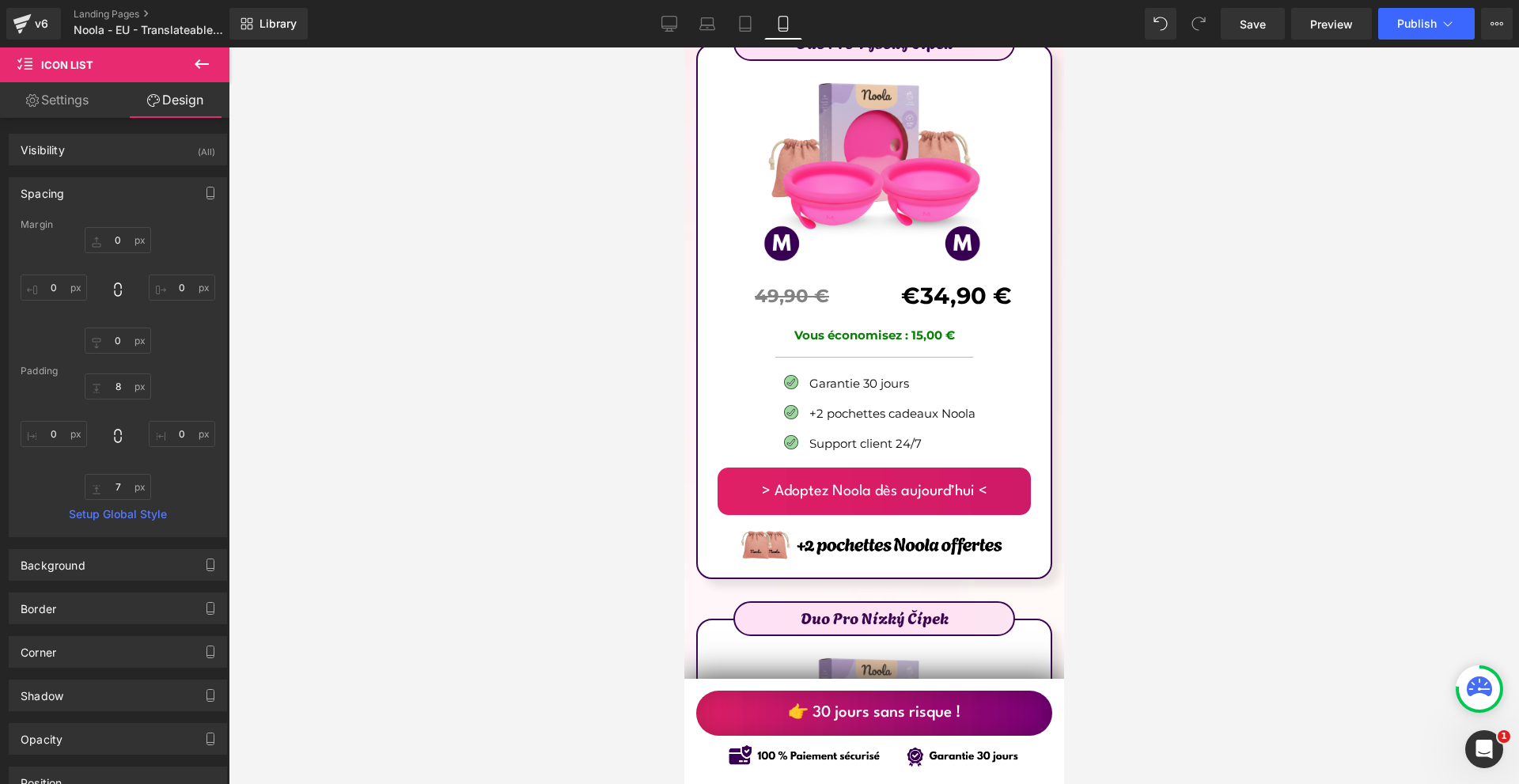
scroll to position [9425, 0]
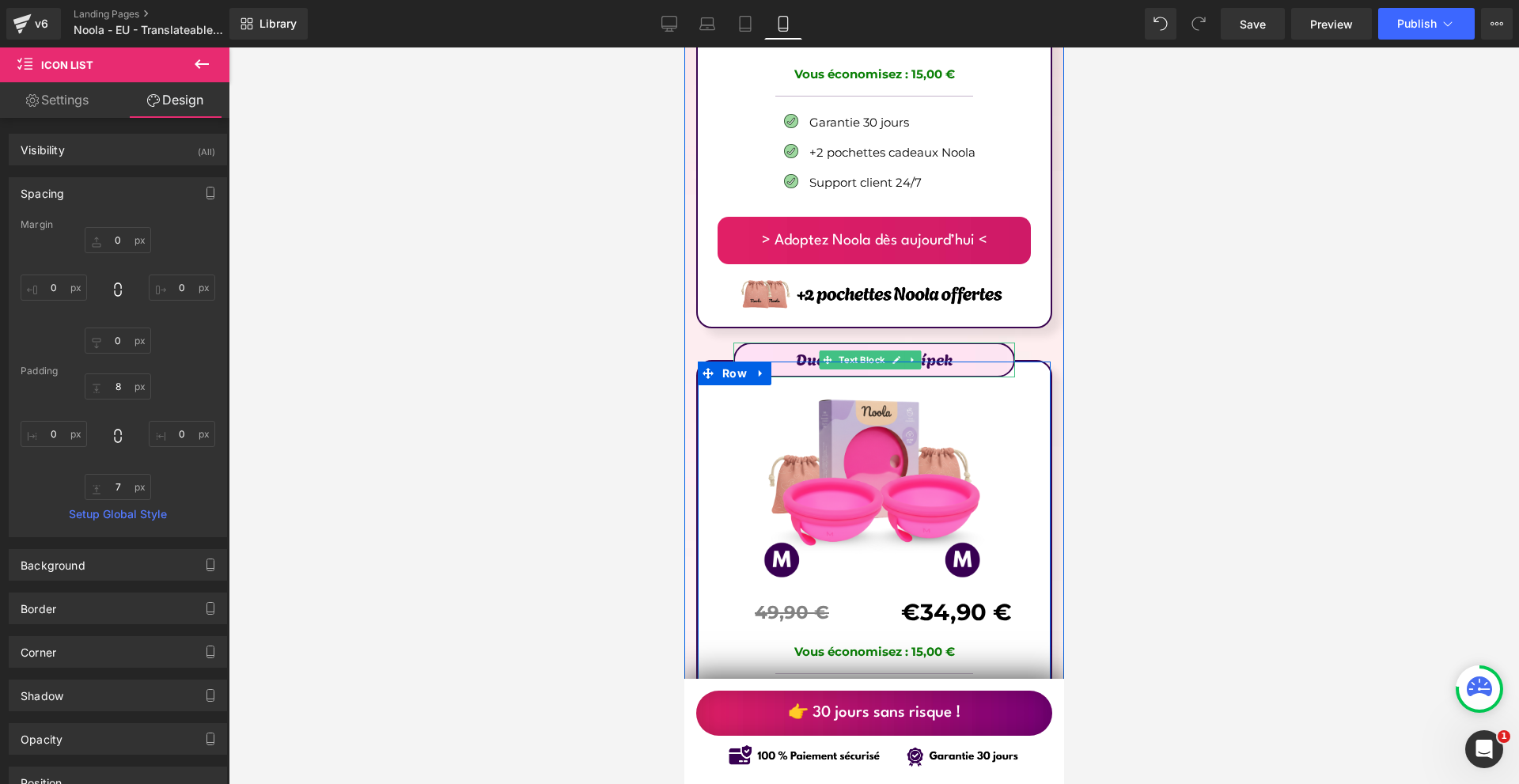
click at [910, 358] on icon at bounding box center [910, 361] width 3 height 5
drag, startPoint x: 910, startPoint y: 306, endPoint x: 865, endPoint y: 308, distance: 45.0
click at [865, 360] on div "Duo Pro Vysoký Čípek Text Block Image 49,90 € Text Block Separator €34,90 € Tex…" at bounding box center [873, 627] width 356 height 535
click at [869, 355] on icon at bounding box center [871, 360] width 9 height 10
click at [869, 345] on p "Duo Pro Vysoký Čípek" at bounding box center [873, 358] width 279 height 25
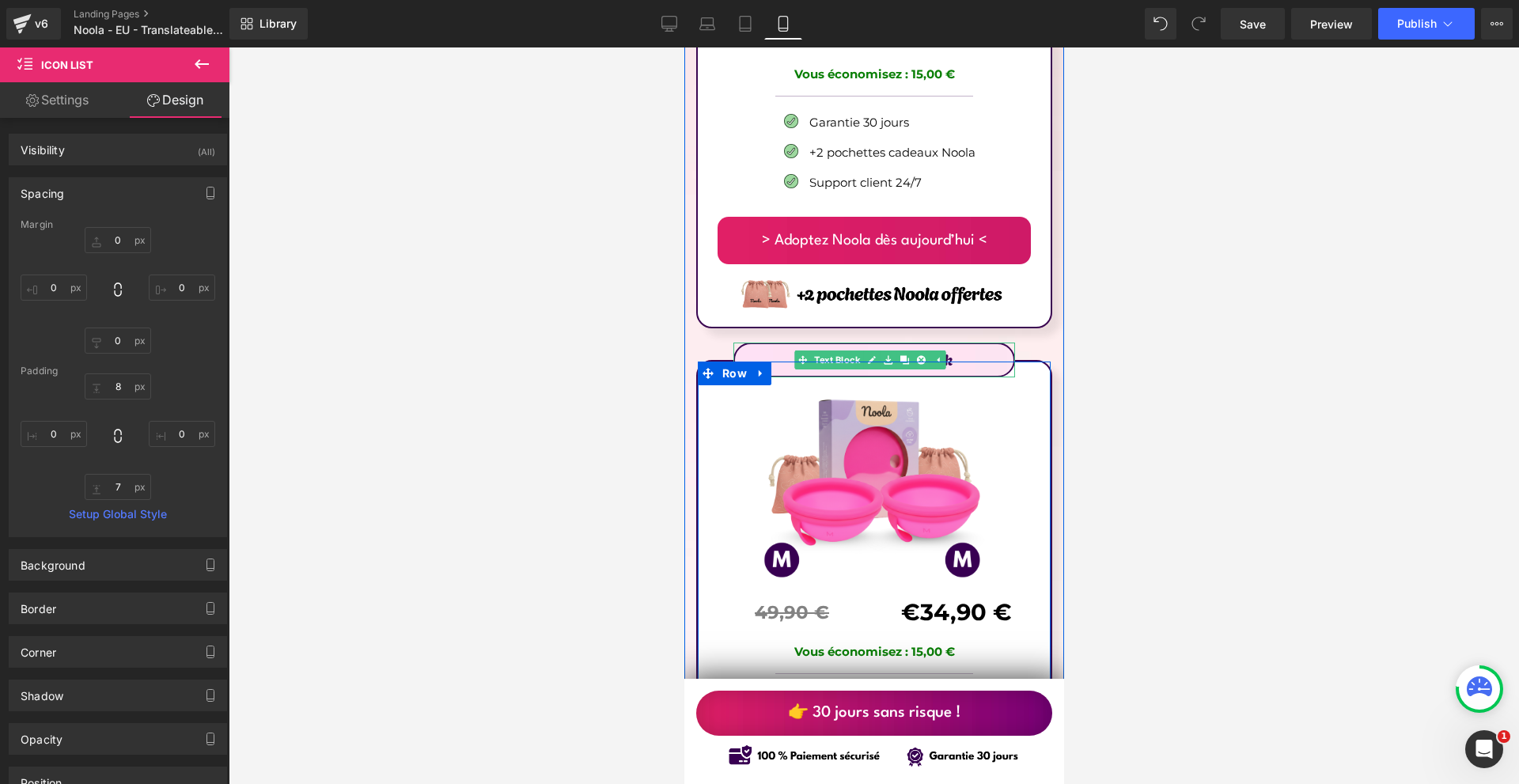
click at [869, 345] on p "Duo Pro Vysoký Čípek" at bounding box center [873, 358] width 279 height 25
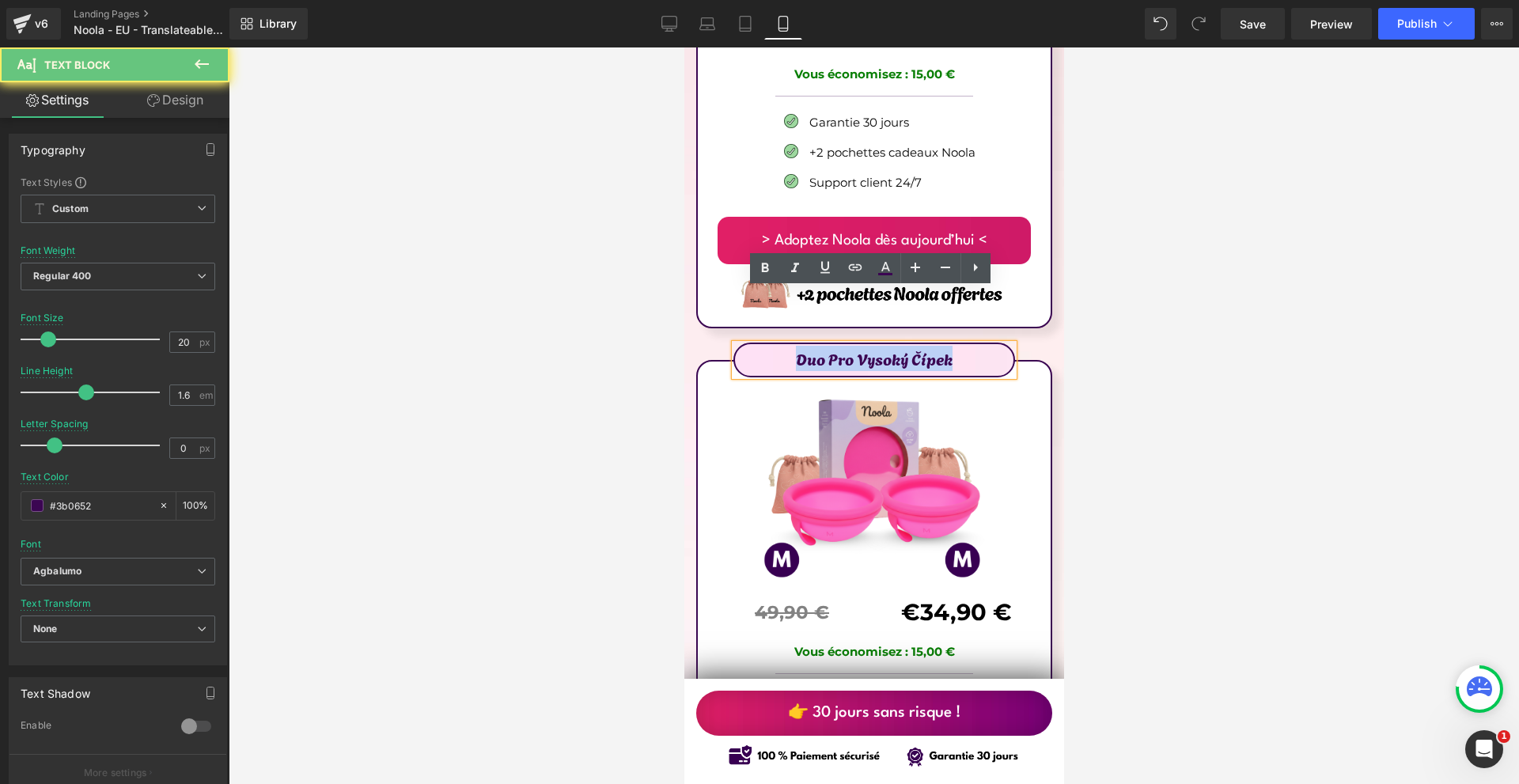
click at [869, 345] on p "Duo Pro Vysoký Čípek" at bounding box center [873, 358] width 279 height 25
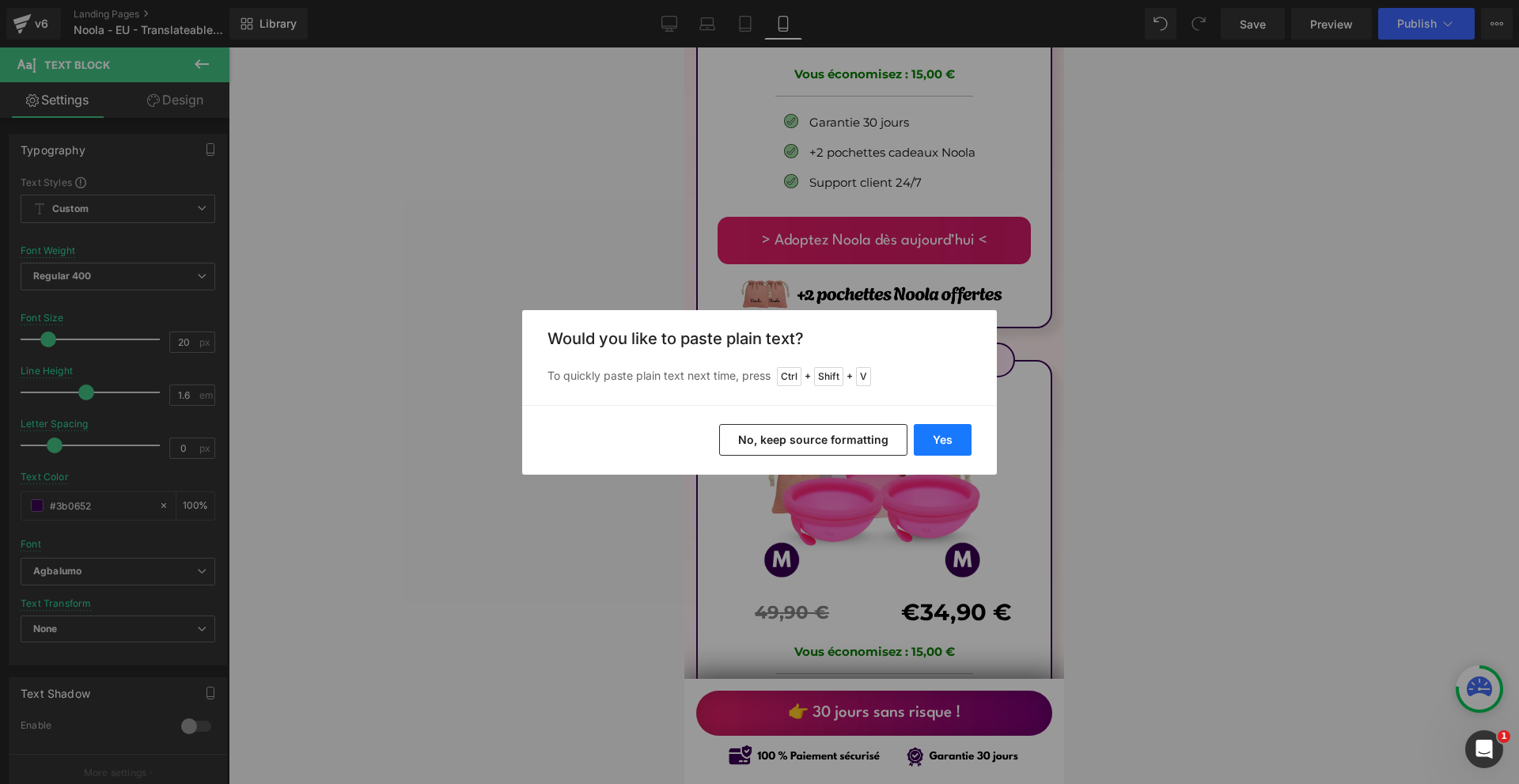
click at [949, 426] on div "Yes No, keep source formatting" at bounding box center [759, 439] width 475 height 69
click at [948, 429] on button "Yes" at bounding box center [943, 439] width 58 height 31
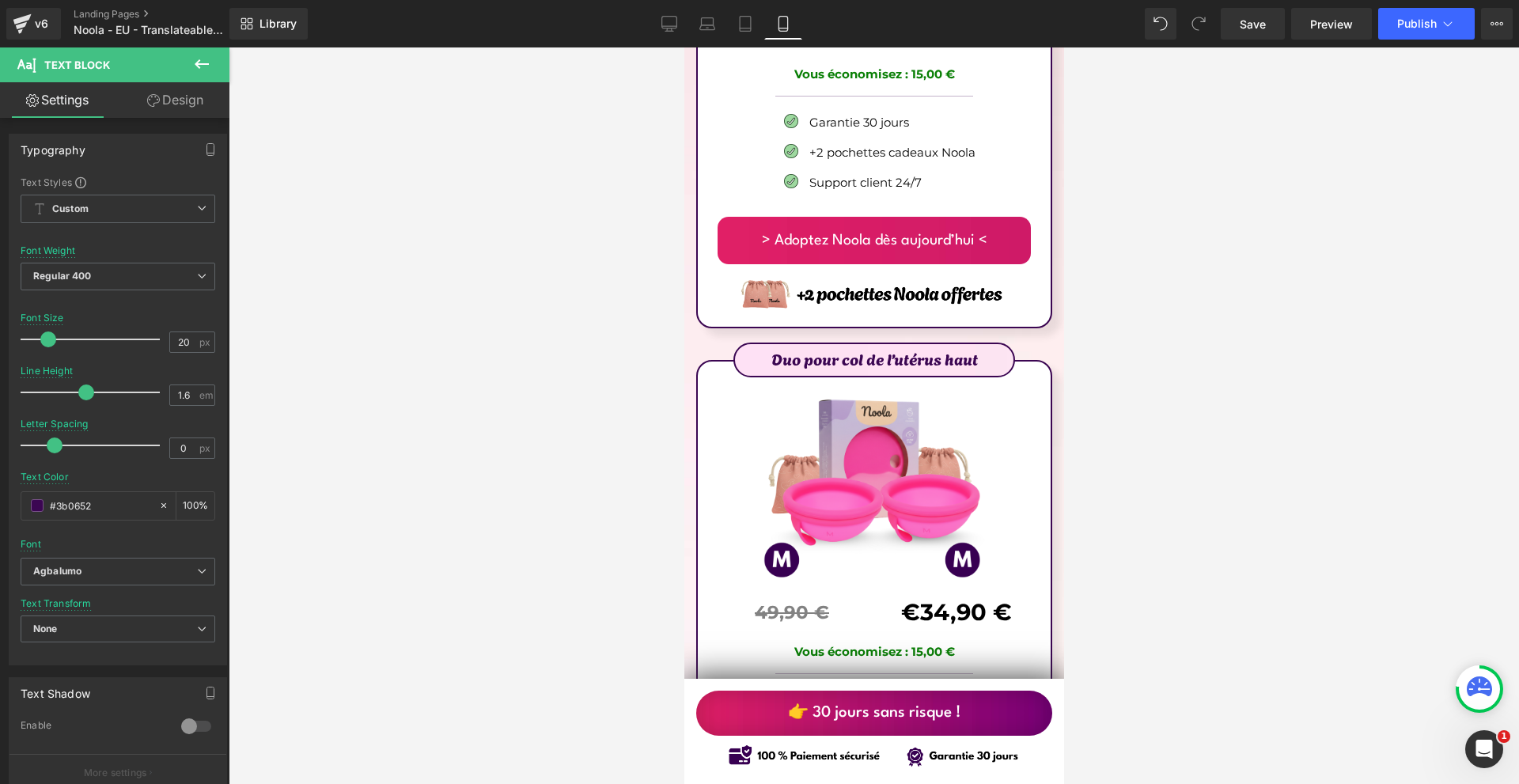
drag, startPoint x: 1306, startPoint y: 304, endPoint x: 1256, endPoint y: 166, distance: 146.8
click at [1261, 156] on div at bounding box center [873, 415] width 1290 height 736
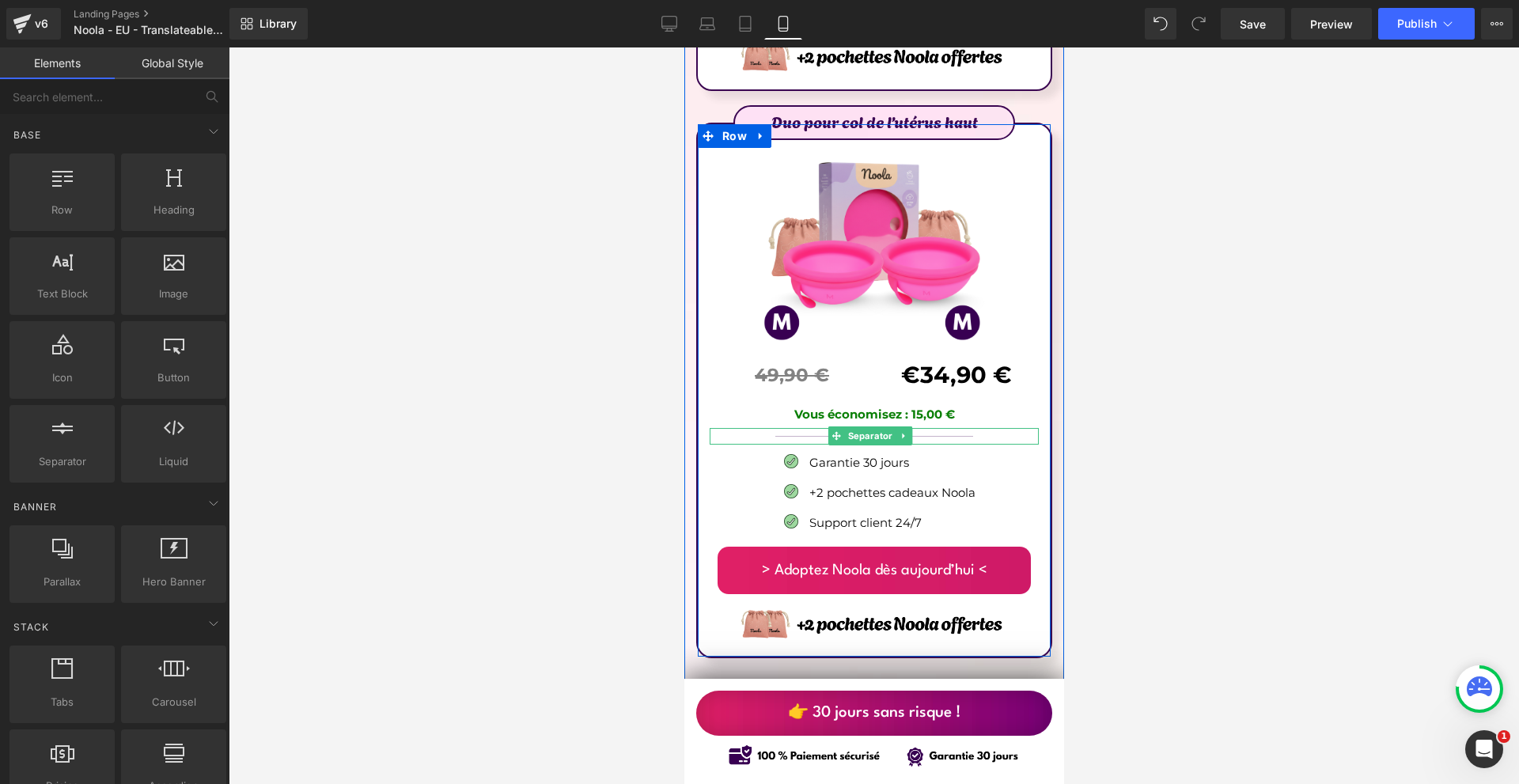
scroll to position [9900, 0]
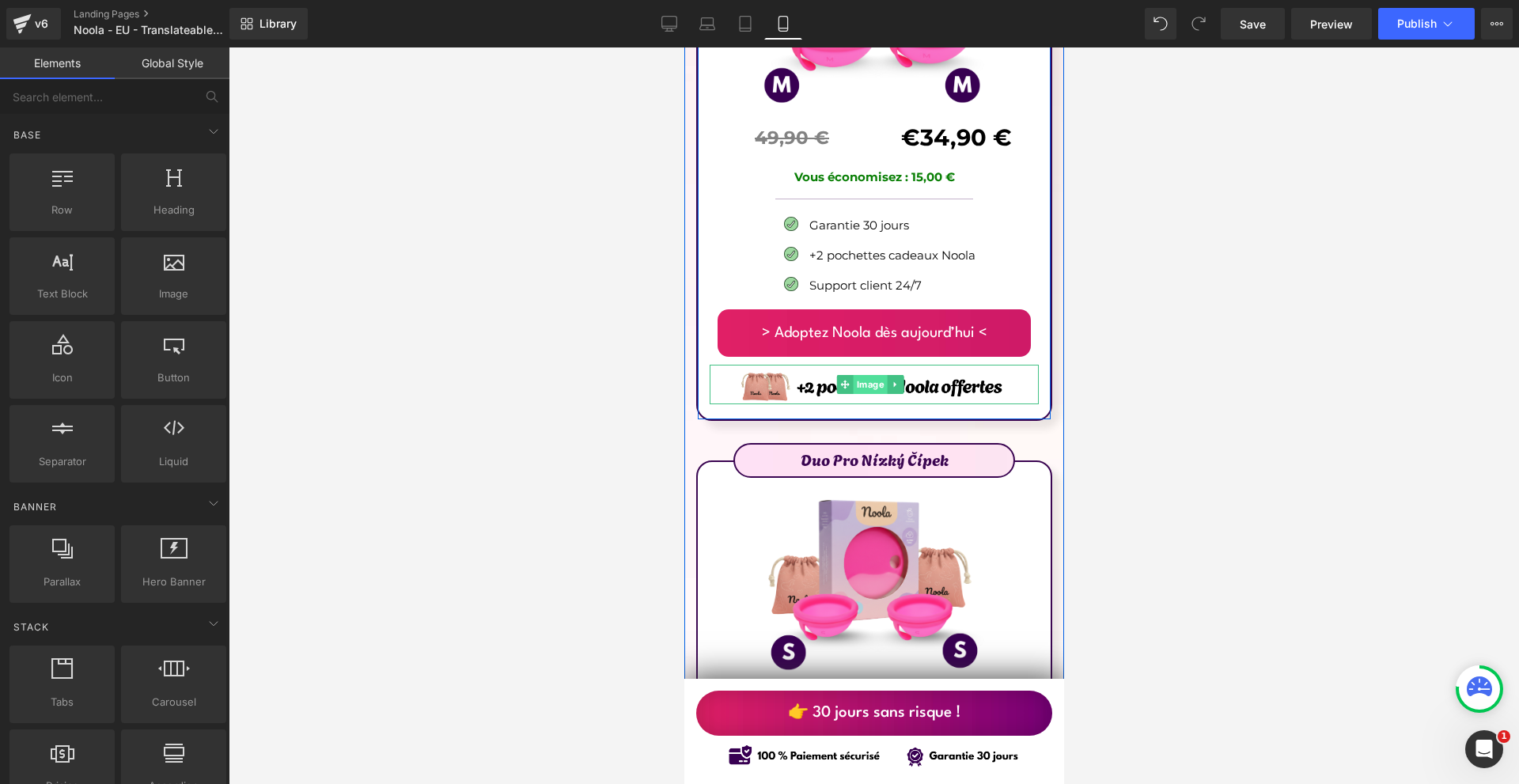
click at [878, 375] on span "Image" at bounding box center [870, 384] width 34 height 19
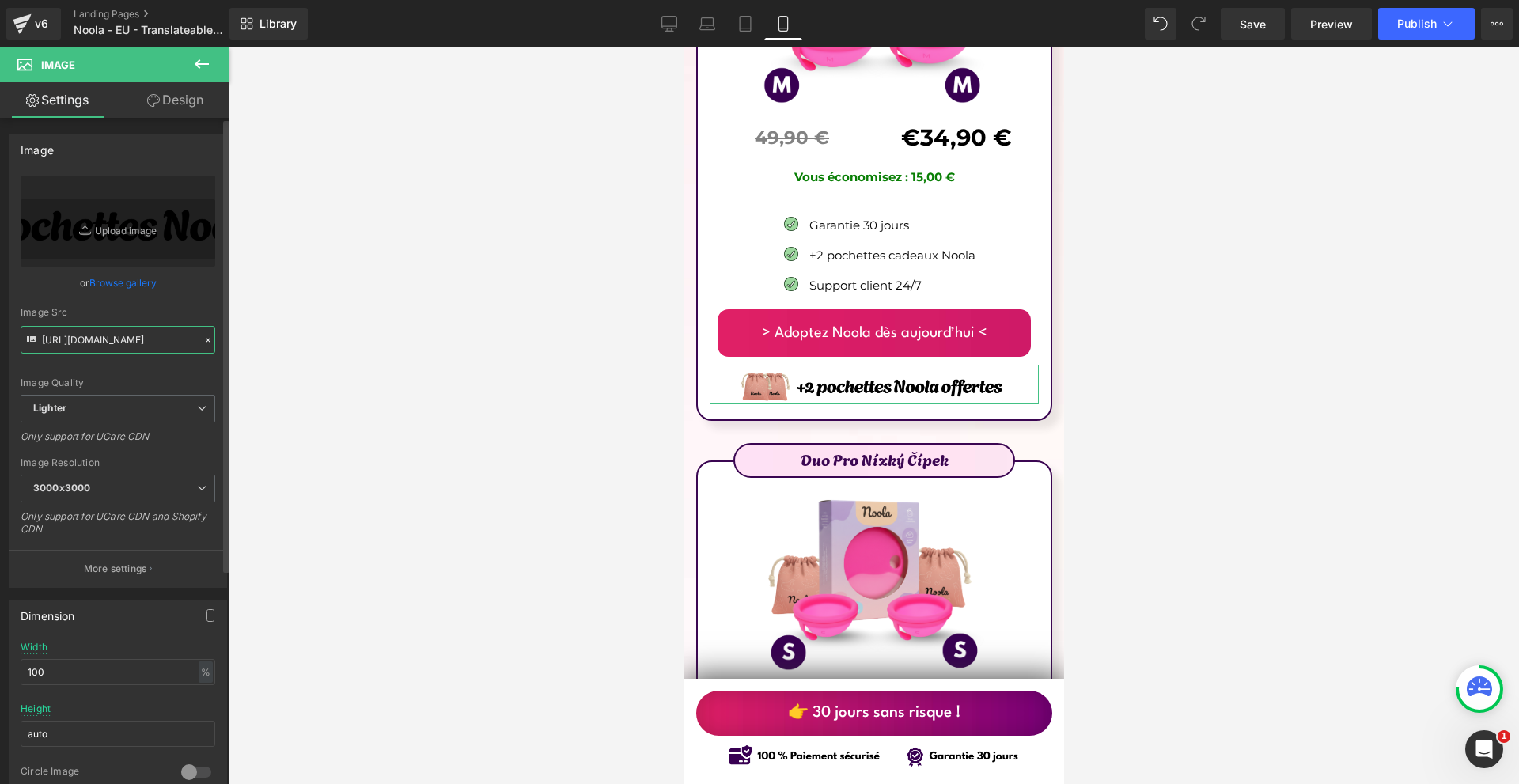
click at [103, 338] on input "[URL][DOMAIN_NAME]" at bounding box center [118, 339] width 194 height 28
click at [102, 341] on input "[URL][DOMAIN_NAME]" at bounding box center [118, 339] width 194 height 28
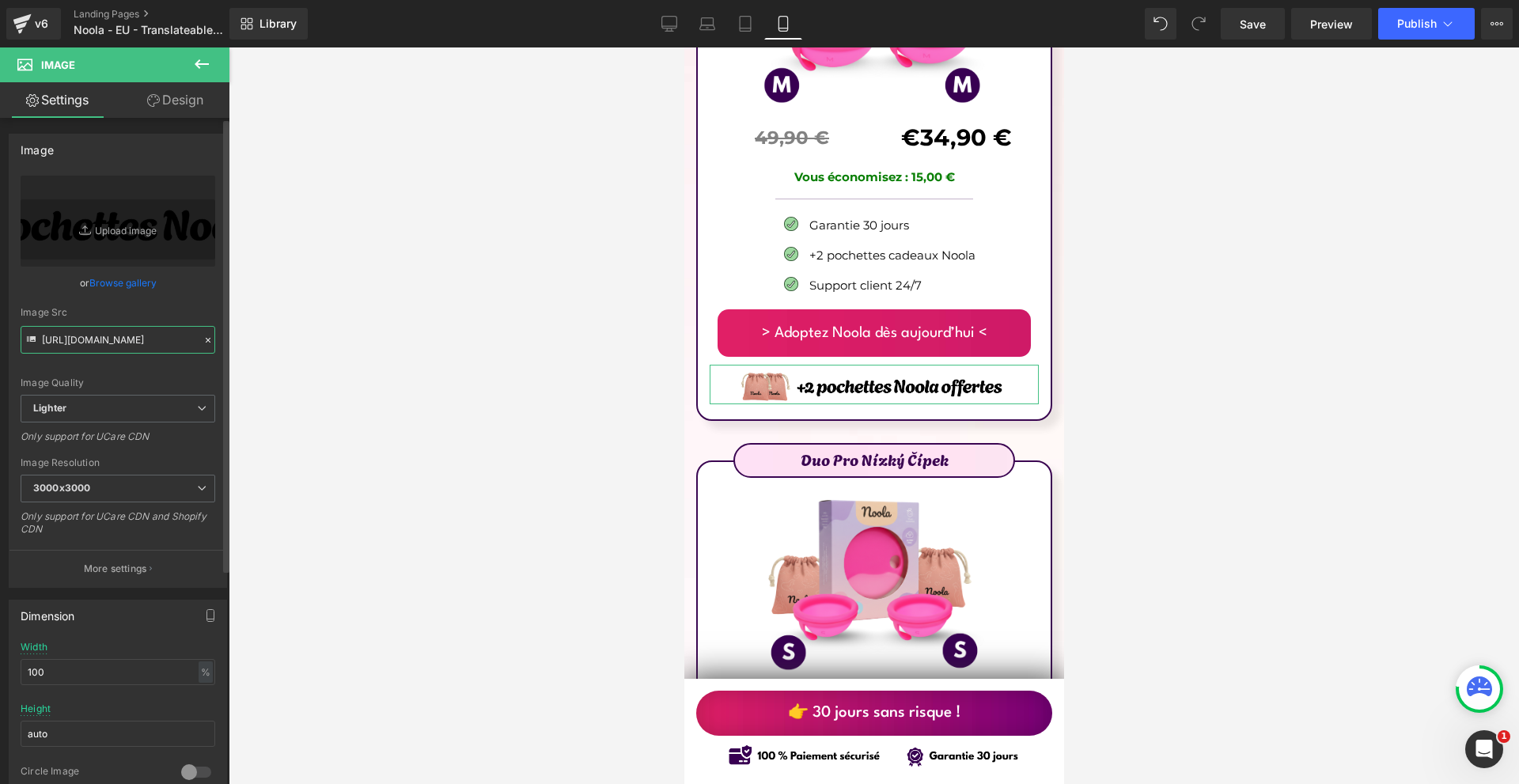
click at [102, 341] on input "[URL][DOMAIN_NAME]" at bounding box center [118, 339] width 194 height 28
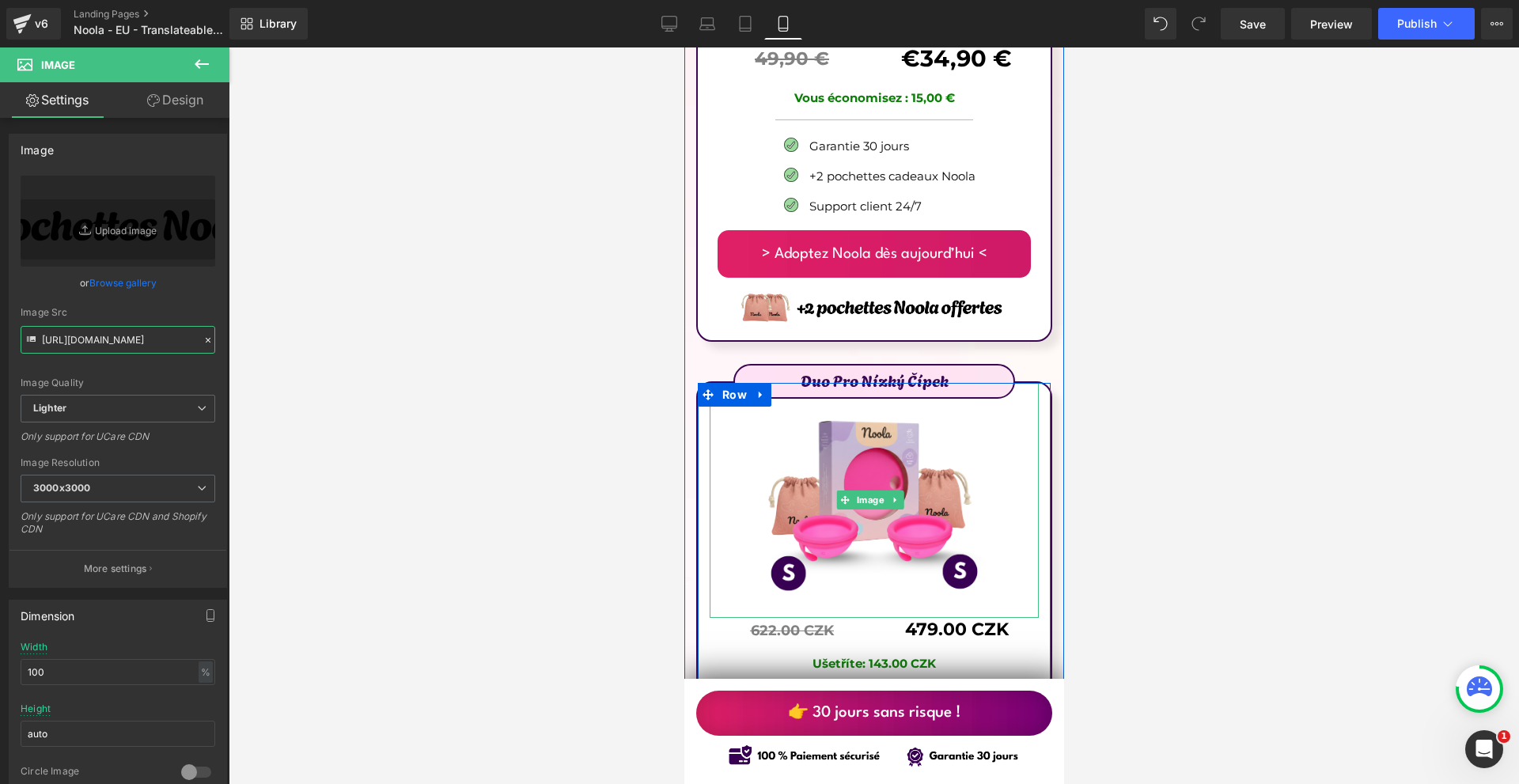
scroll to position [10294, 0]
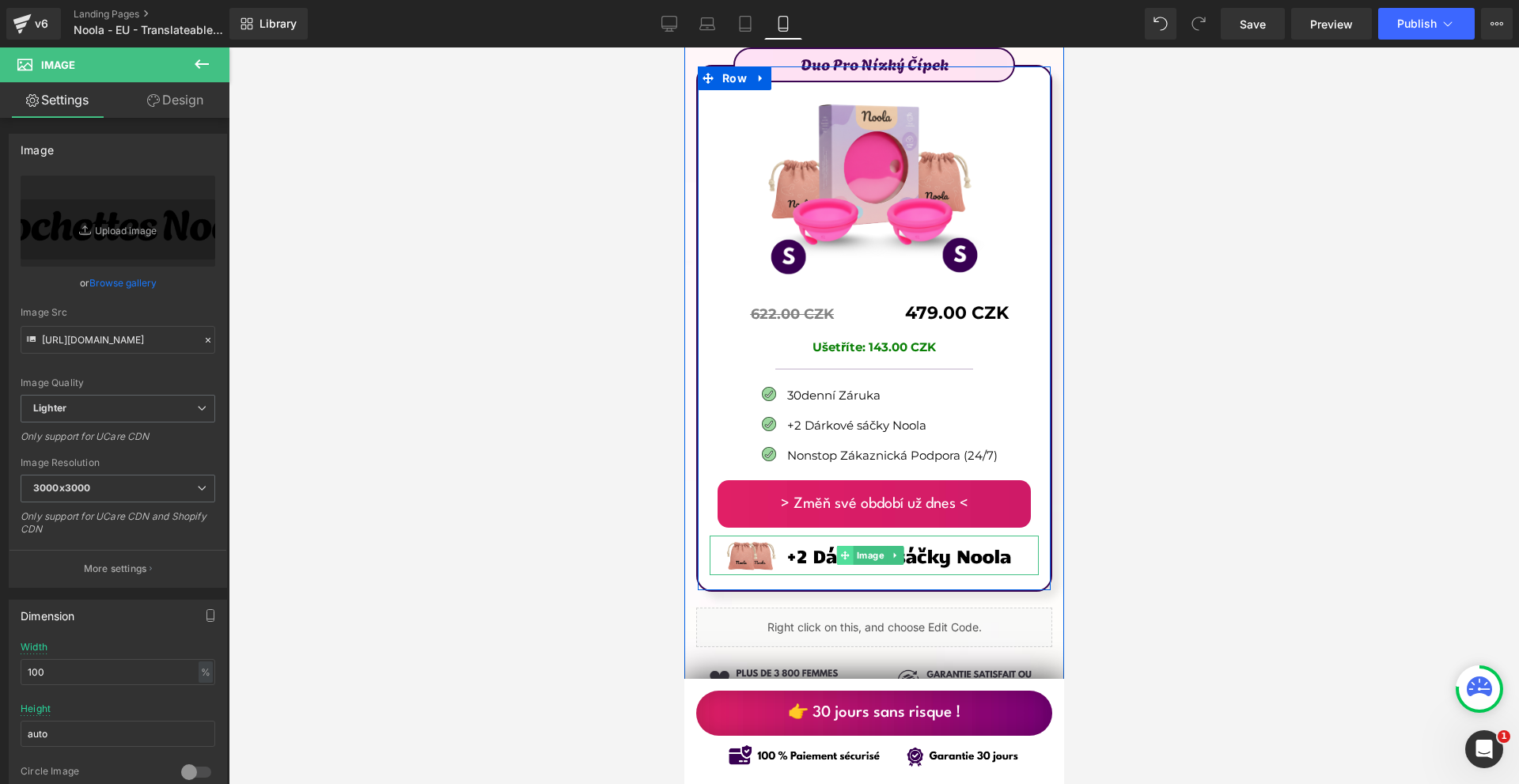
click at [850, 546] on span at bounding box center [844, 555] width 16 height 19
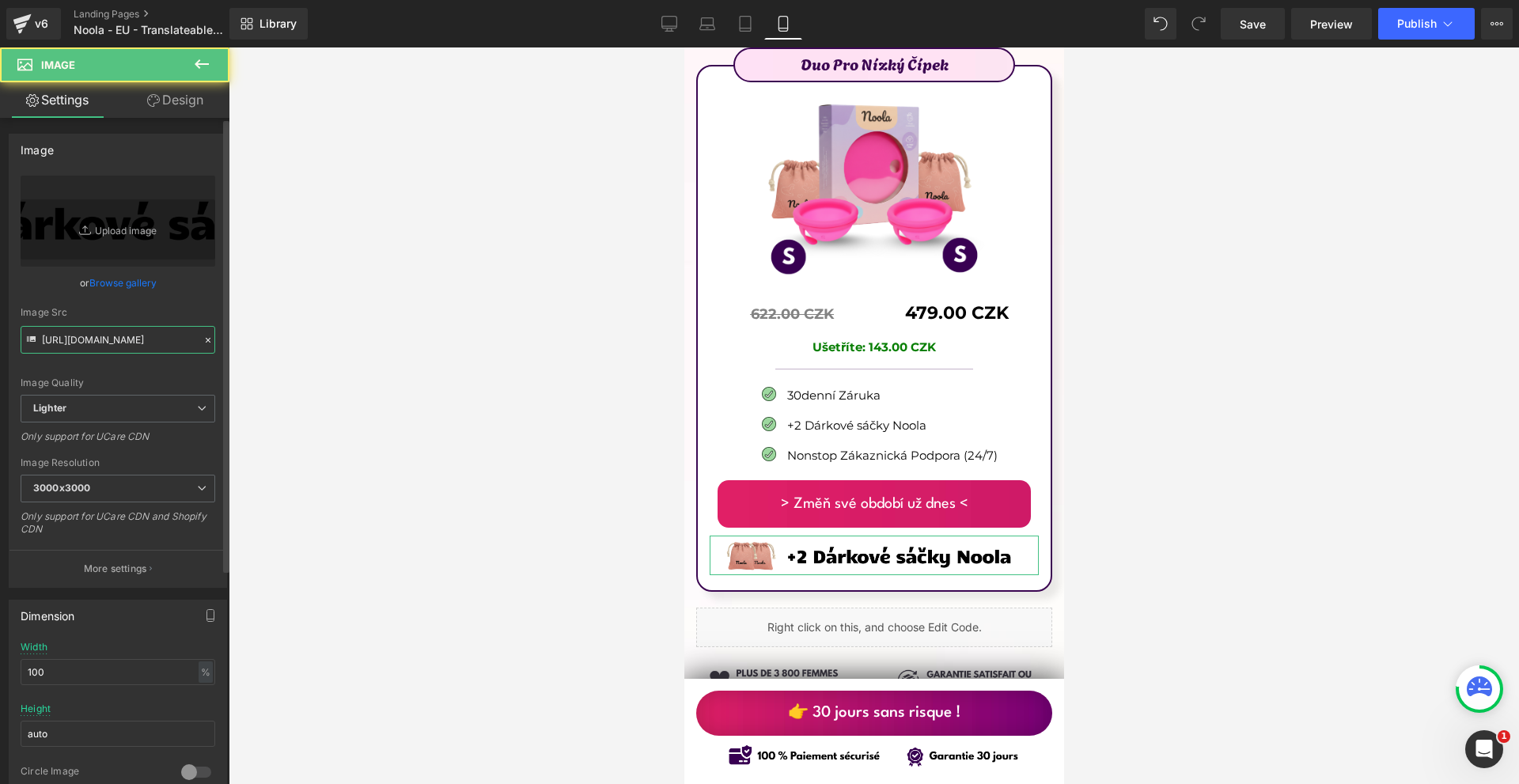
click at [121, 348] on input "[URL][DOMAIN_NAME]" at bounding box center [118, 339] width 194 height 28
click at [121, 347] on input "[URL][DOMAIN_NAME]" at bounding box center [118, 339] width 194 height 28
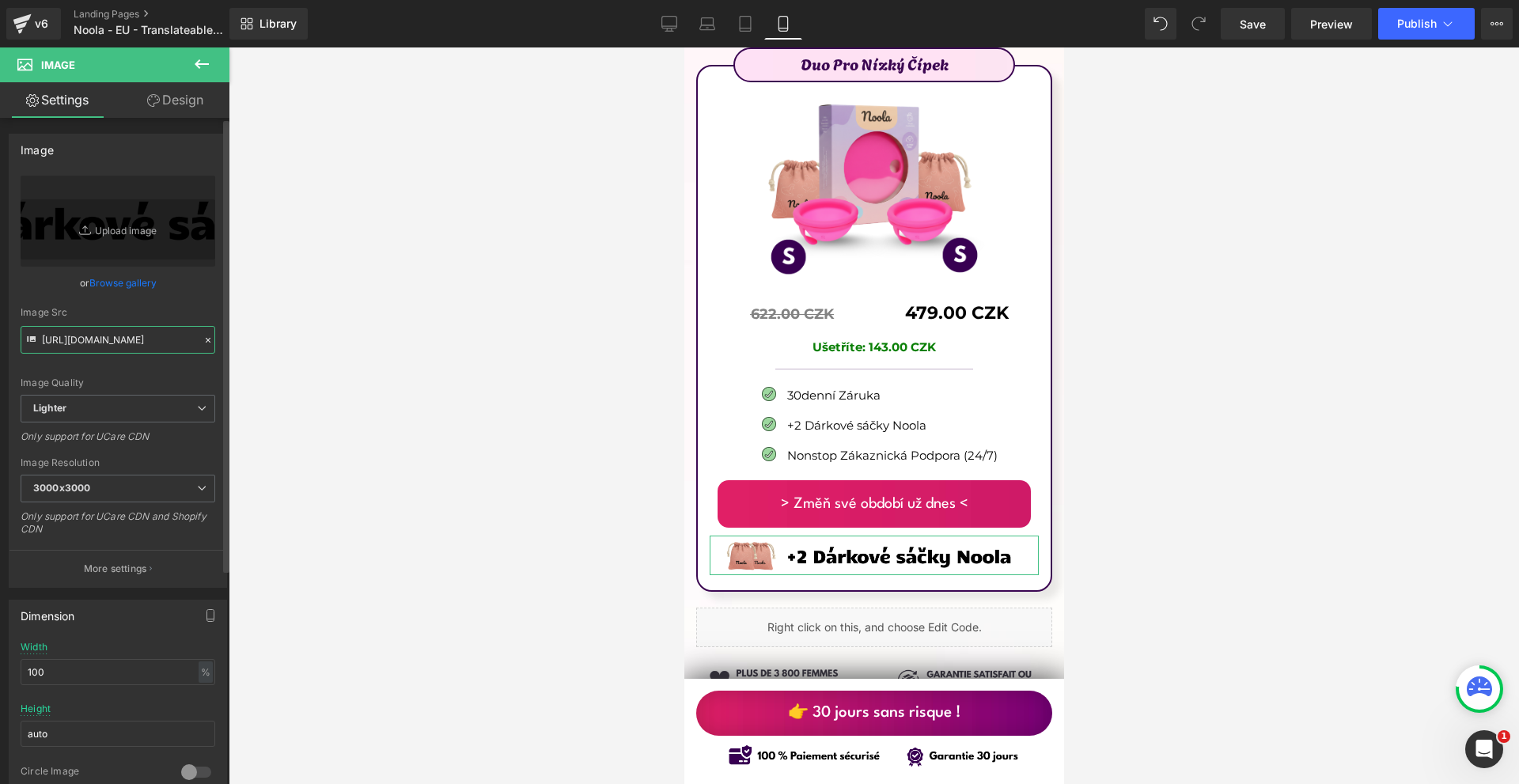
paste input "222dfe61-8df5-4642-856d-b5598e6ed7d9/-/format/auto/-/preview/3000x3000/-/qualit…"
type input "[URL][DOMAIN_NAME]"
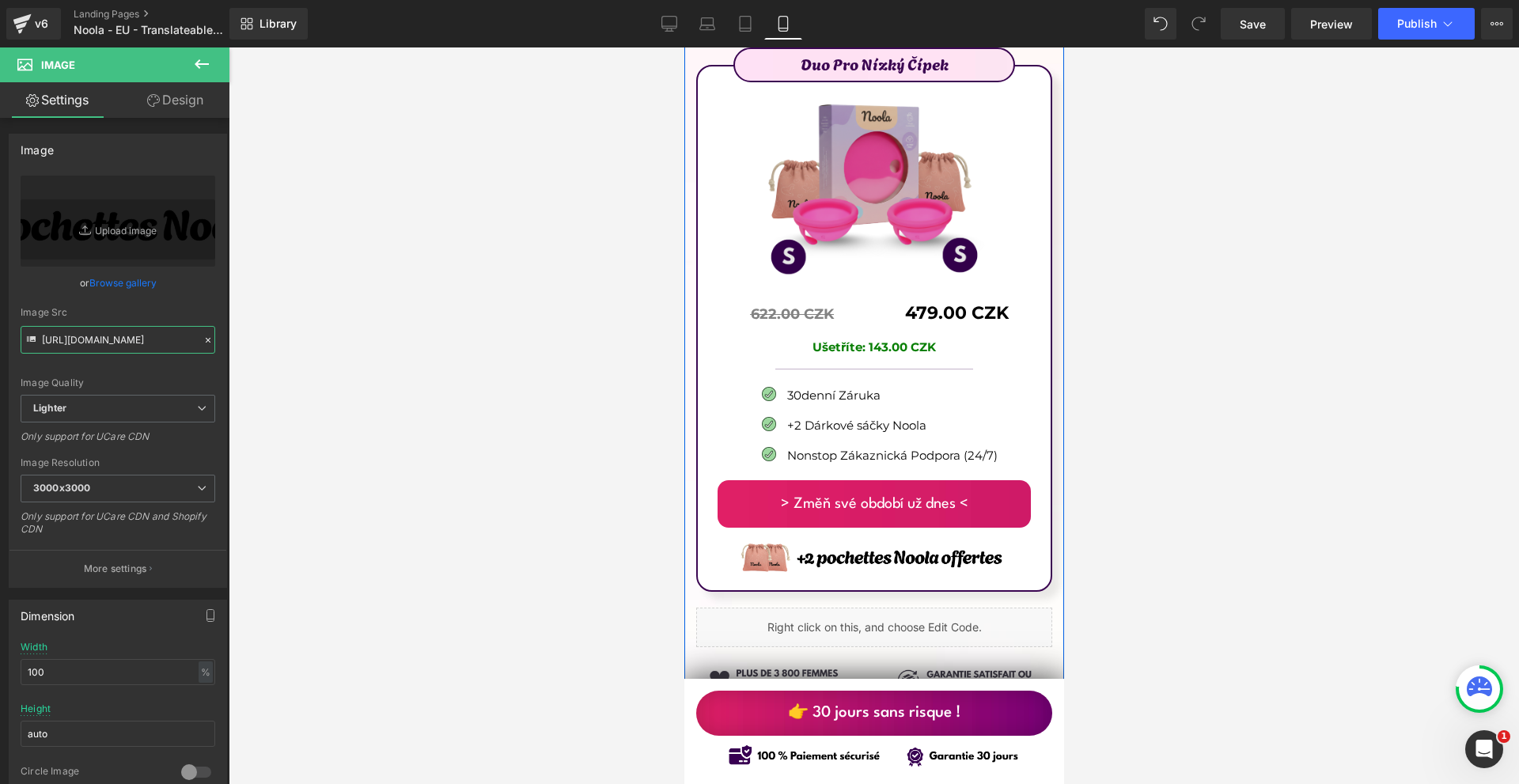
scroll to position [9821, 0]
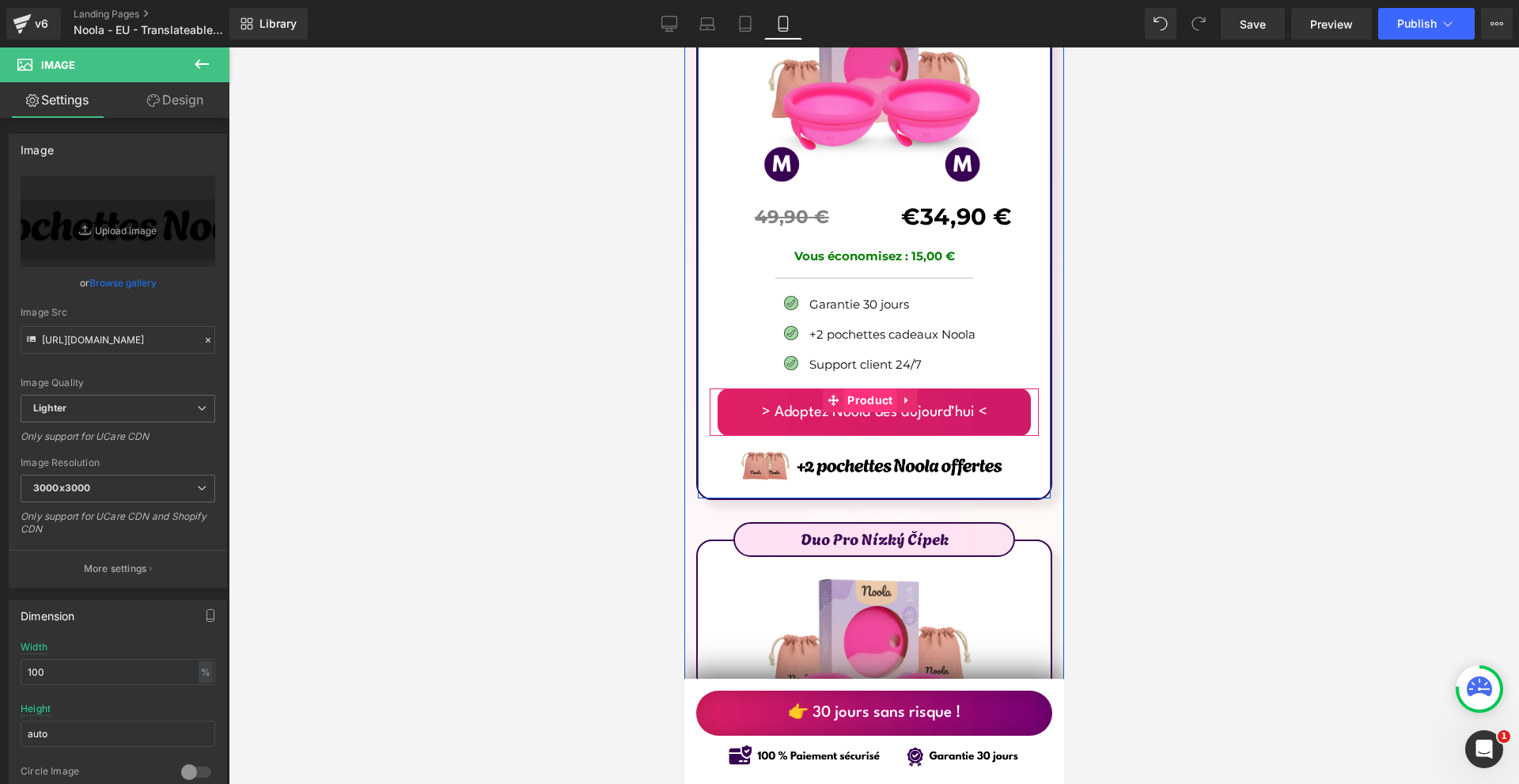
click at [871, 388] on span "Product" at bounding box center [869, 400] width 53 height 23
click at [868, 388] on div "> Adoptez Noola dès [DATE] < (P) Cart Button" at bounding box center [873, 412] width 313 height 48
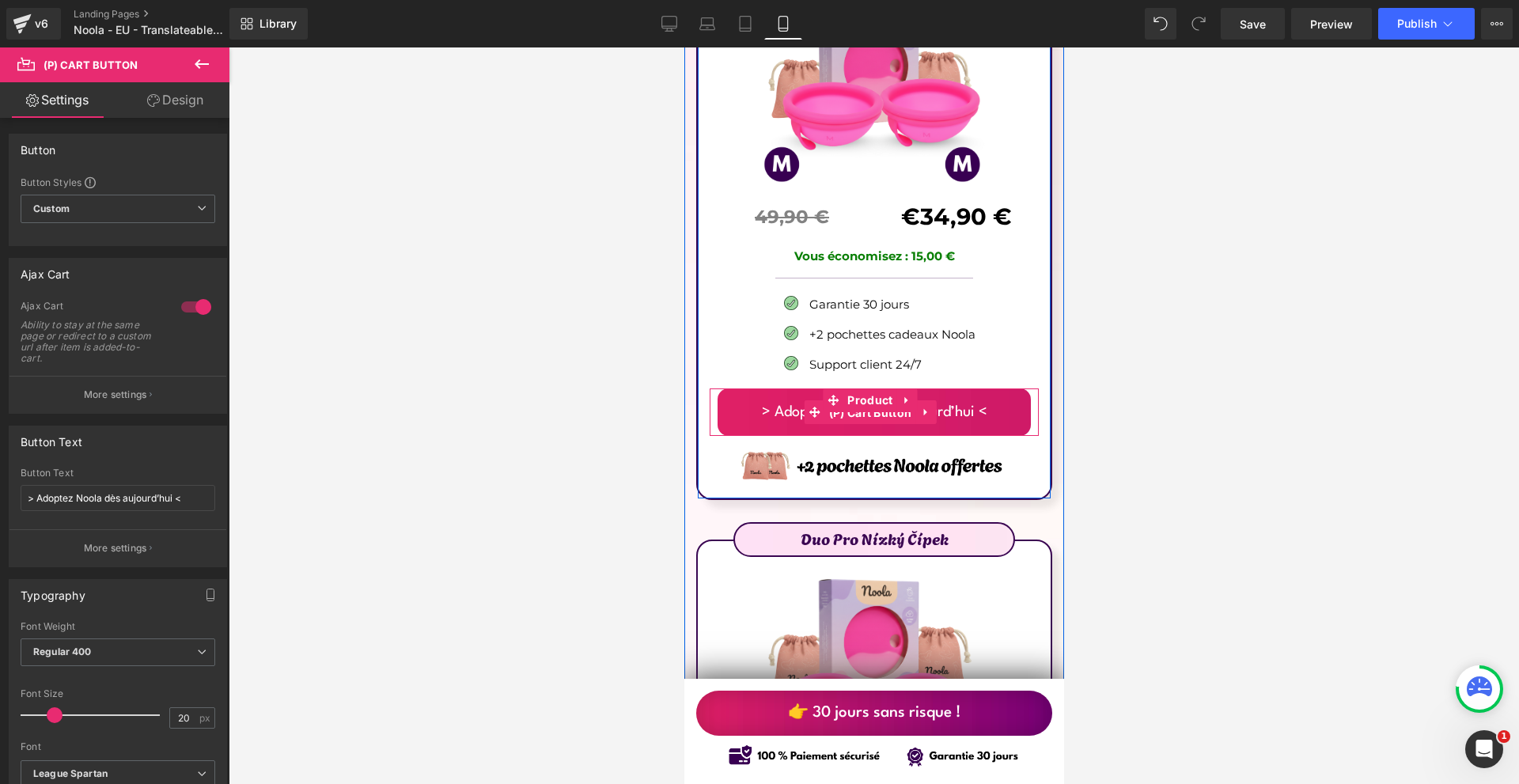
click at [868, 401] on span "(P) Cart Button" at bounding box center [869, 413] width 91 height 23
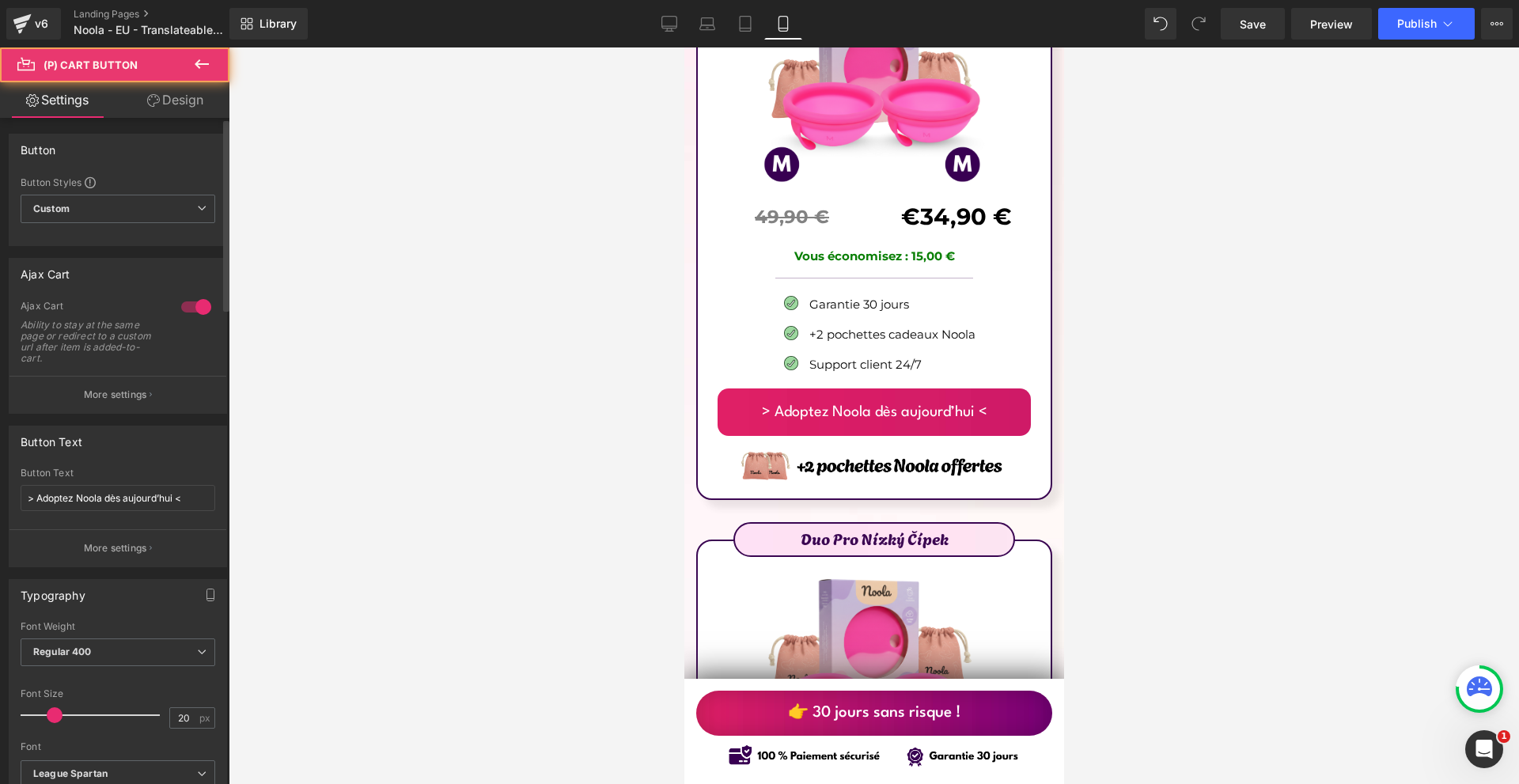
click at [166, 484] on div "Button Text > Adoptez Noola dès [DATE] <" at bounding box center [118, 498] width 194 height 62
click at [165, 494] on input "> Adoptez Noola dès aujourd’hui <" at bounding box center [118, 497] width 194 height 26
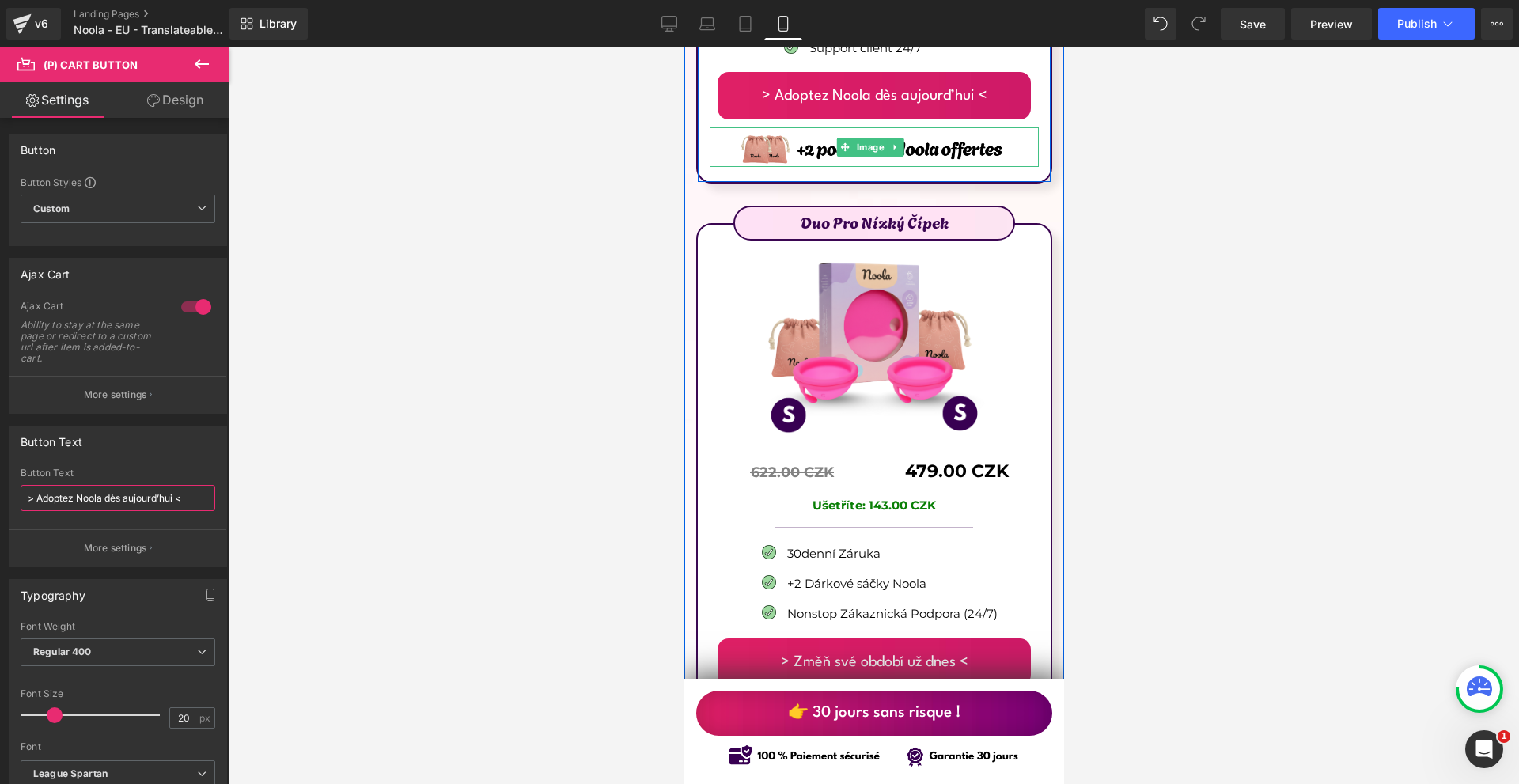
scroll to position [10215, 0]
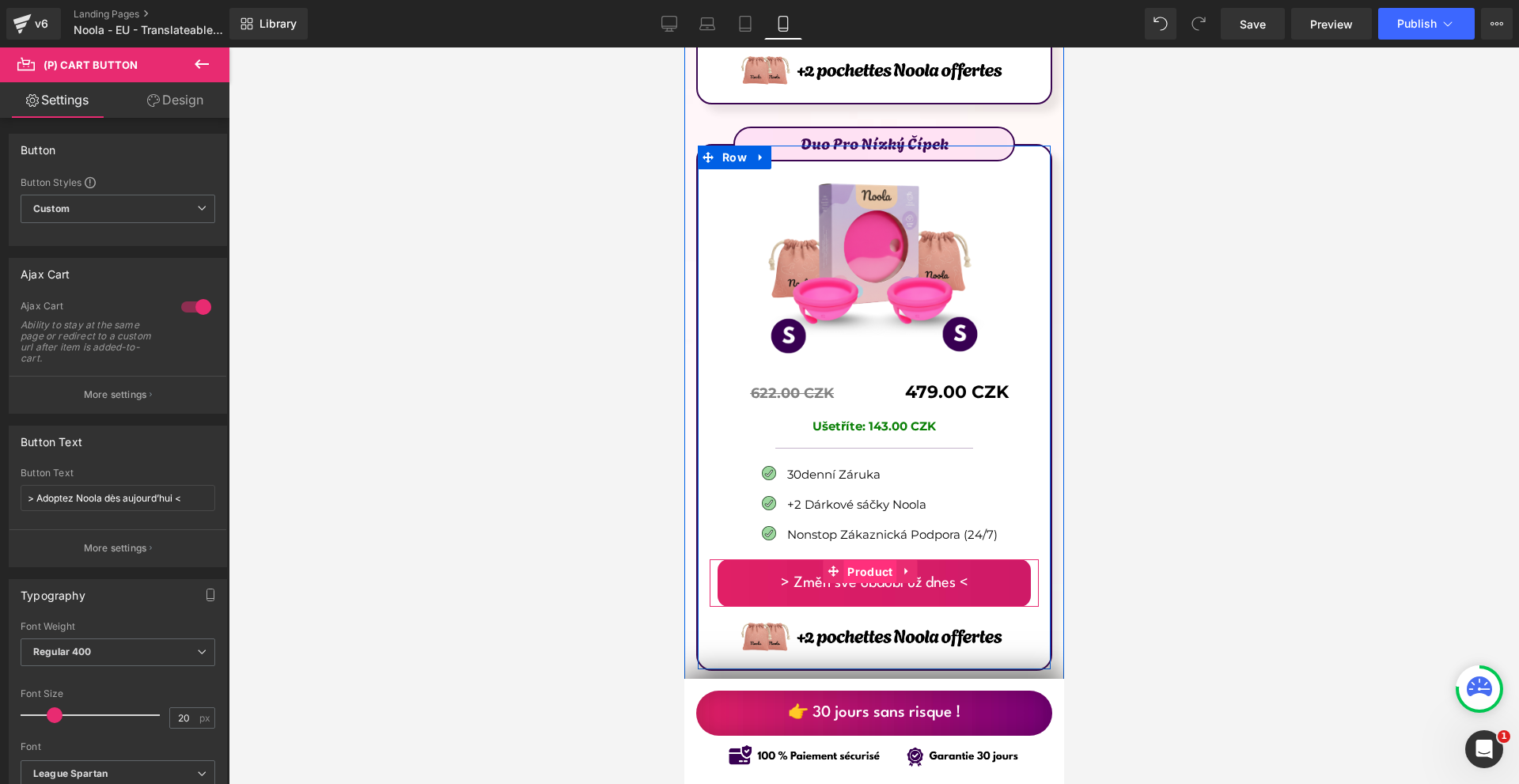
click at [868, 560] on span "Product" at bounding box center [869, 572] width 53 height 23
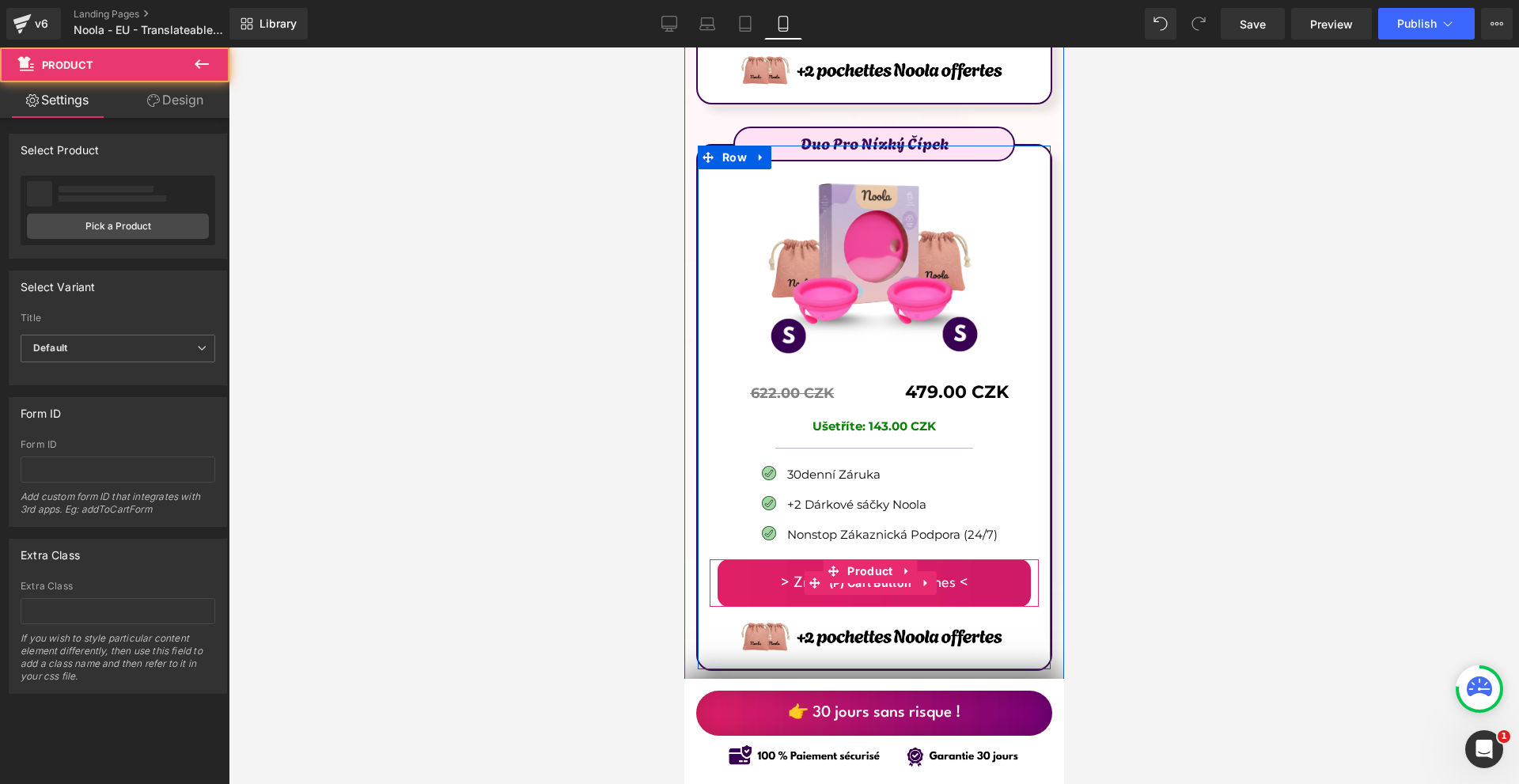
click at [866, 571] on span "(P) Cart Button" at bounding box center [869, 583] width 91 height 23
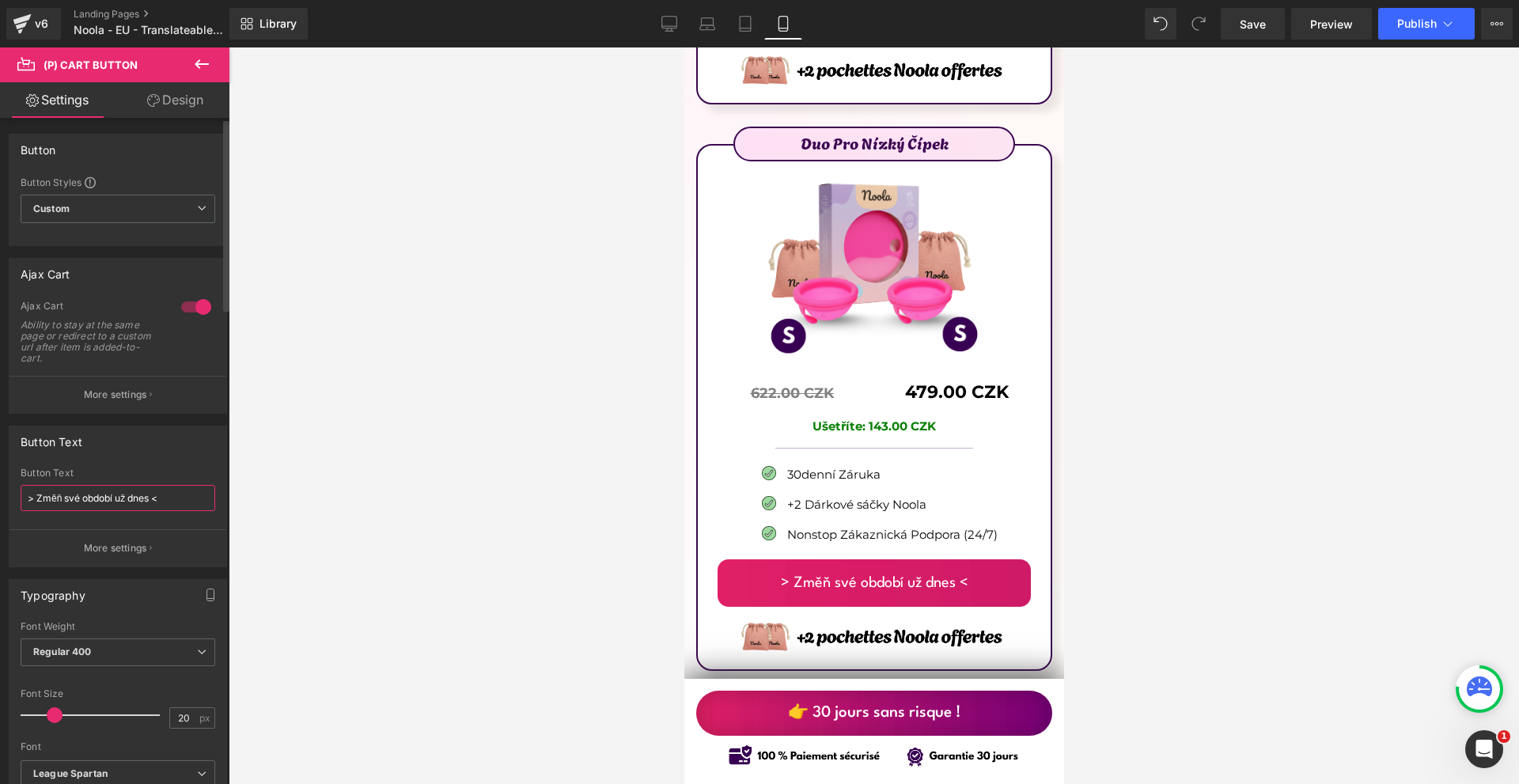
click at [174, 488] on input "> Změň své období už dnes <" at bounding box center [118, 497] width 194 height 26
paste input "Adoptez Noola dès [DATE]"
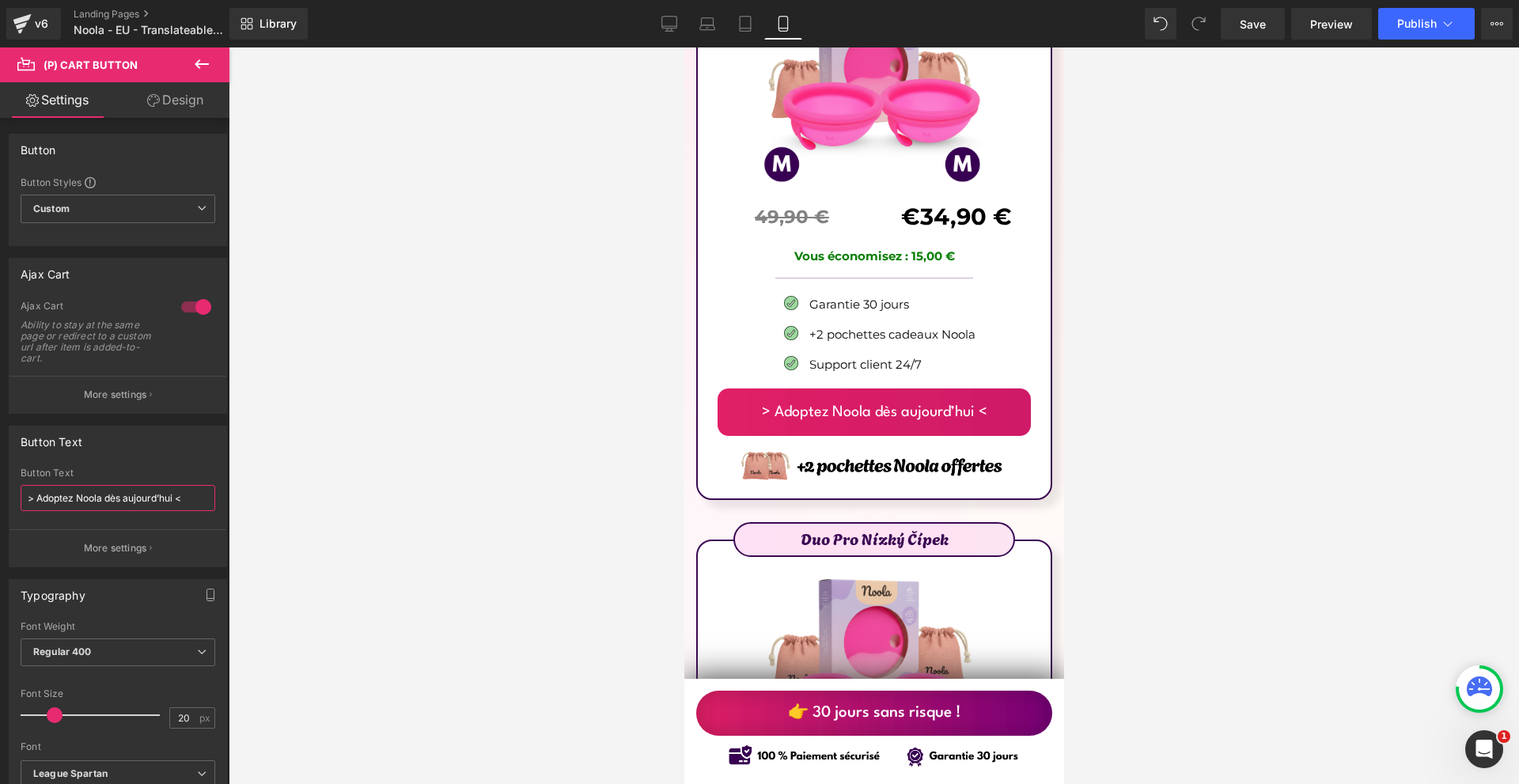
scroll to position [9742, 0]
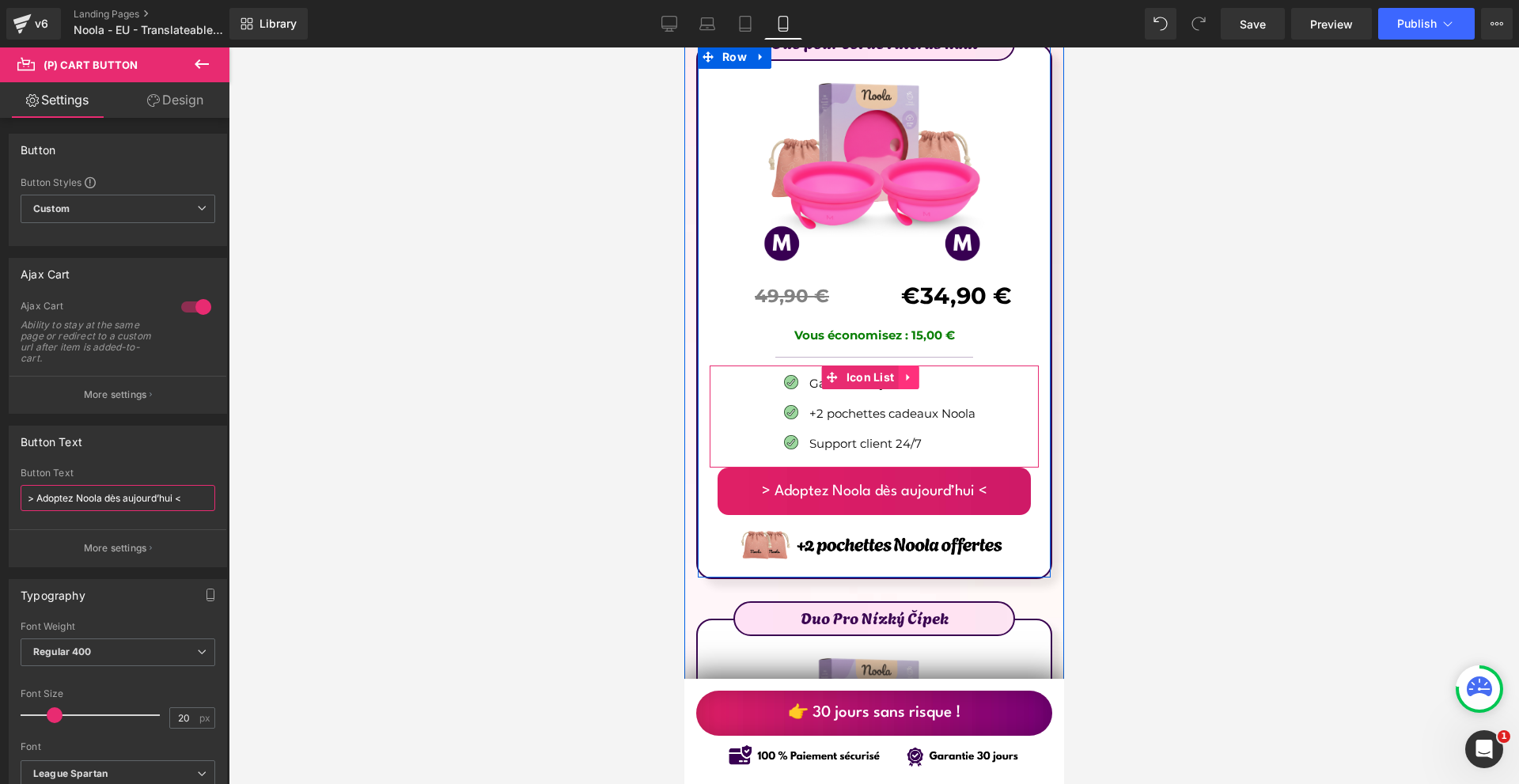
type input "> Adoptez Noola dès aujourd’hui <"
click at [909, 370] on icon at bounding box center [907, 376] width 11 height 12
click at [901, 371] on icon at bounding box center [897, 377] width 11 height 11
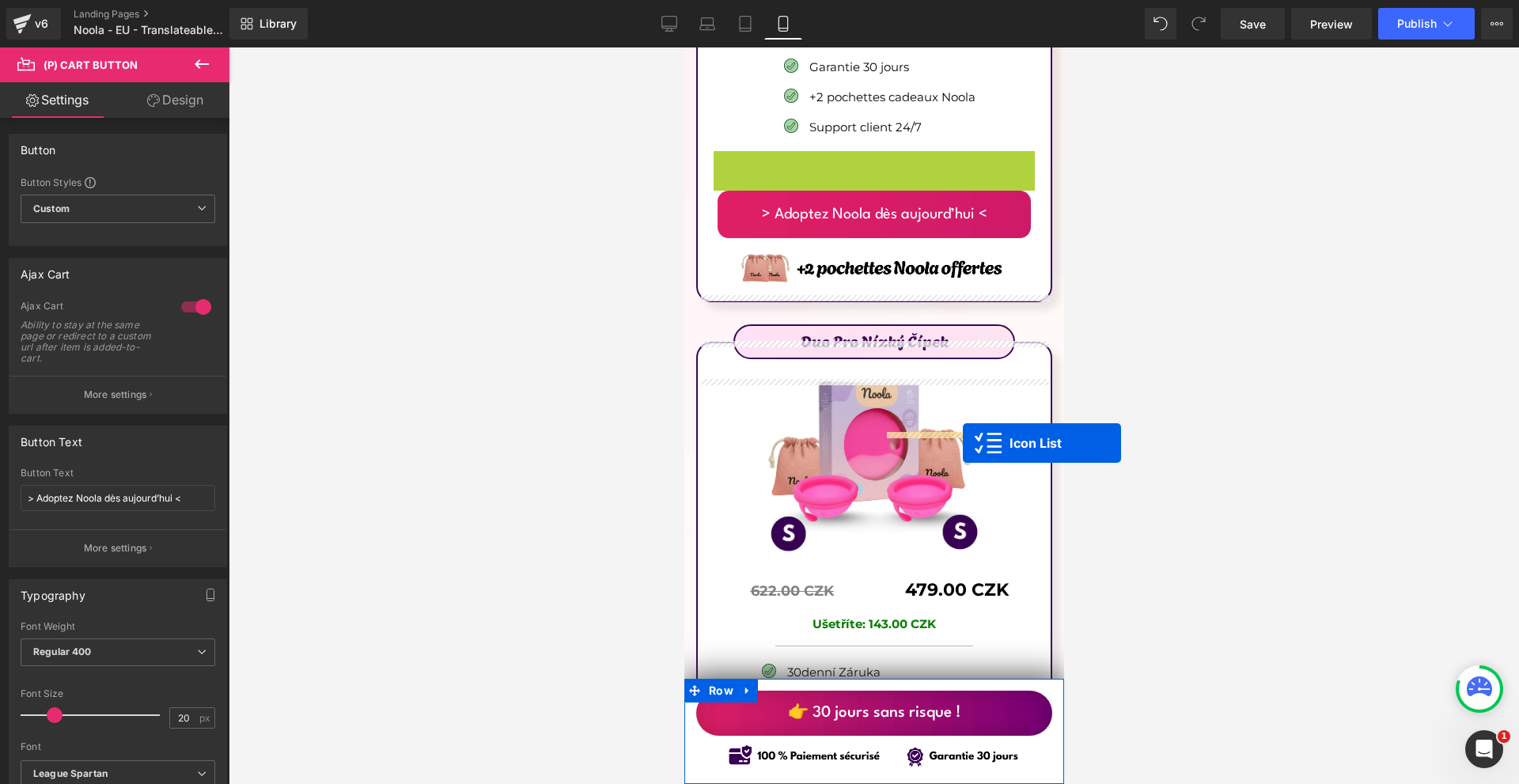
scroll to position [10136, 0]
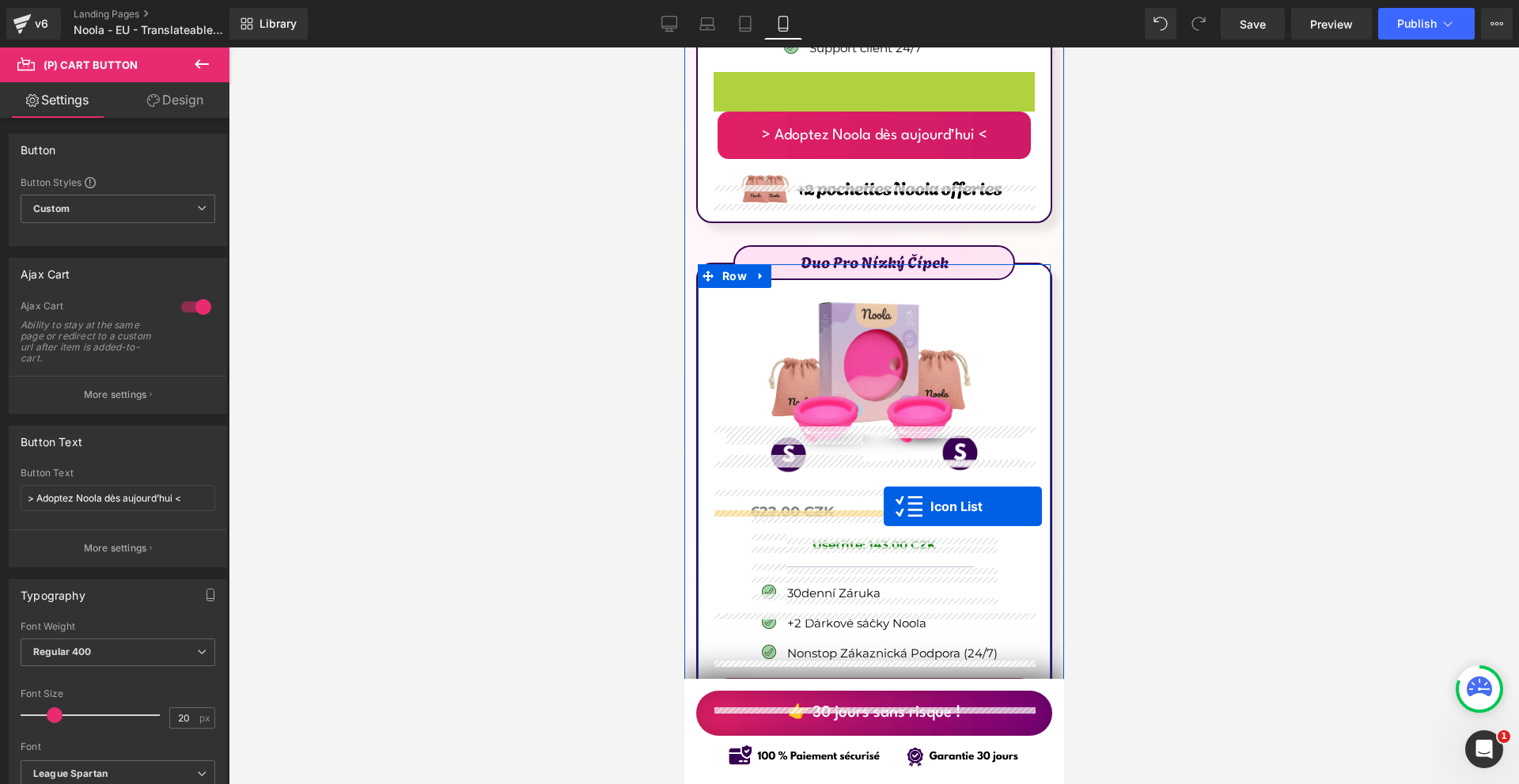
drag, startPoint x: 897, startPoint y: 418, endPoint x: 882, endPoint y: 506, distance: 89.3
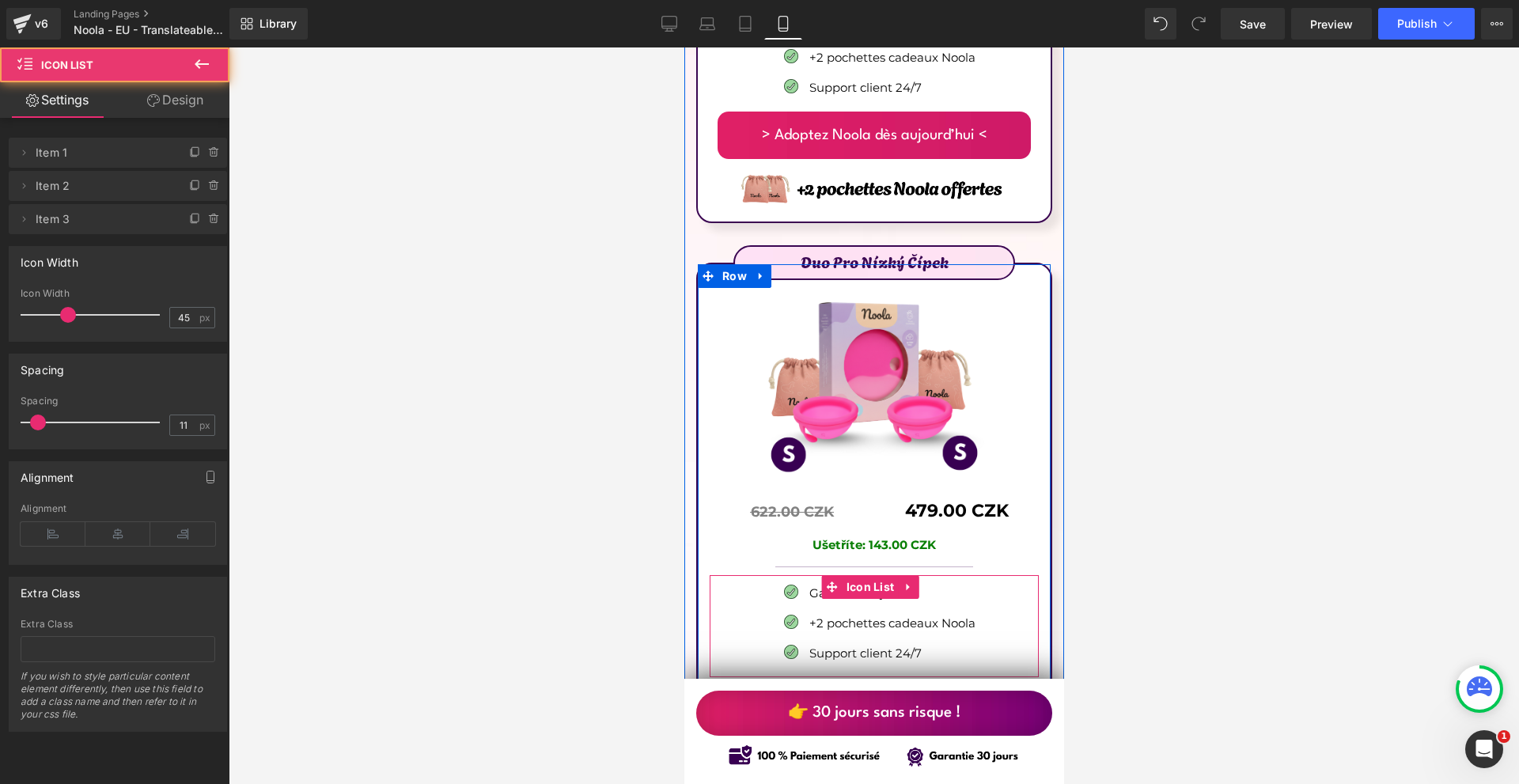
scroll to position [10255, 0]
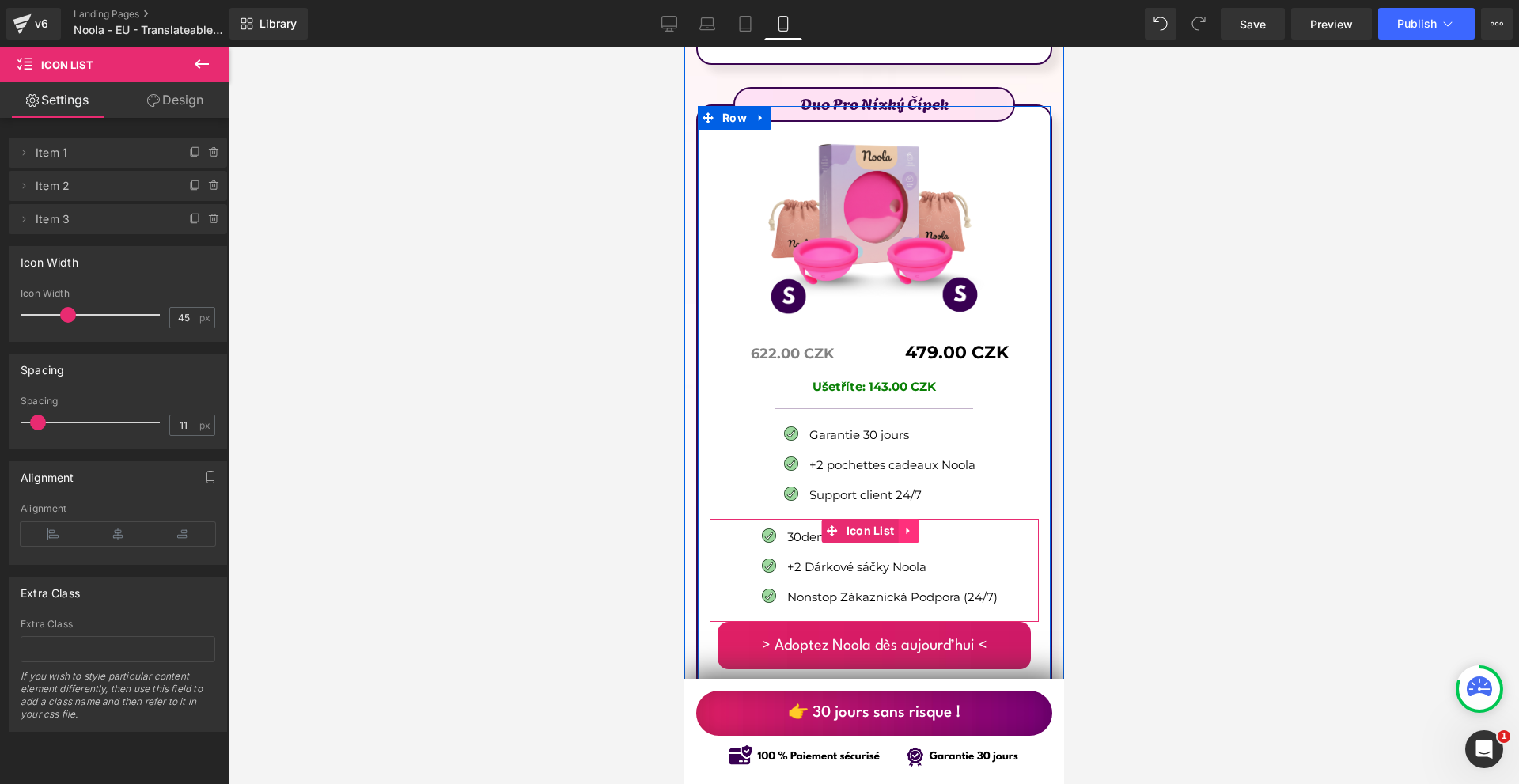
click at [908, 525] on icon at bounding box center [907, 530] width 11 height 12
click at [926, 519] on link at bounding box center [917, 530] width 21 height 23
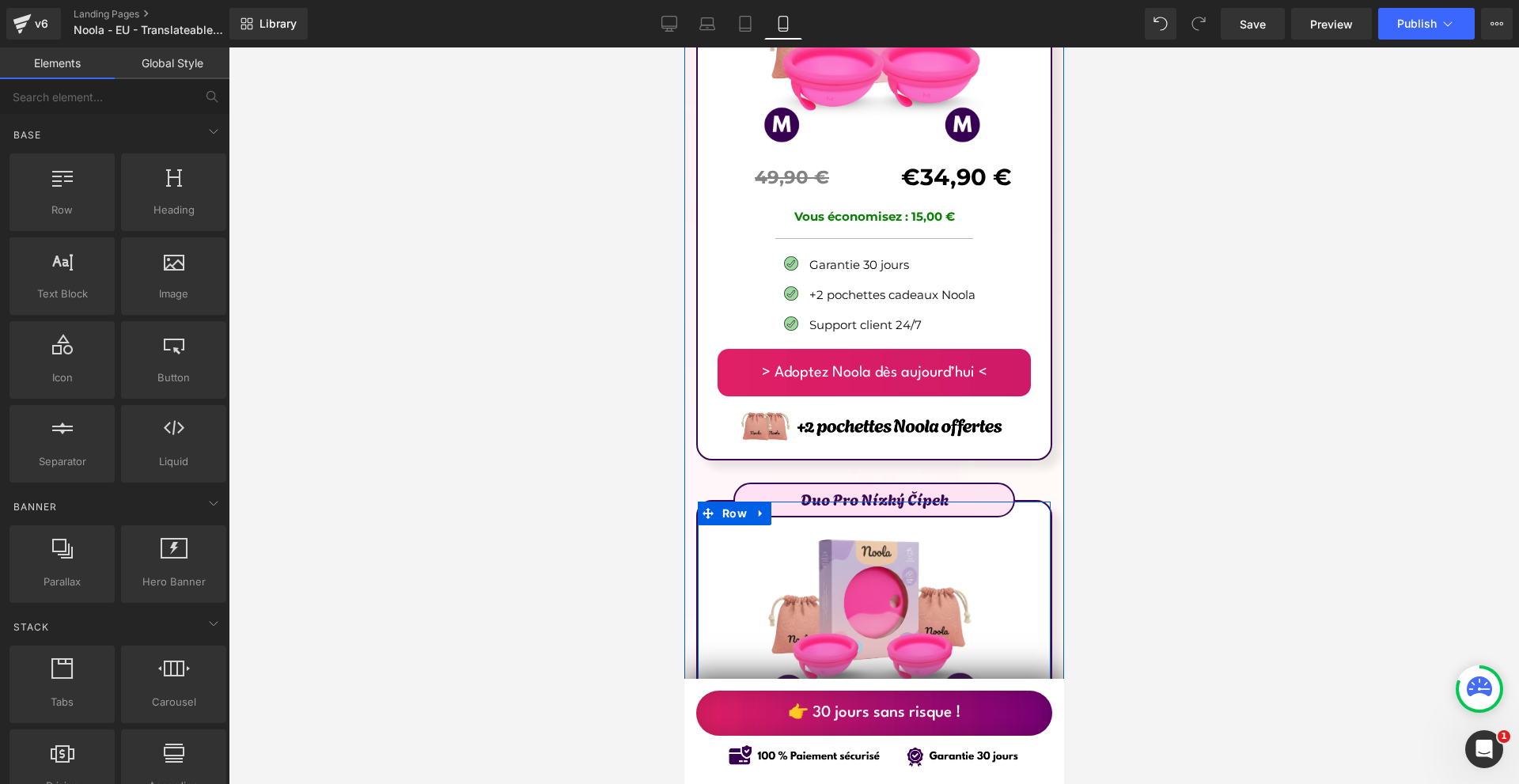
scroll to position [9702, 0]
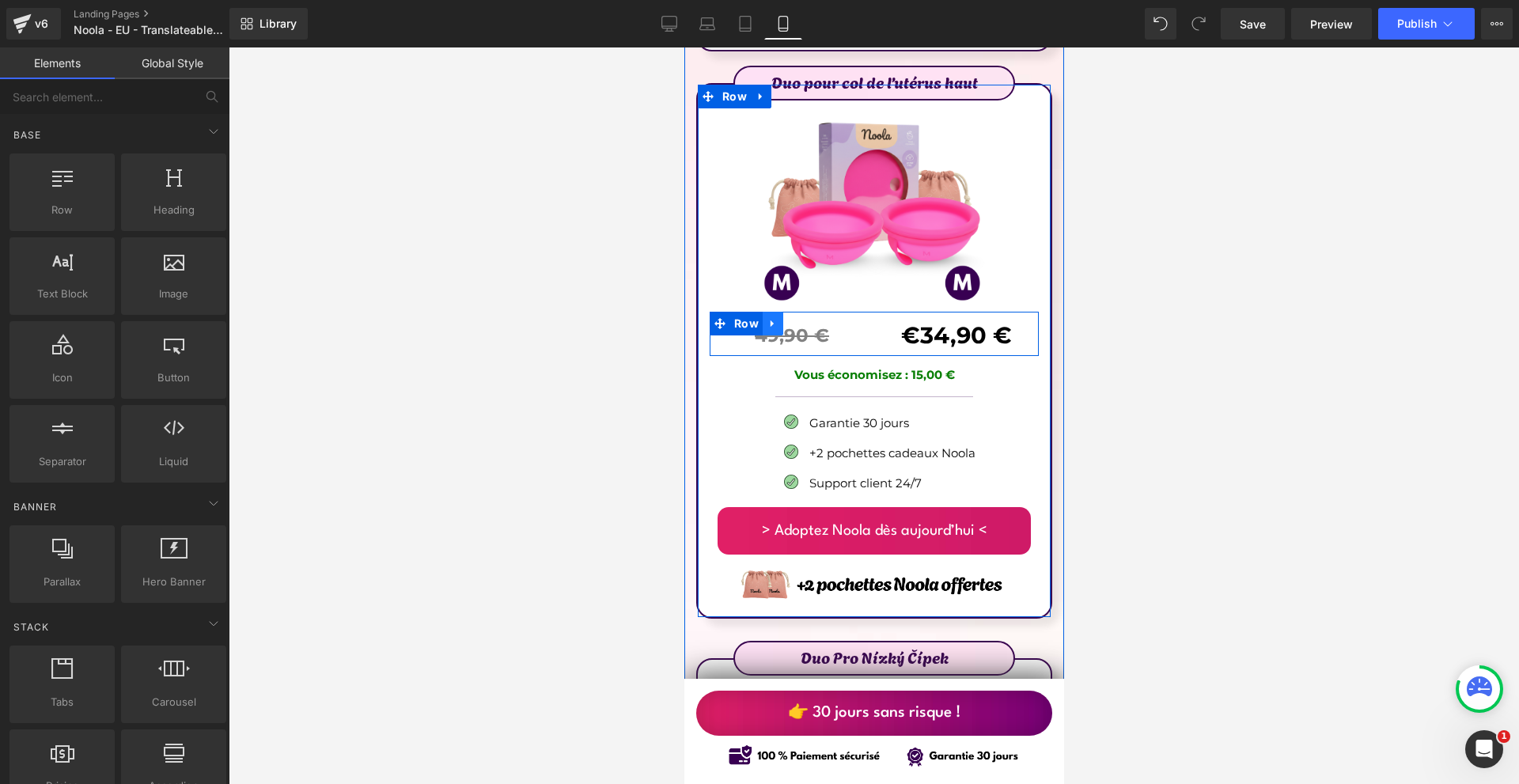
click at [770, 320] on icon at bounding box center [772, 324] width 4 height 7
click at [787, 318] on icon at bounding box center [792, 324] width 11 height 11
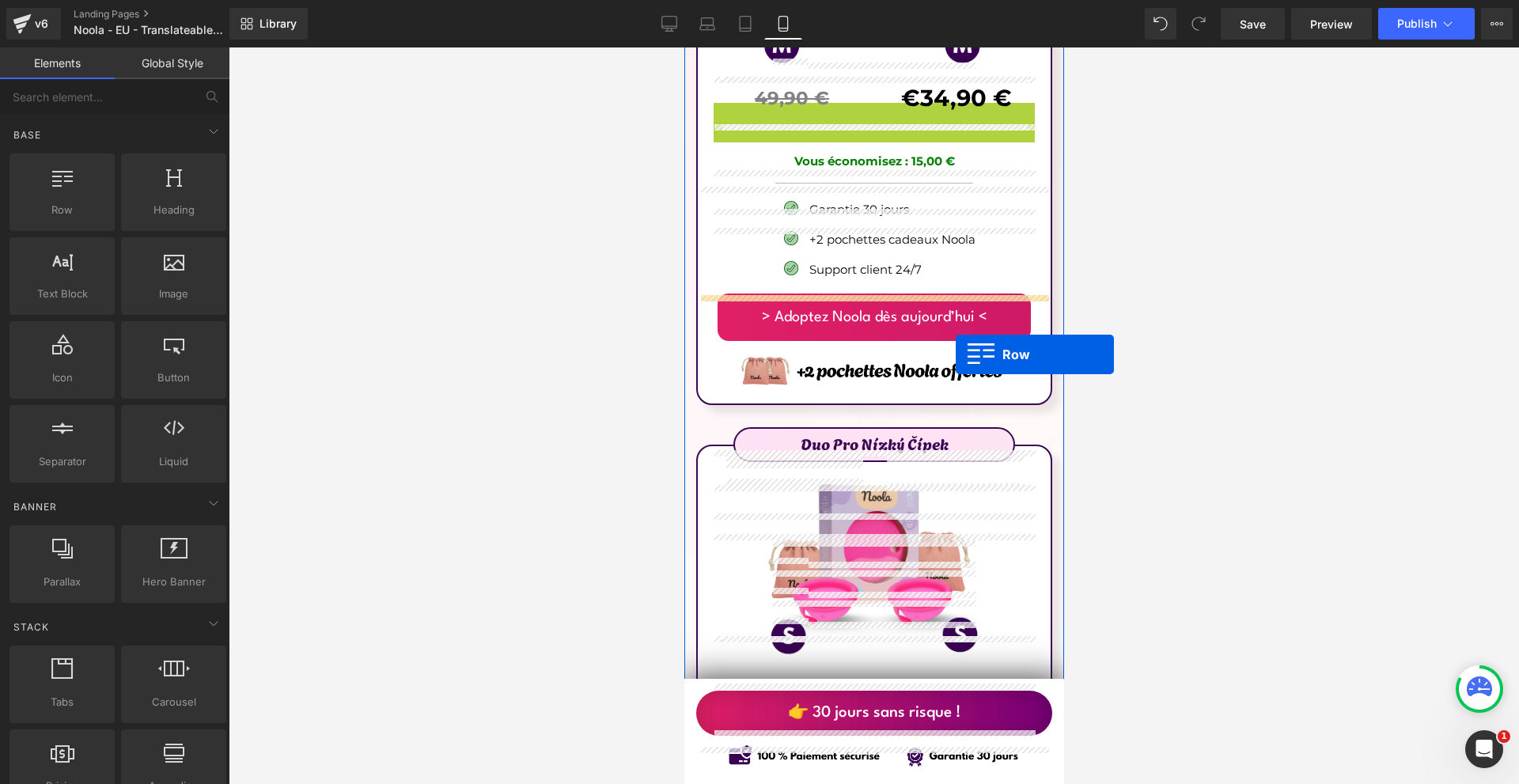
scroll to position [10255, 0]
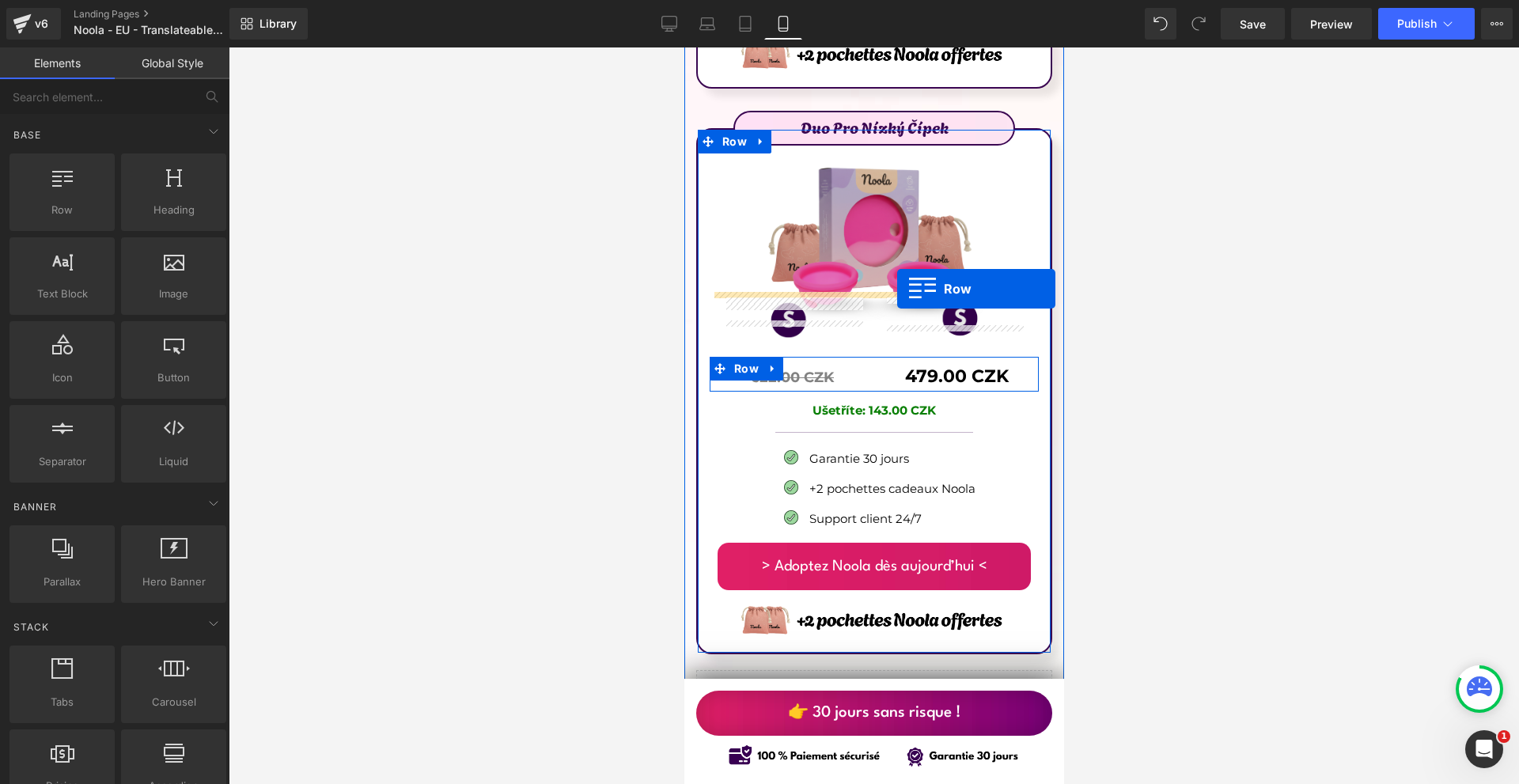
drag, startPoint x: 746, startPoint y: 297, endPoint x: 896, endPoint y: 289, distance: 150.2
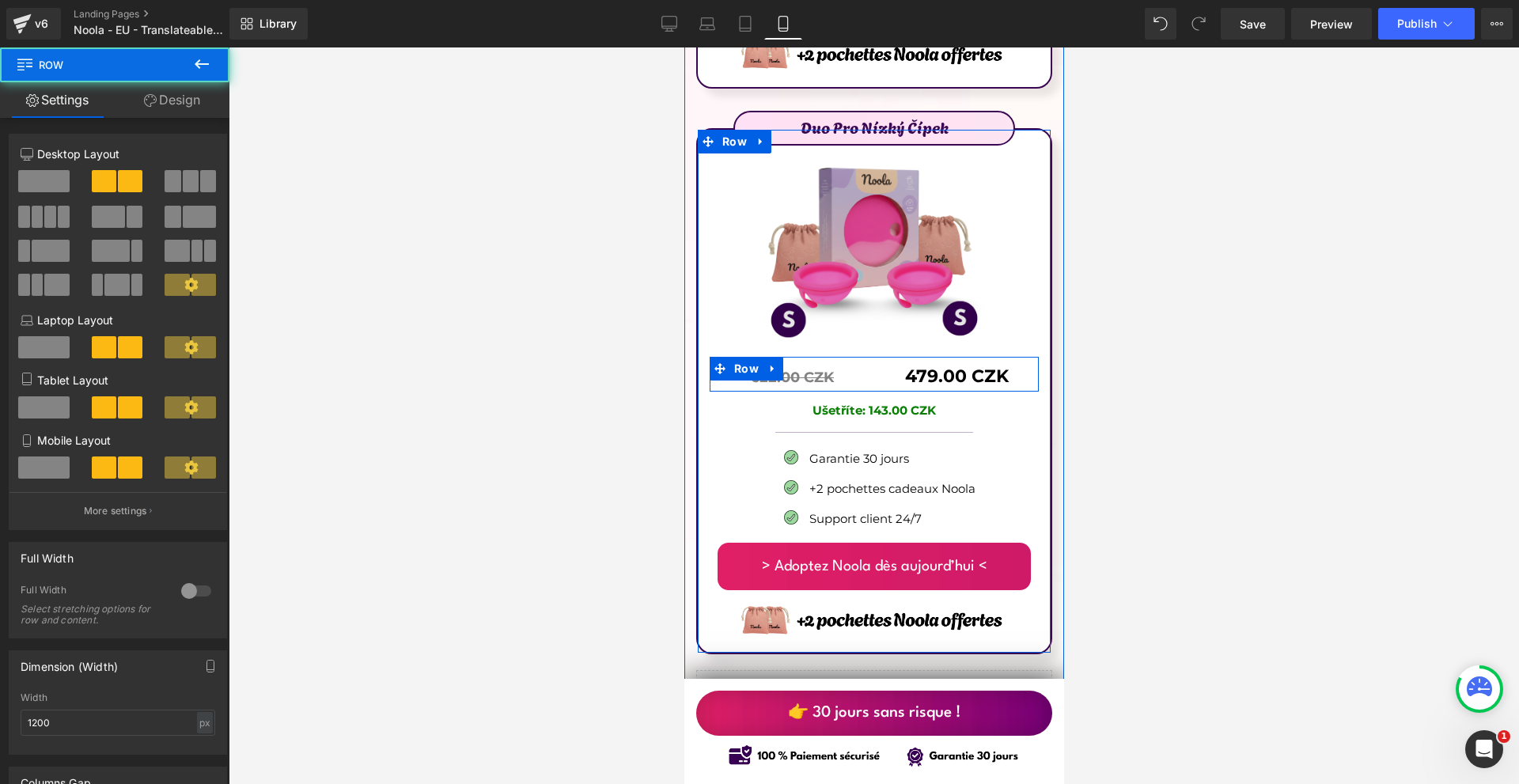
scroll to position [10232, 0]
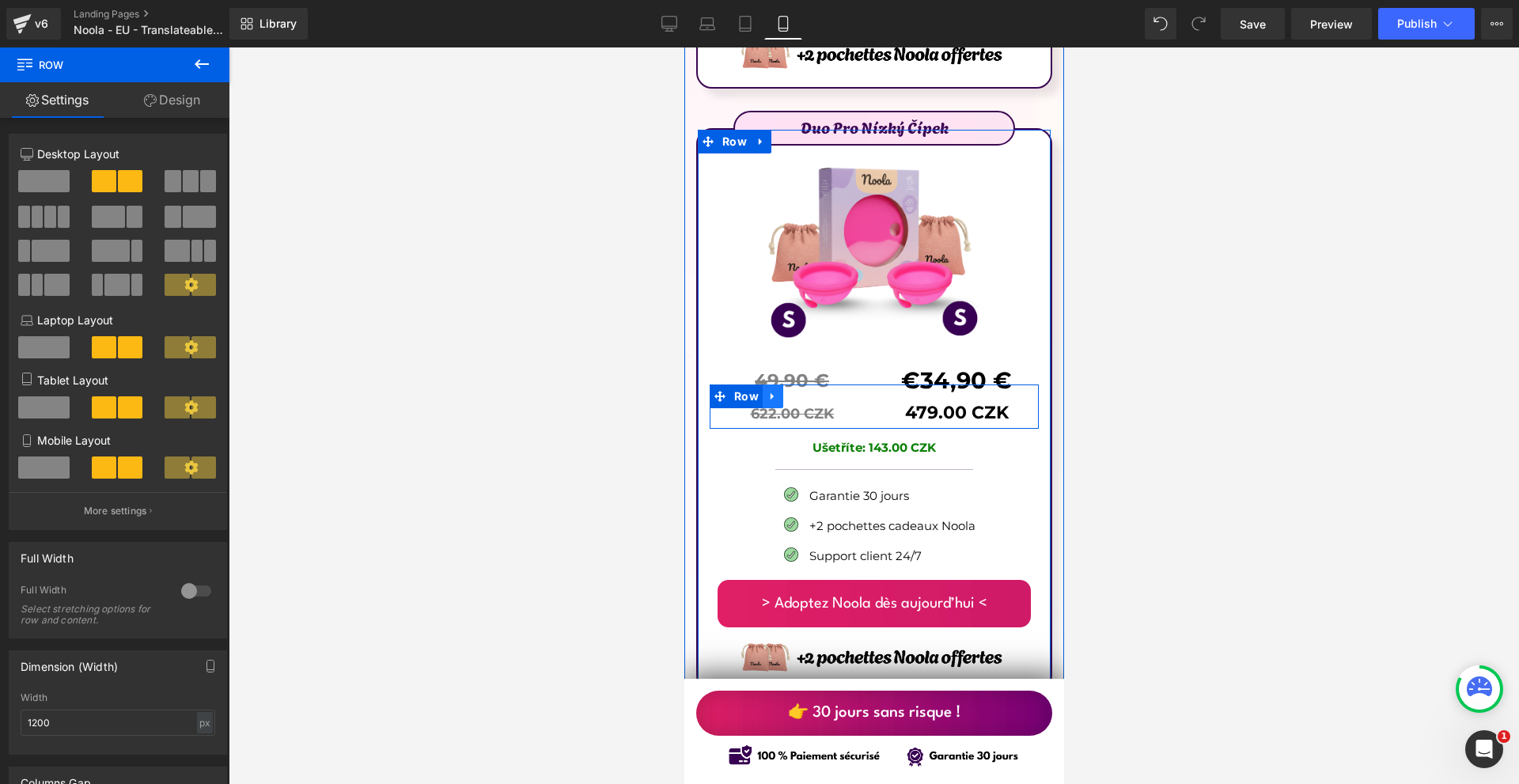
click at [768, 390] on icon at bounding box center [772, 396] width 11 height 12
click at [808, 390] on icon at bounding box center [813, 396] width 11 height 11
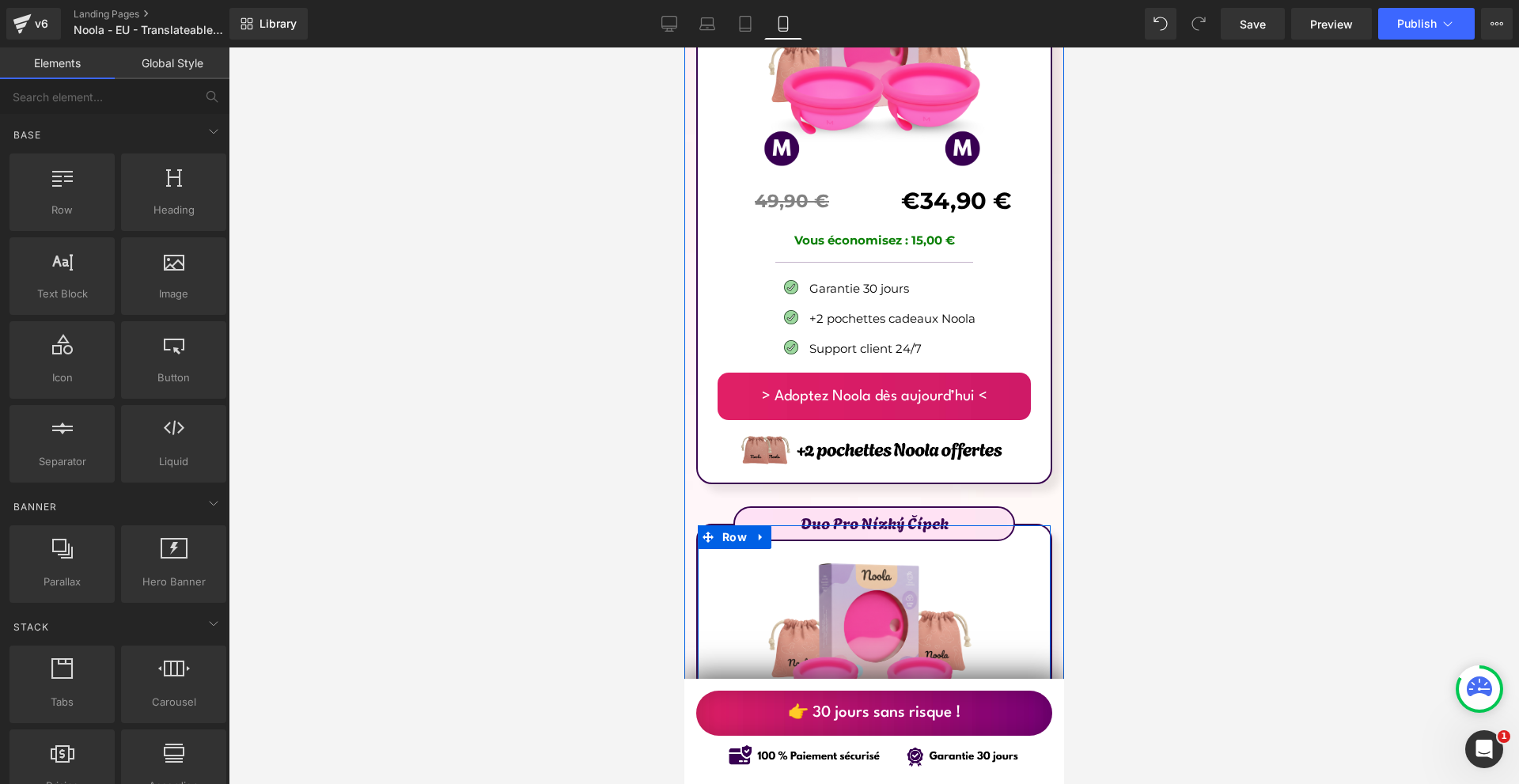
scroll to position [9757, 0]
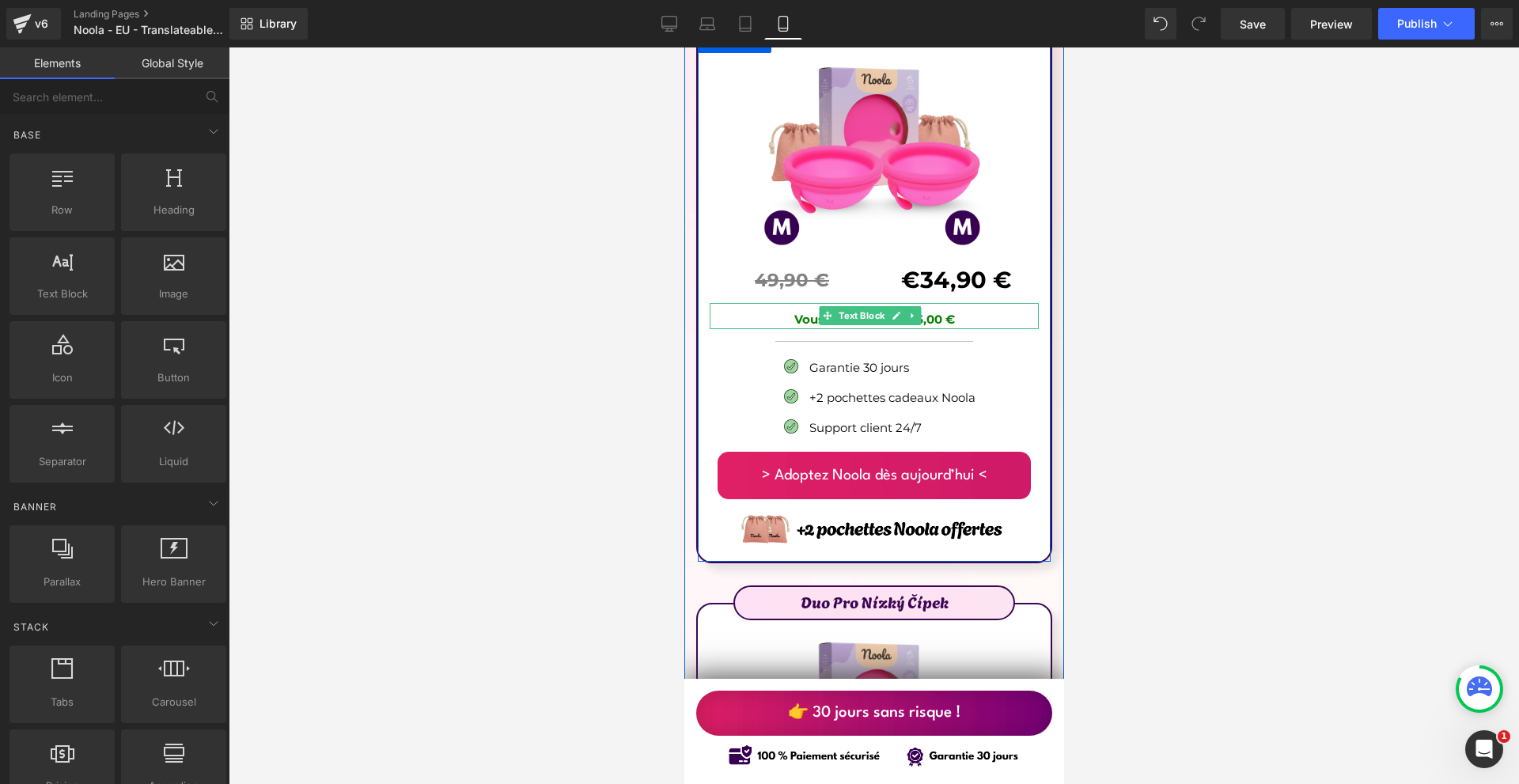
click at [966, 310] on p "Vous économisez : 15,00 €" at bounding box center [873, 319] width 329 height 19
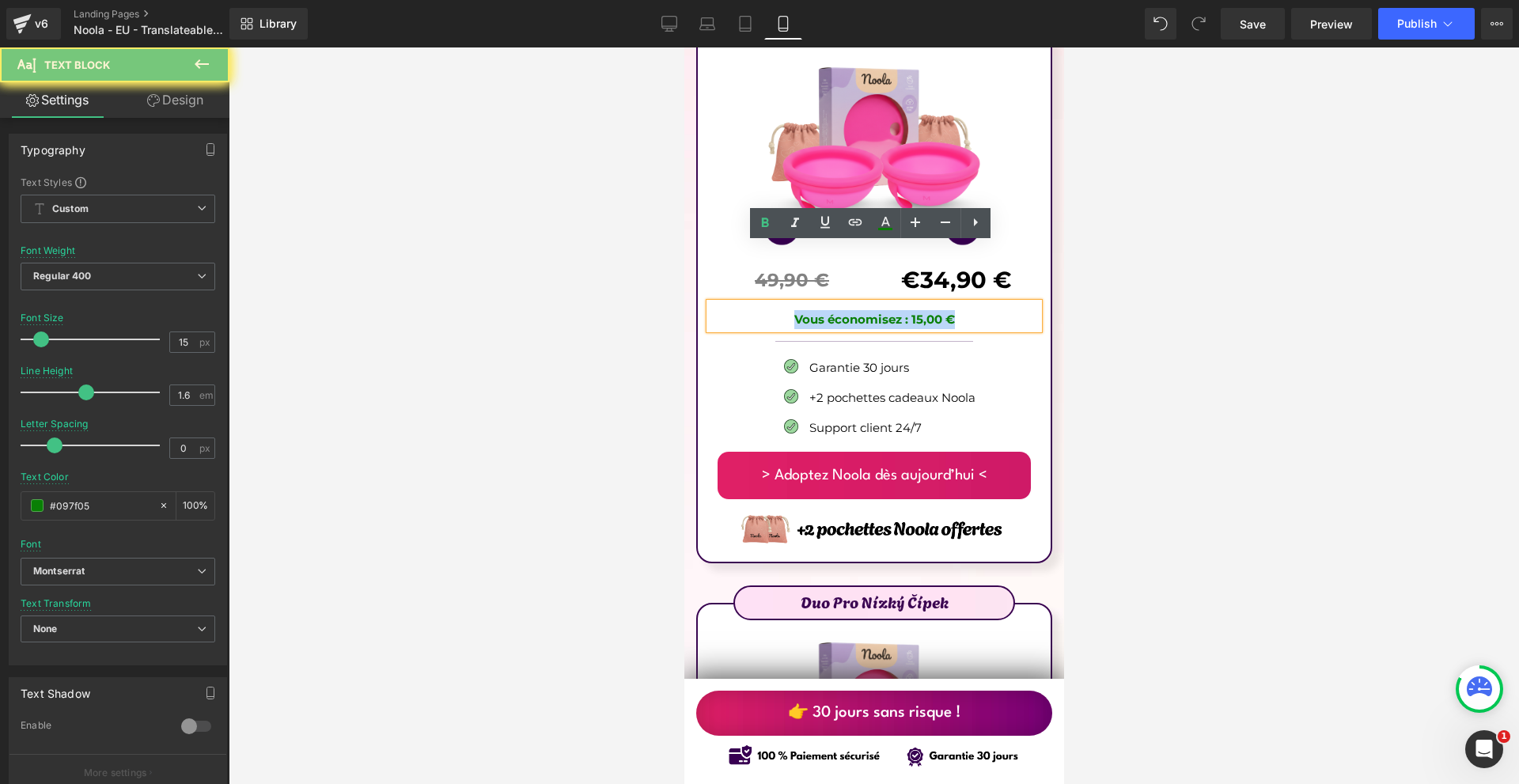
copy b "Vous économisez : 15,00 €"
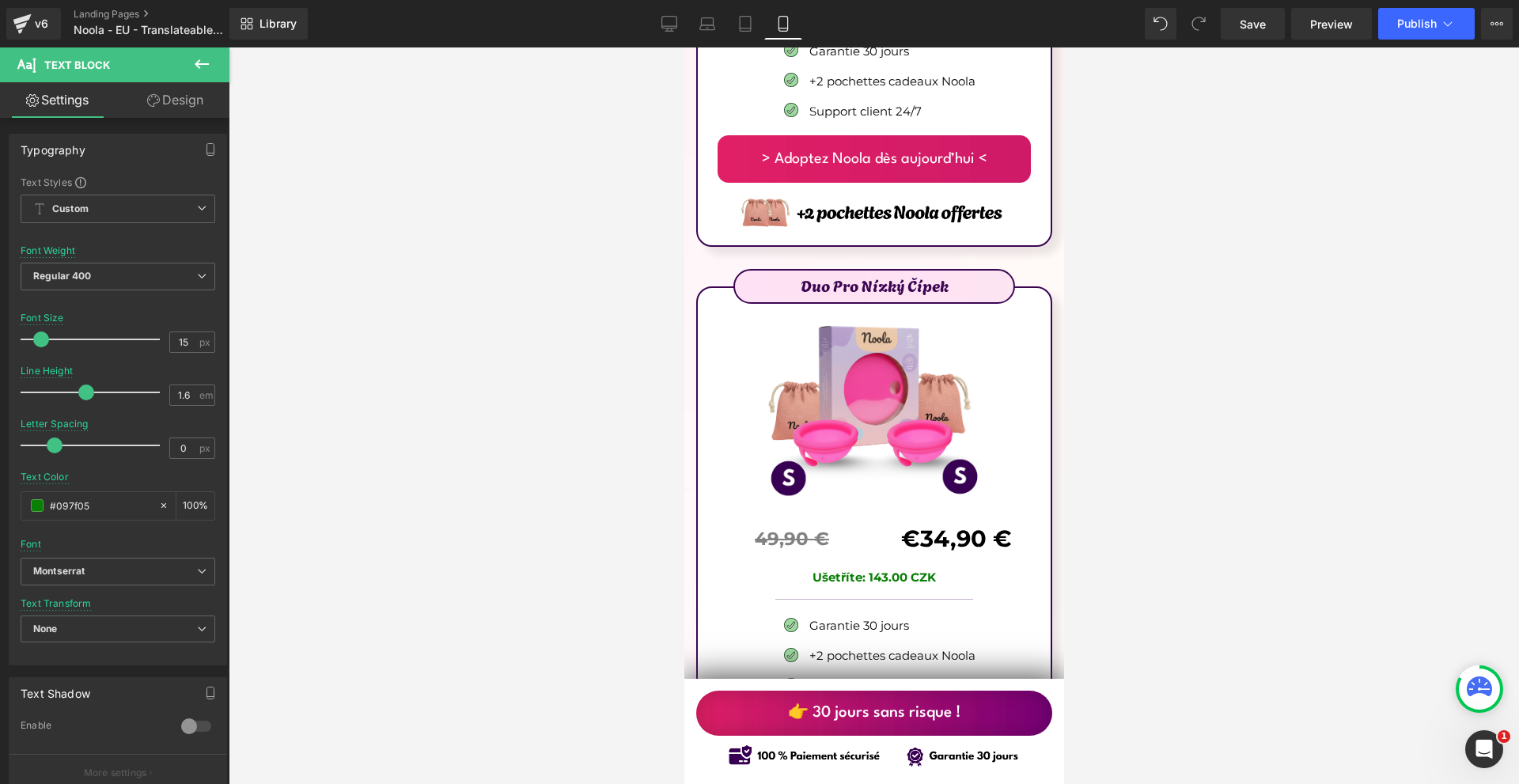
scroll to position [10152, 0]
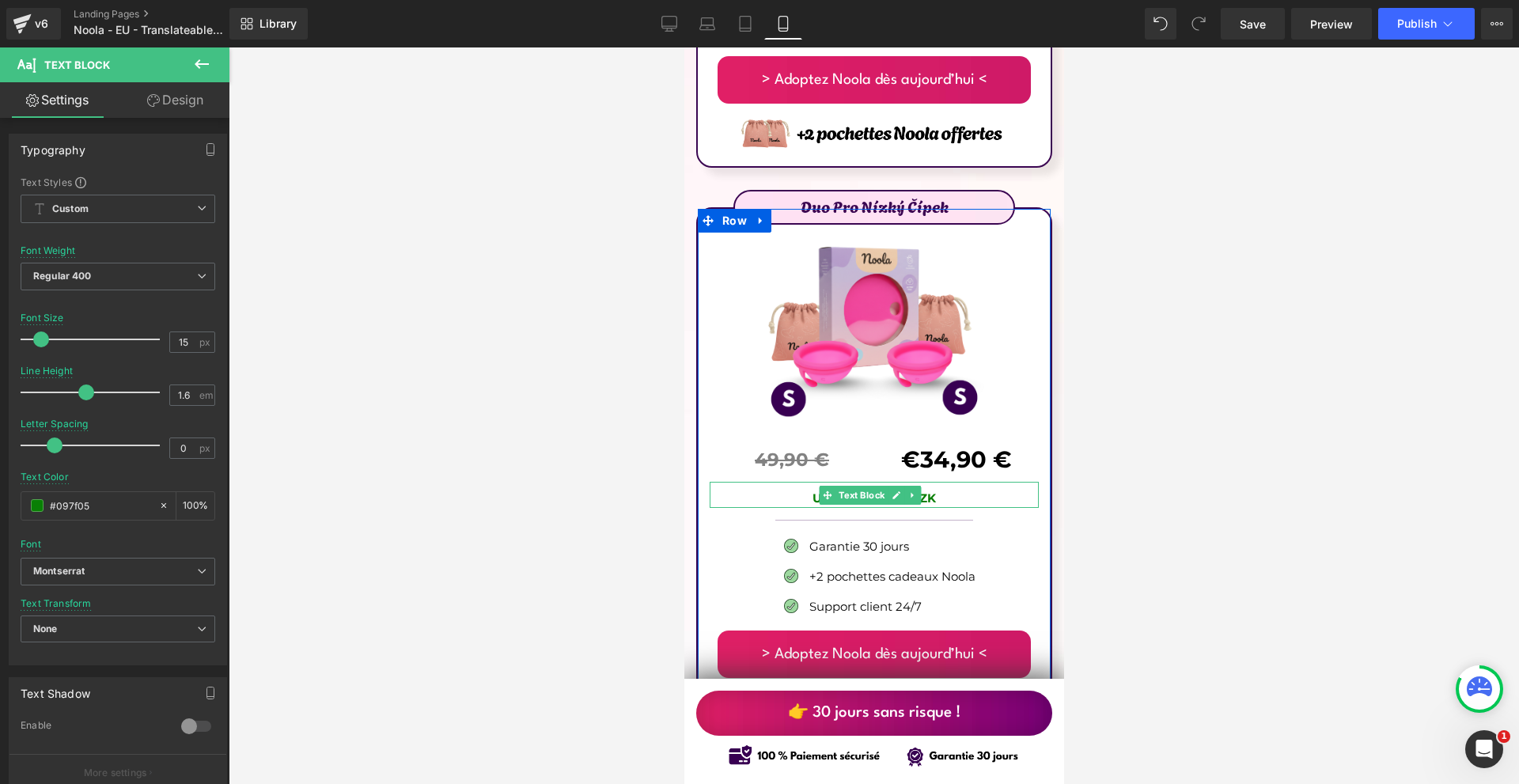
click at [959, 488] on p "Ušetříte: 143.00 CZK" at bounding box center [873, 497] width 329 height 19
click at [960, 488] on p "Ušetříte: 143.00 CZK" at bounding box center [873, 497] width 329 height 19
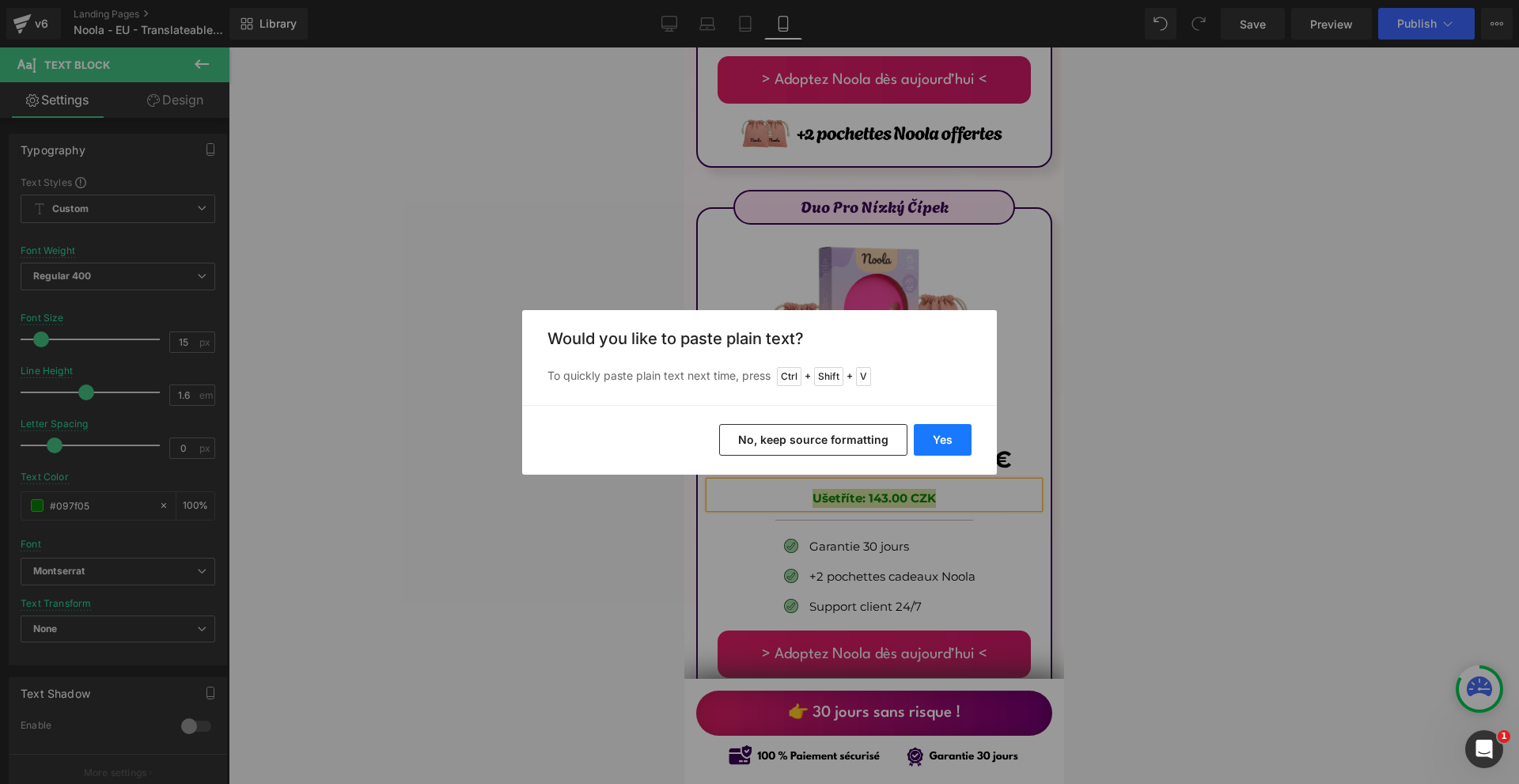
click at [934, 436] on button "Yes" at bounding box center [943, 439] width 58 height 31
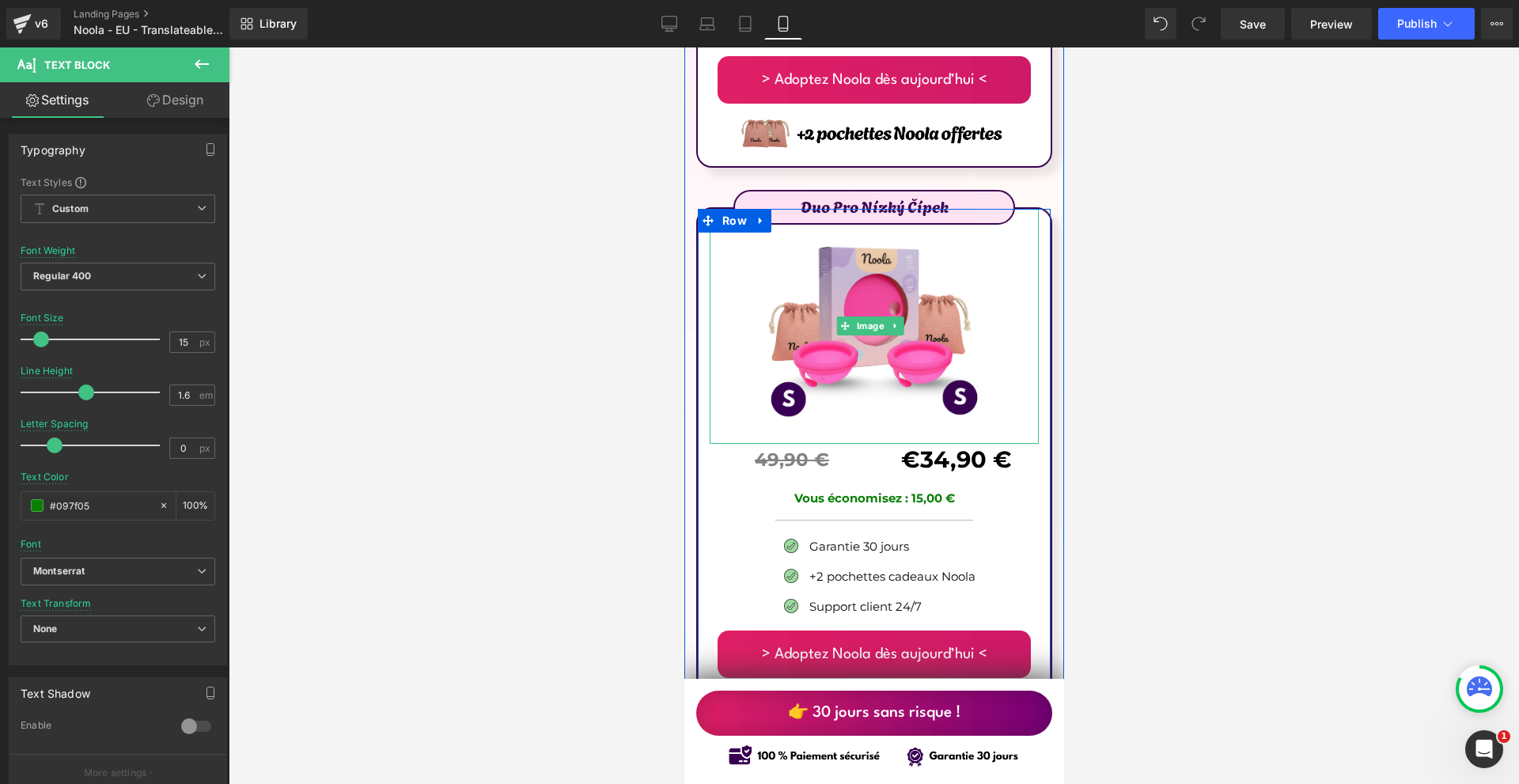
scroll to position [9915, 0]
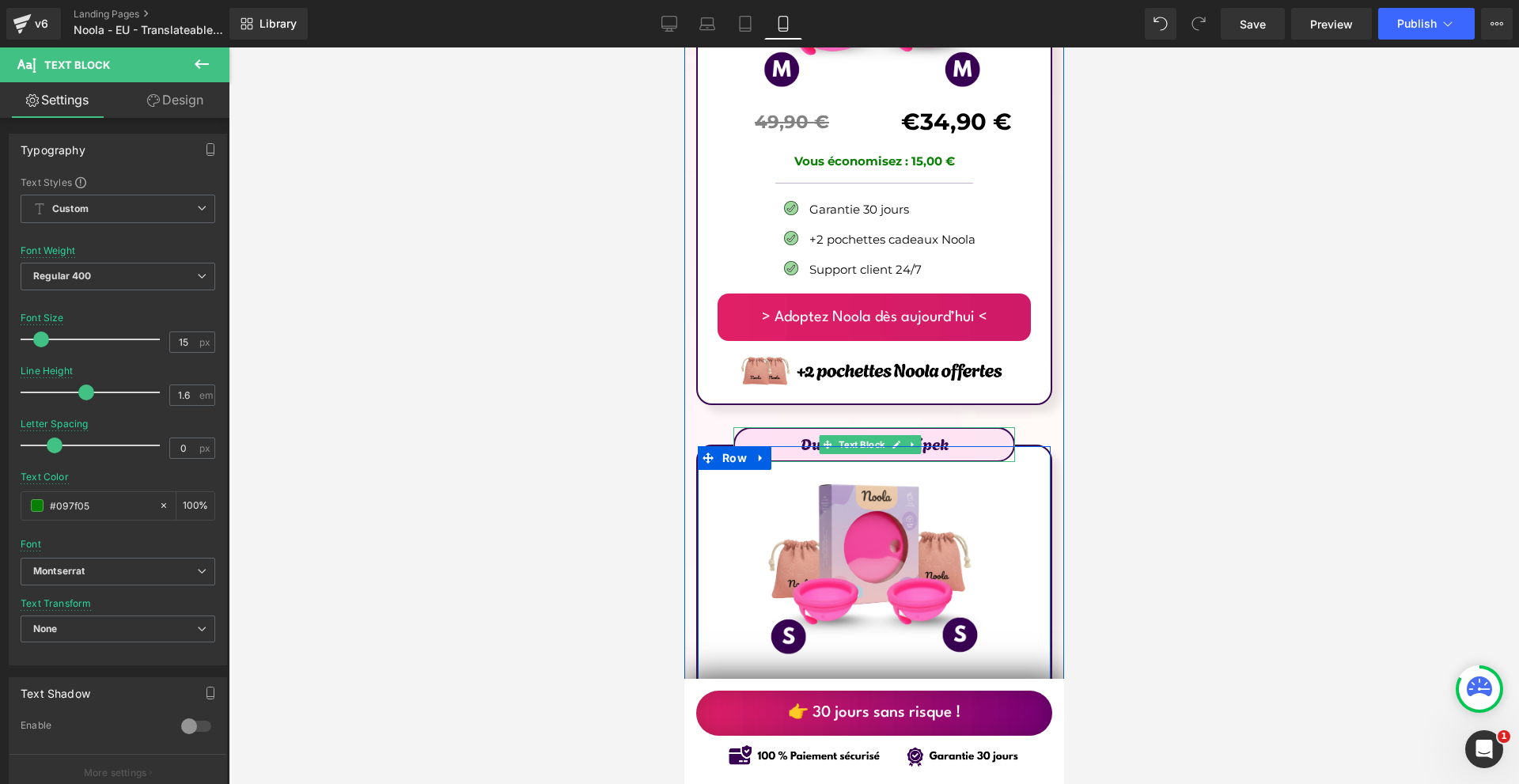
click at [784, 430] on p "Duo Pro Nízký Čípek" at bounding box center [873, 442] width 279 height 25
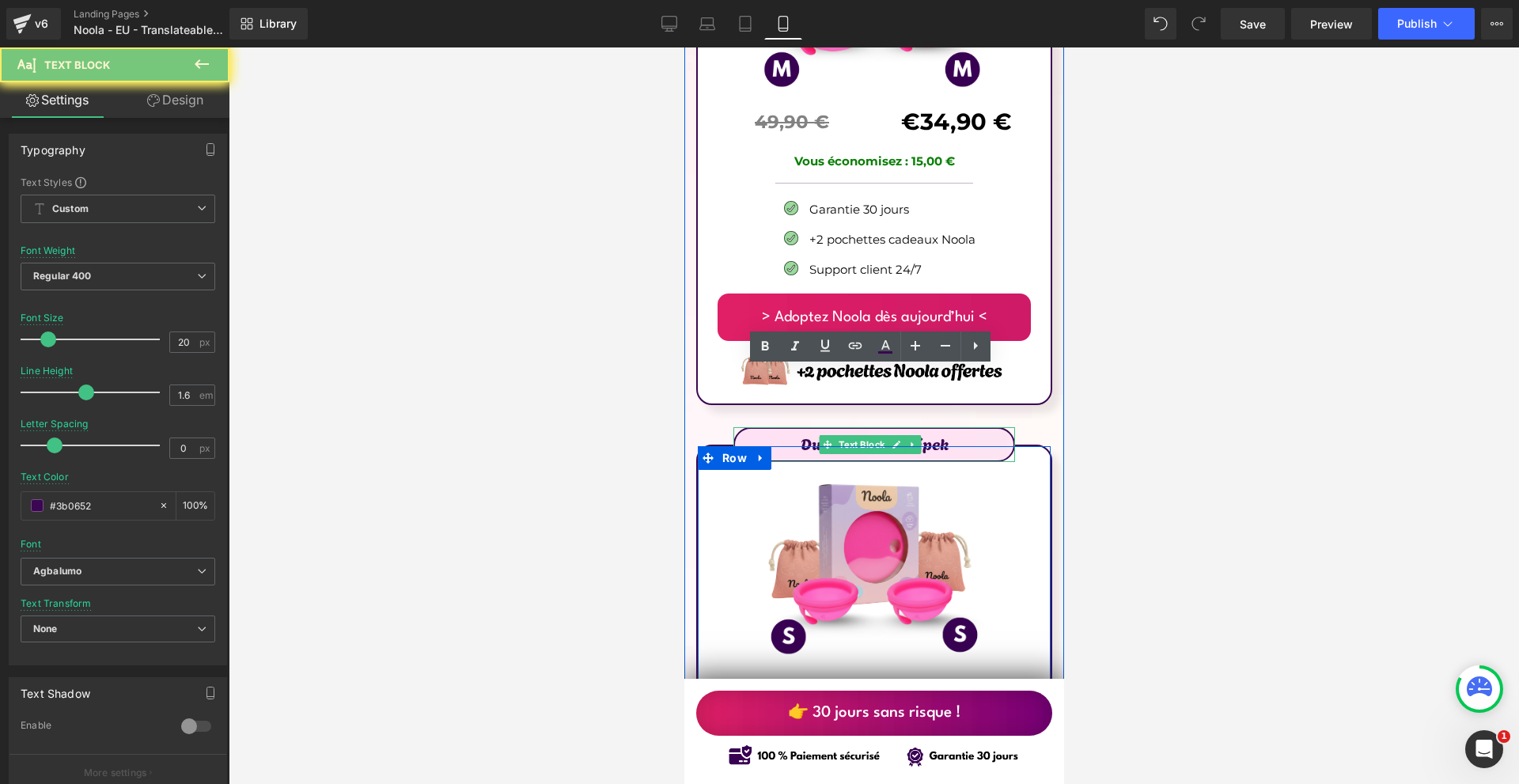
click at [784, 430] on p "Duo Pro Nízký Čípek" at bounding box center [873, 442] width 279 height 25
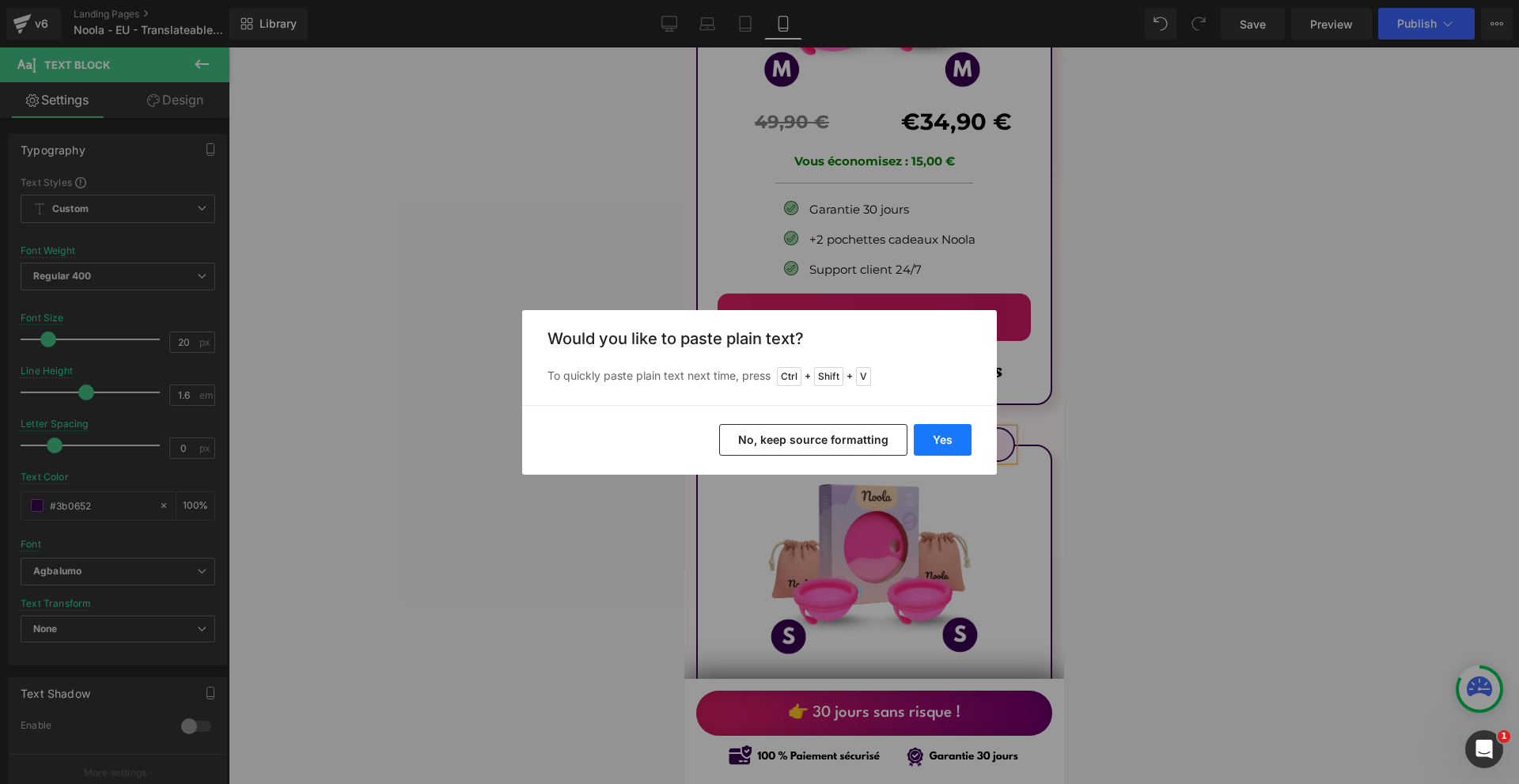
click at [968, 437] on button "Yes" at bounding box center [943, 439] width 58 height 31
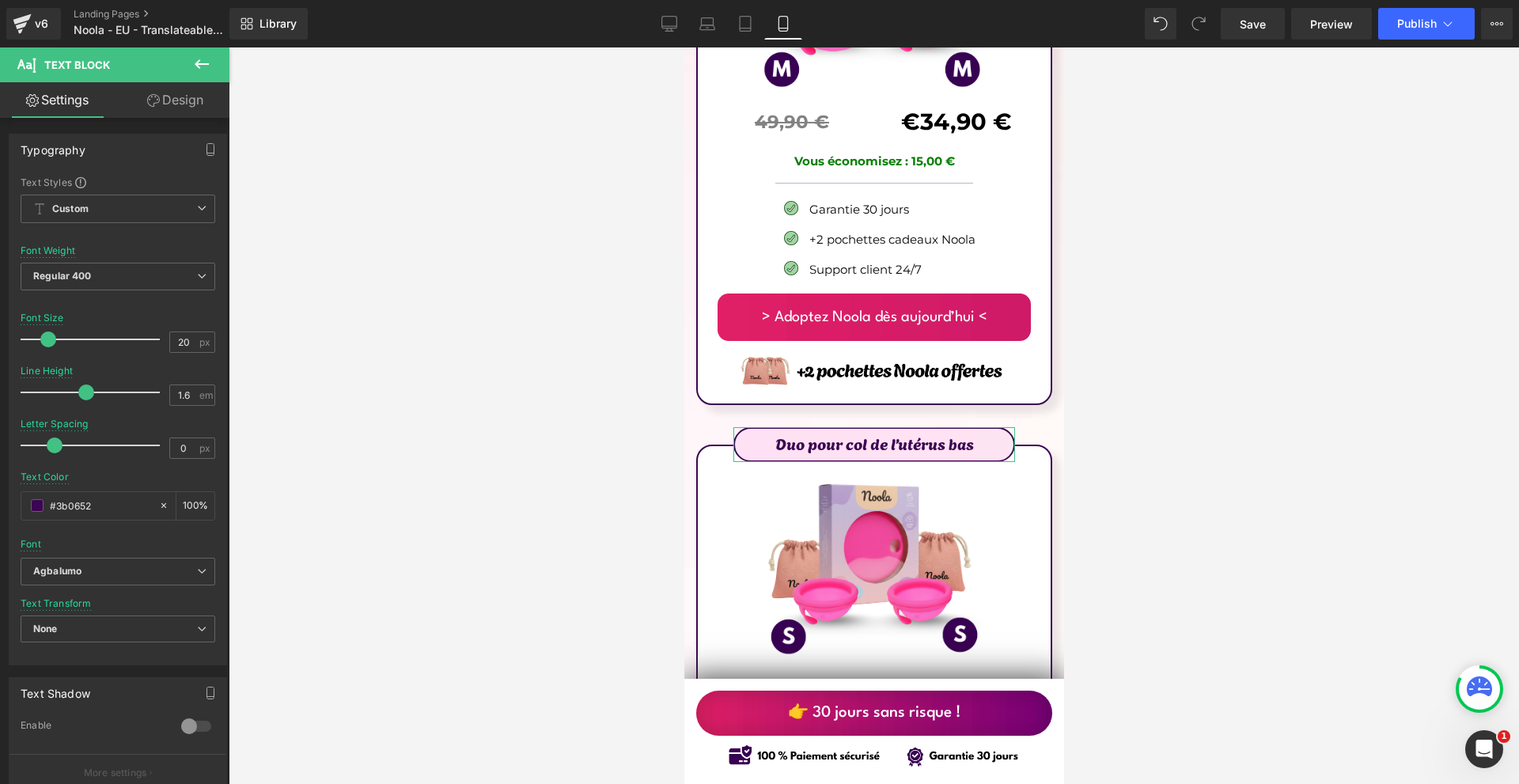
click at [168, 91] on link "Design" at bounding box center [175, 100] width 115 height 36
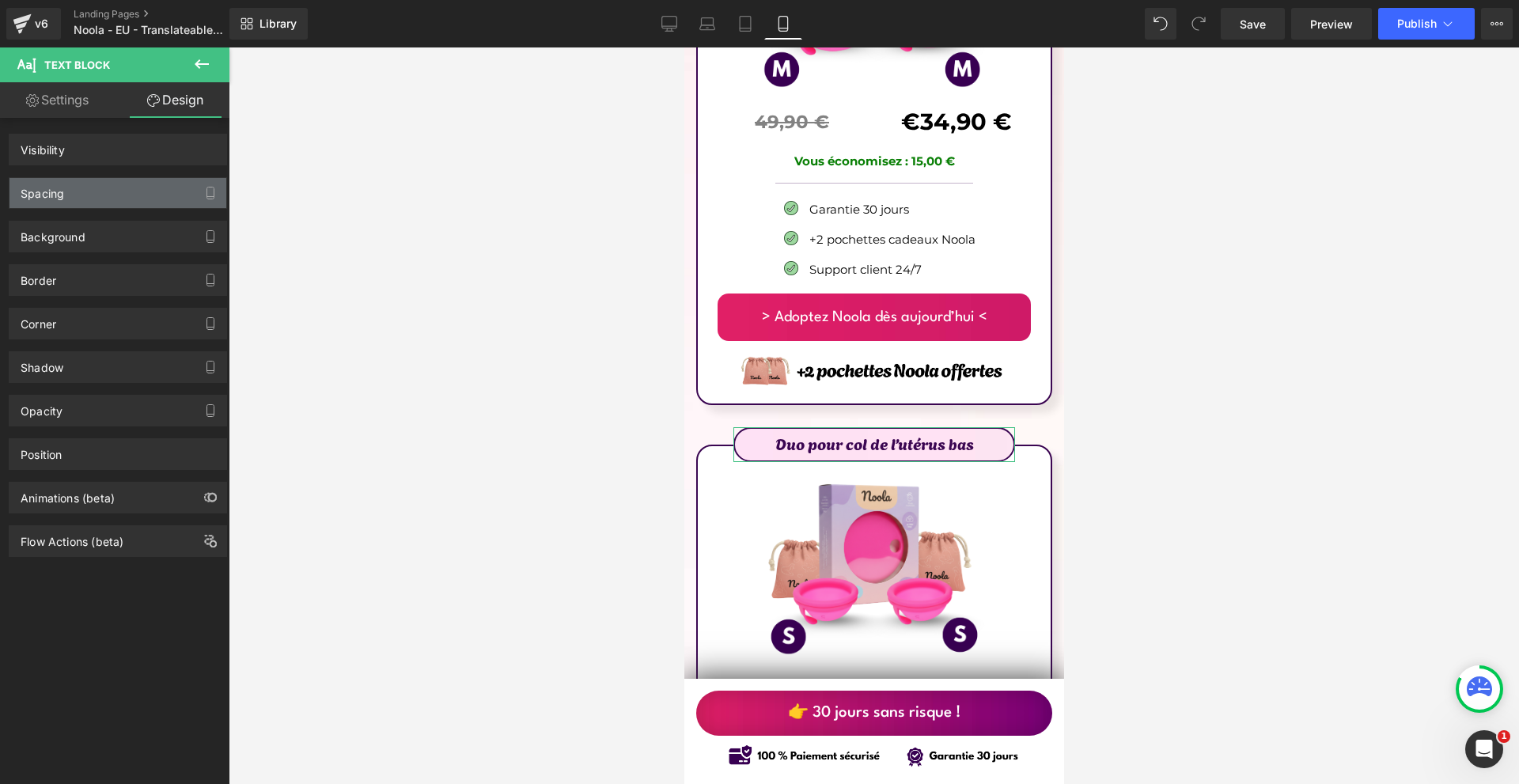
click at [88, 195] on div "Spacing" at bounding box center [118, 192] width 217 height 30
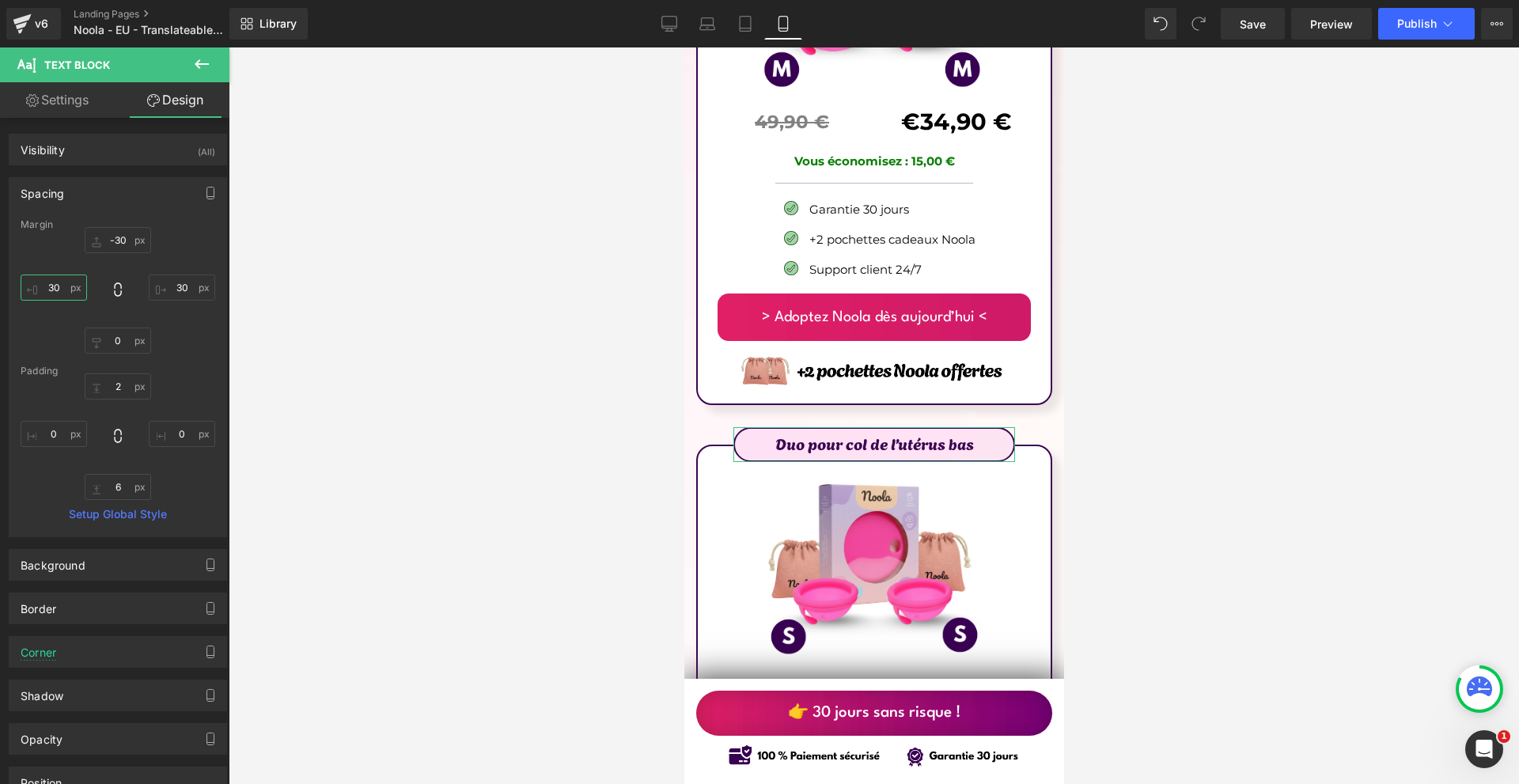
click at [64, 282] on input "30" at bounding box center [54, 287] width 67 height 26
type input "10"
click at [155, 285] on input "30" at bounding box center [182, 287] width 67 height 26
type input "10"
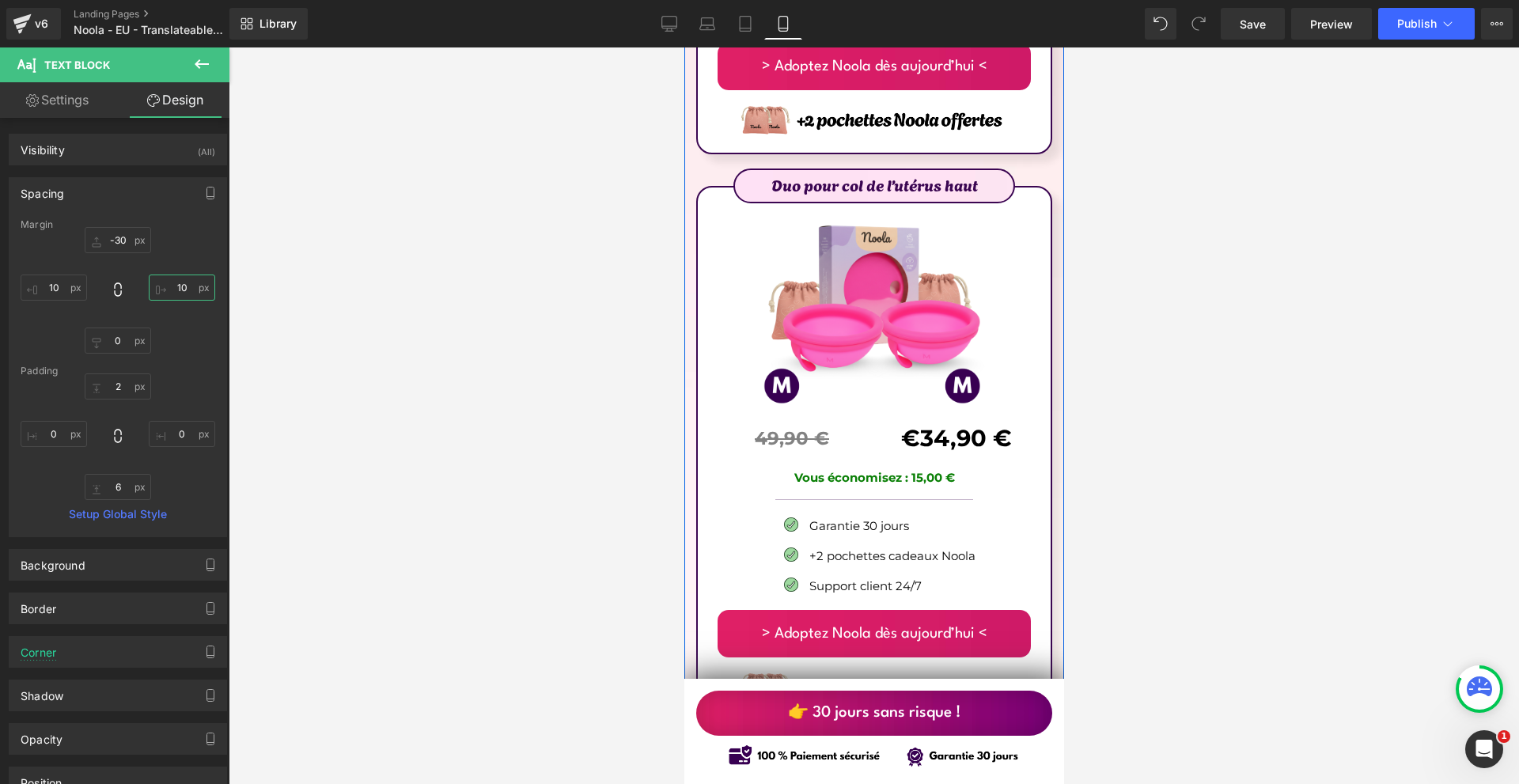
scroll to position [9519, 0]
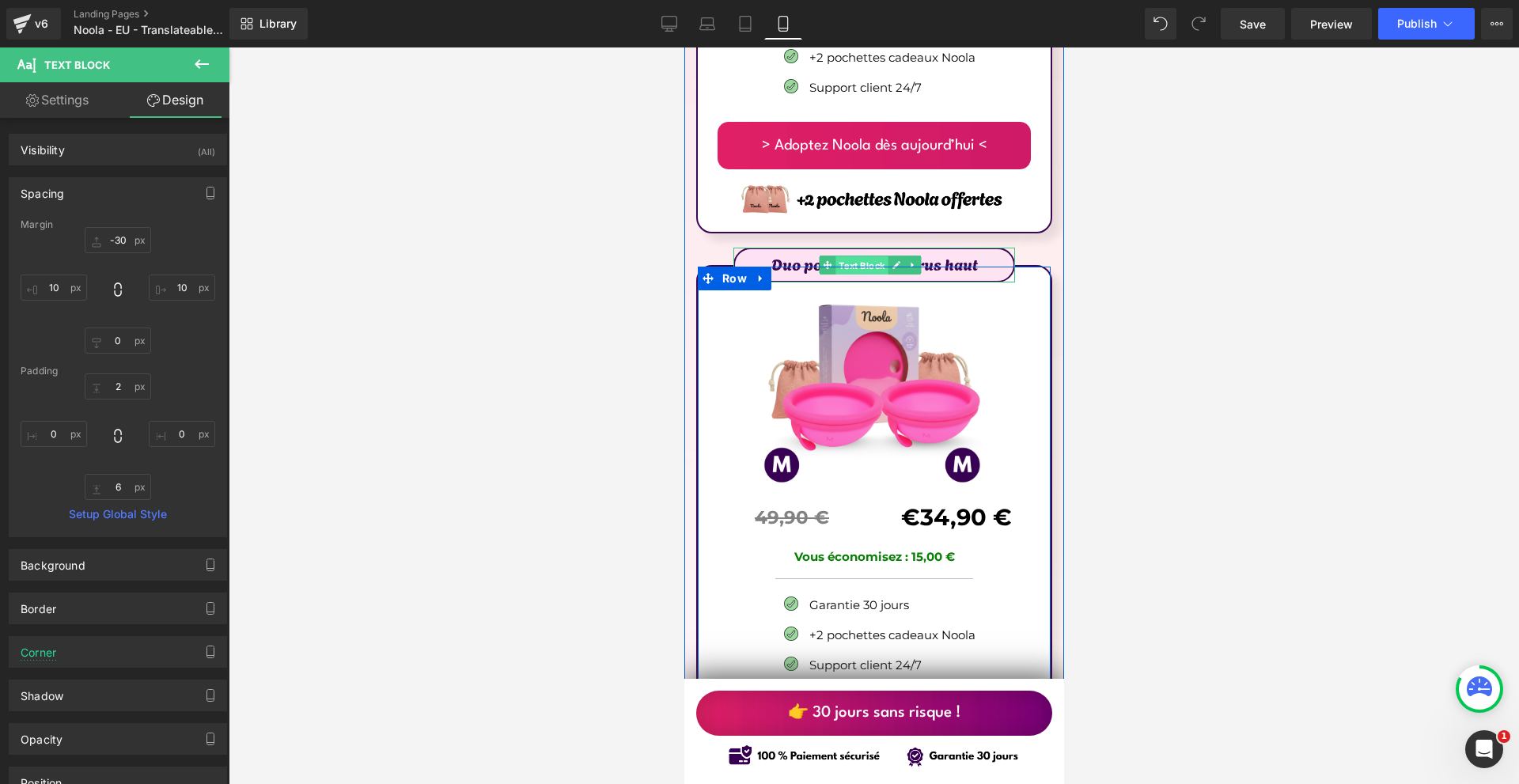
click at [862, 256] on span "Text Block" at bounding box center [861, 265] width 52 height 19
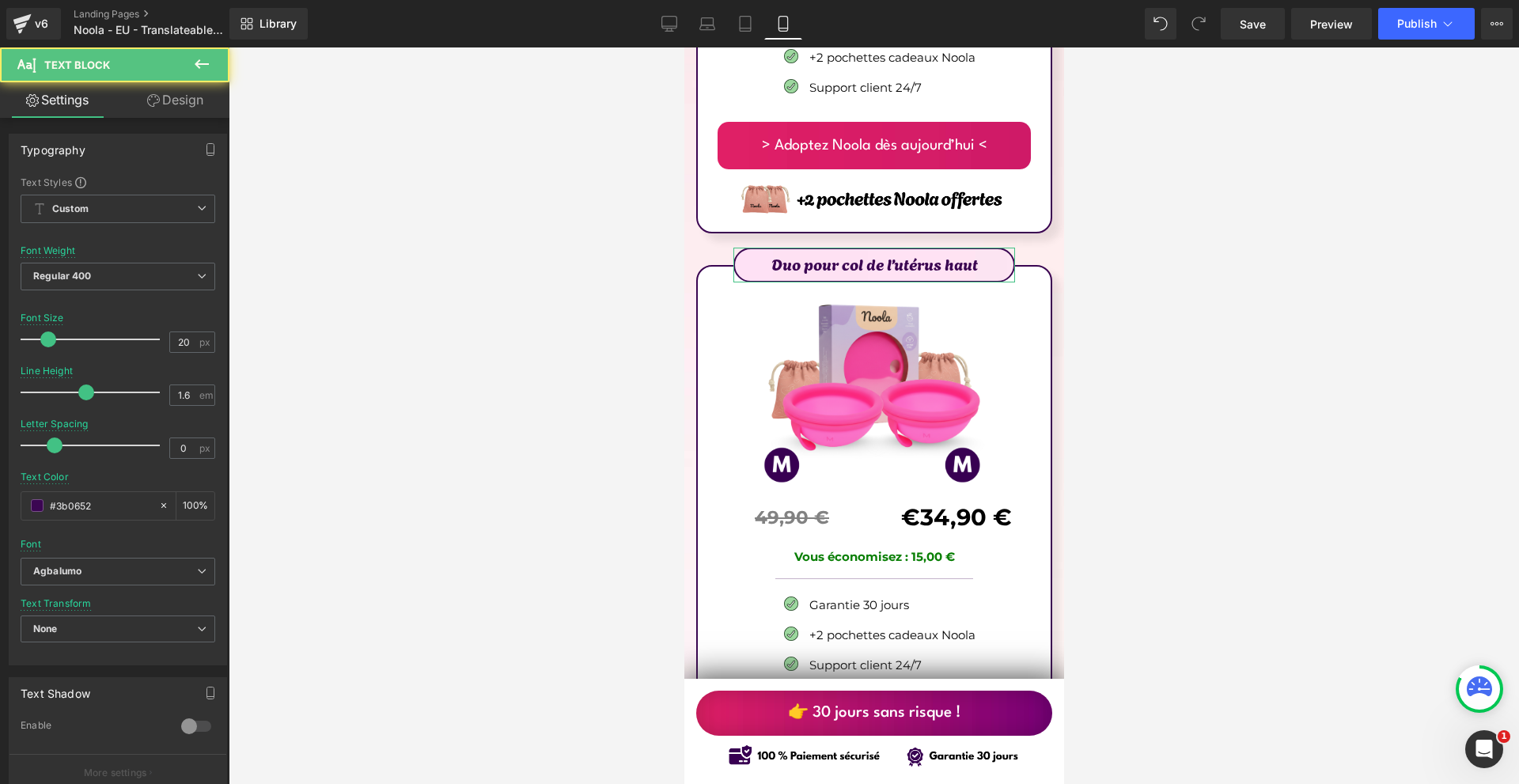
click at [148, 102] on icon at bounding box center [154, 101] width 13 height 13
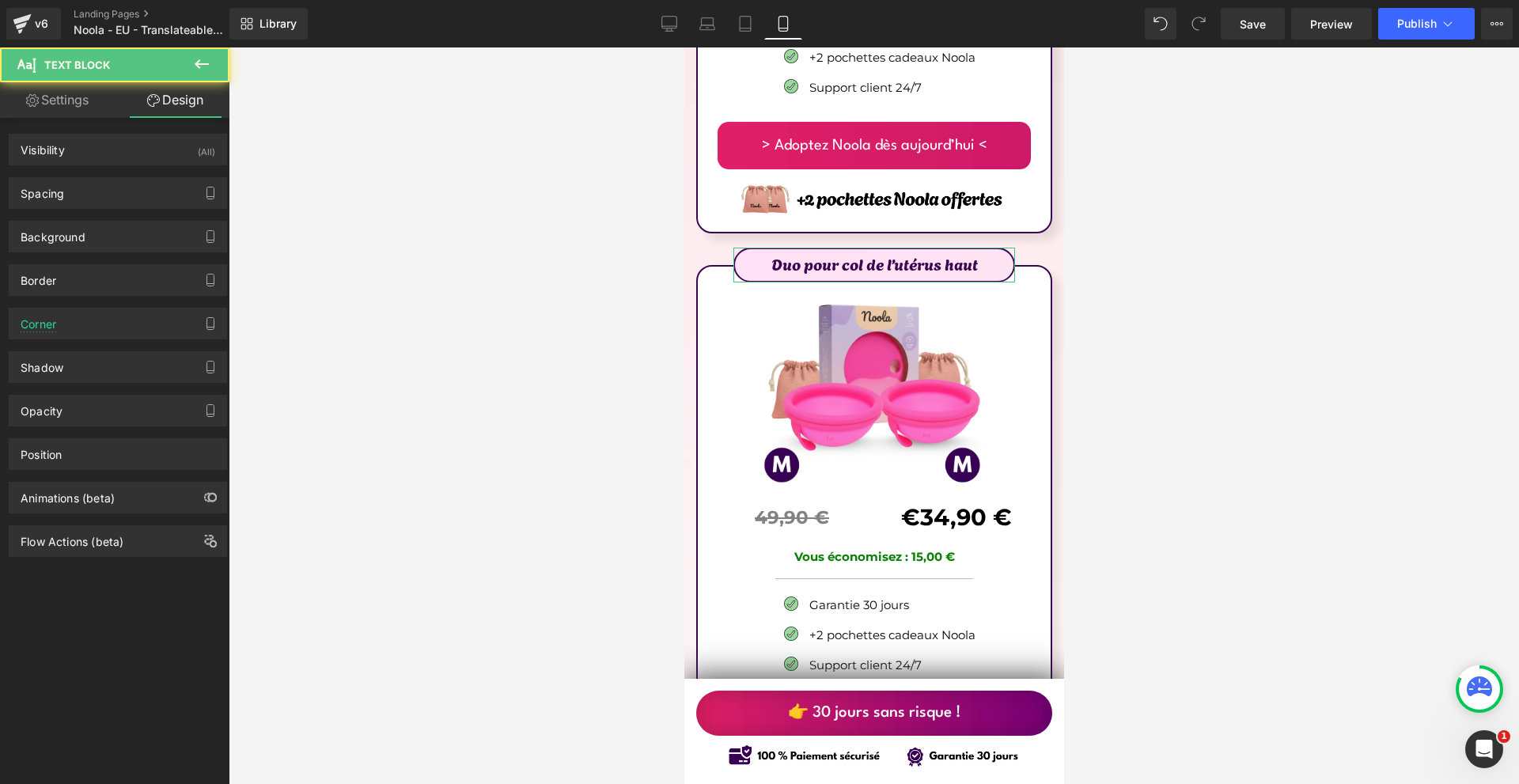
click at [59, 188] on div "Spacing" at bounding box center [42, 189] width 43 height 22
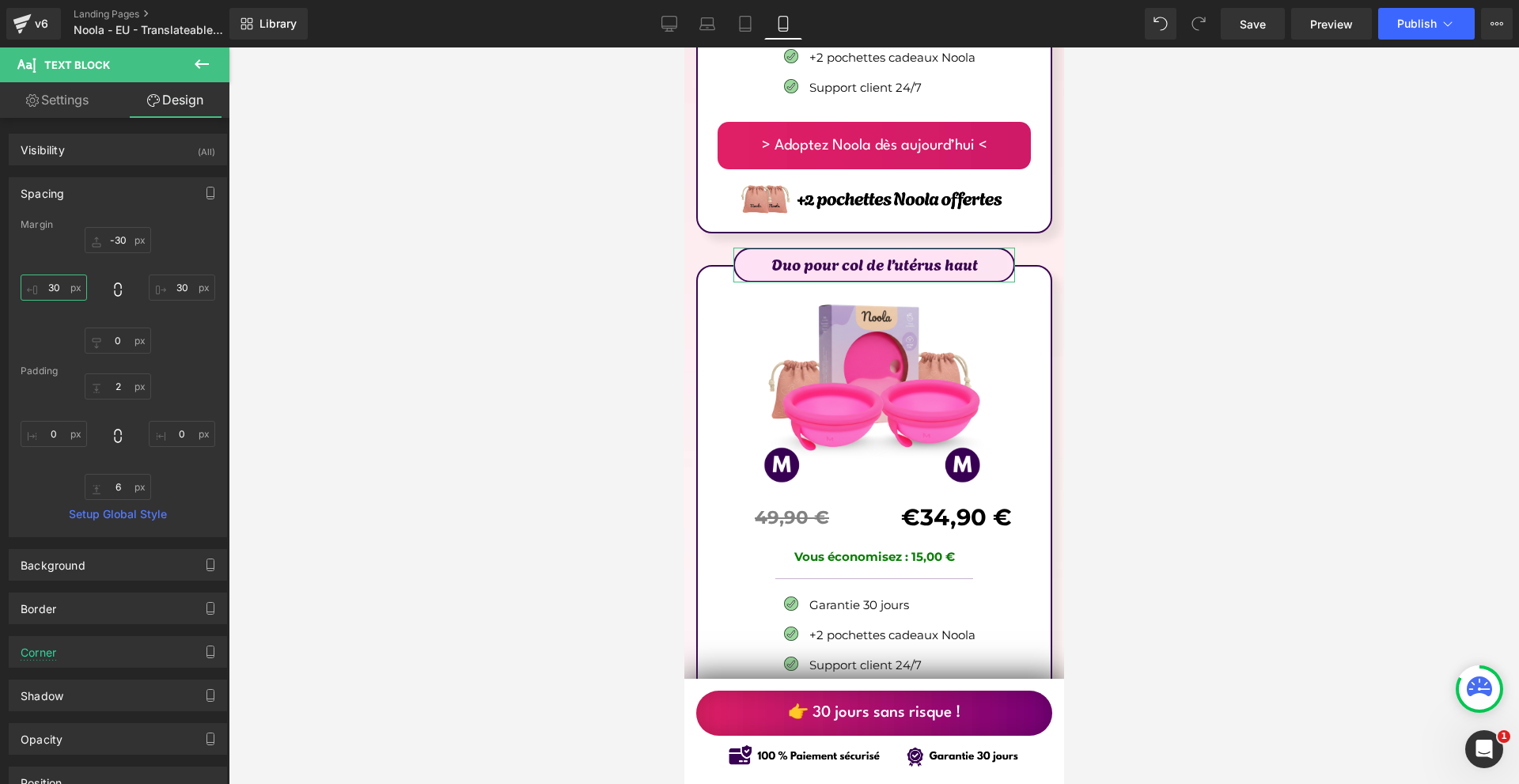
click at [56, 299] on input "text" at bounding box center [54, 287] width 67 height 26
type input "10"
click at [167, 288] on input "text" at bounding box center [182, 287] width 67 height 26
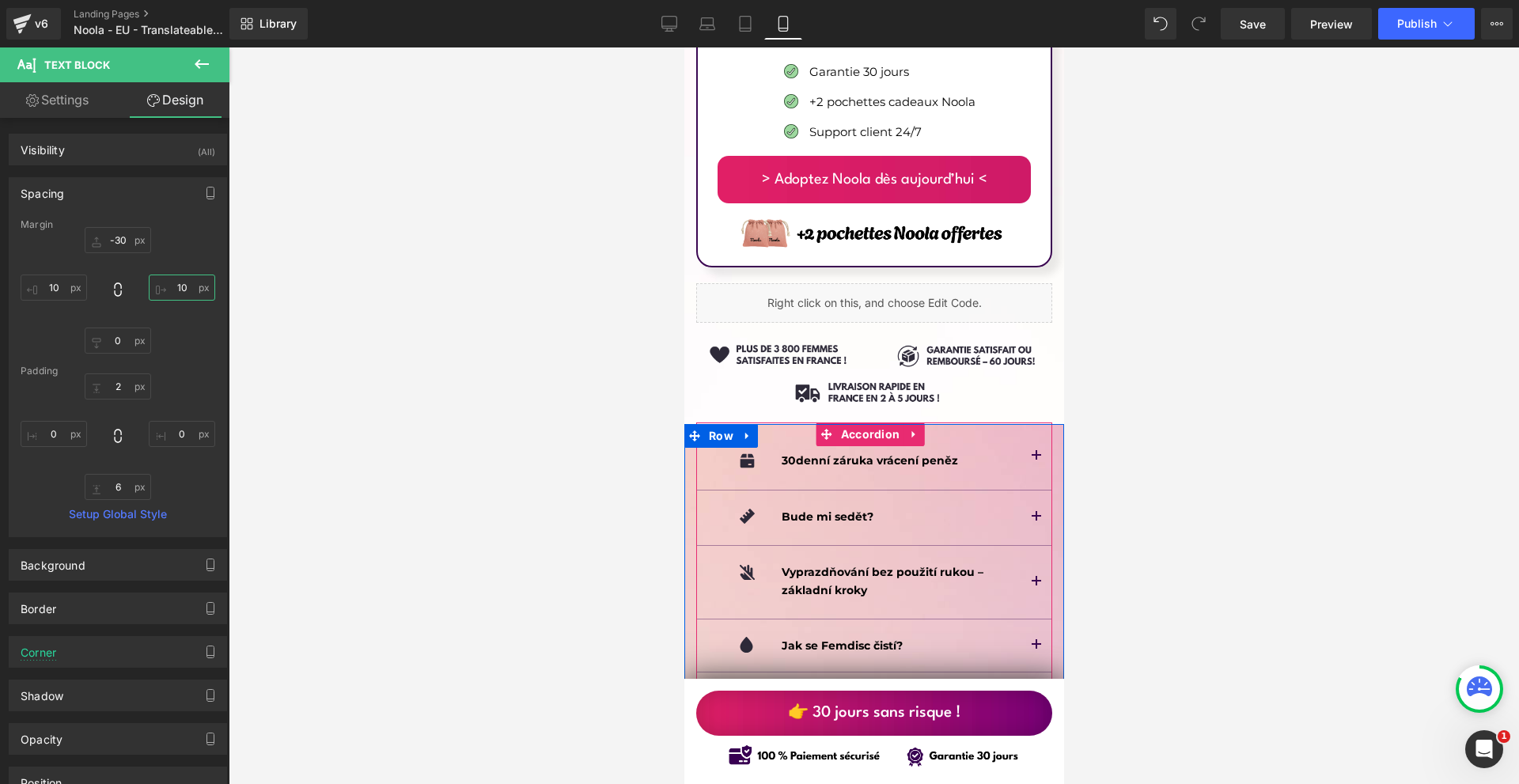
scroll to position [10864, 0]
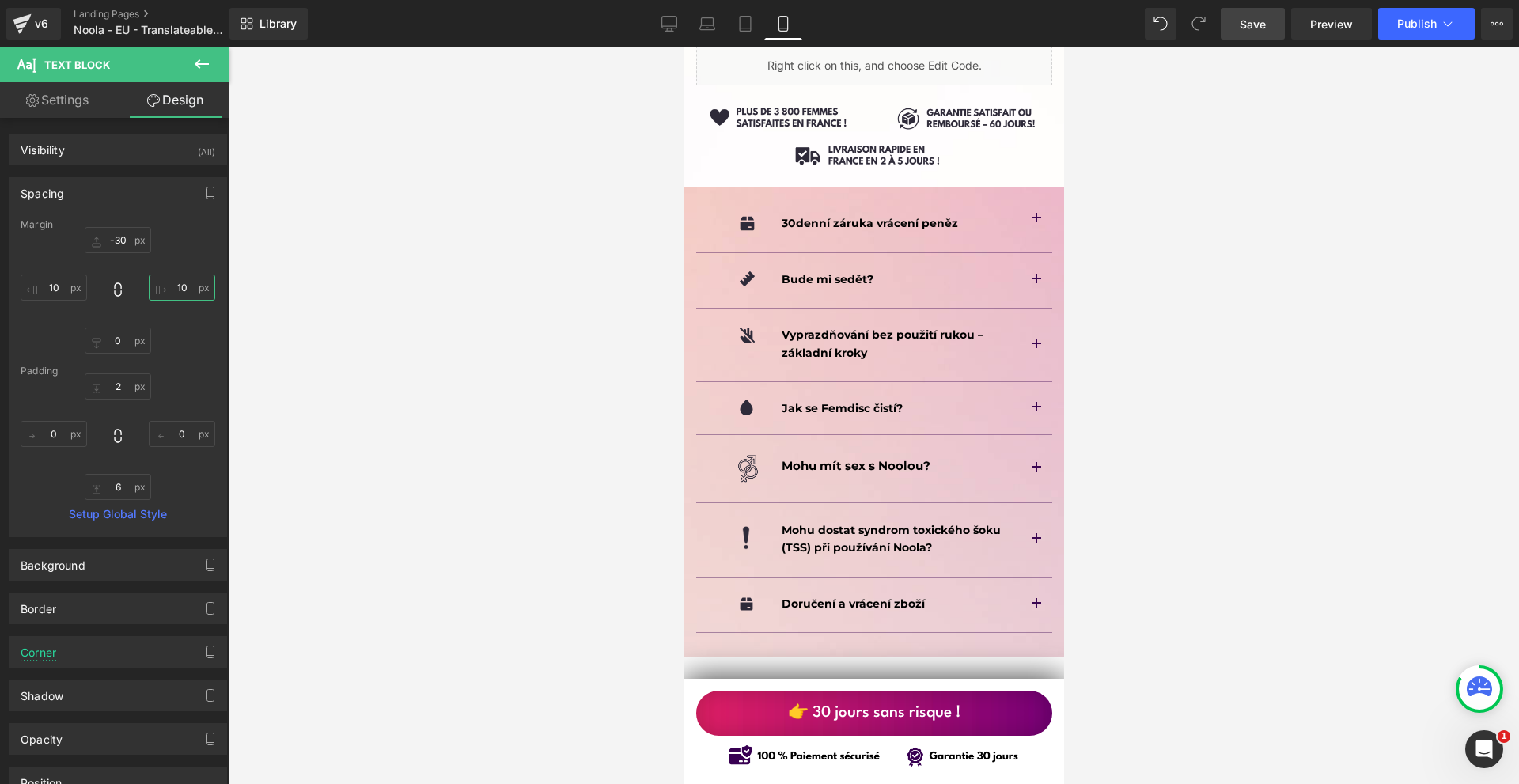
type input "10"
drag, startPoint x: 1250, startPoint y: 22, endPoint x: 253, endPoint y: 410, distance: 1069.8
click at [1250, 22] on span "Save" at bounding box center [1252, 24] width 26 height 16
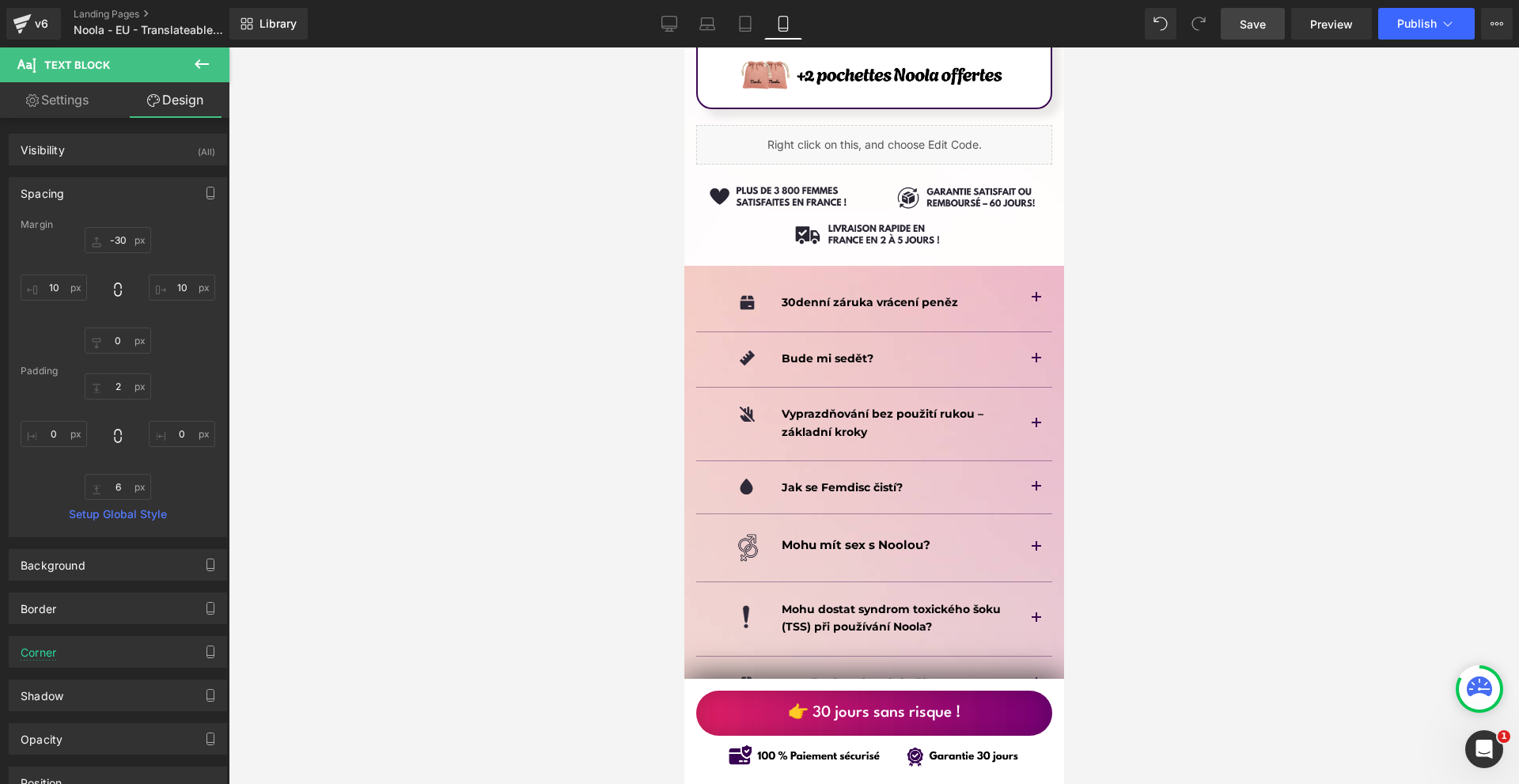
scroll to position [10548, 0]
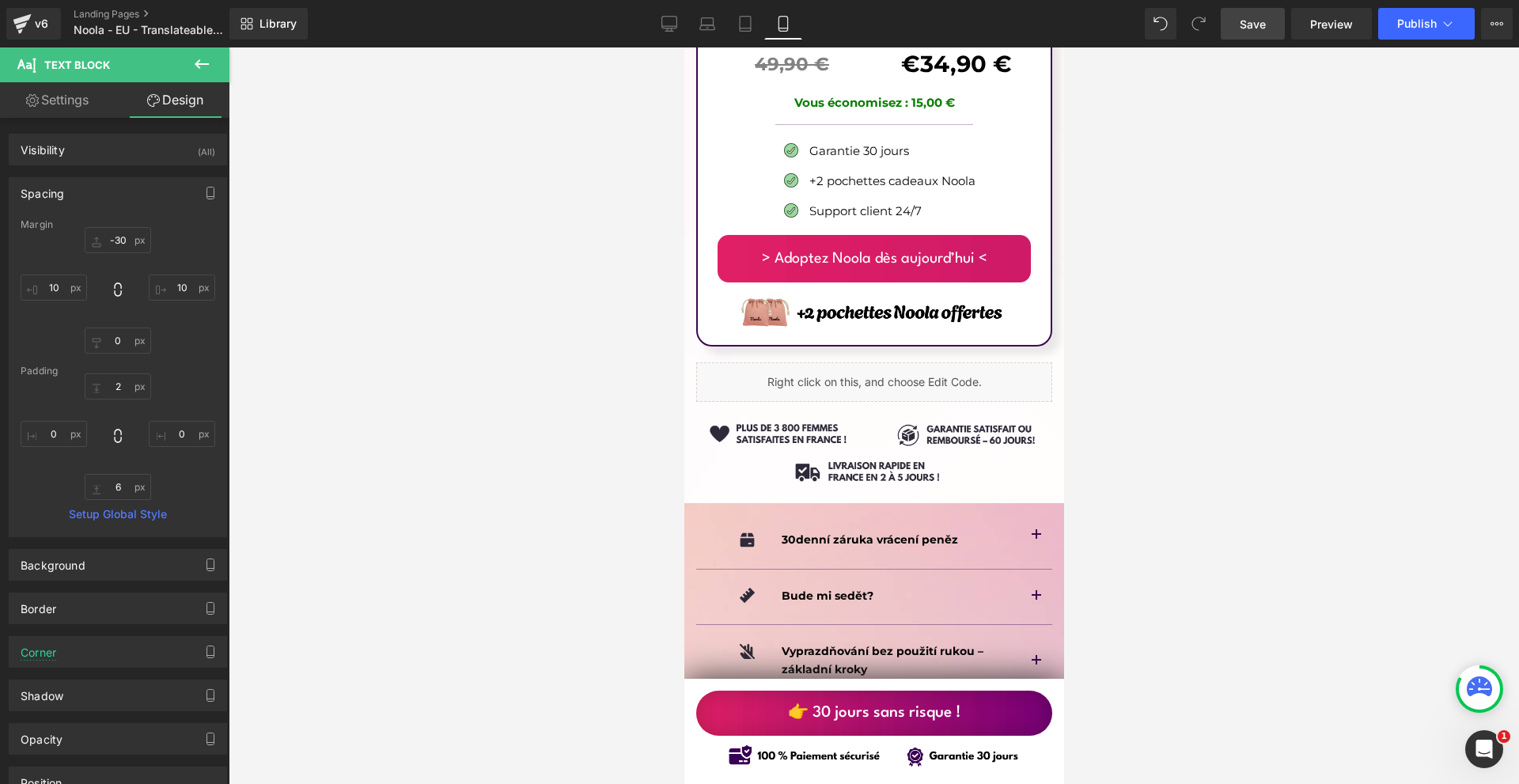
click at [1271, 21] on link "Save" at bounding box center [1252, 23] width 64 height 31
